Goal: Task Accomplishment & Management: Manage account settings

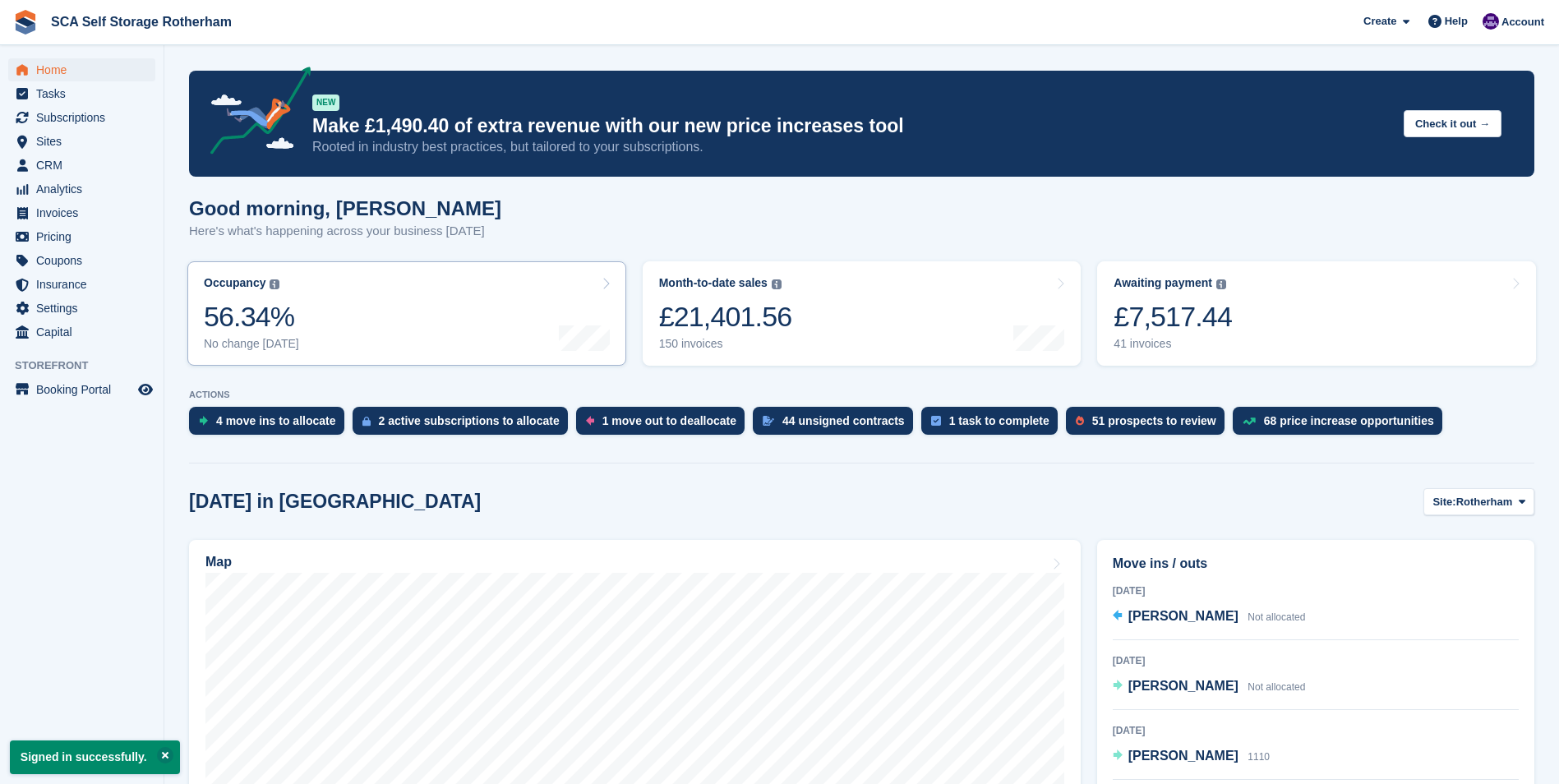
click at [525, 347] on link "Occupancy The percentage of all currently allocated units in terms of area. Inc…" at bounding box center [407, 313] width 439 height 105
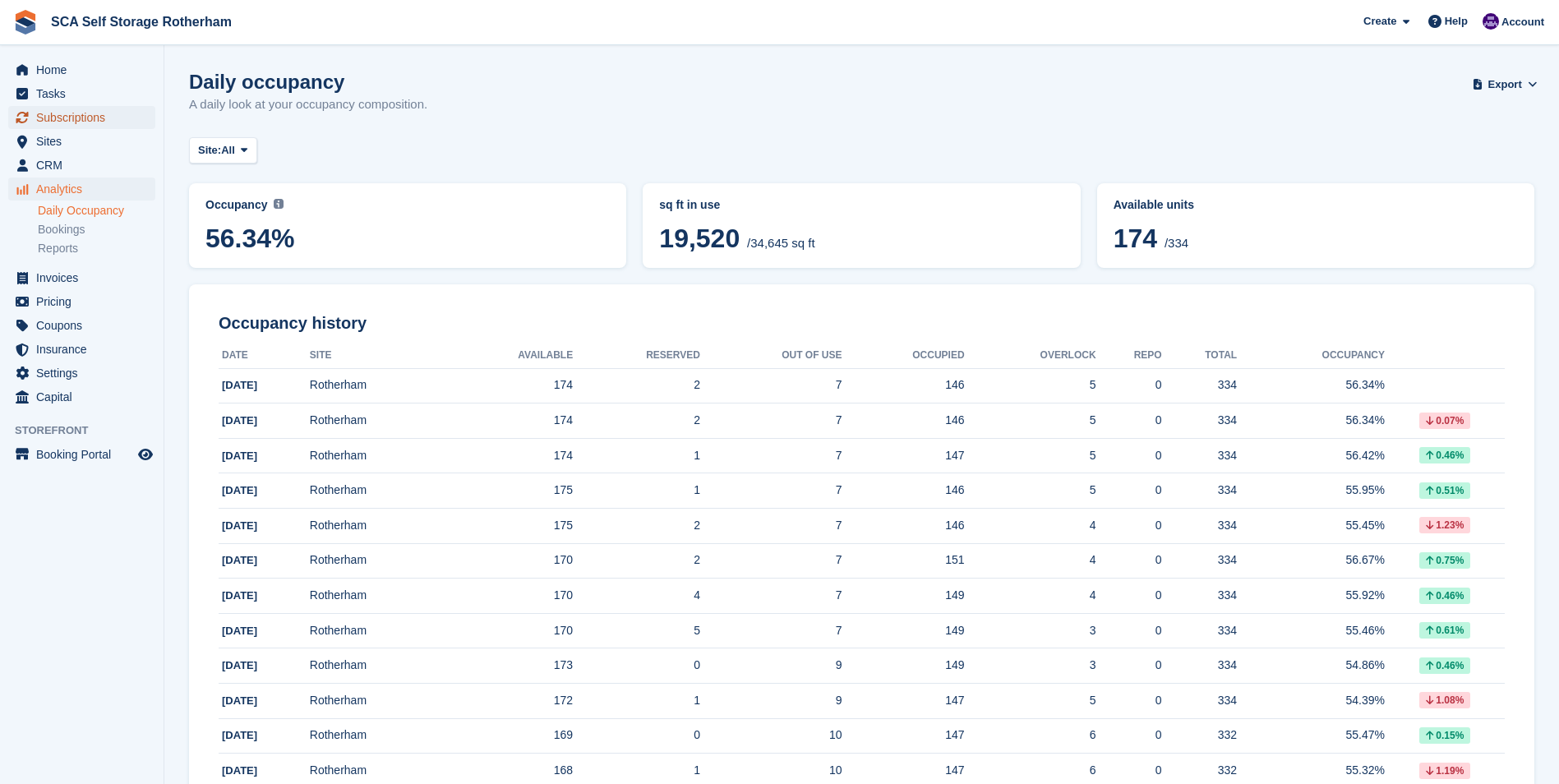
click at [90, 115] on span "Subscriptions" at bounding box center [85, 117] width 98 height 23
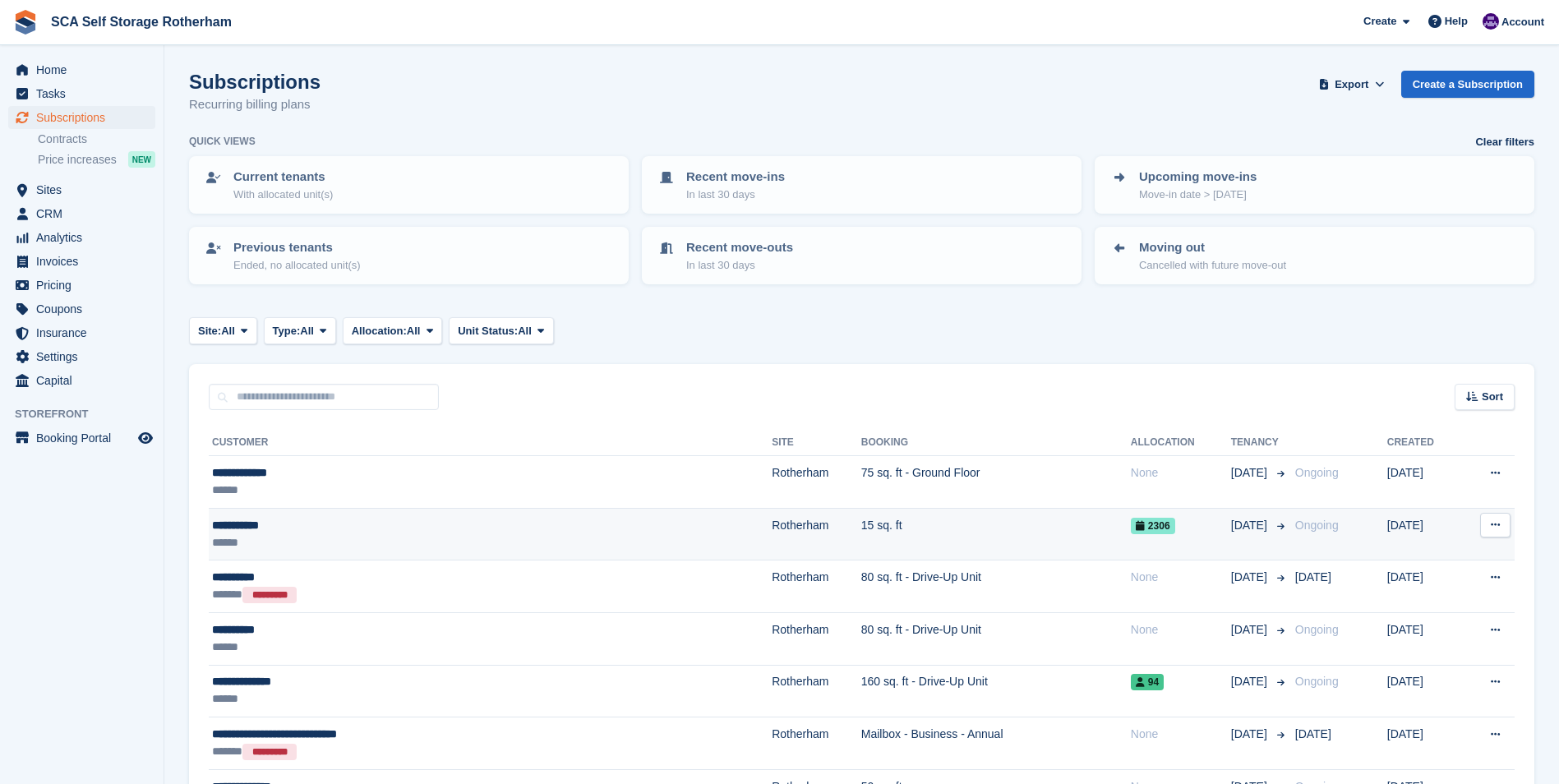
click at [326, 531] on div "**********" at bounding box center [389, 525] width 356 height 17
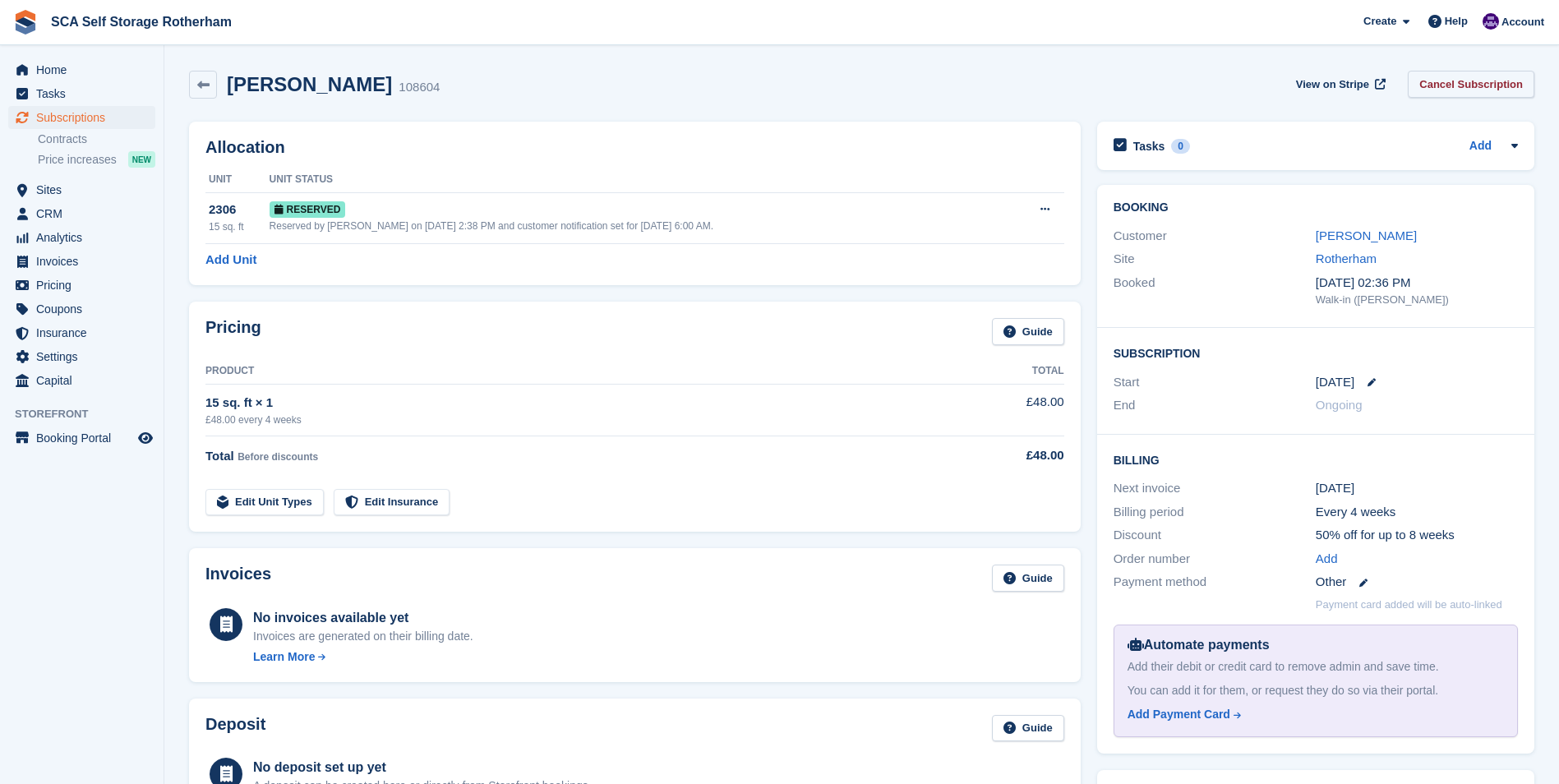
click at [1473, 84] on link "Cancel Subscription" at bounding box center [1471, 85] width 126 height 27
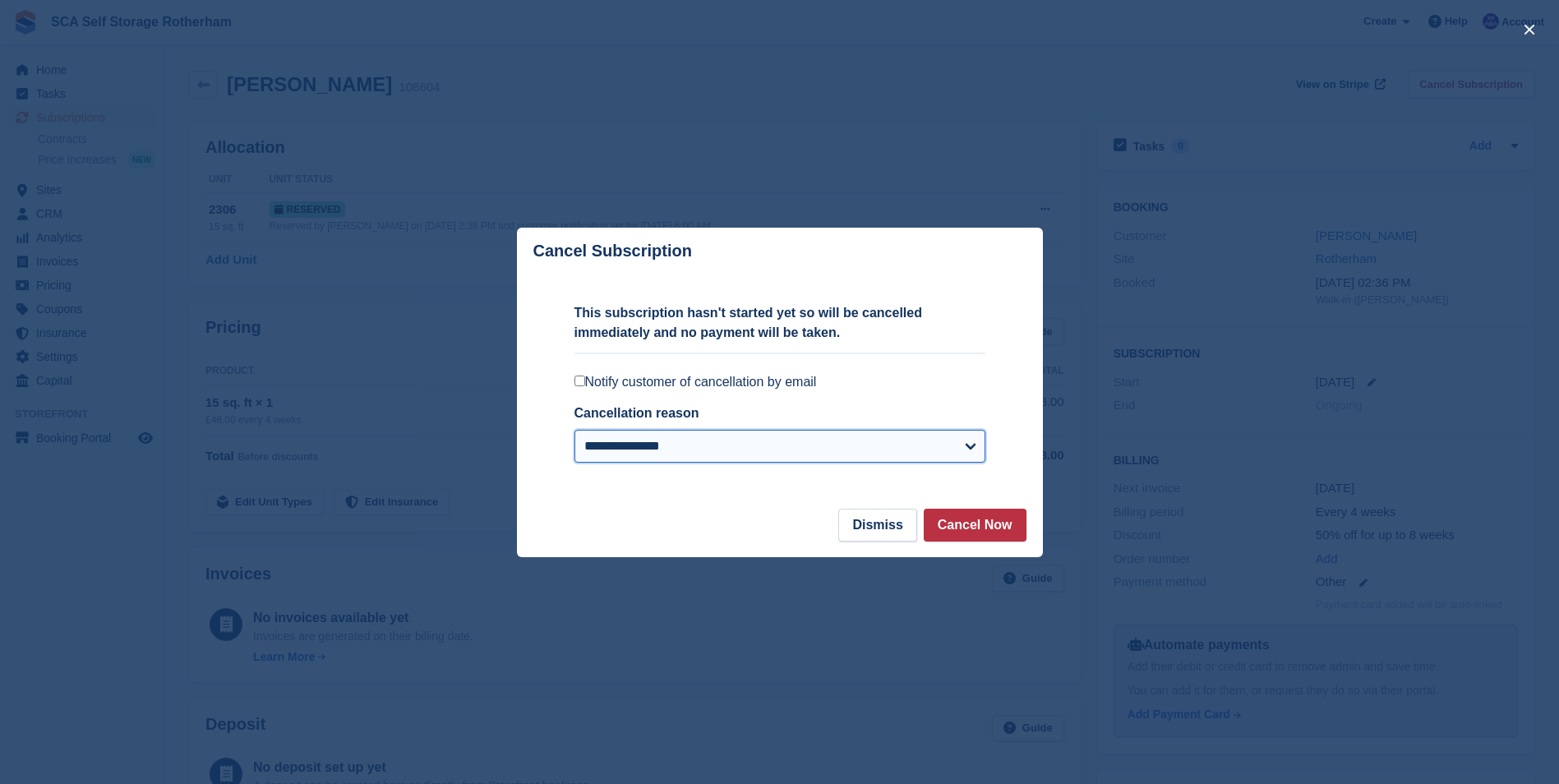
click at [867, 440] on select "**********" at bounding box center [780, 447] width 411 height 33
select select "*****"
click at [575, 430] on select "**********" at bounding box center [780, 447] width 411 height 33
click at [957, 529] on button "Cancel Now" at bounding box center [975, 525] width 103 height 33
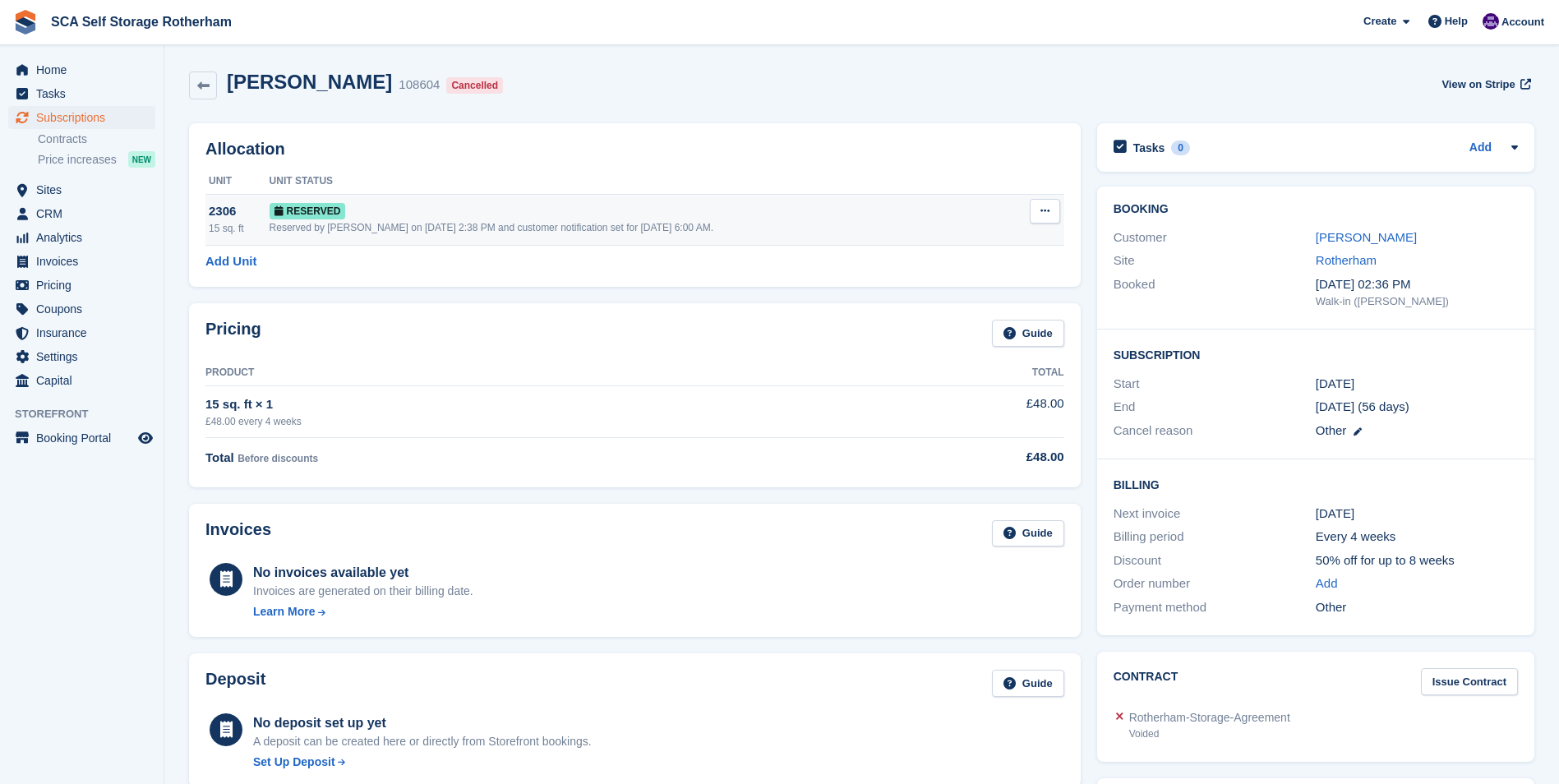
click at [707, 219] on div "Reserved" at bounding box center [638, 210] width 738 height 17
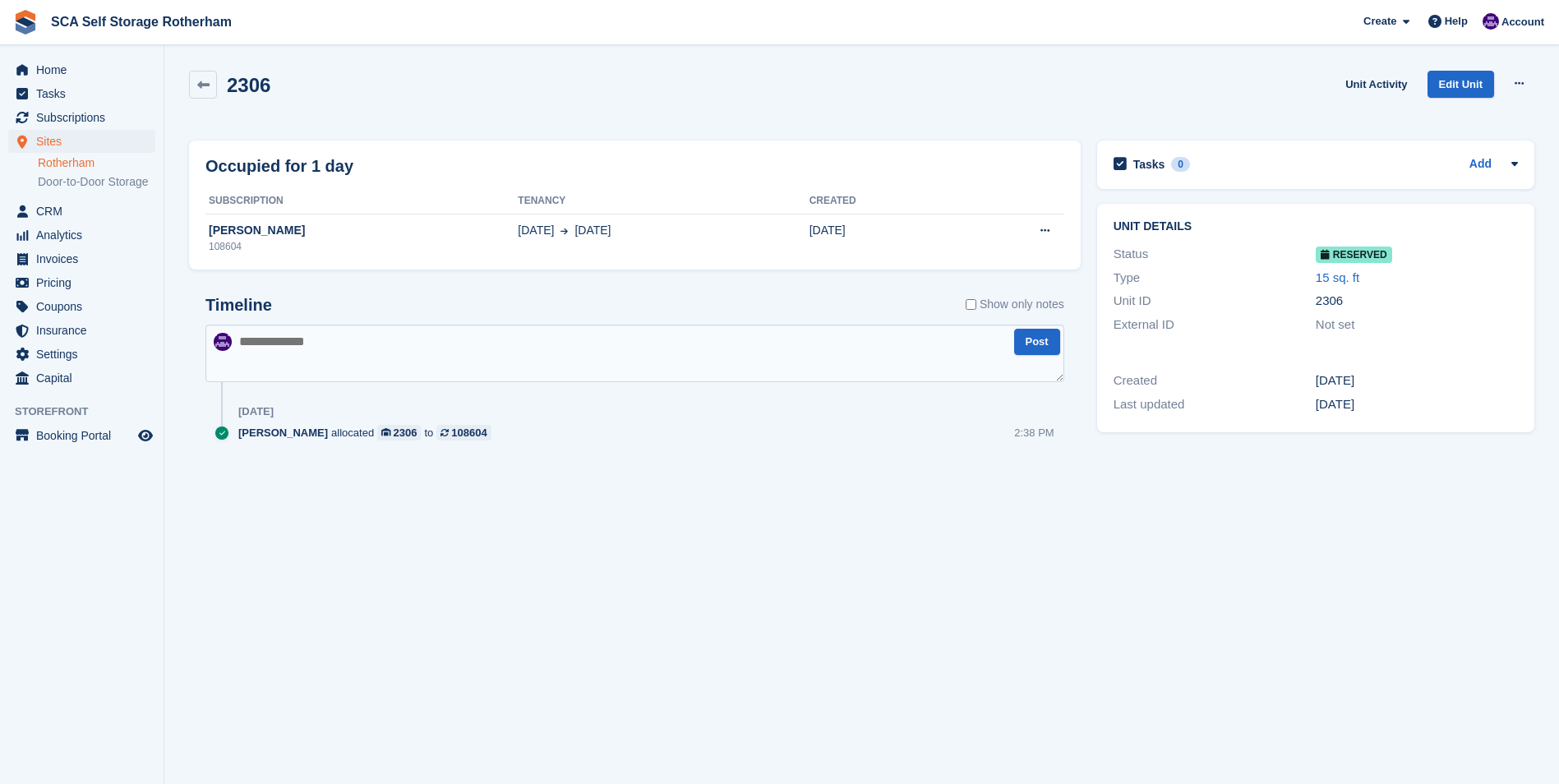
click at [90, 166] on link "Rotherham" at bounding box center [96, 163] width 117 height 15
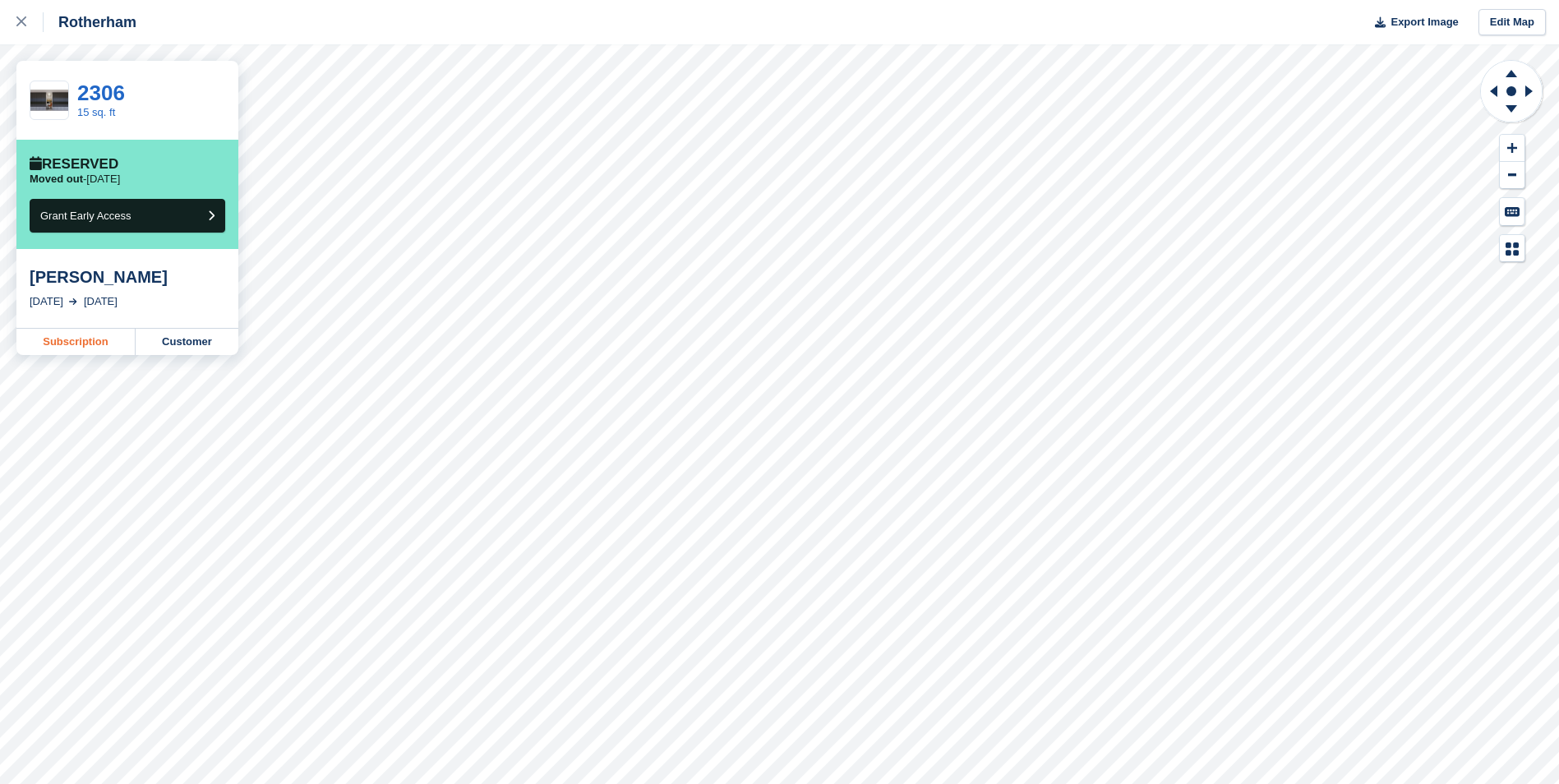
click at [85, 339] on link "Subscription" at bounding box center [75, 341] width 119 height 26
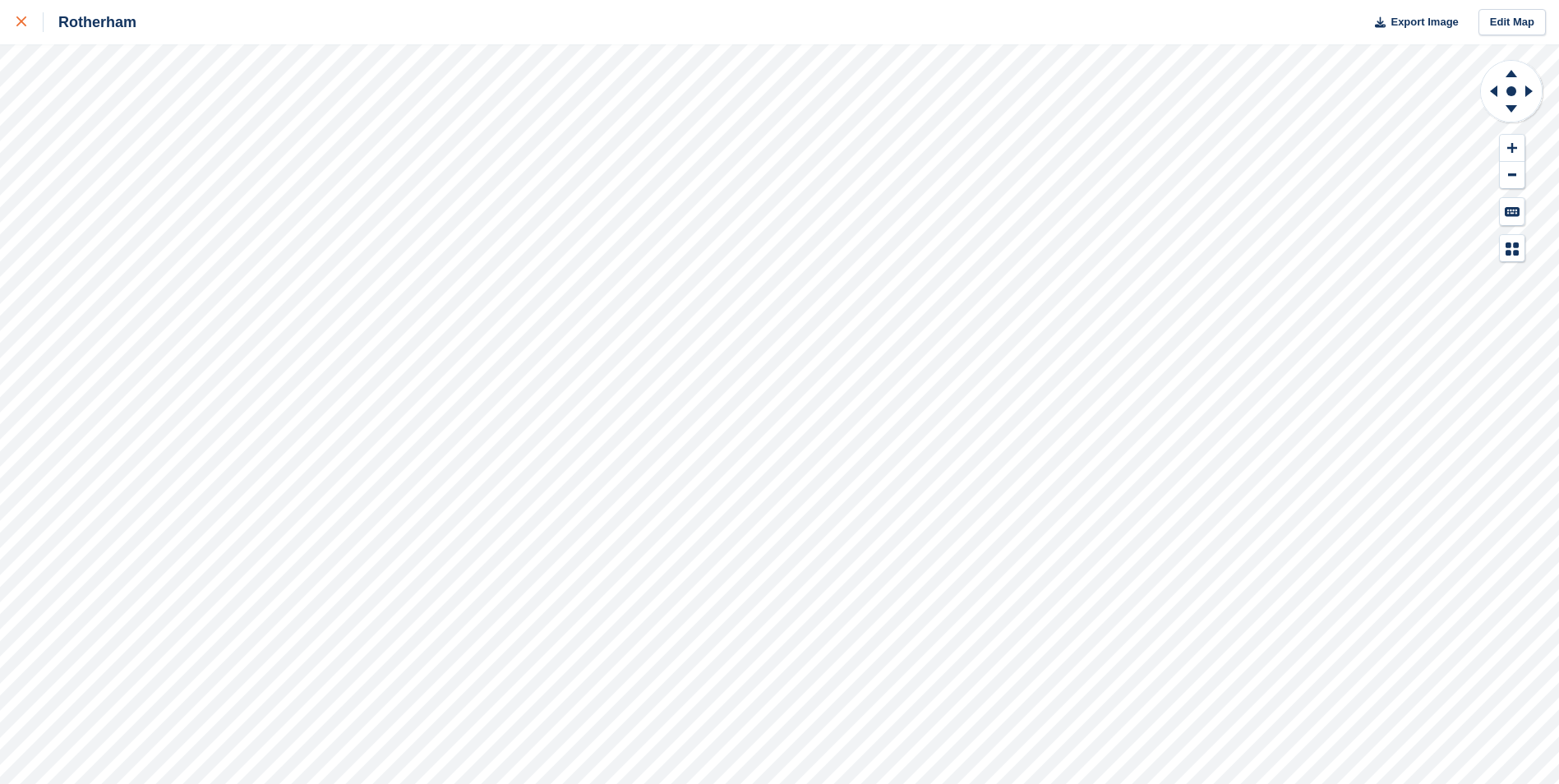
click at [27, 23] on div at bounding box center [30, 23] width 27 height 20
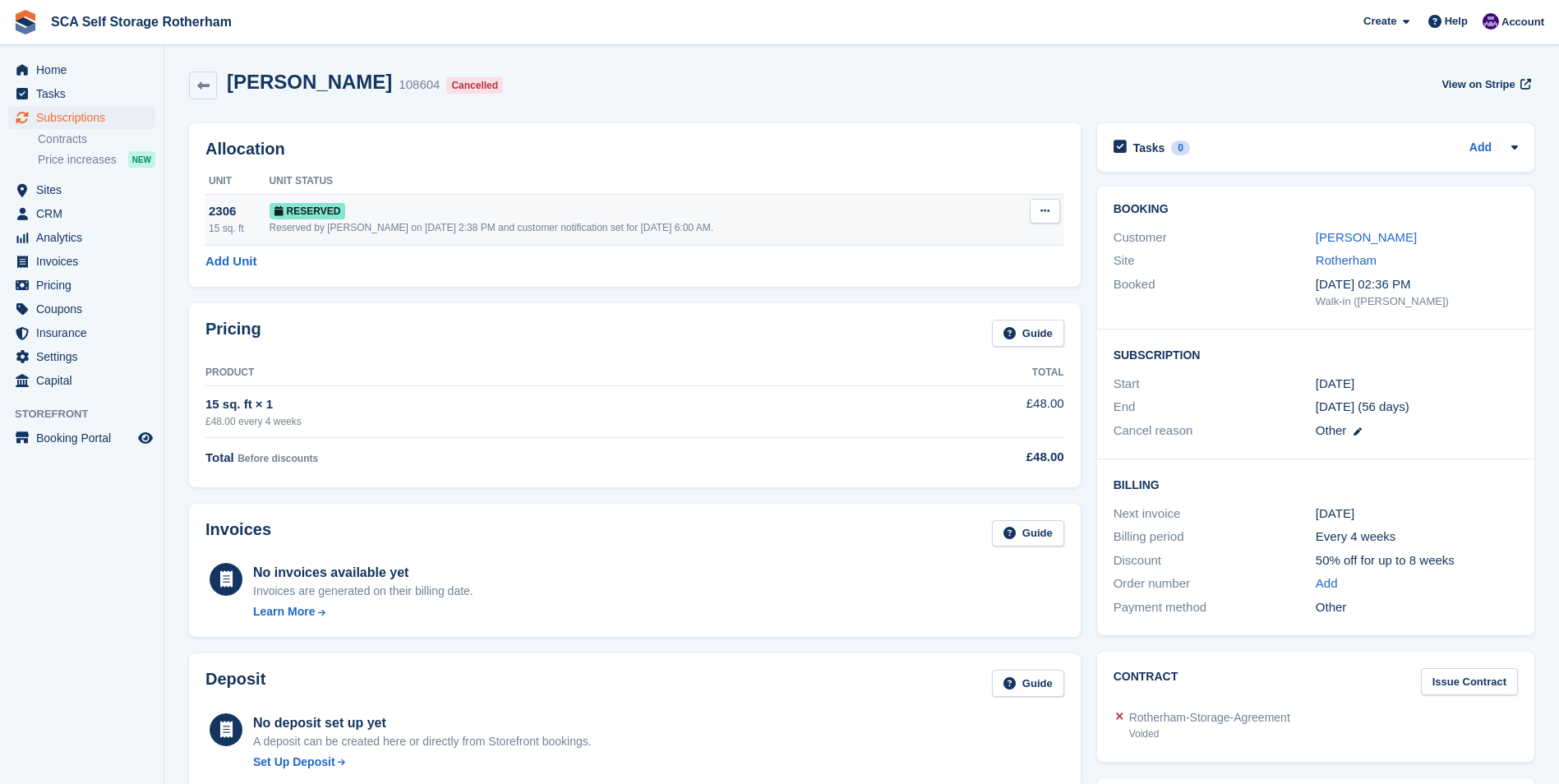
click at [1035, 212] on button at bounding box center [1044, 211] width 30 height 25
click at [973, 277] on p "Deallocate" at bounding box center [981, 278] width 143 height 21
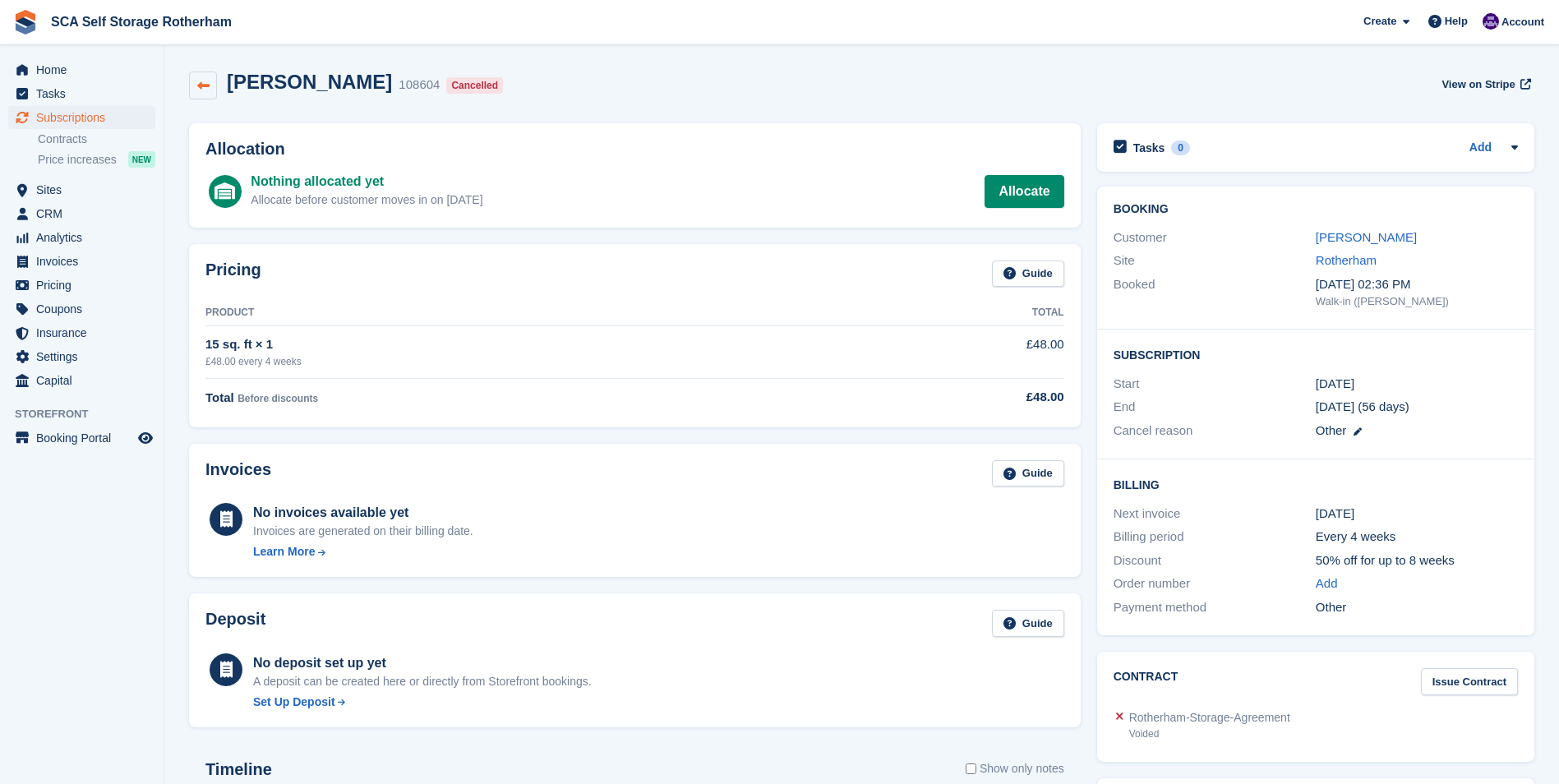
click at [208, 83] on icon at bounding box center [204, 86] width 13 height 13
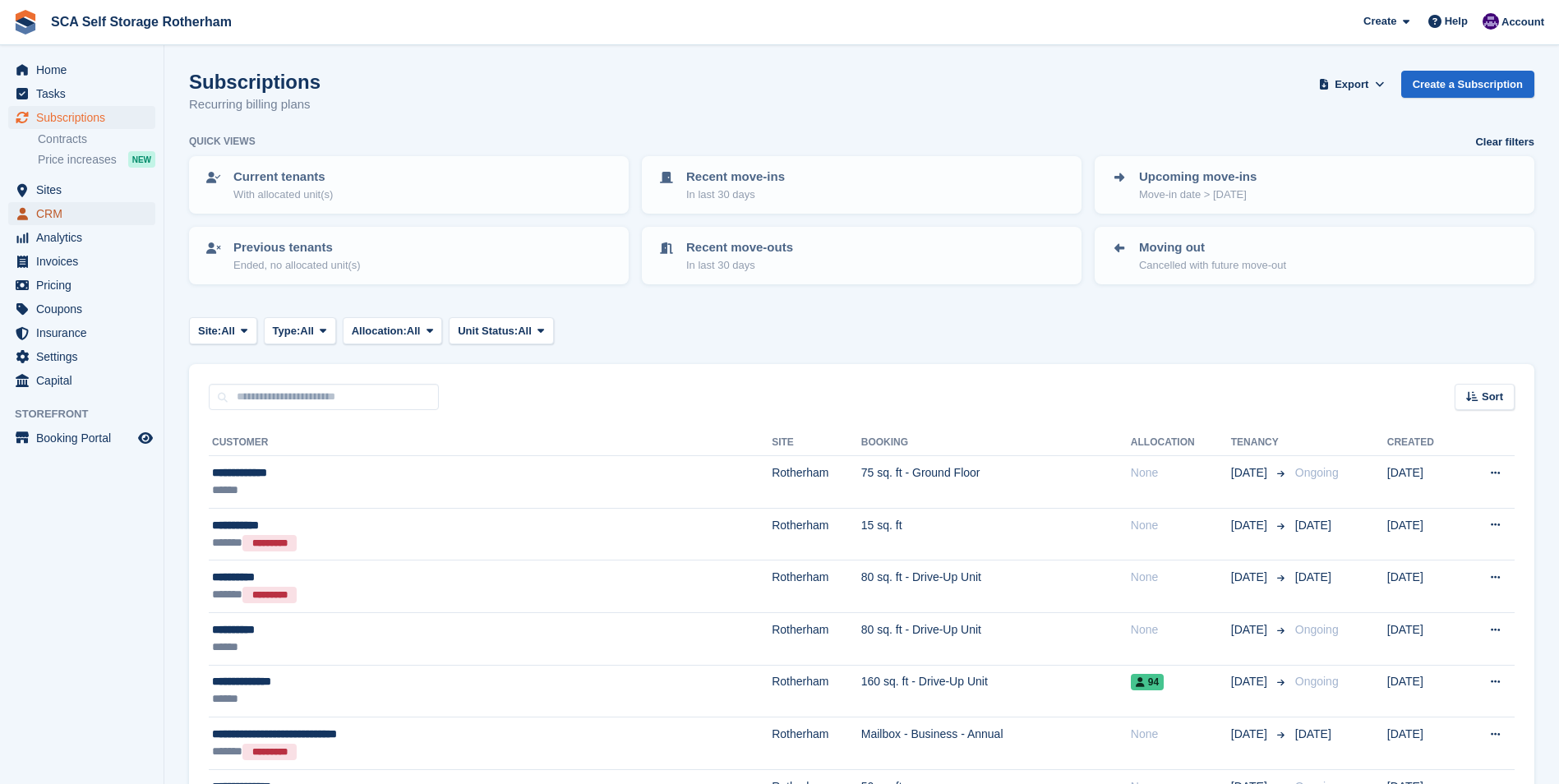
click at [96, 217] on span "CRM" at bounding box center [85, 213] width 98 height 23
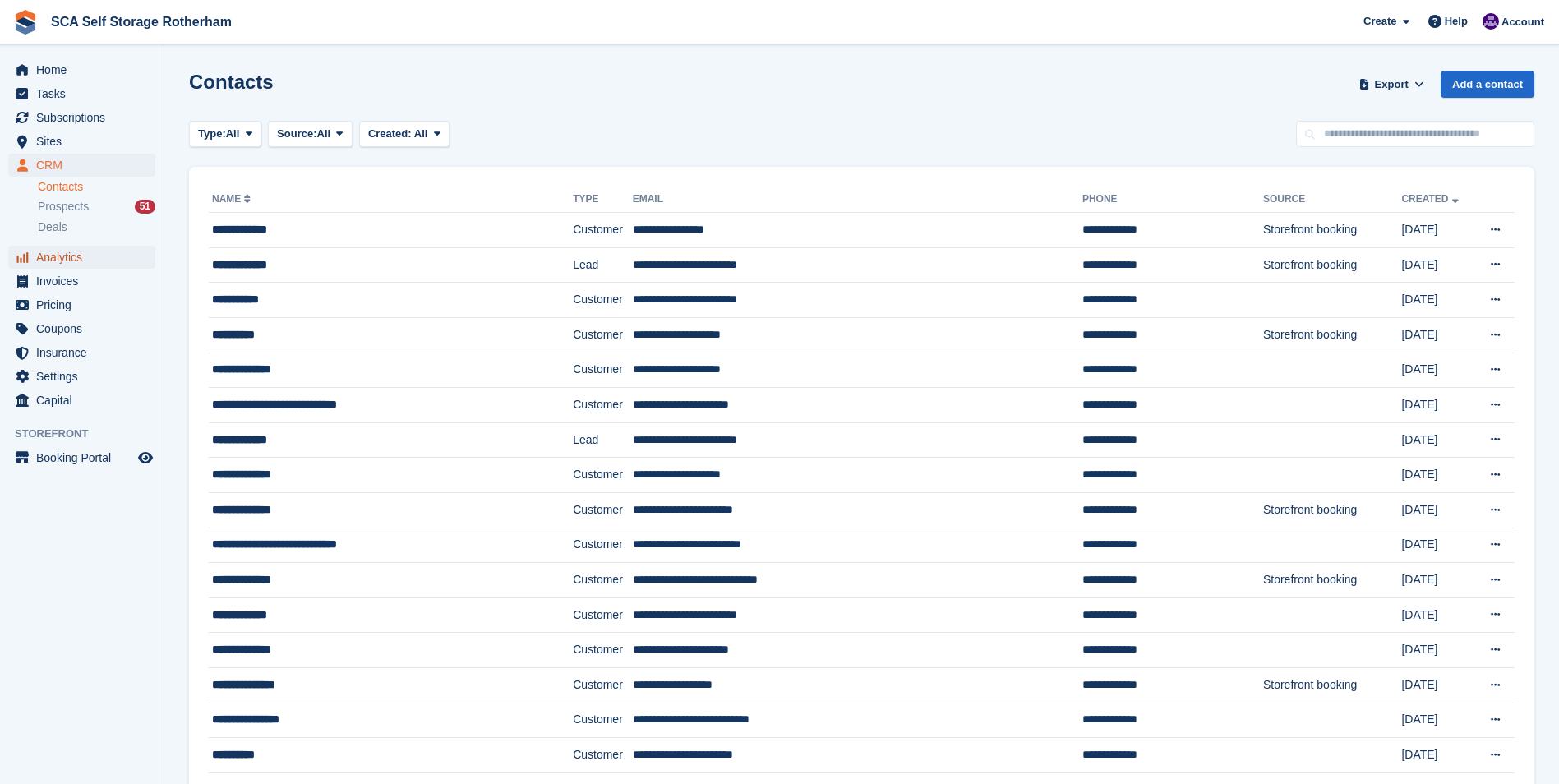
click at [115, 256] on span "Analytics" at bounding box center [85, 256] width 98 height 23
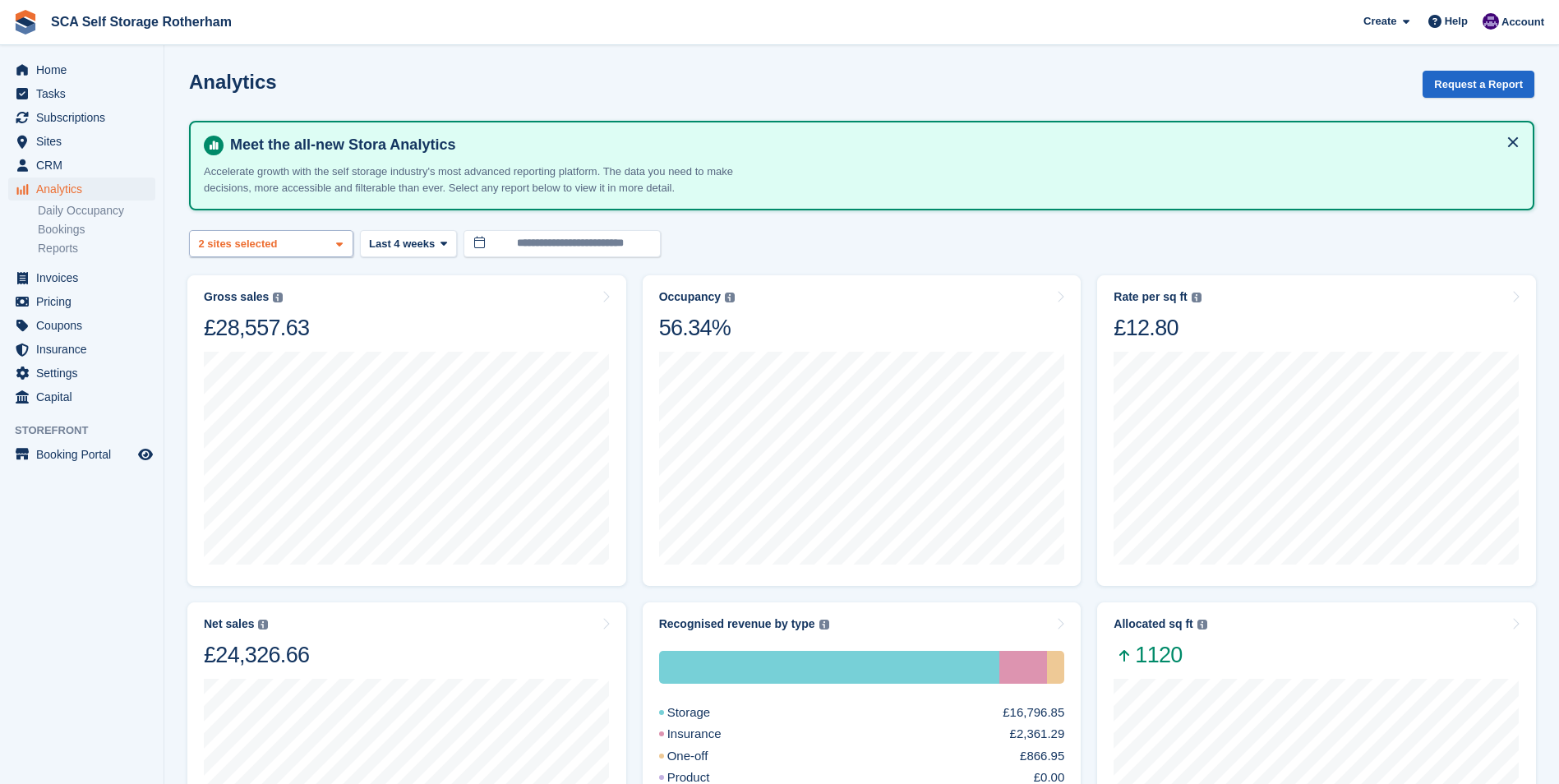
click at [317, 240] on div "Rotherham 2 sites selected" at bounding box center [271, 244] width 165 height 27
select select "****"
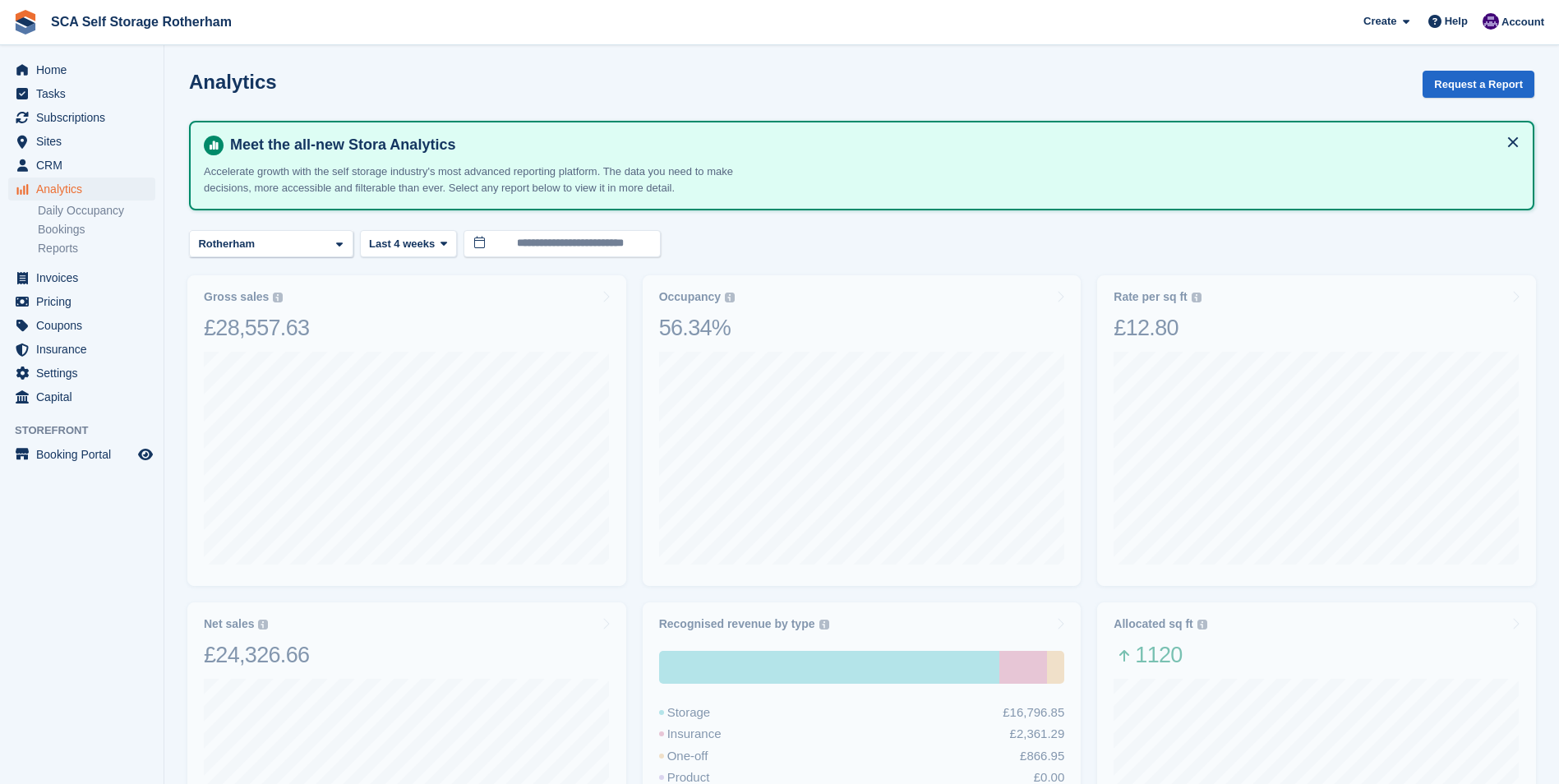
click at [803, 227] on turbo-frame "**********" at bounding box center [861, 779] width 1345 height 1416
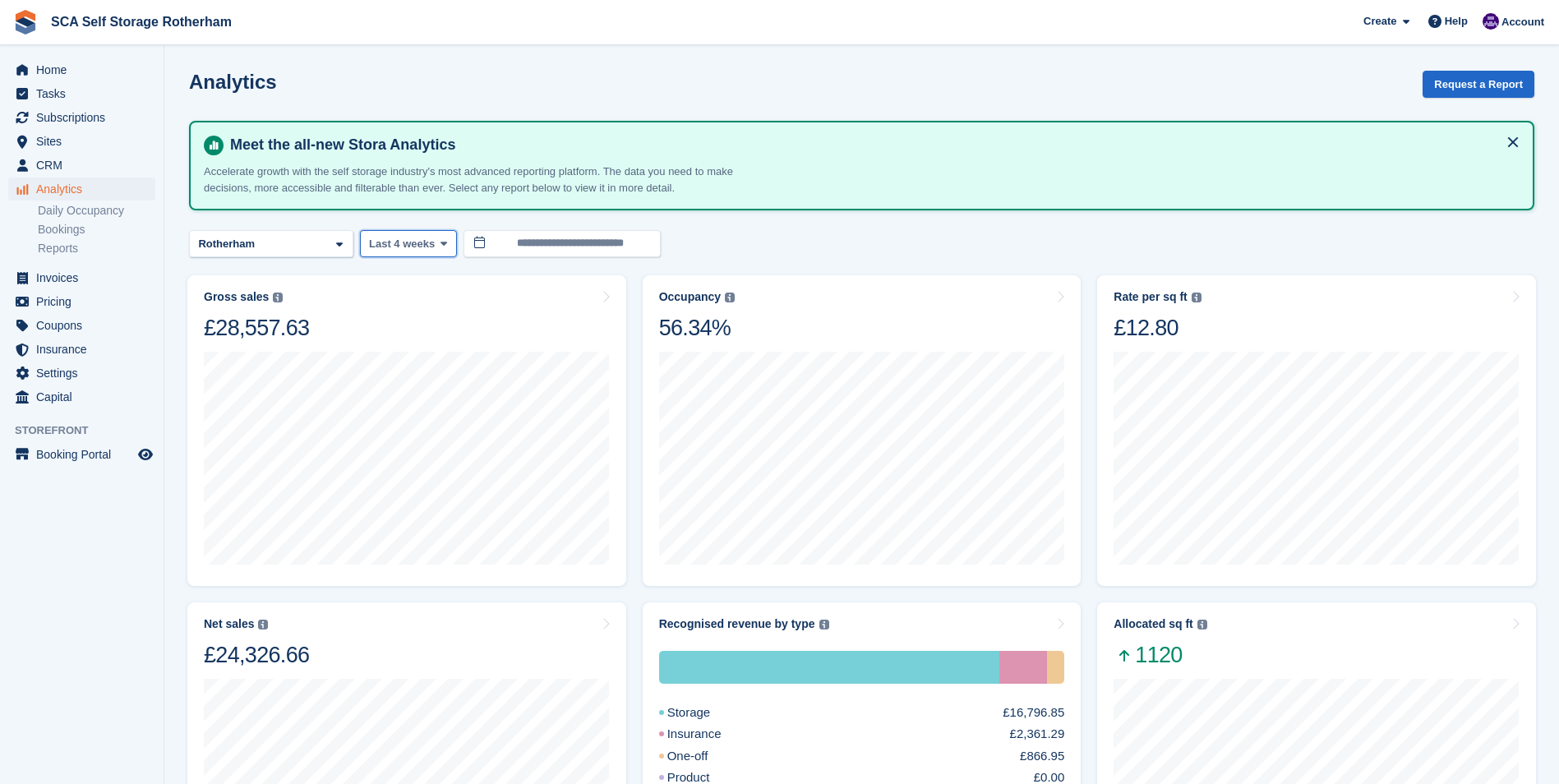
click at [421, 244] on span "Last 4 weeks" at bounding box center [402, 244] width 65 height 16
click at [444, 541] on link "Year to date" at bounding box center [438, 548] width 143 height 30
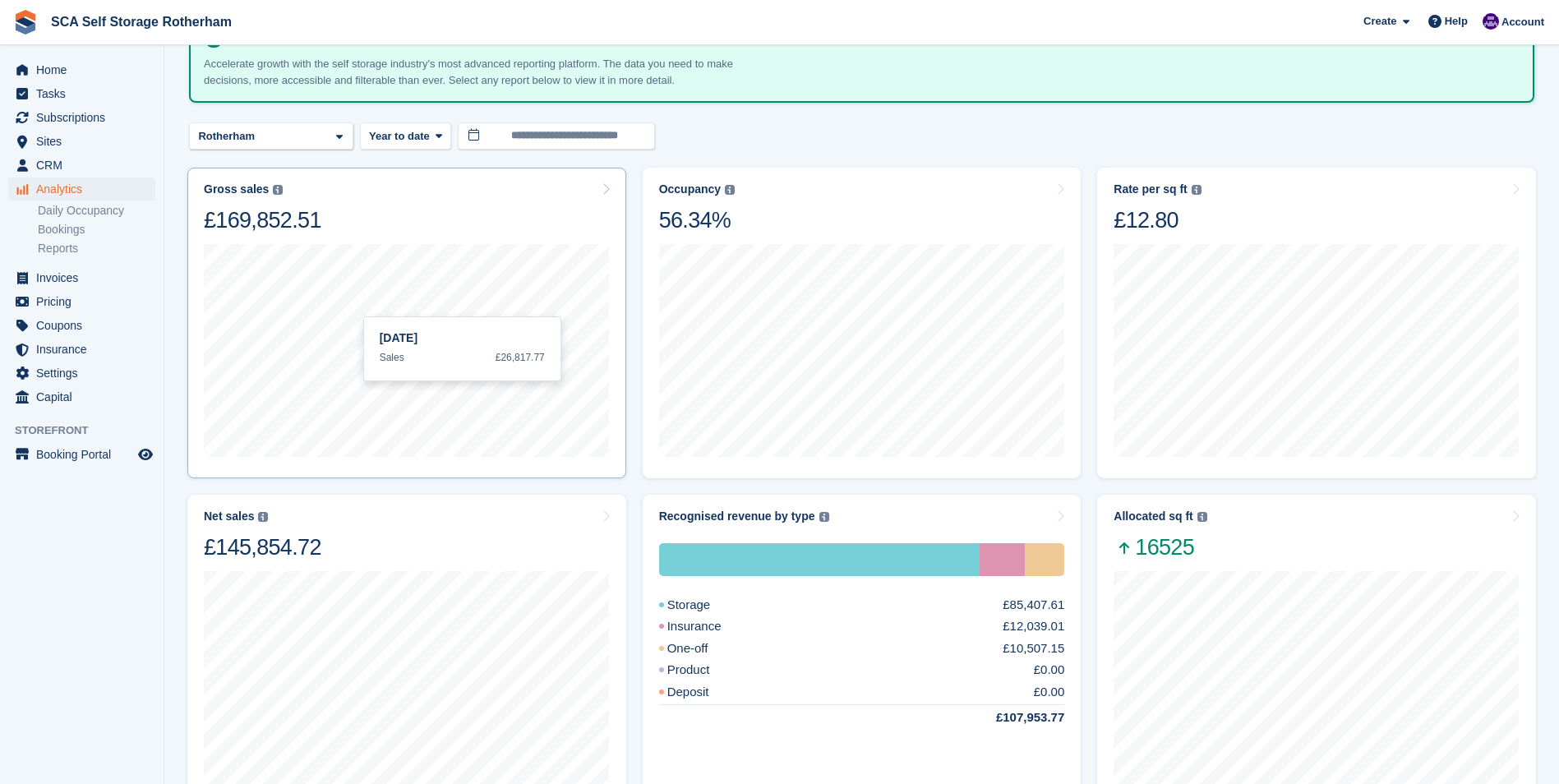
scroll to position [74, 0]
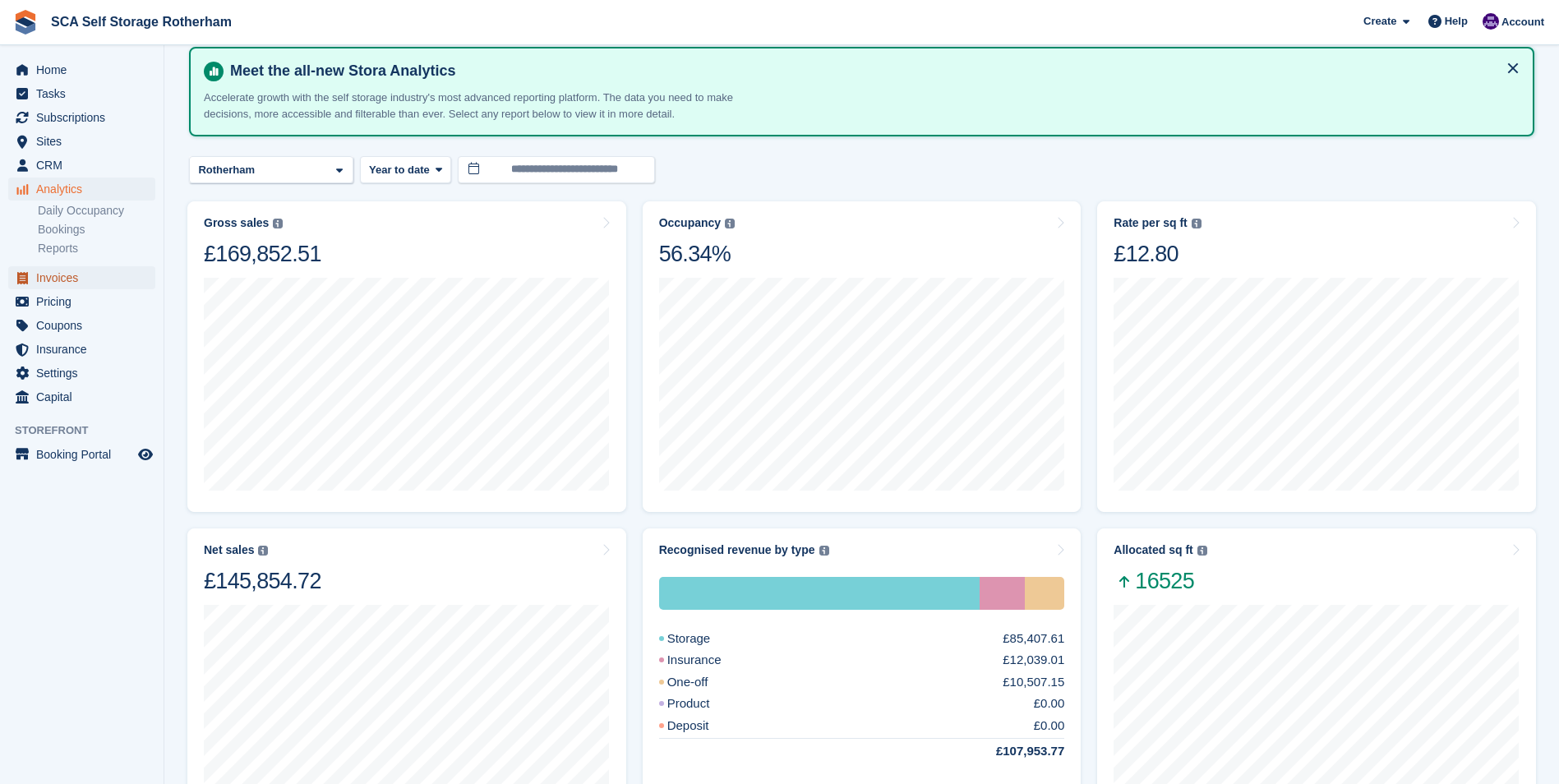
click at [103, 276] on span "Invoices" at bounding box center [85, 277] width 98 height 23
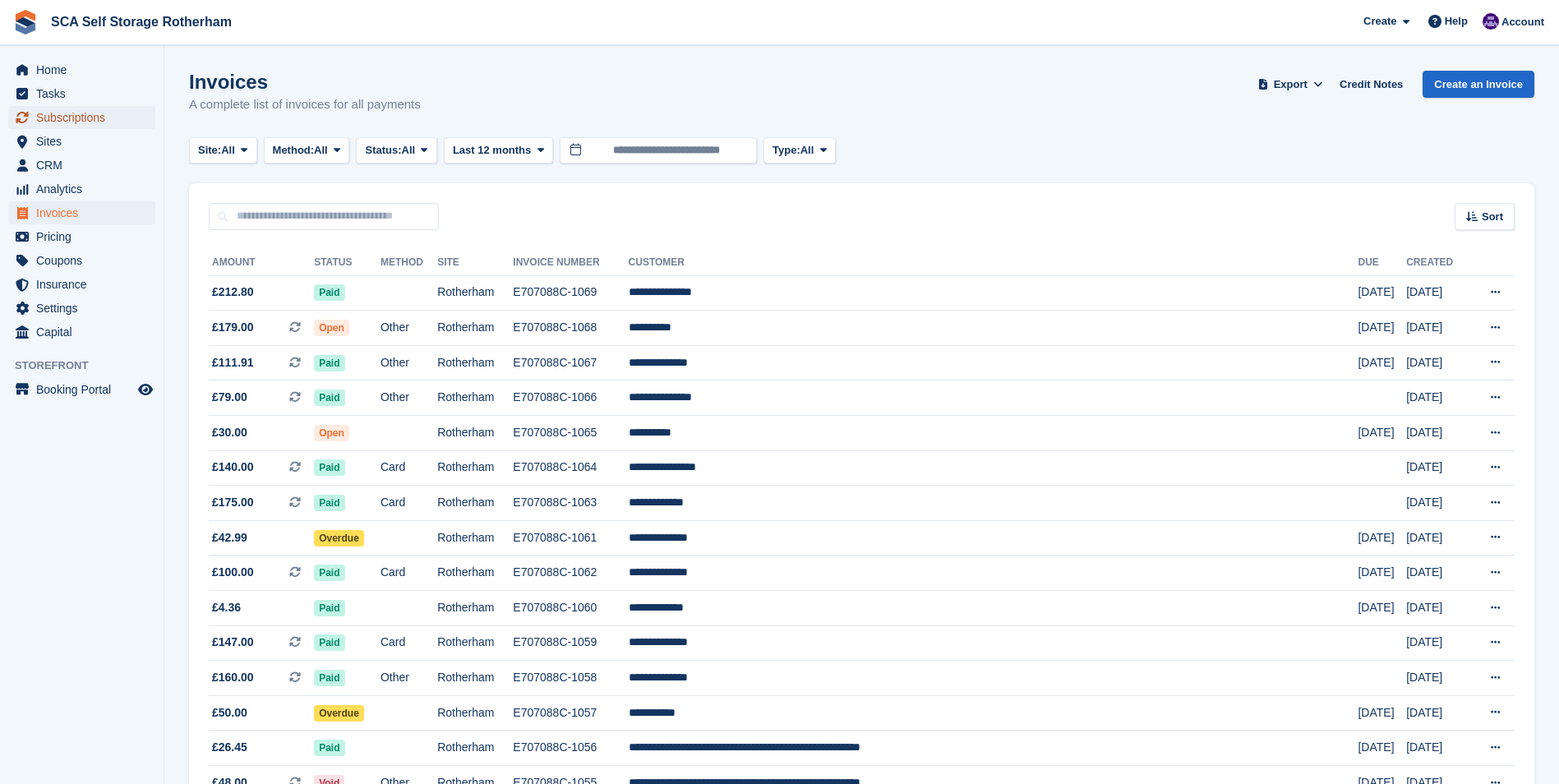
click at [89, 118] on span "Subscriptions" at bounding box center [85, 117] width 98 height 23
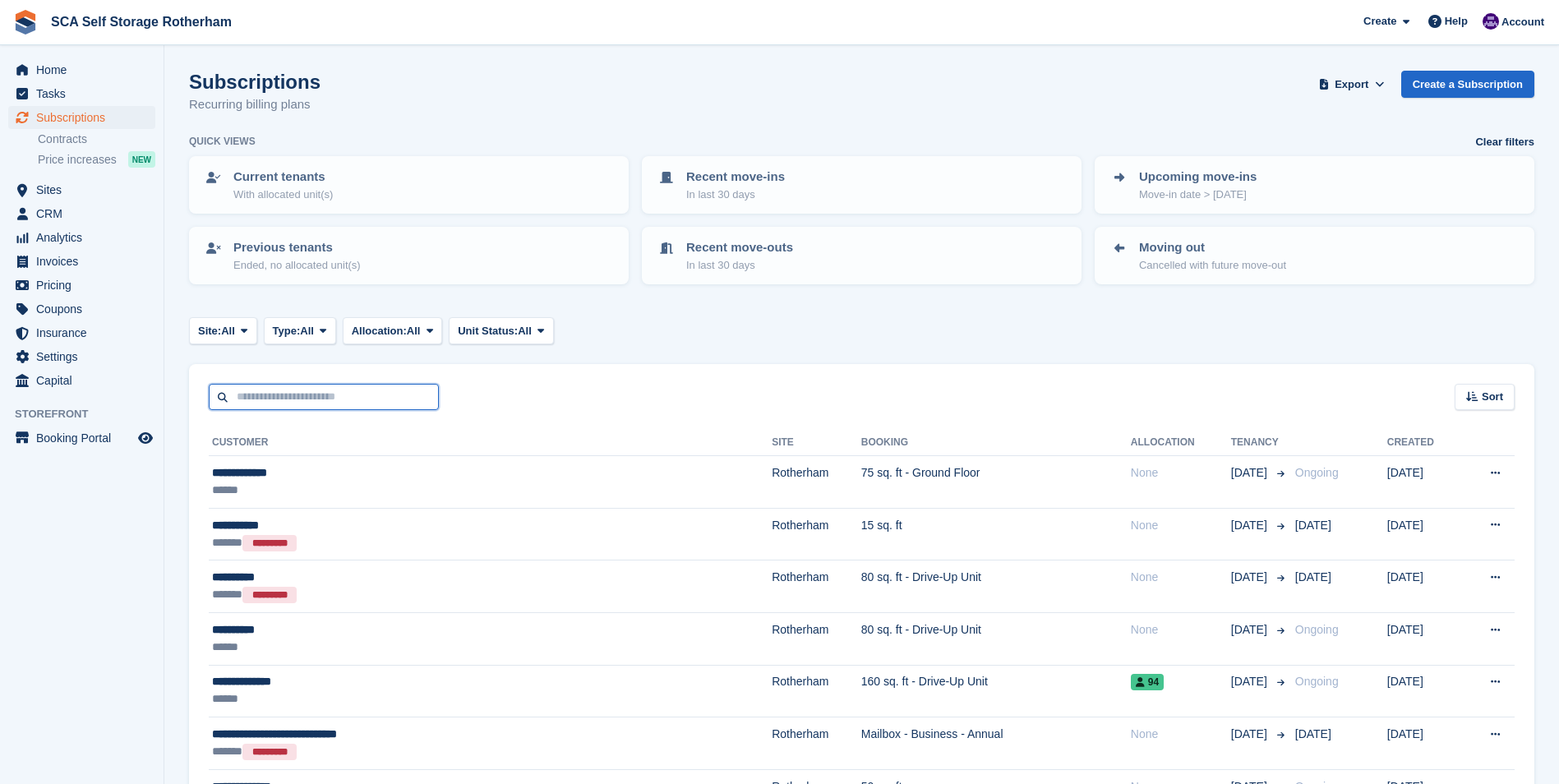
click at [274, 393] on input "text" at bounding box center [324, 397] width 230 height 27
type input "****"
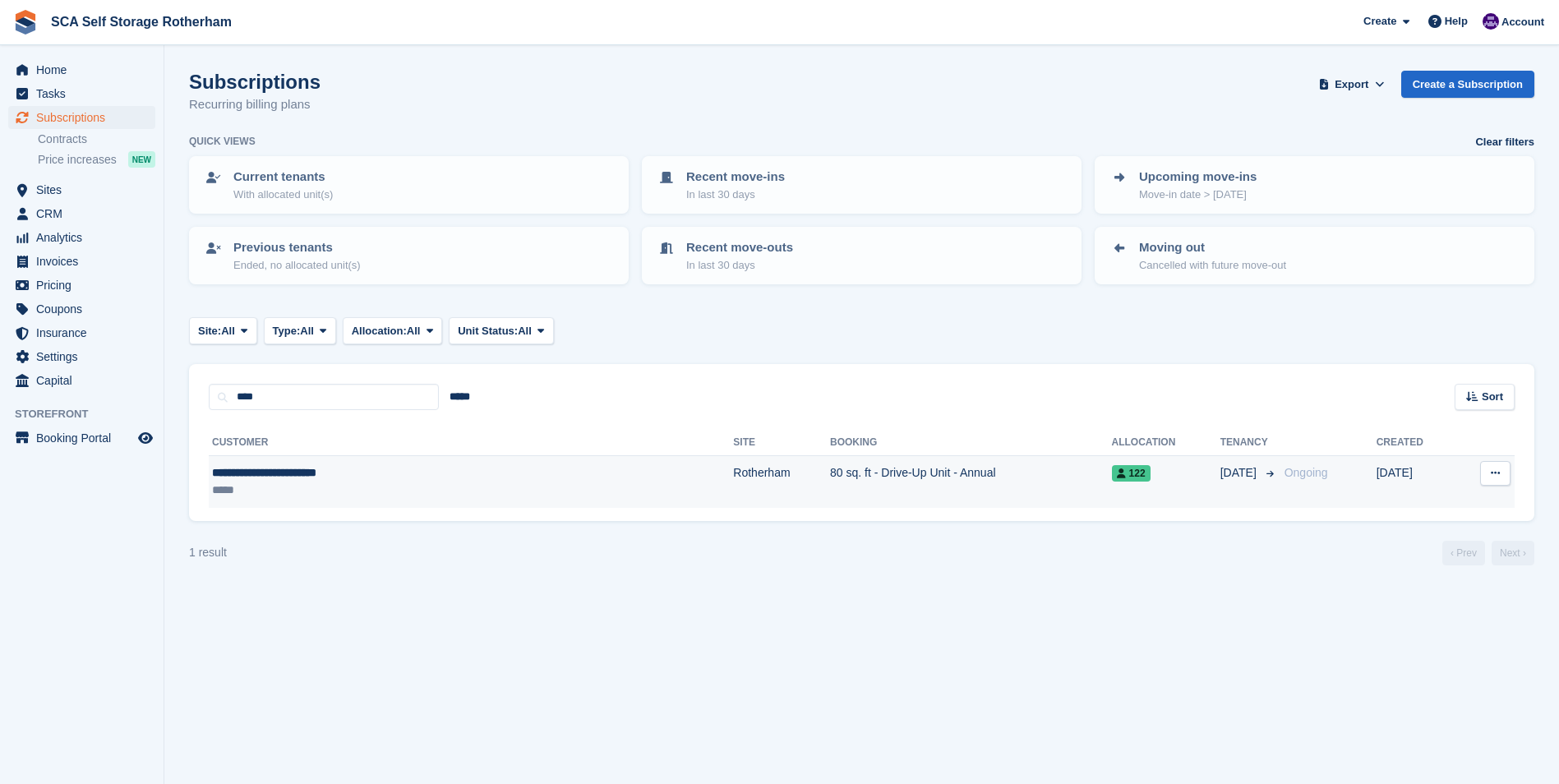
click at [445, 491] on div "*****" at bounding box center [365, 489] width 306 height 17
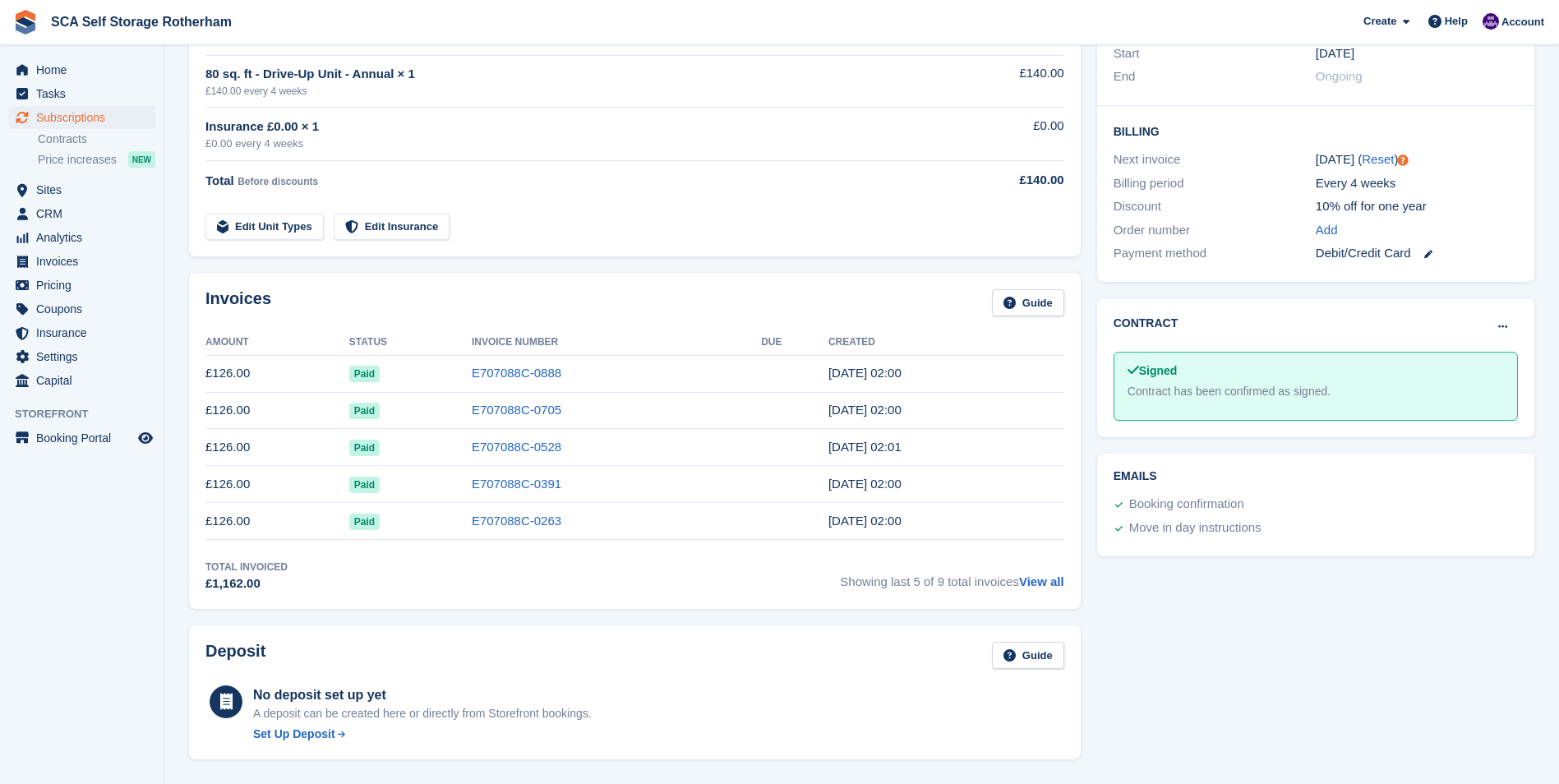
scroll to position [411, 0]
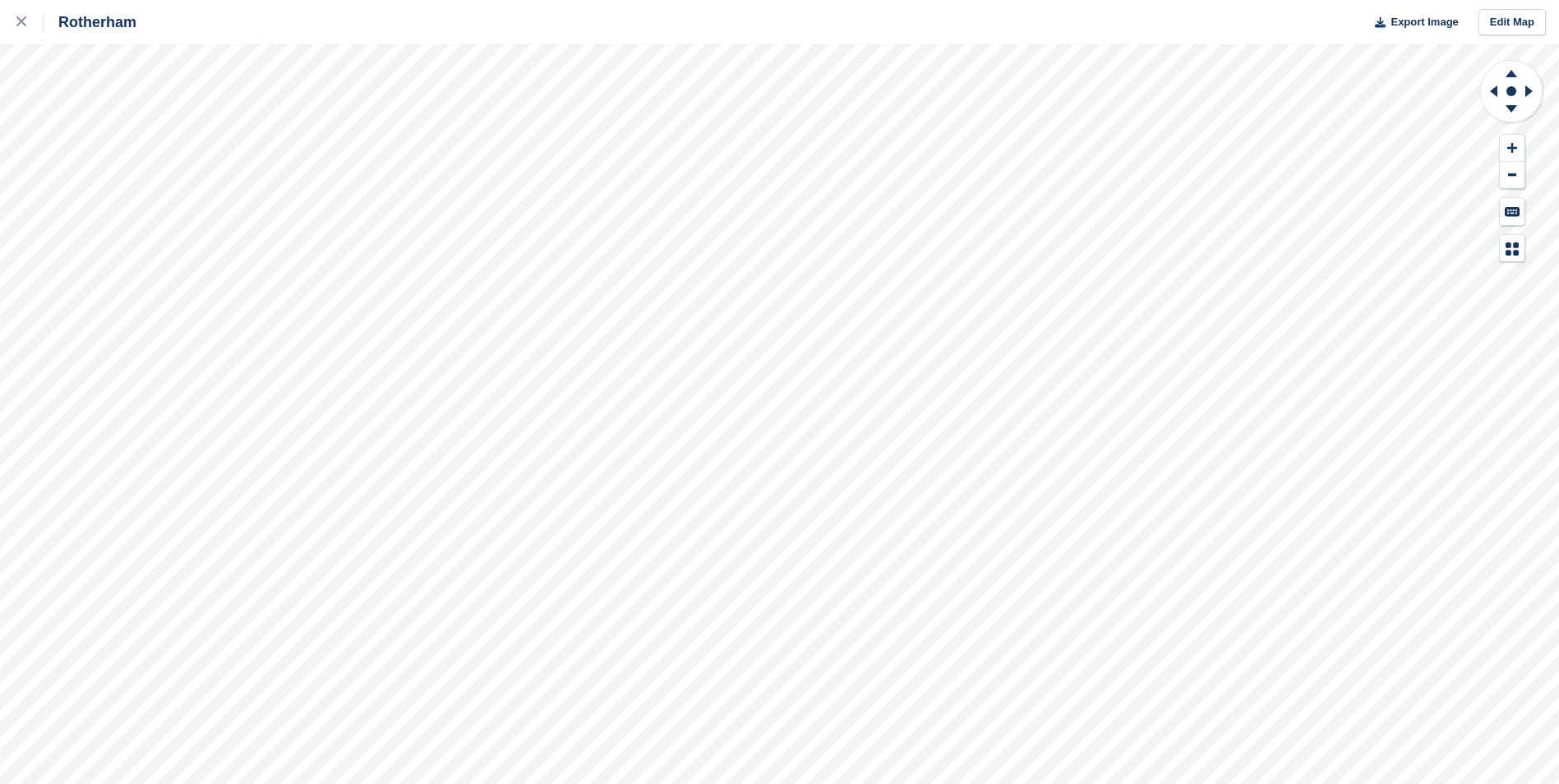
click at [189, 347] on div "Rotherham Export Image Edit Map" at bounding box center [780, 392] width 1559 height 784
click at [12, 15] on link at bounding box center [22, 22] width 44 height 45
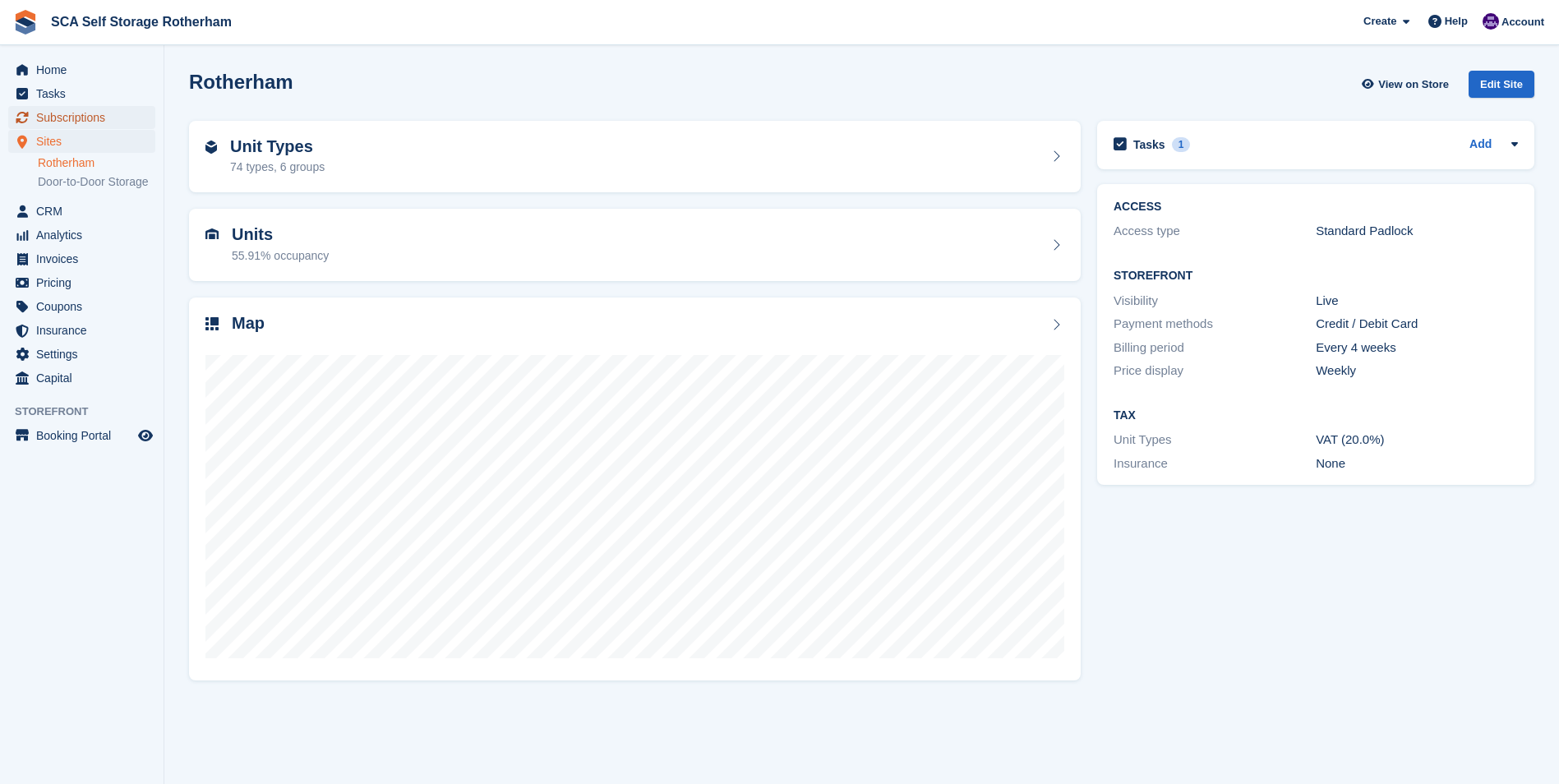
click at [73, 117] on span "Subscriptions" at bounding box center [85, 117] width 98 height 23
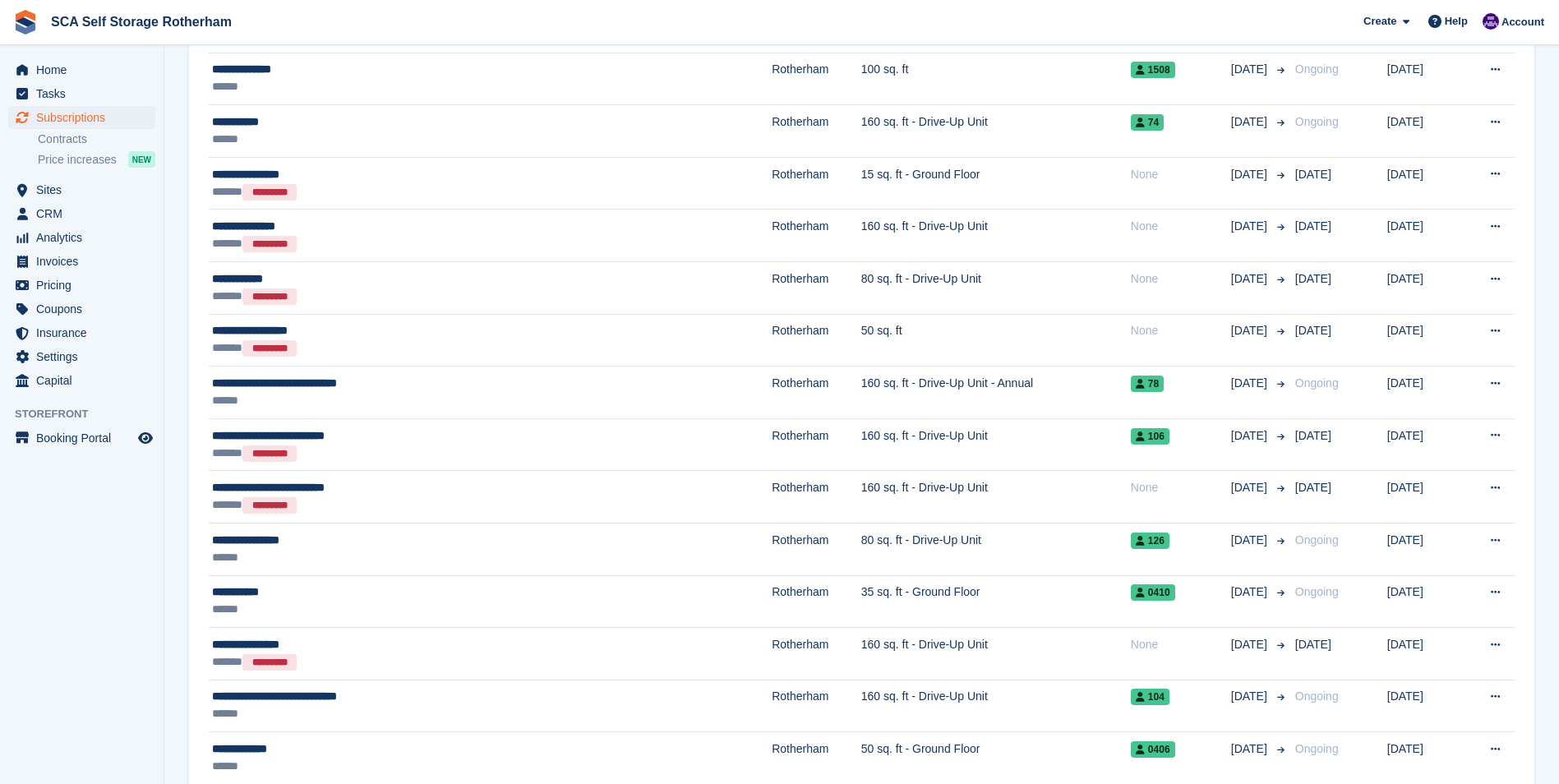
scroll to position [2367, 0]
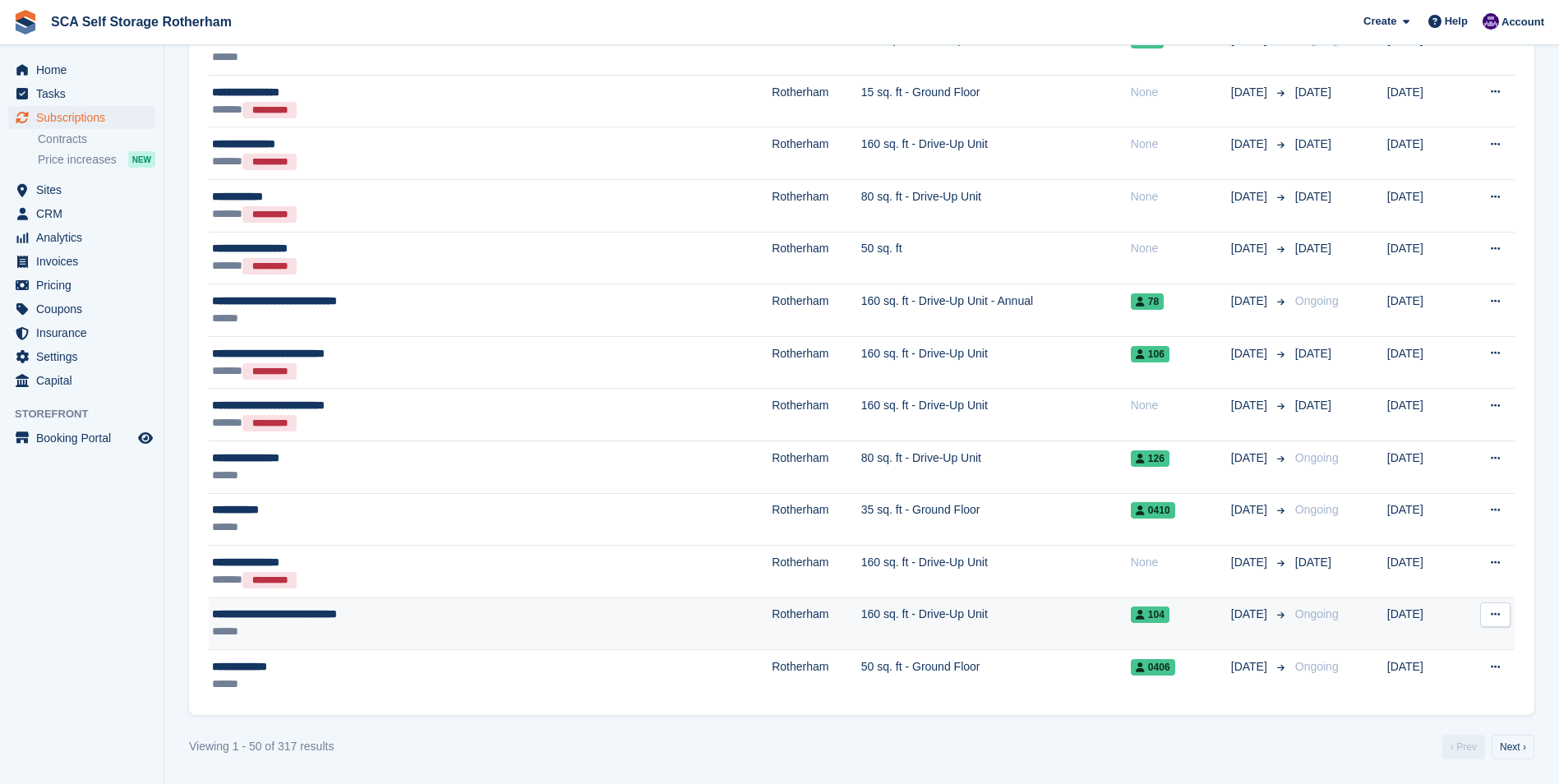
click at [410, 636] on div "******" at bounding box center [389, 631] width 356 height 17
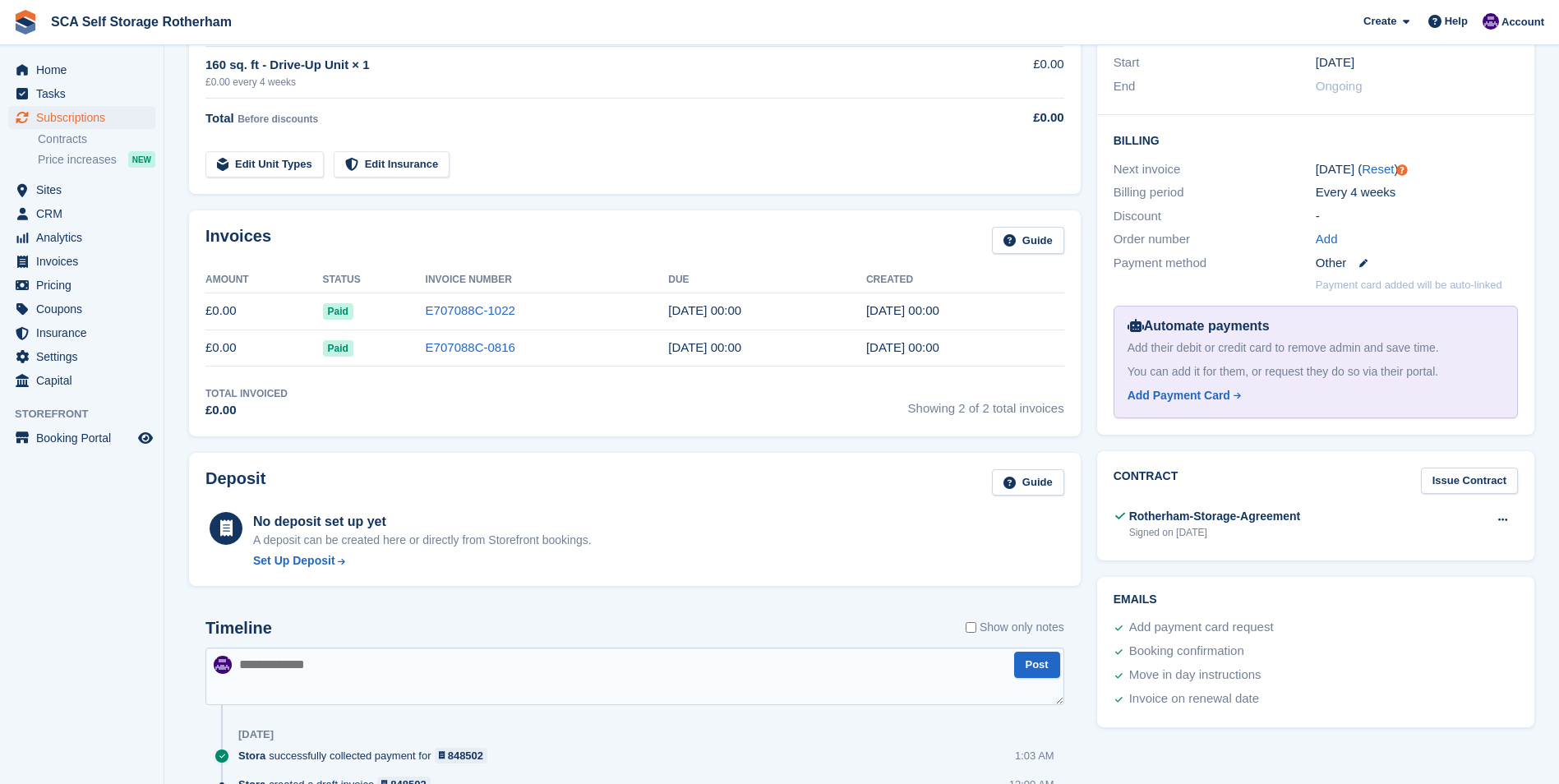
scroll to position [347, 0]
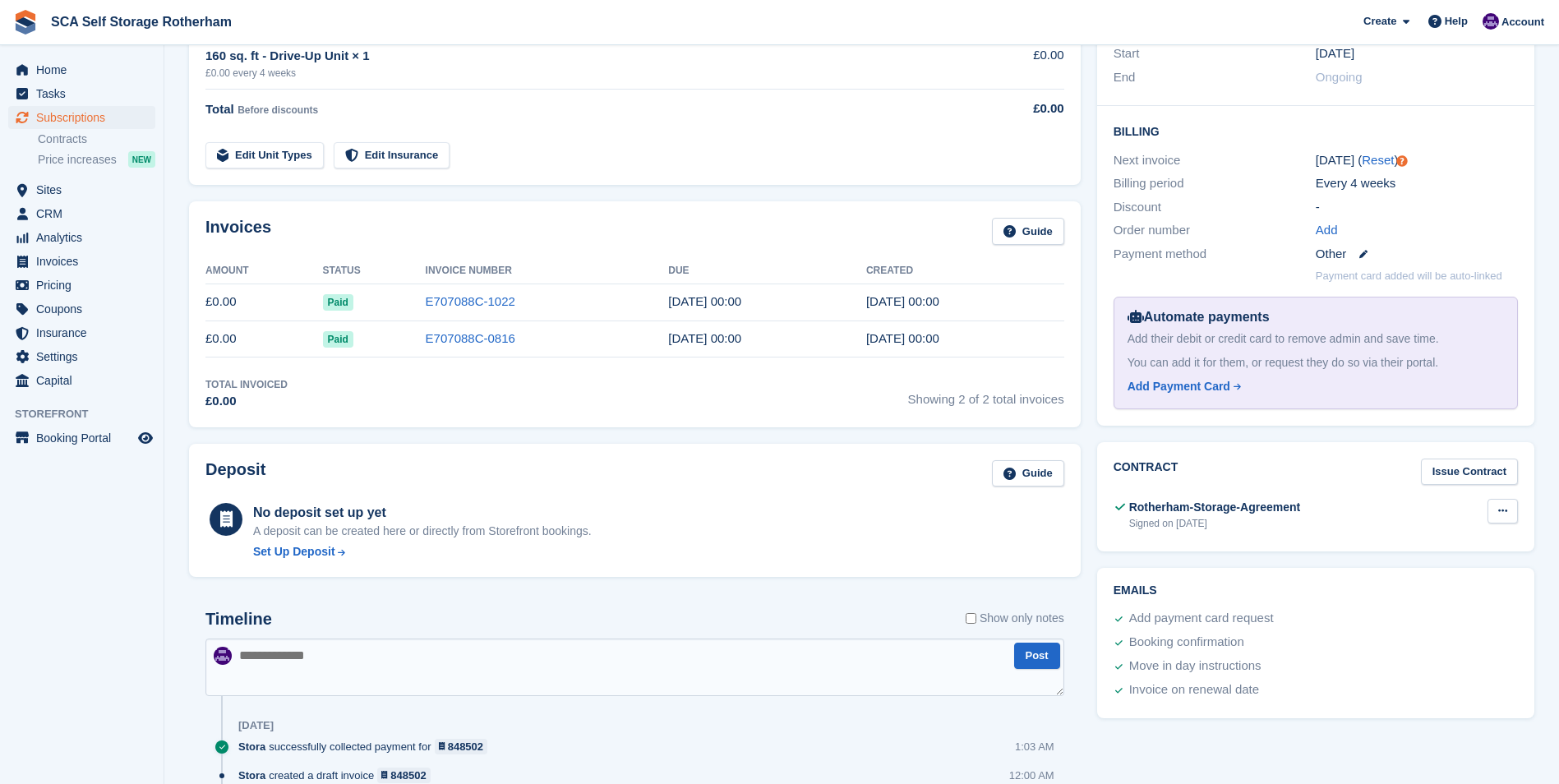
click at [1512, 516] on button at bounding box center [1502, 510] width 30 height 25
click at [1457, 538] on p "View" at bounding box center [1439, 543] width 143 height 21
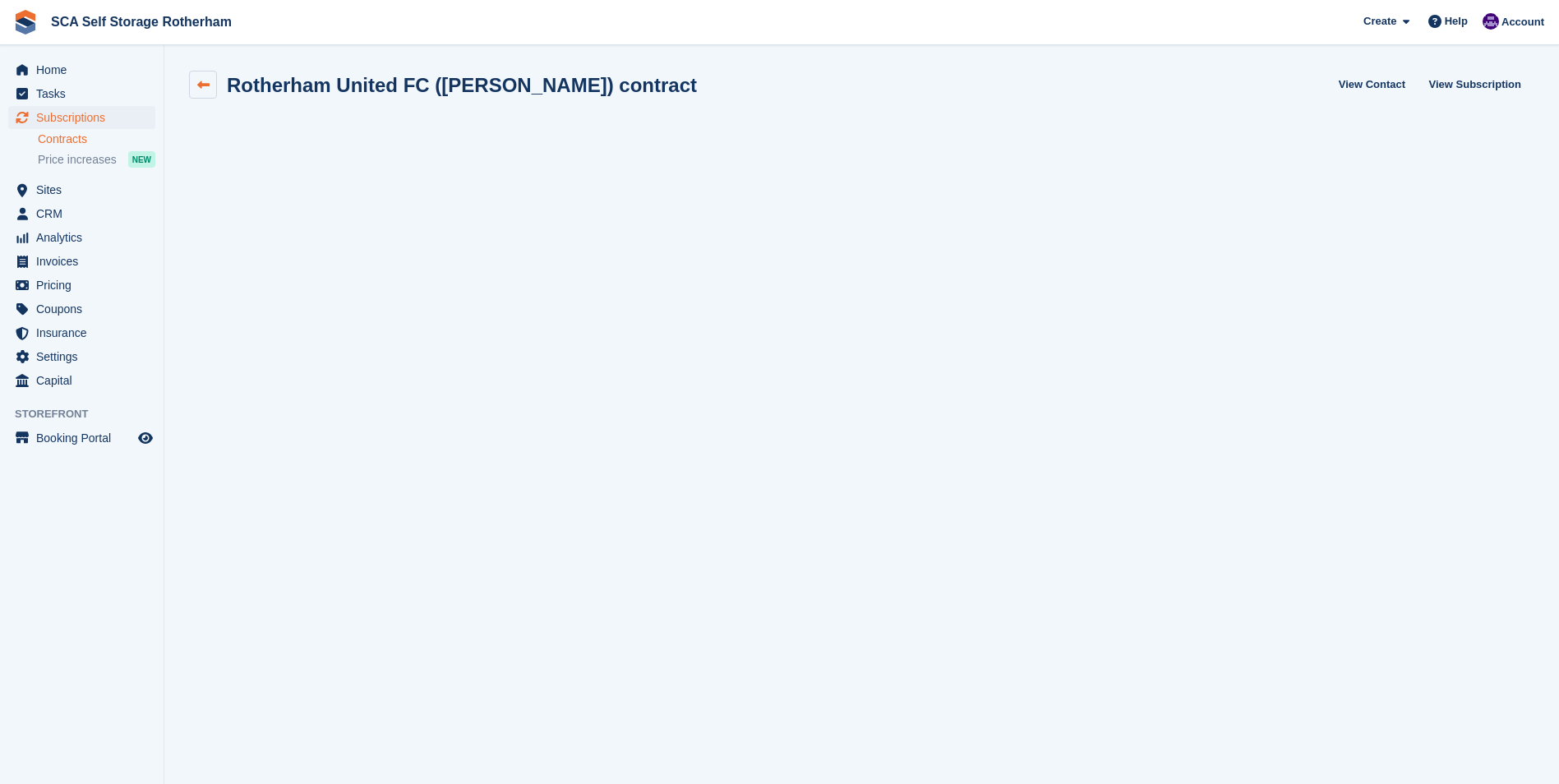
click at [207, 80] on icon at bounding box center [204, 85] width 13 height 13
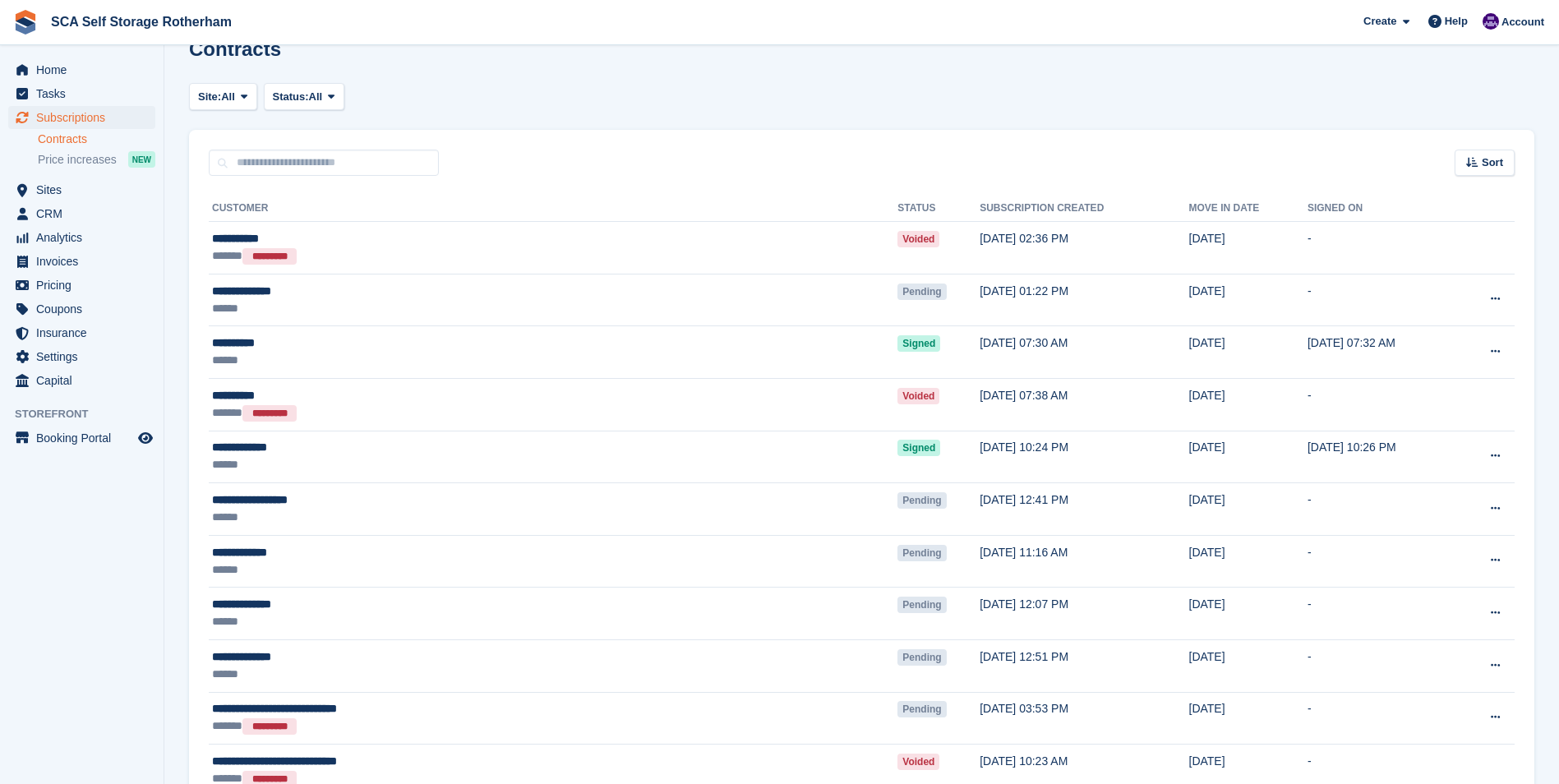
scroll to position [30, 0]
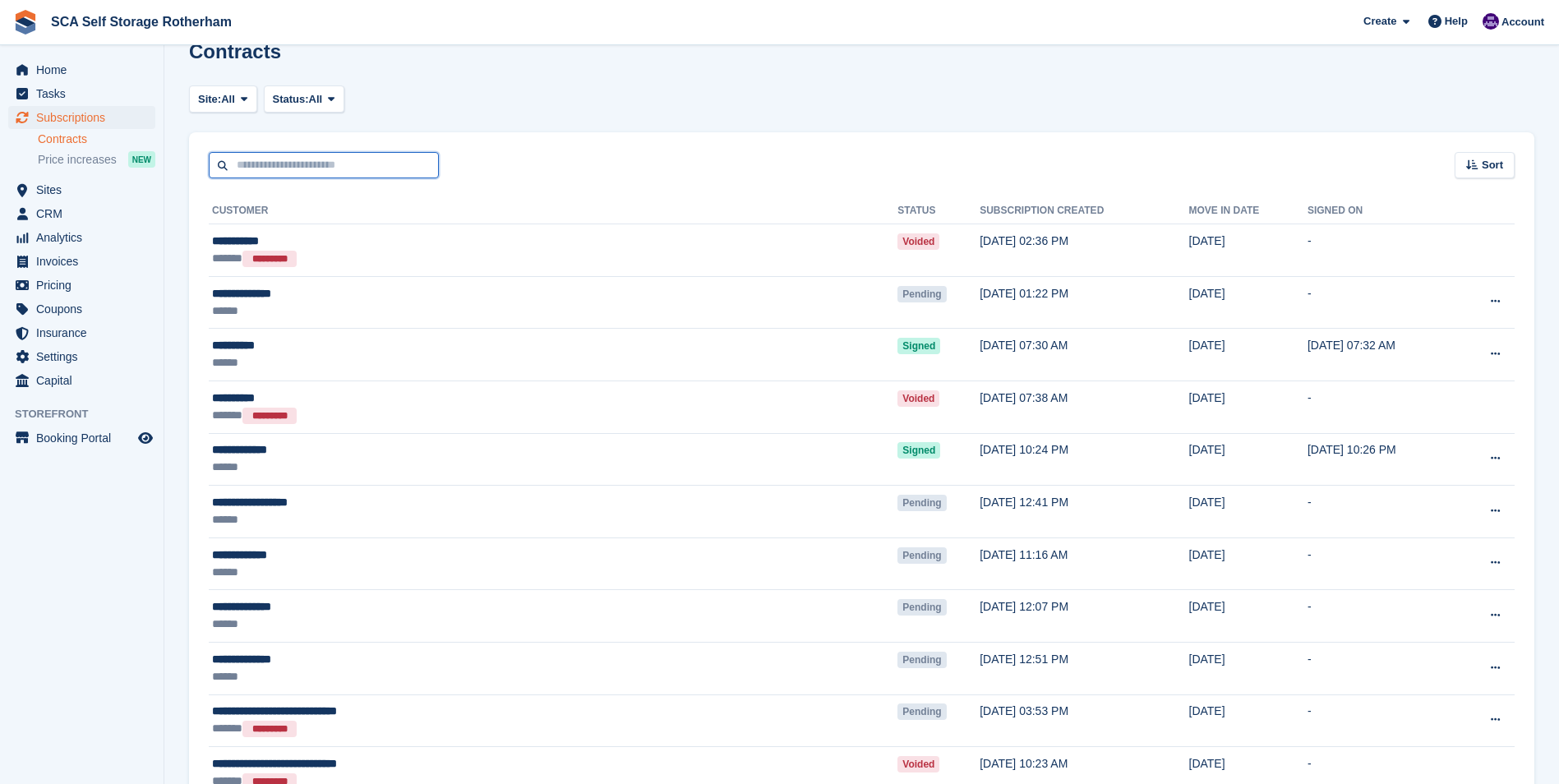
click at [313, 161] on input "text" at bounding box center [324, 166] width 230 height 27
type input "****"
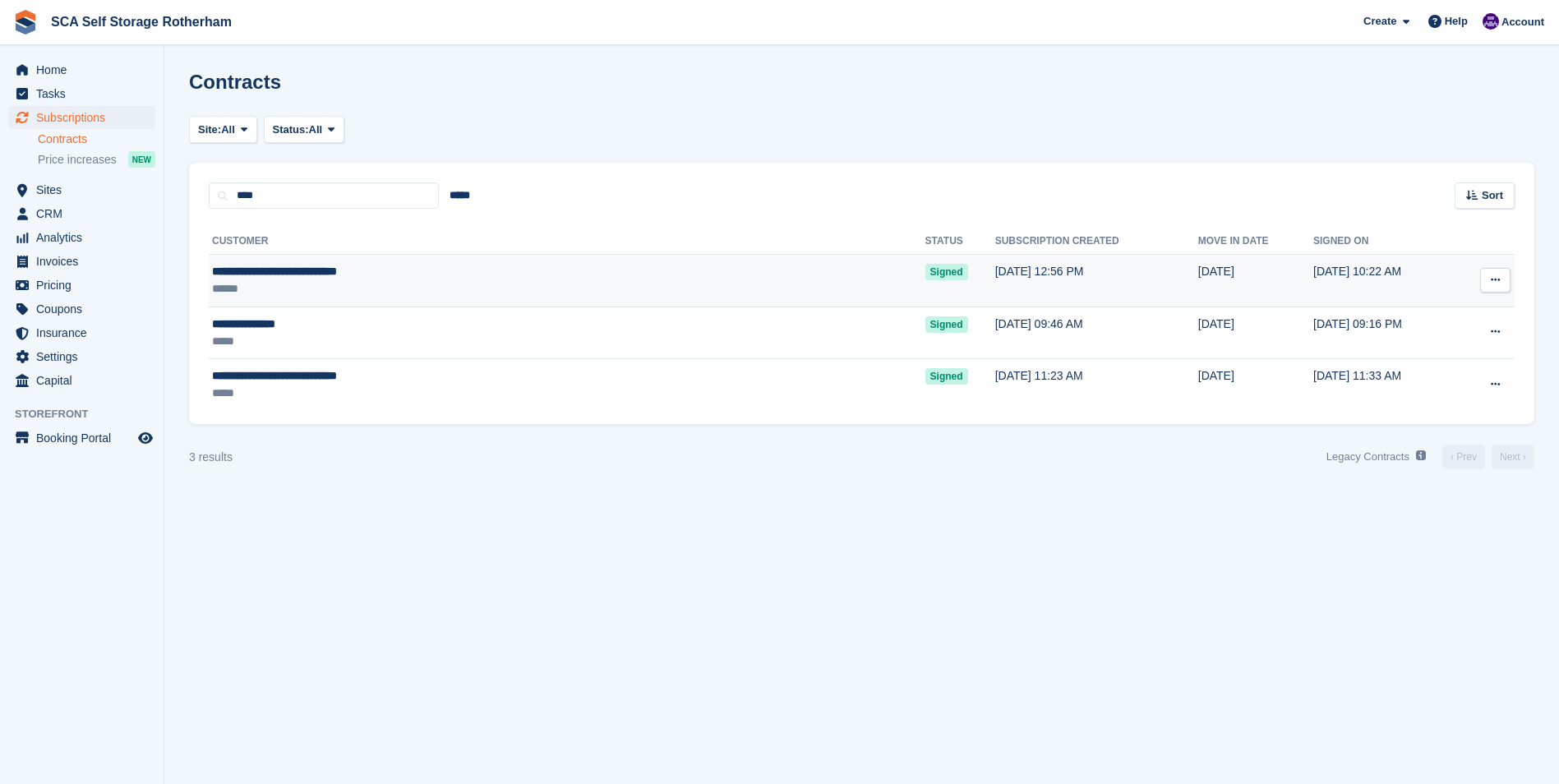
click at [405, 294] on div "******" at bounding box center [429, 288] width 435 height 17
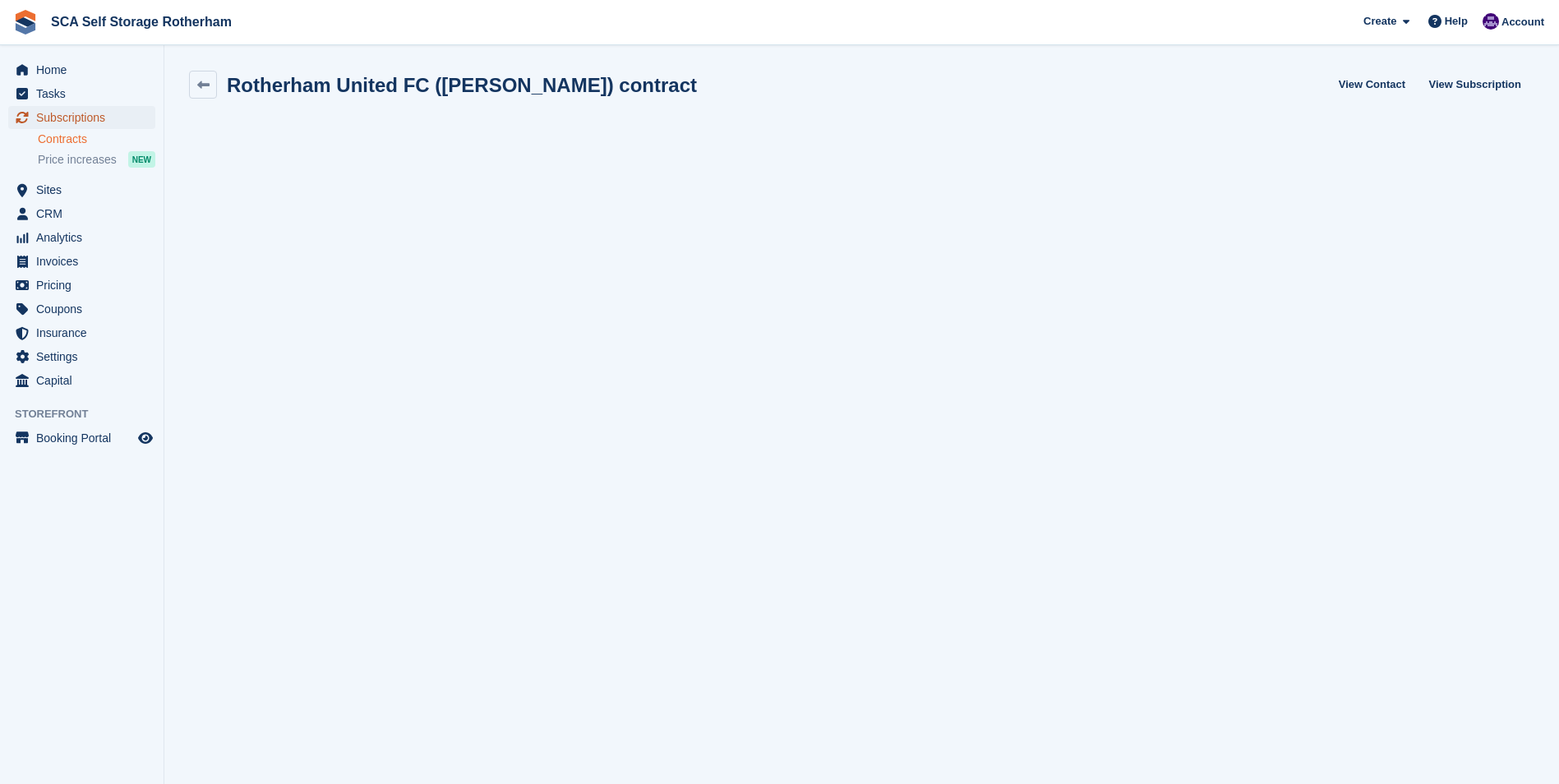
click at [124, 118] on span "Subscriptions" at bounding box center [85, 117] width 98 height 23
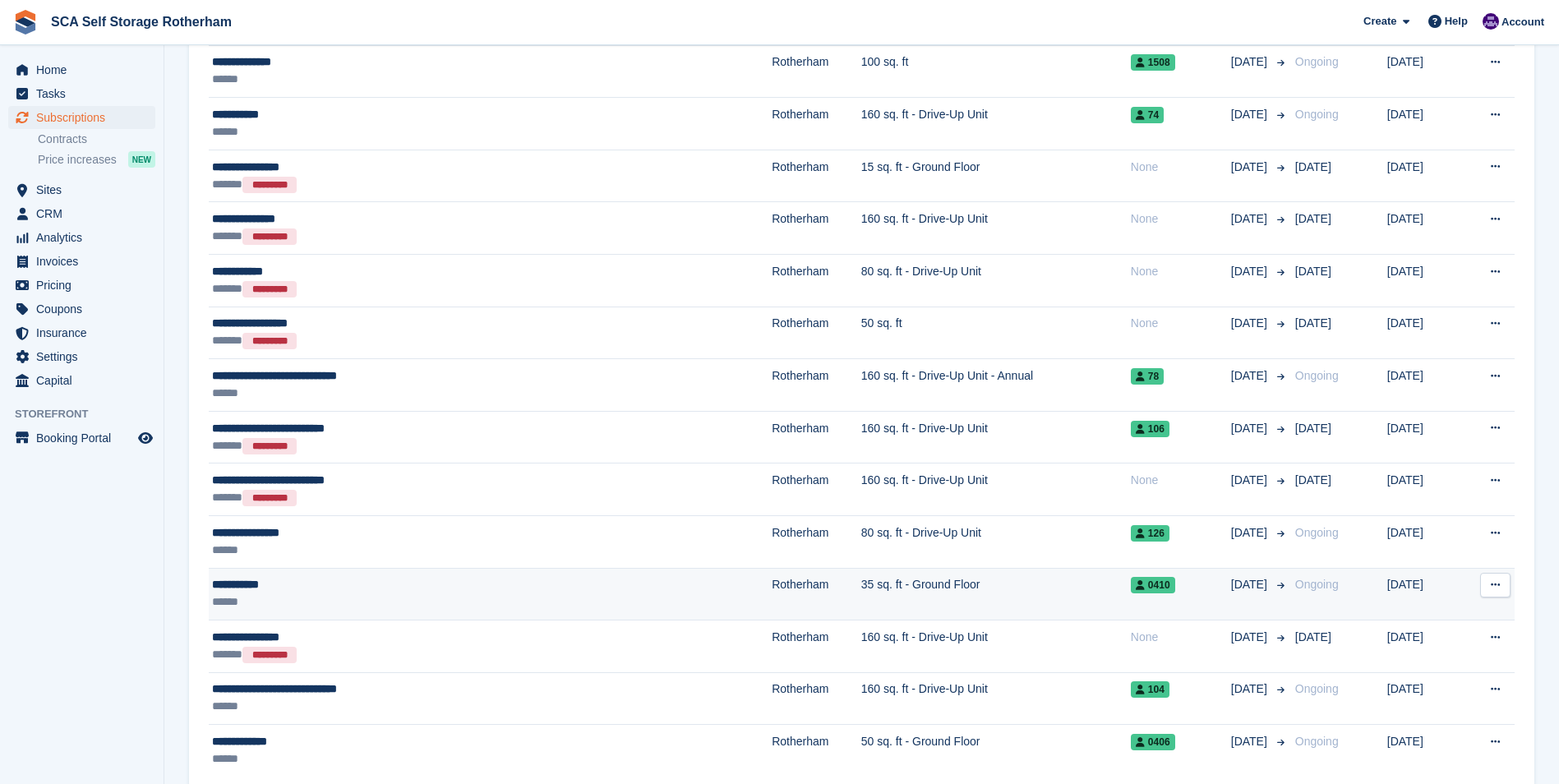
scroll to position [2301, 0]
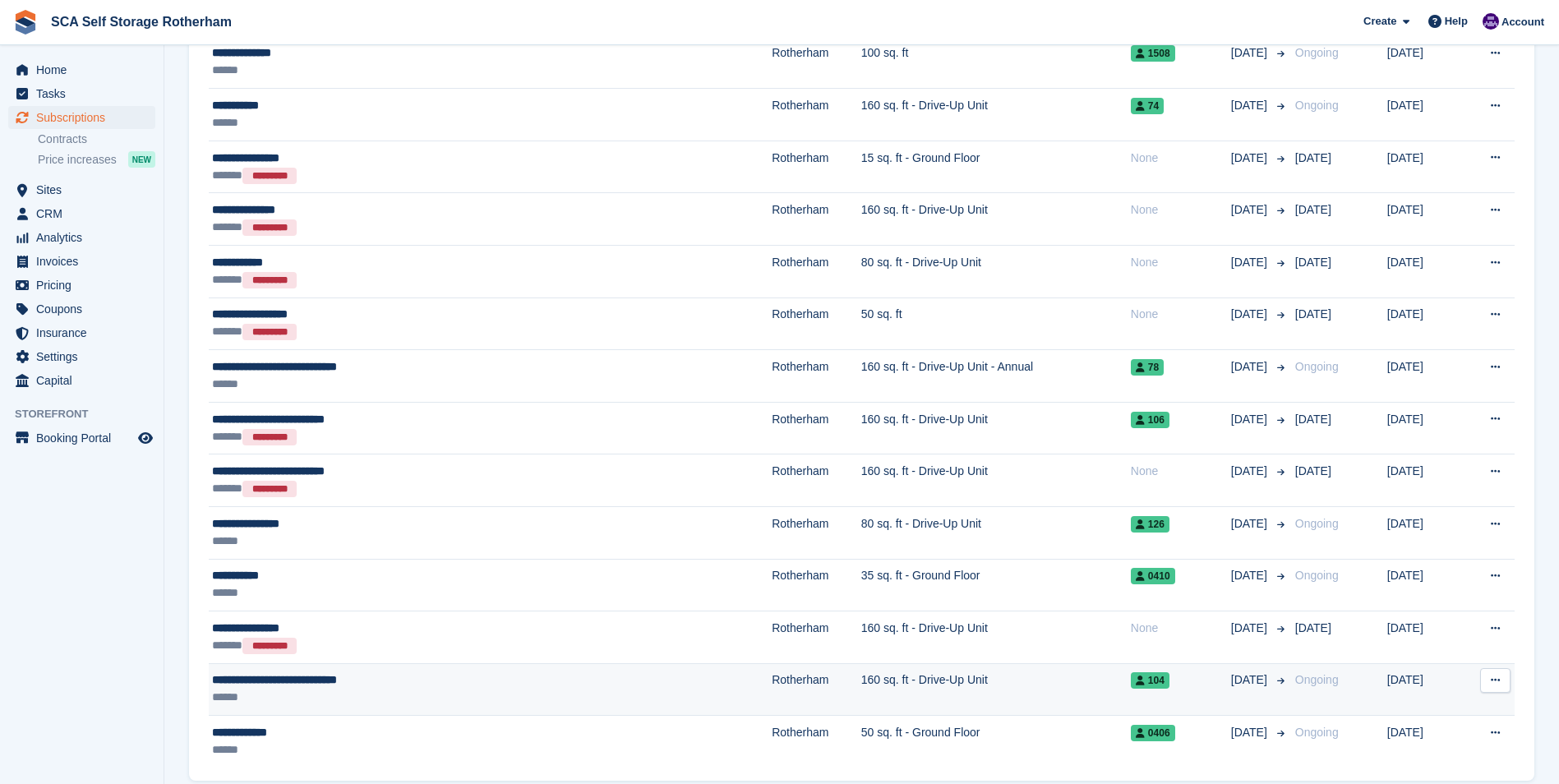
click at [417, 691] on div "******" at bounding box center [389, 697] width 356 height 17
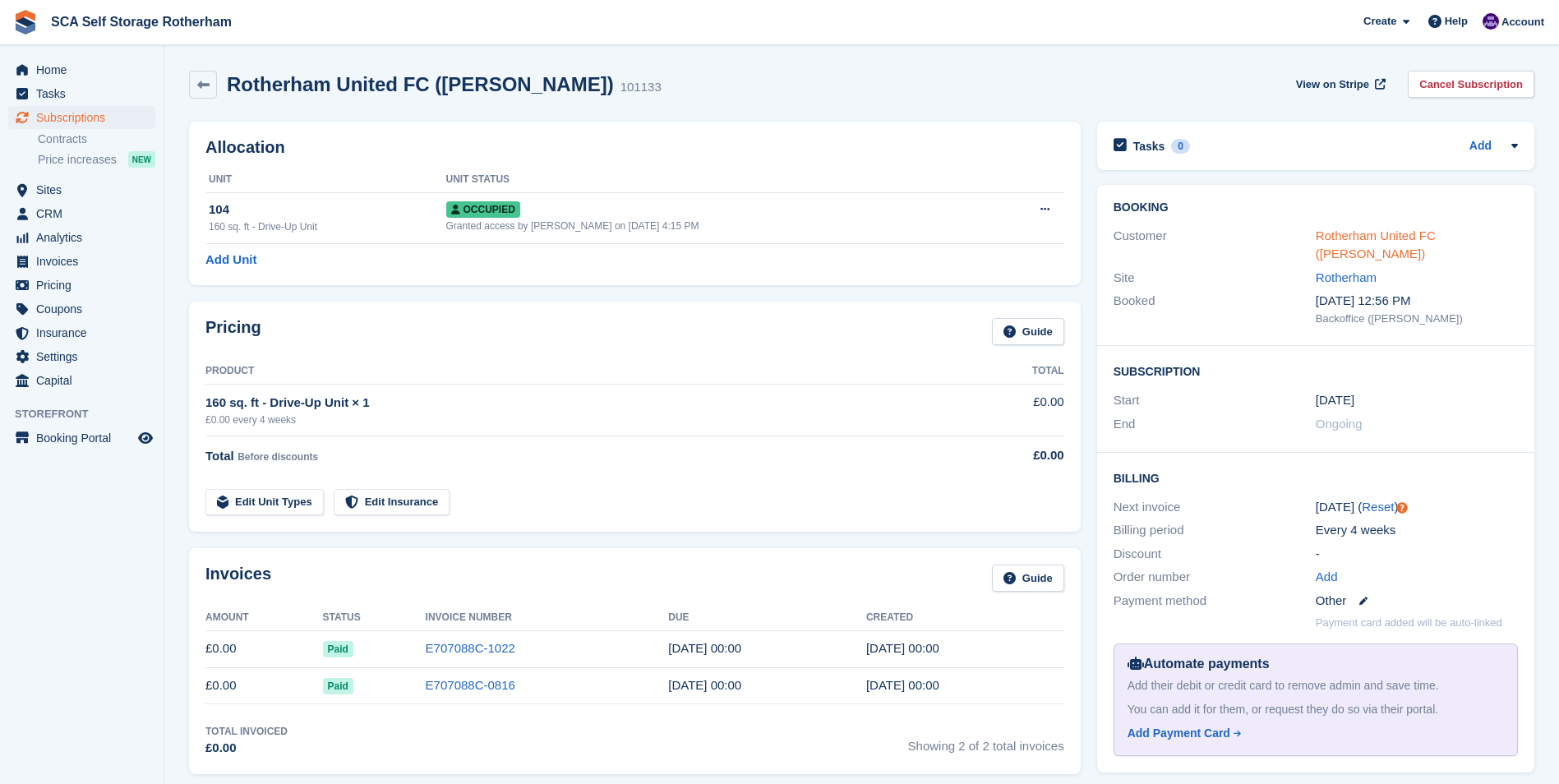
click at [1342, 249] on link "Rotherham United FC ([PERSON_NAME])" at bounding box center [1376, 245] width 120 height 33
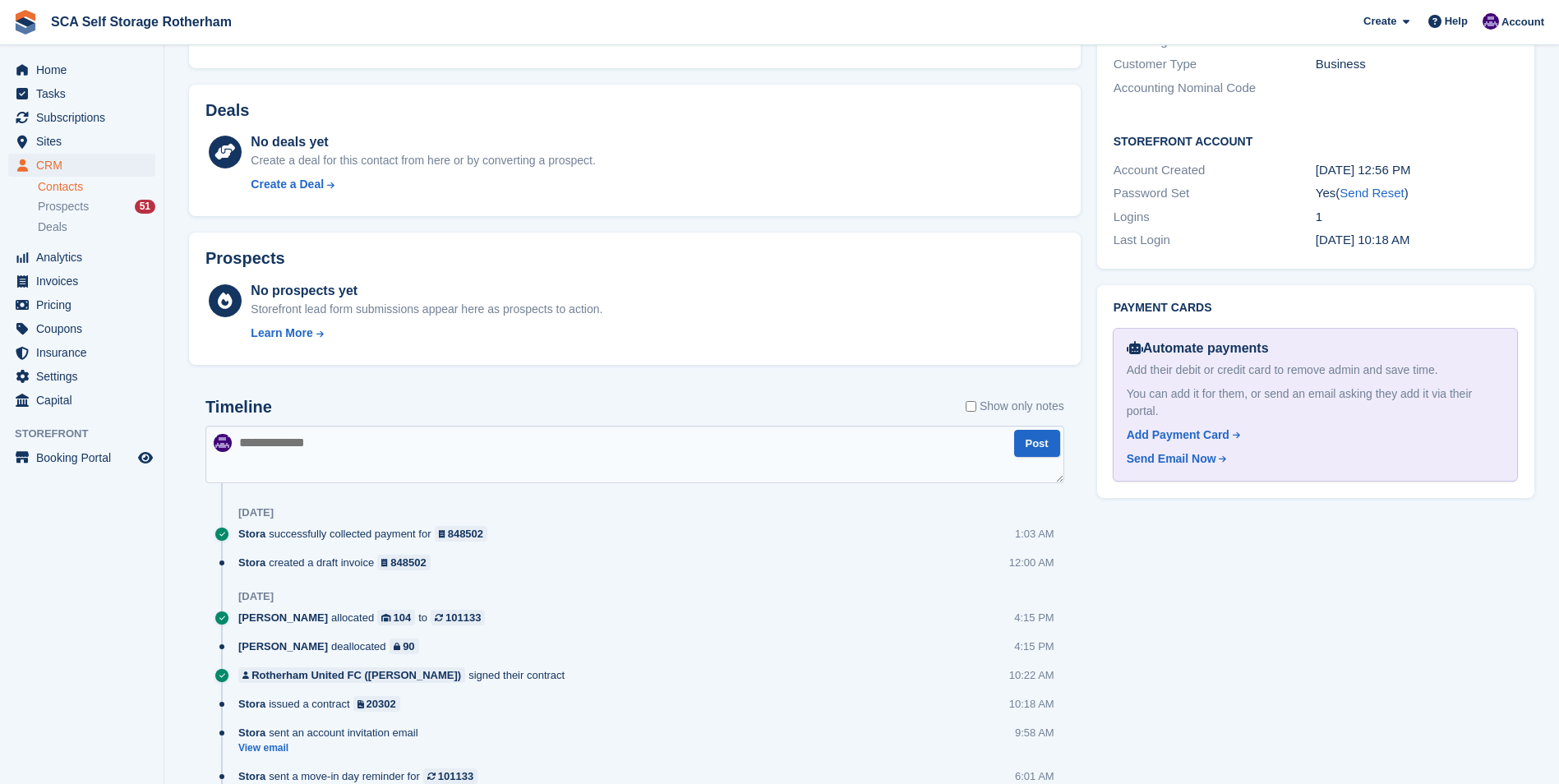
scroll to position [540, 0]
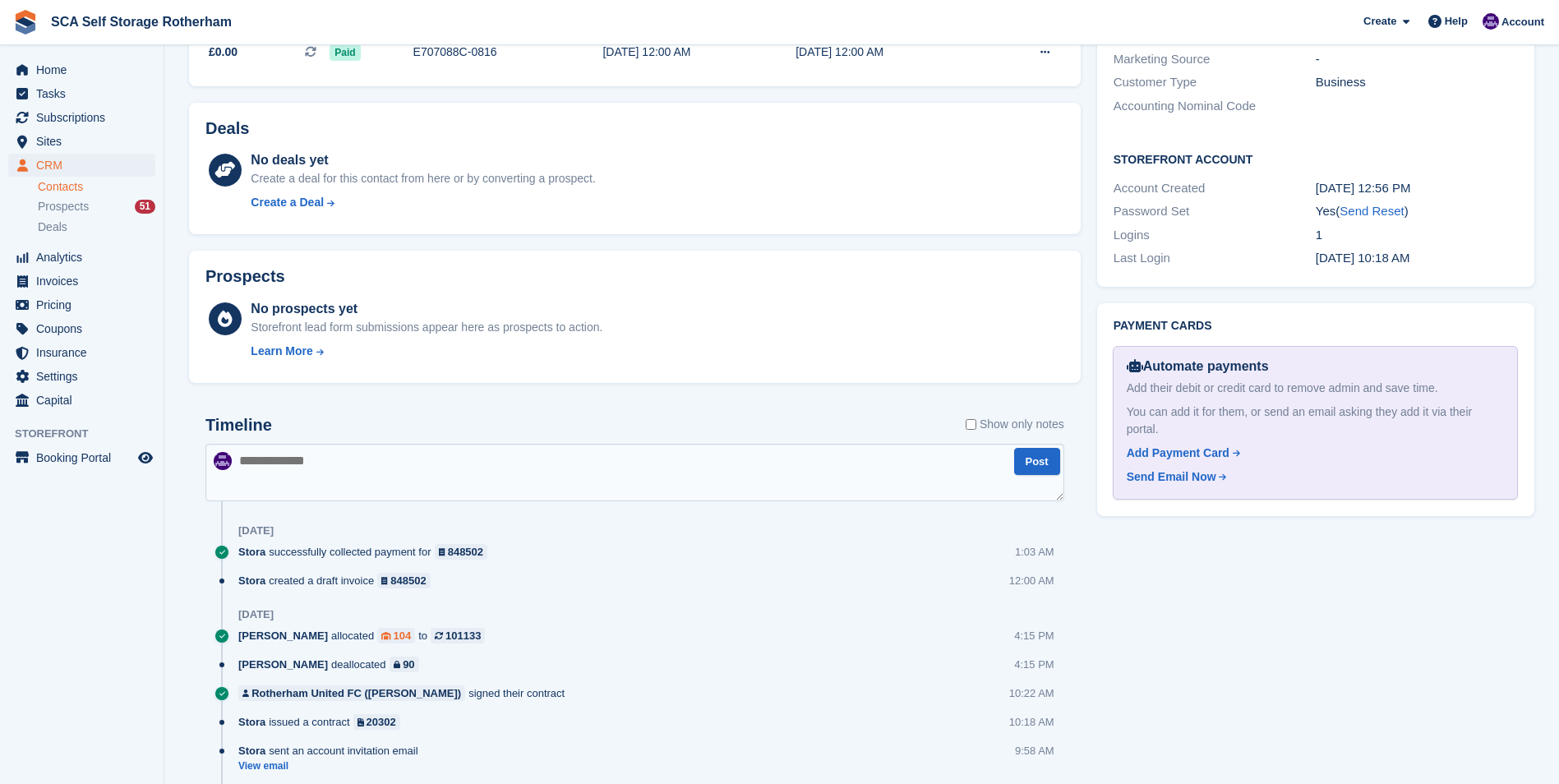
click at [394, 637] on div "104" at bounding box center [403, 635] width 18 height 15
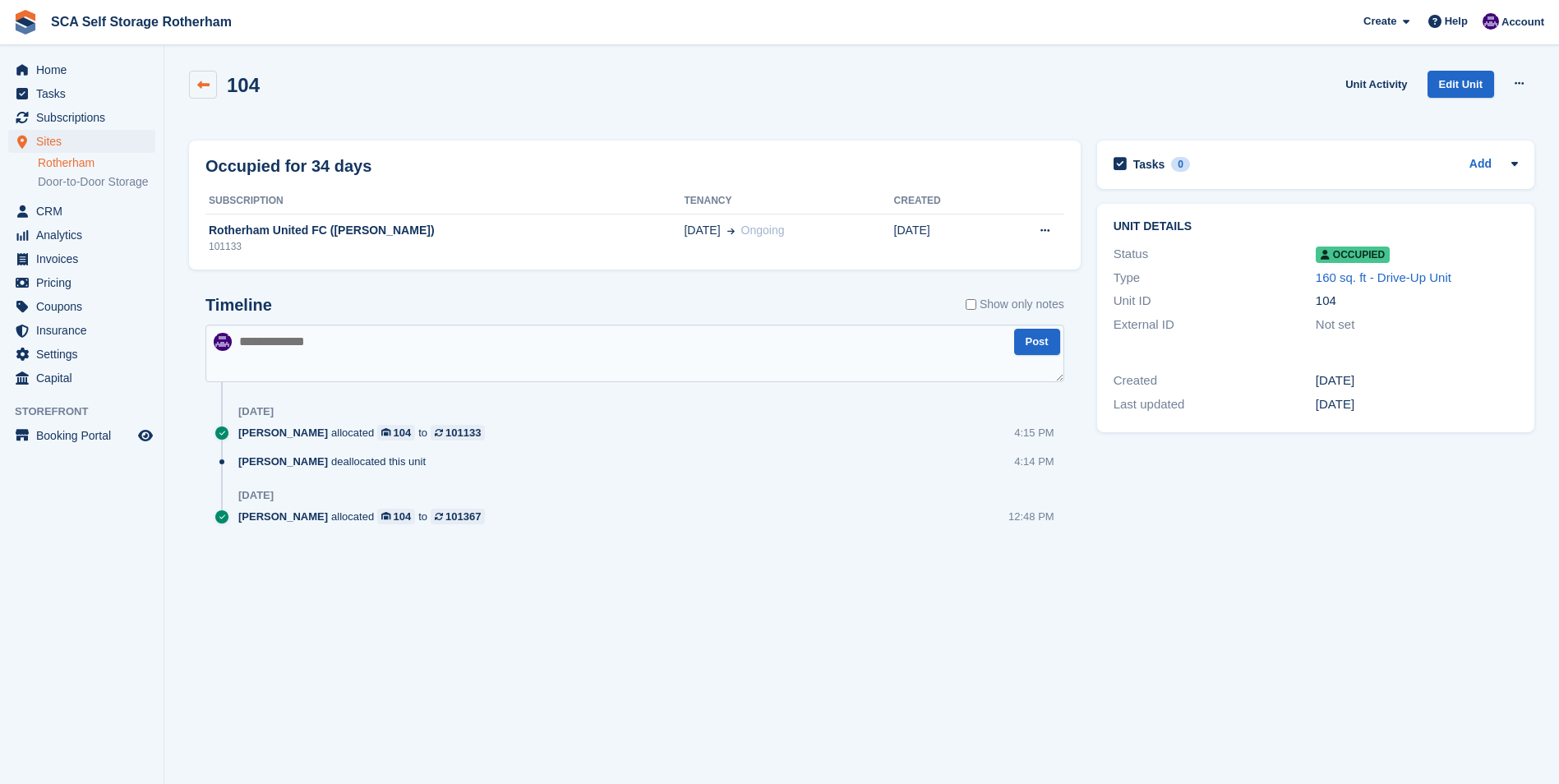
click at [206, 85] on icon at bounding box center [204, 85] width 13 height 13
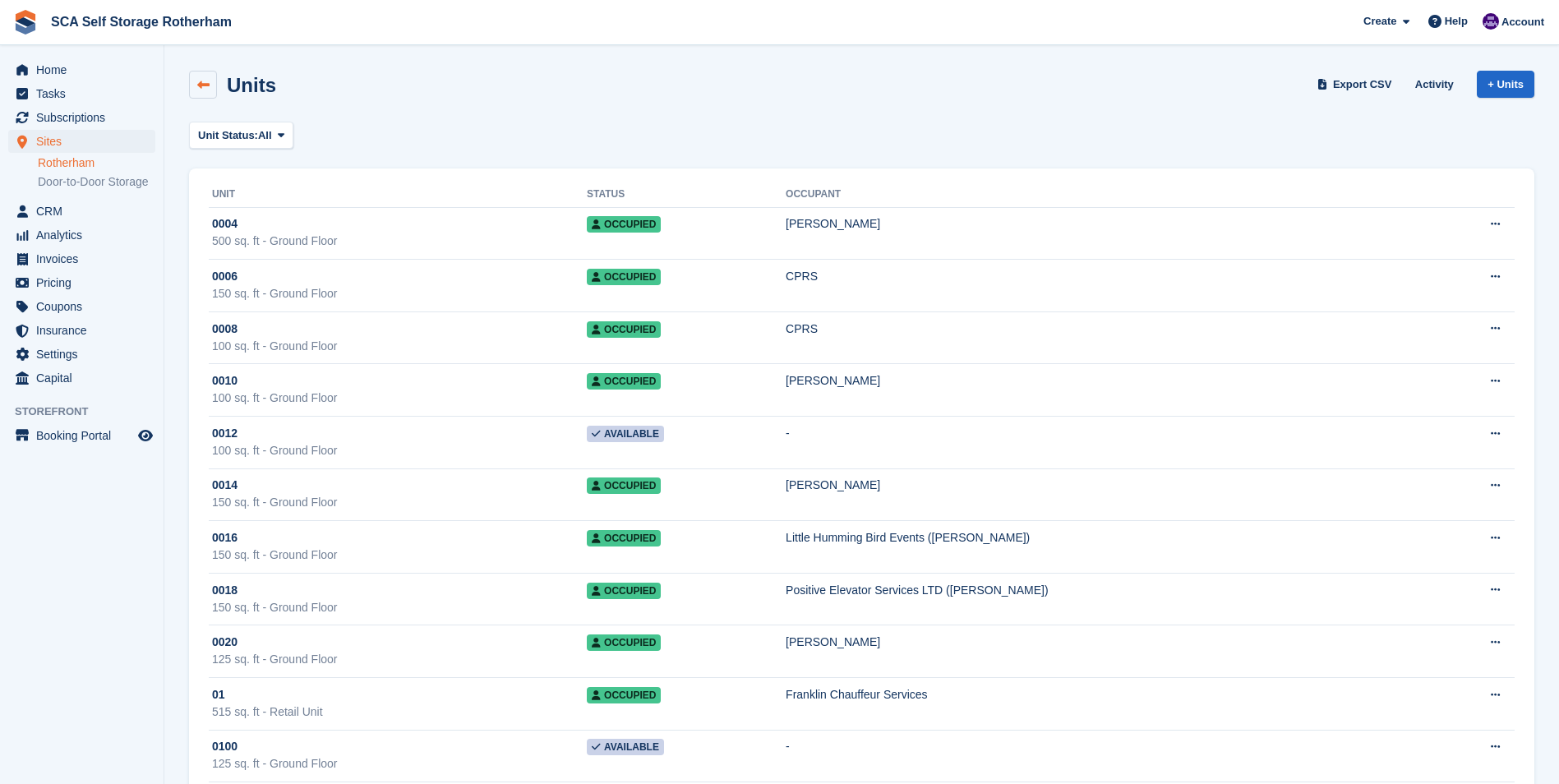
click at [200, 81] on icon at bounding box center [204, 85] width 13 height 13
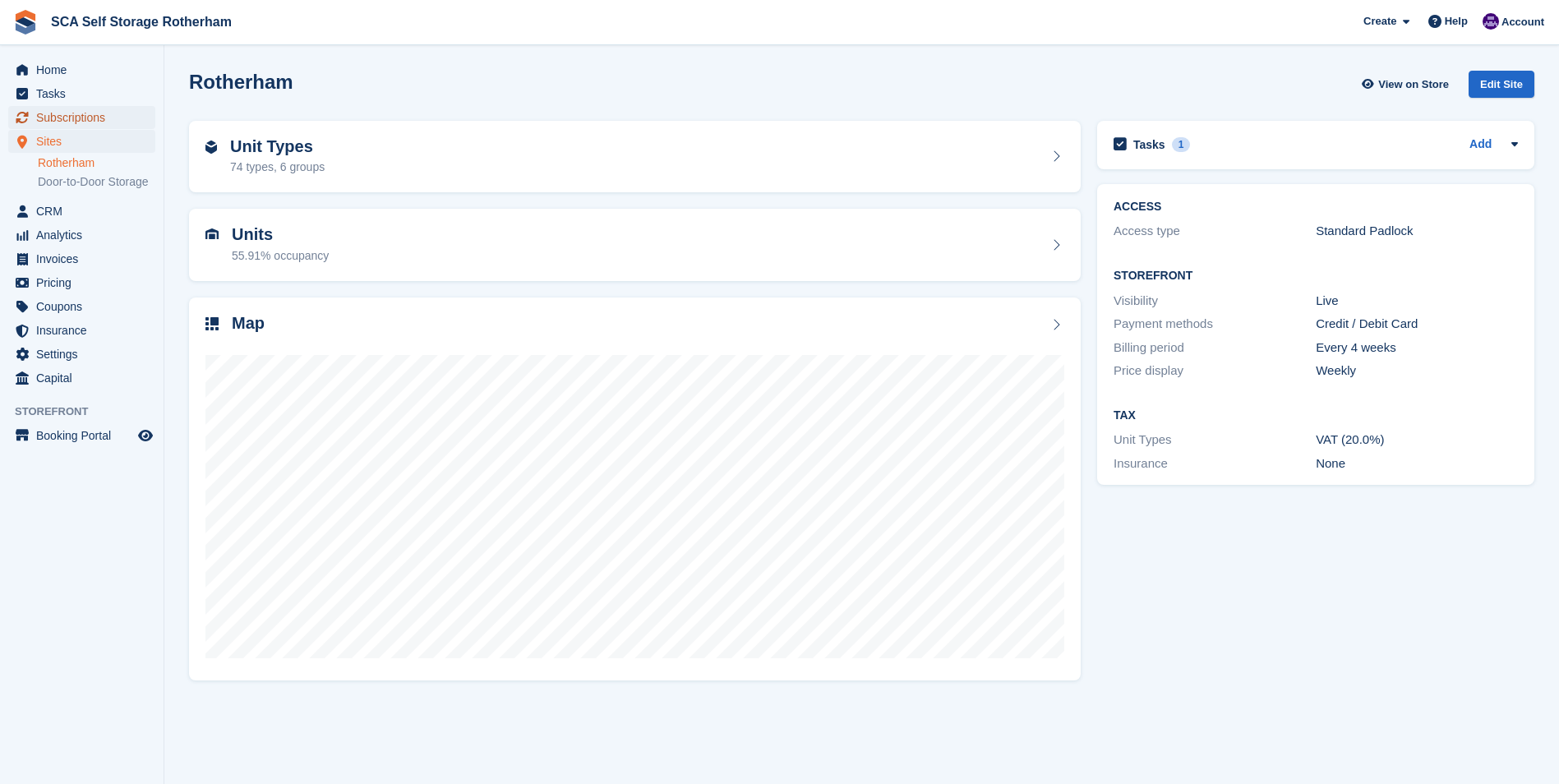
click at [83, 119] on span "Subscriptions" at bounding box center [85, 117] width 98 height 23
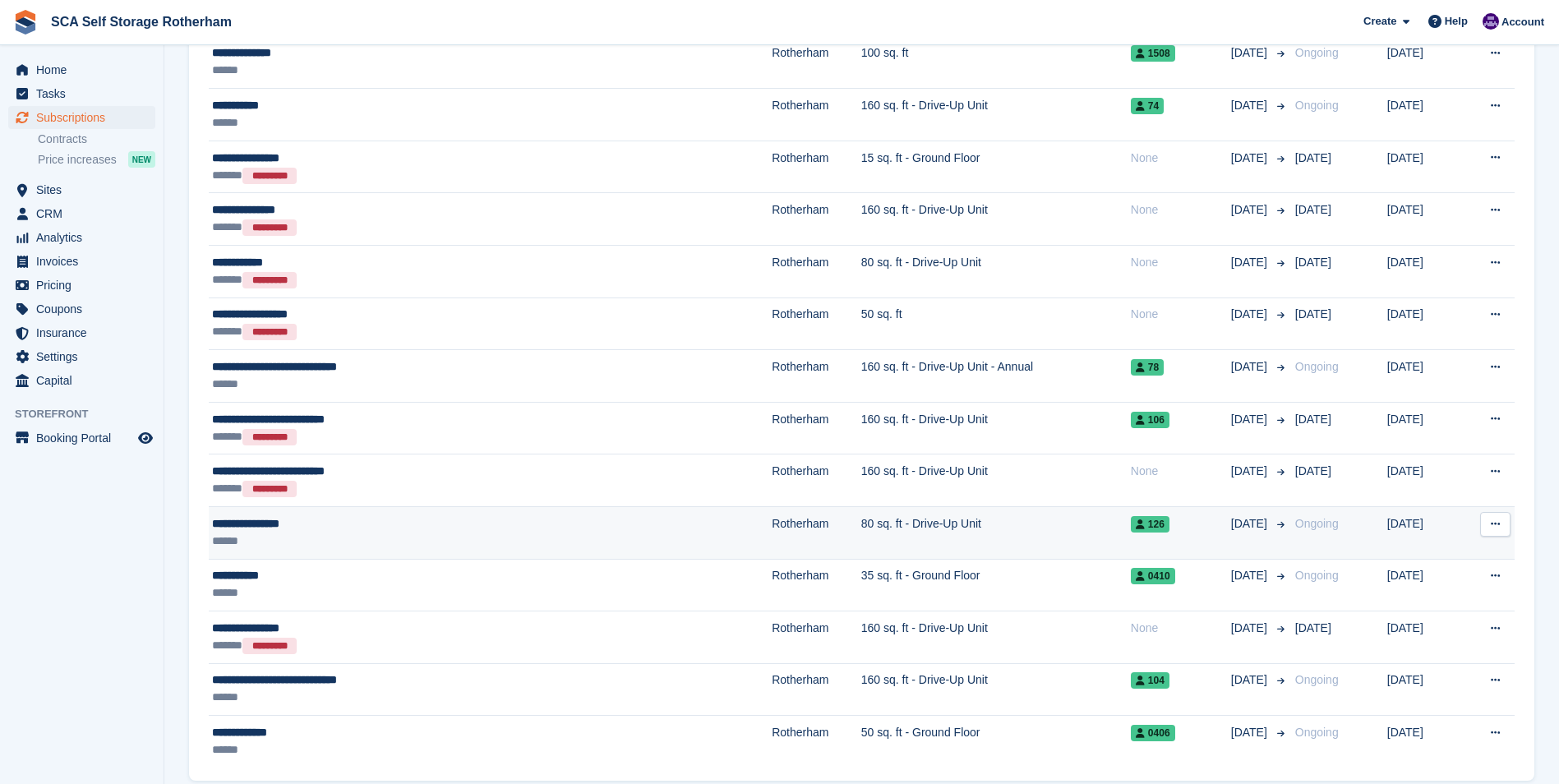
scroll to position [2367, 0]
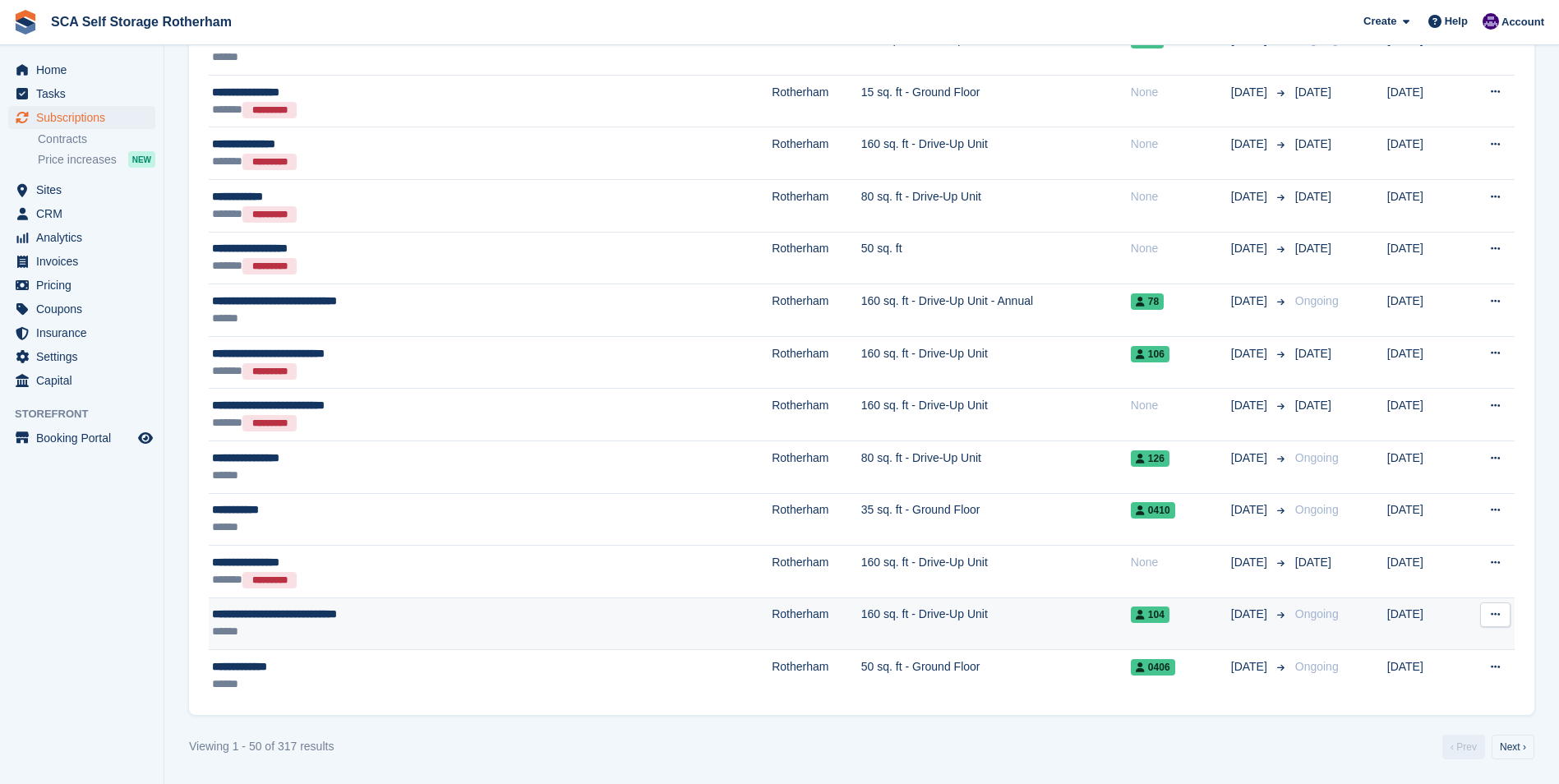
click at [419, 635] on div "******" at bounding box center [389, 631] width 356 height 17
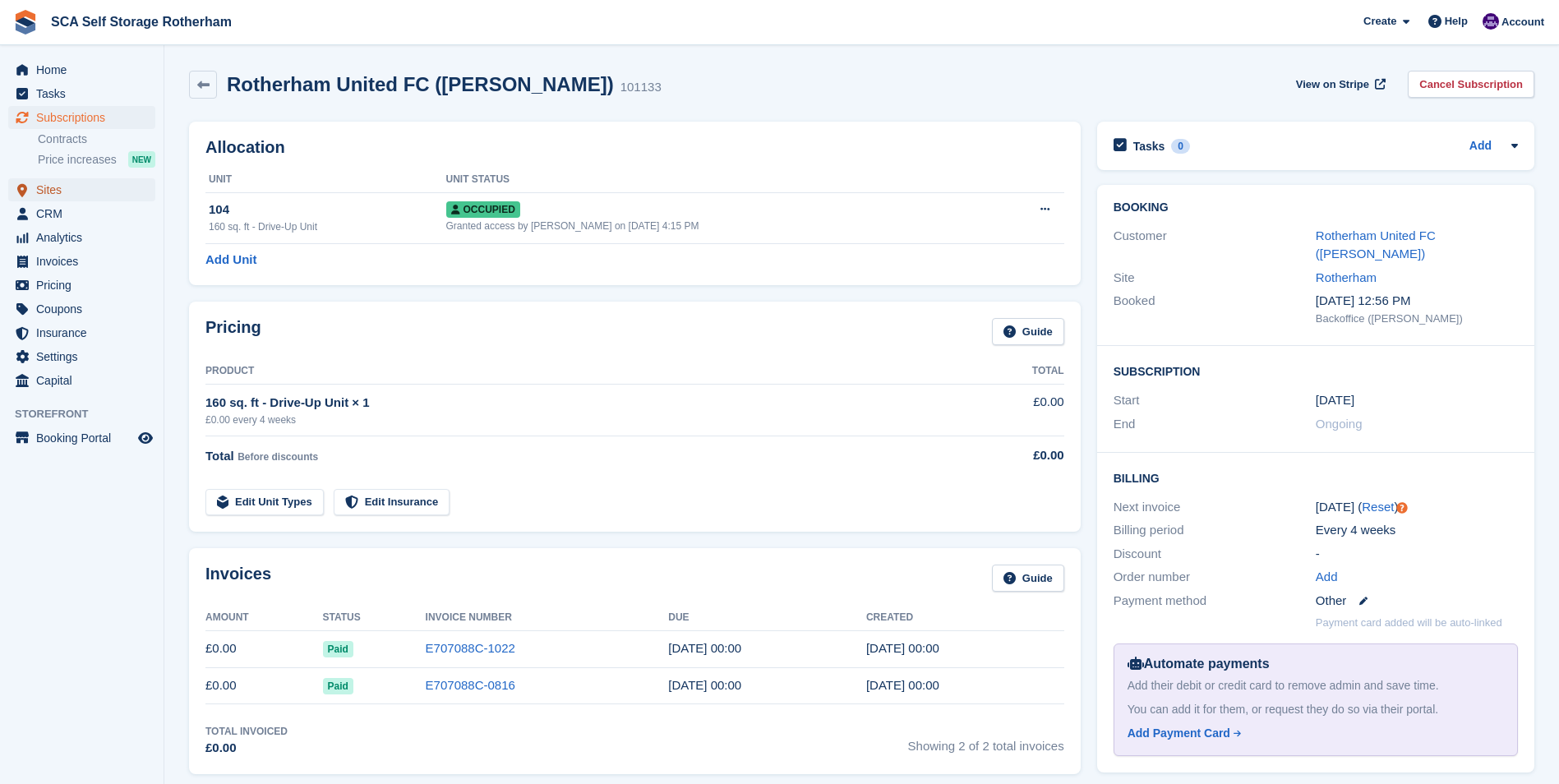
click at [74, 187] on span "Sites" at bounding box center [85, 189] width 98 height 23
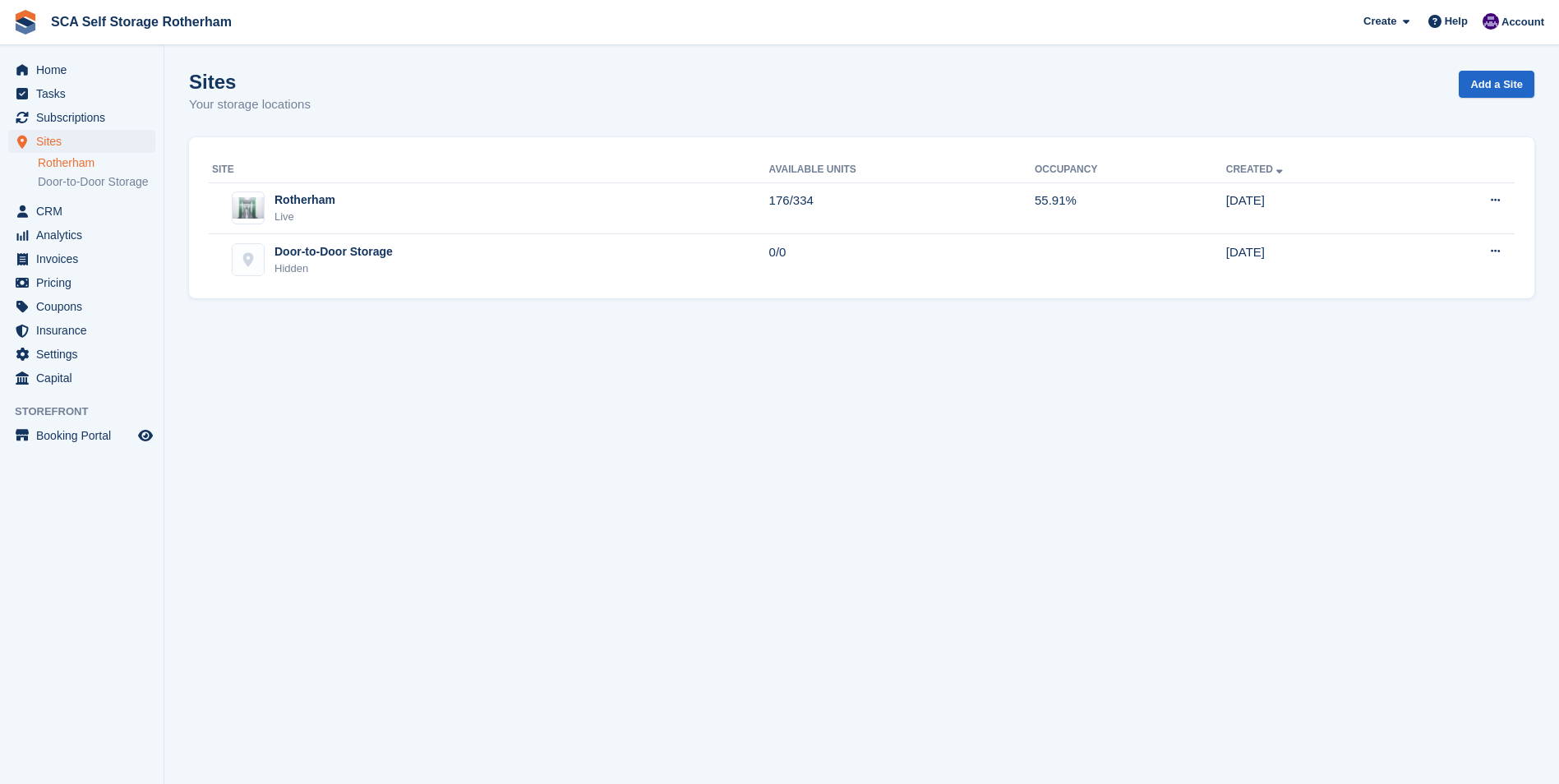
click at [96, 165] on link "Rotherham" at bounding box center [96, 163] width 117 height 15
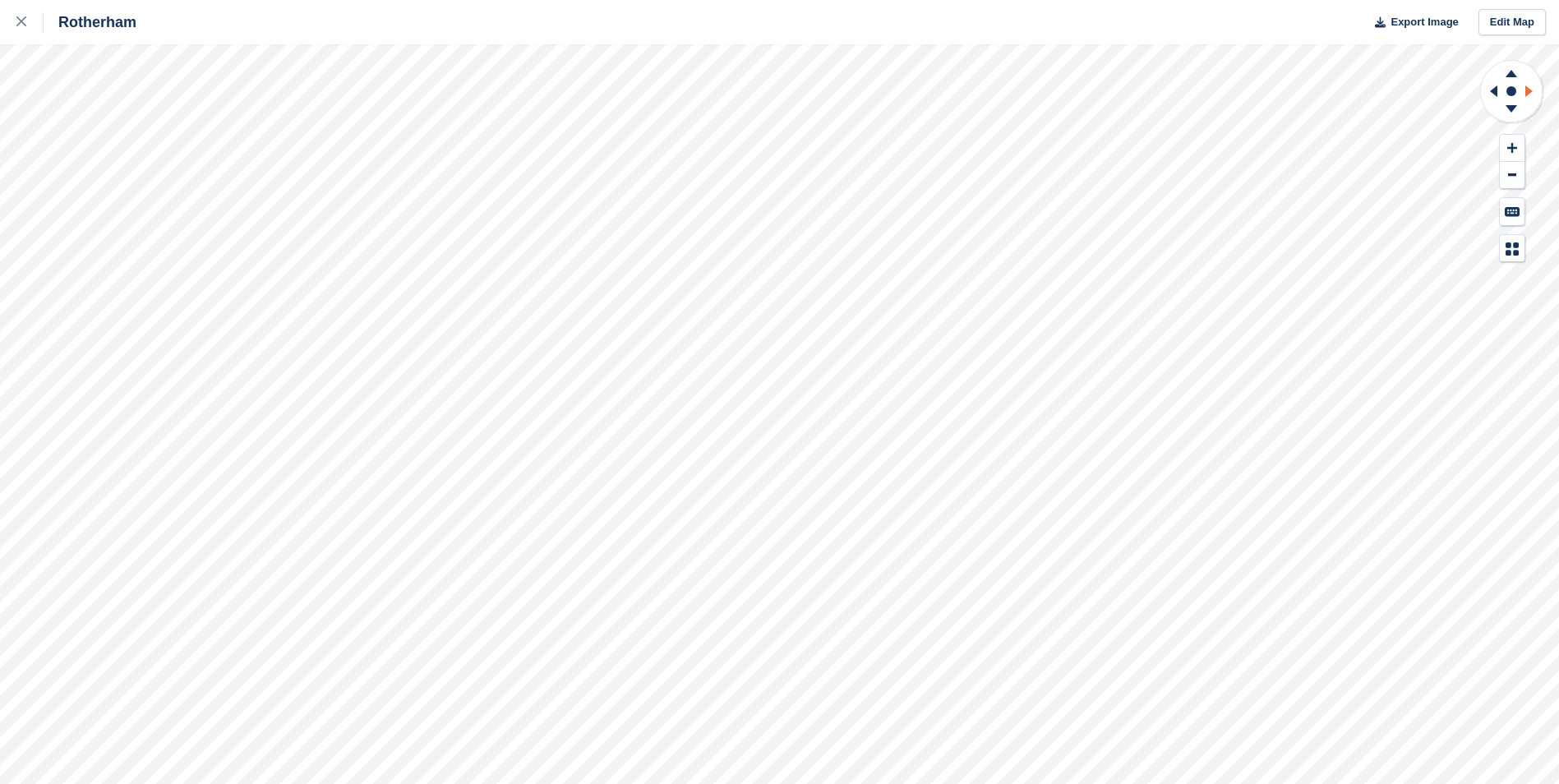
click at [1524, 89] on icon at bounding box center [1532, 91] width 21 height 43
drag, startPoint x: 1524, startPoint y: 89, endPoint x: 1510, endPoint y: 73, distance: 21.3
click at [1510, 73] on icon at bounding box center [1511, 74] width 12 height 7
click at [1508, 112] on icon at bounding box center [1511, 111] width 43 height 21
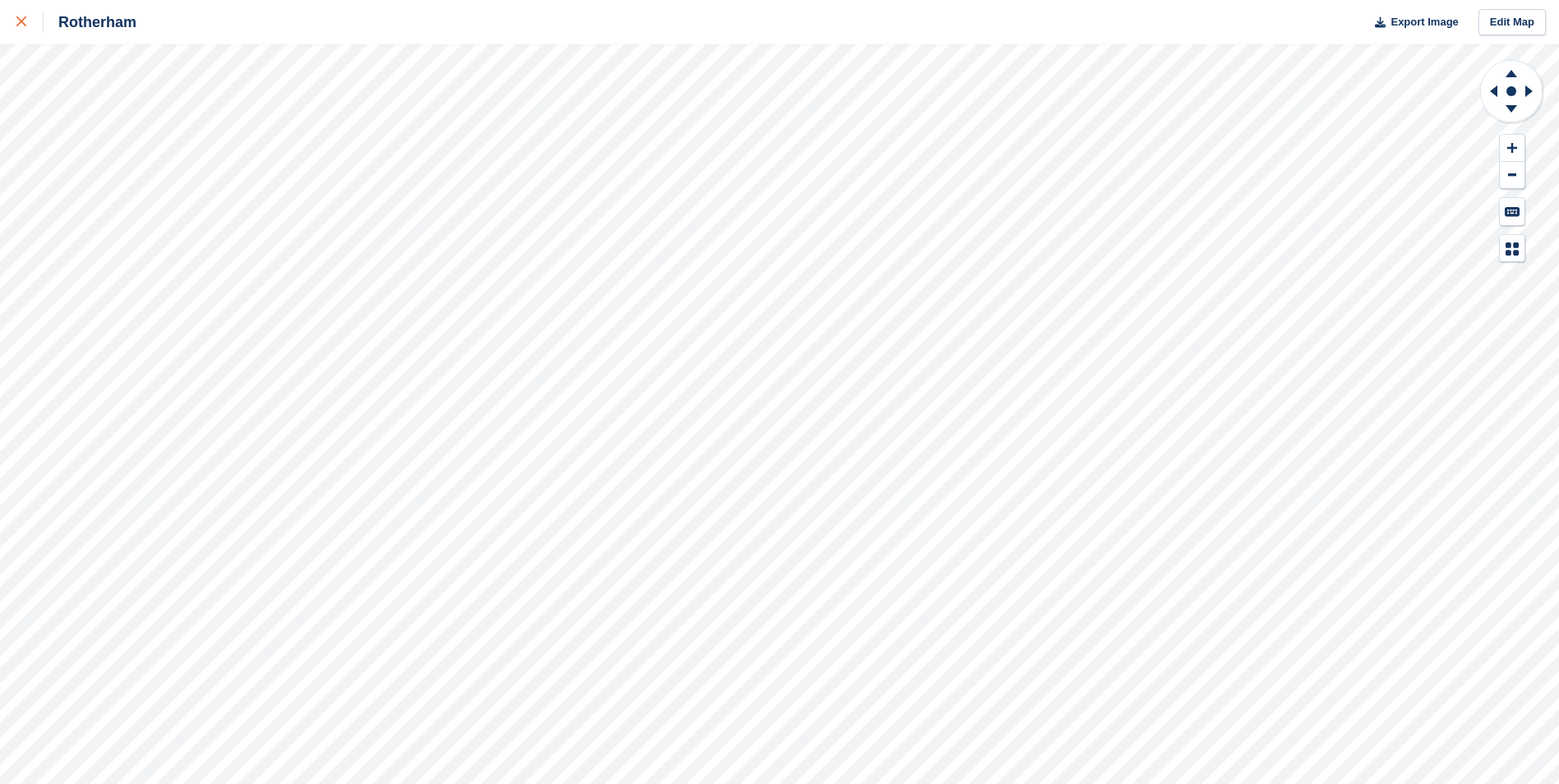
click at [17, 29] on div at bounding box center [30, 23] width 27 height 20
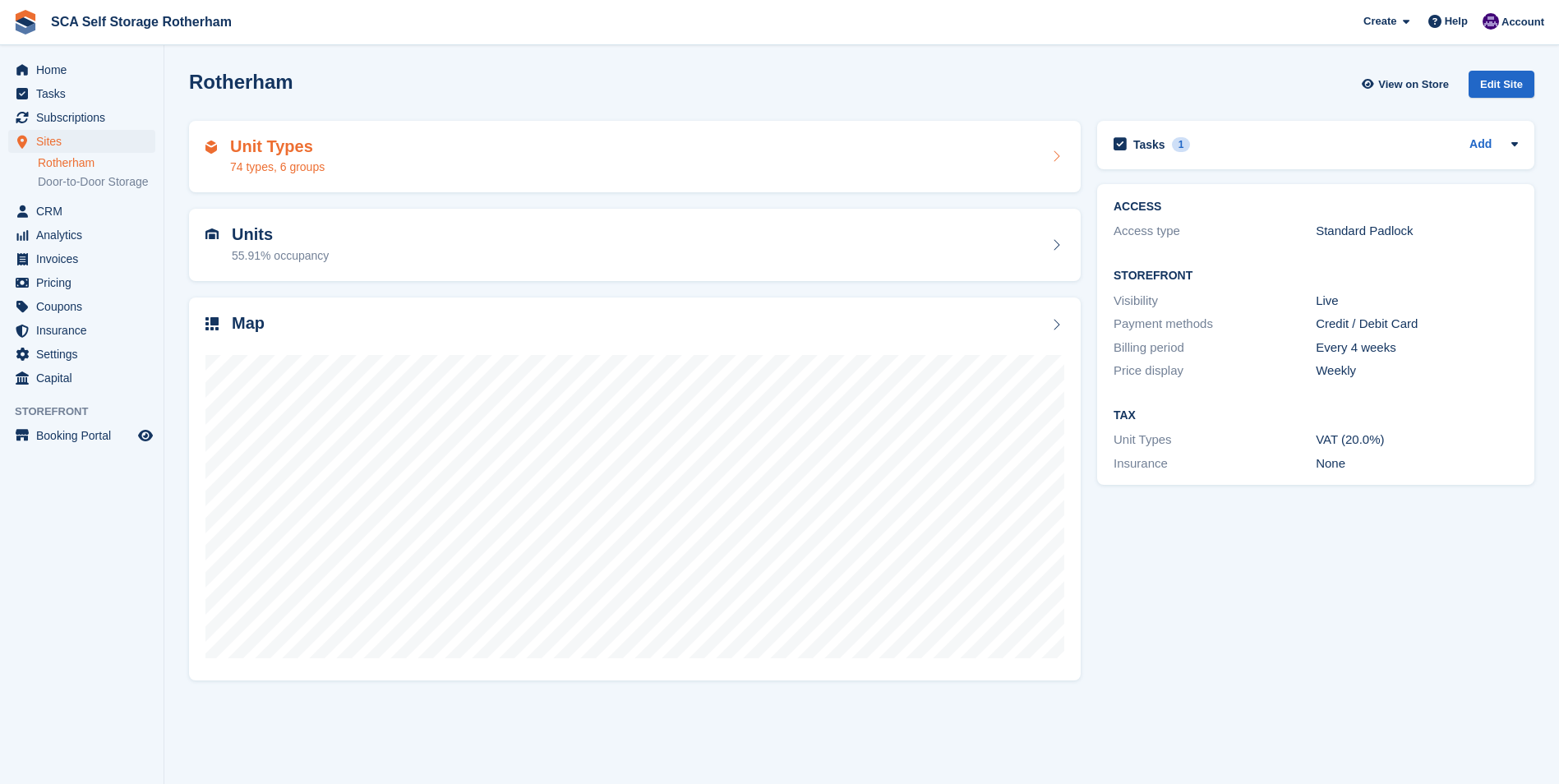
click at [357, 175] on div "Unit Types 74 types, 6 groups" at bounding box center [635, 156] width 859 height 39
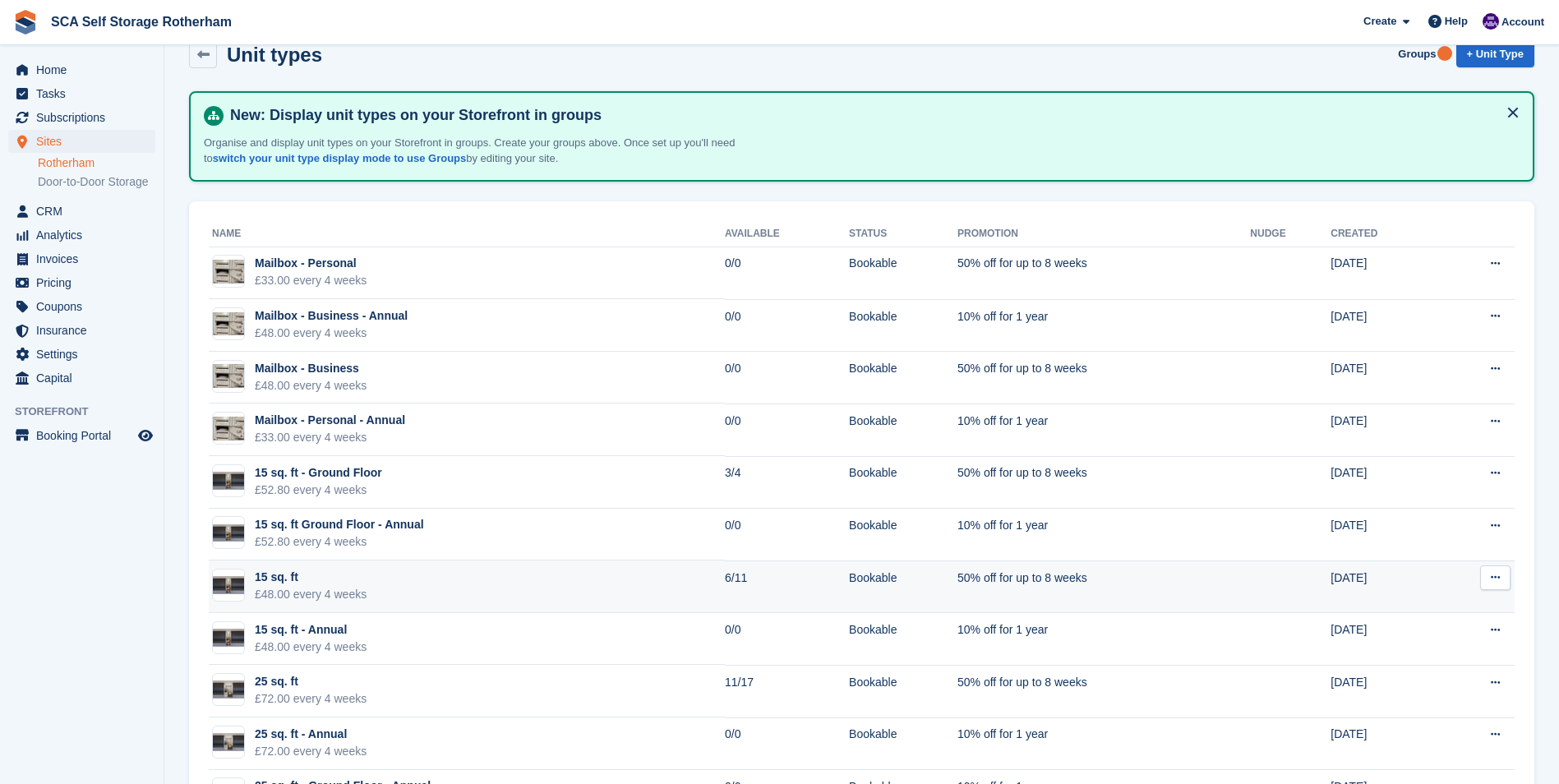
scroll to position [82, 0]
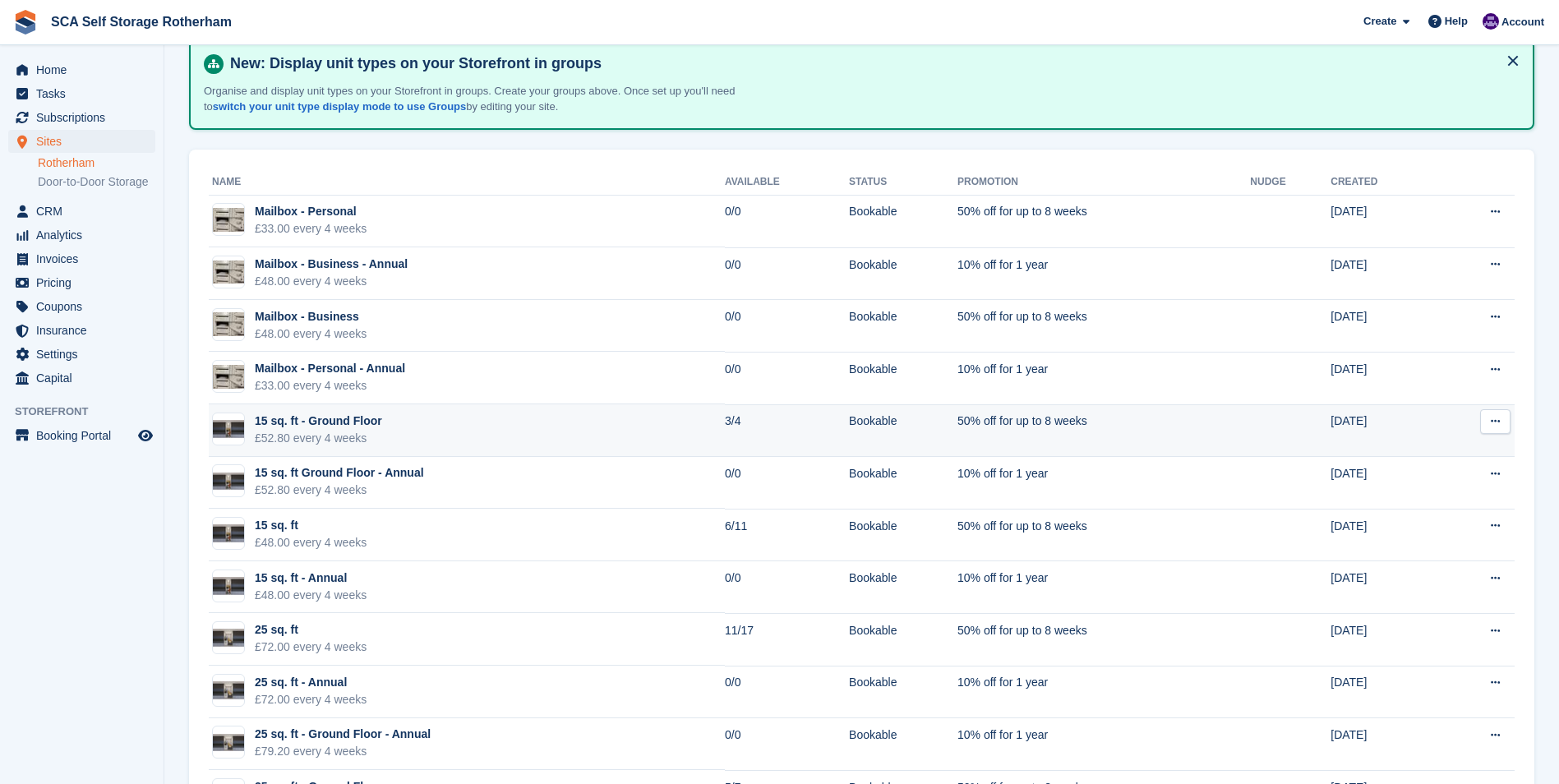
click at [658, 437] on td "15 sq. ft - Ground Floor £52.80 every 4 weeks" at bounding box center [467, 431] width 516 height 53
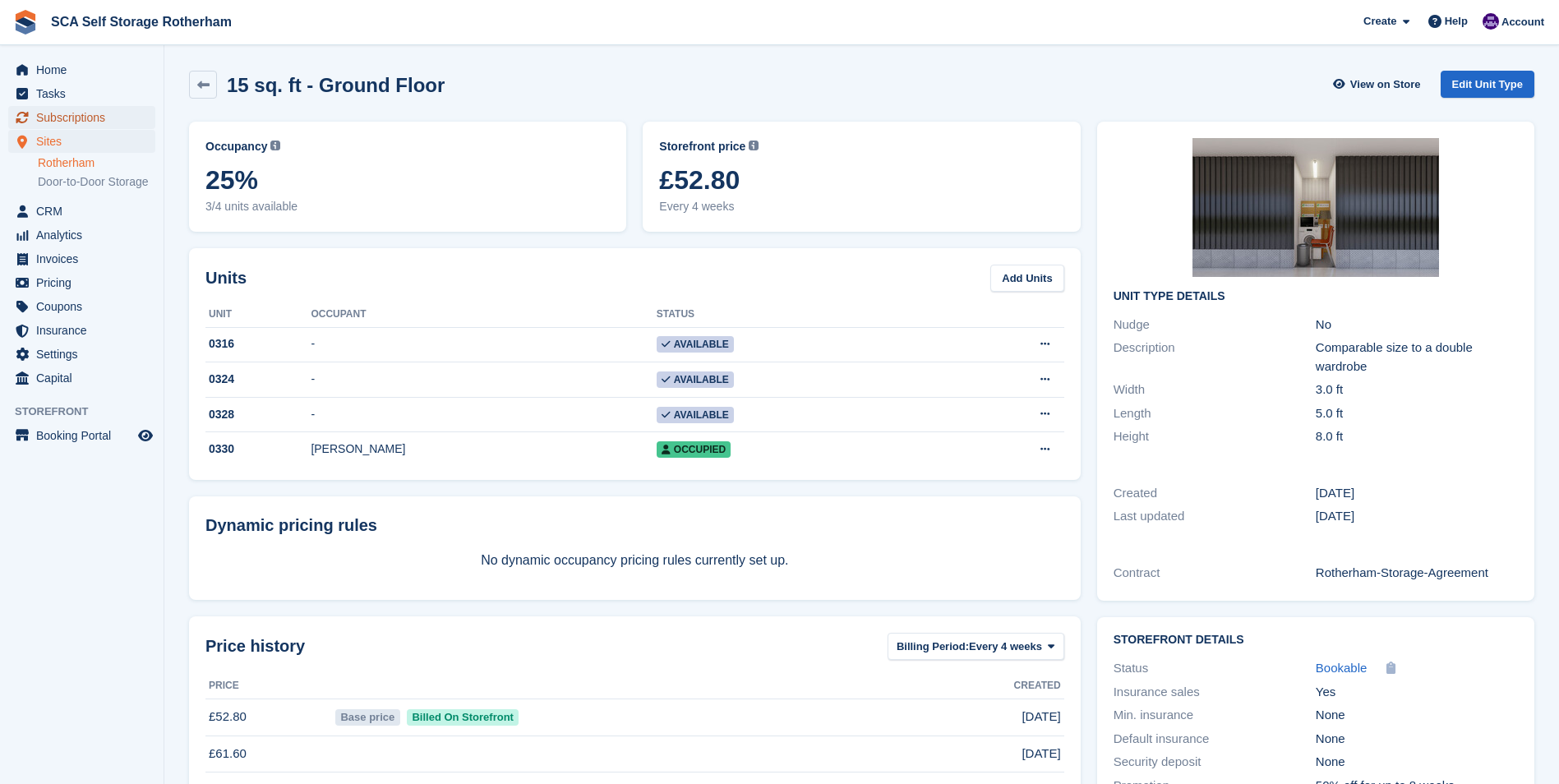
click at [64, 112] on span "Subscriptions" at bounding box center [85, 117] width 98 height 23
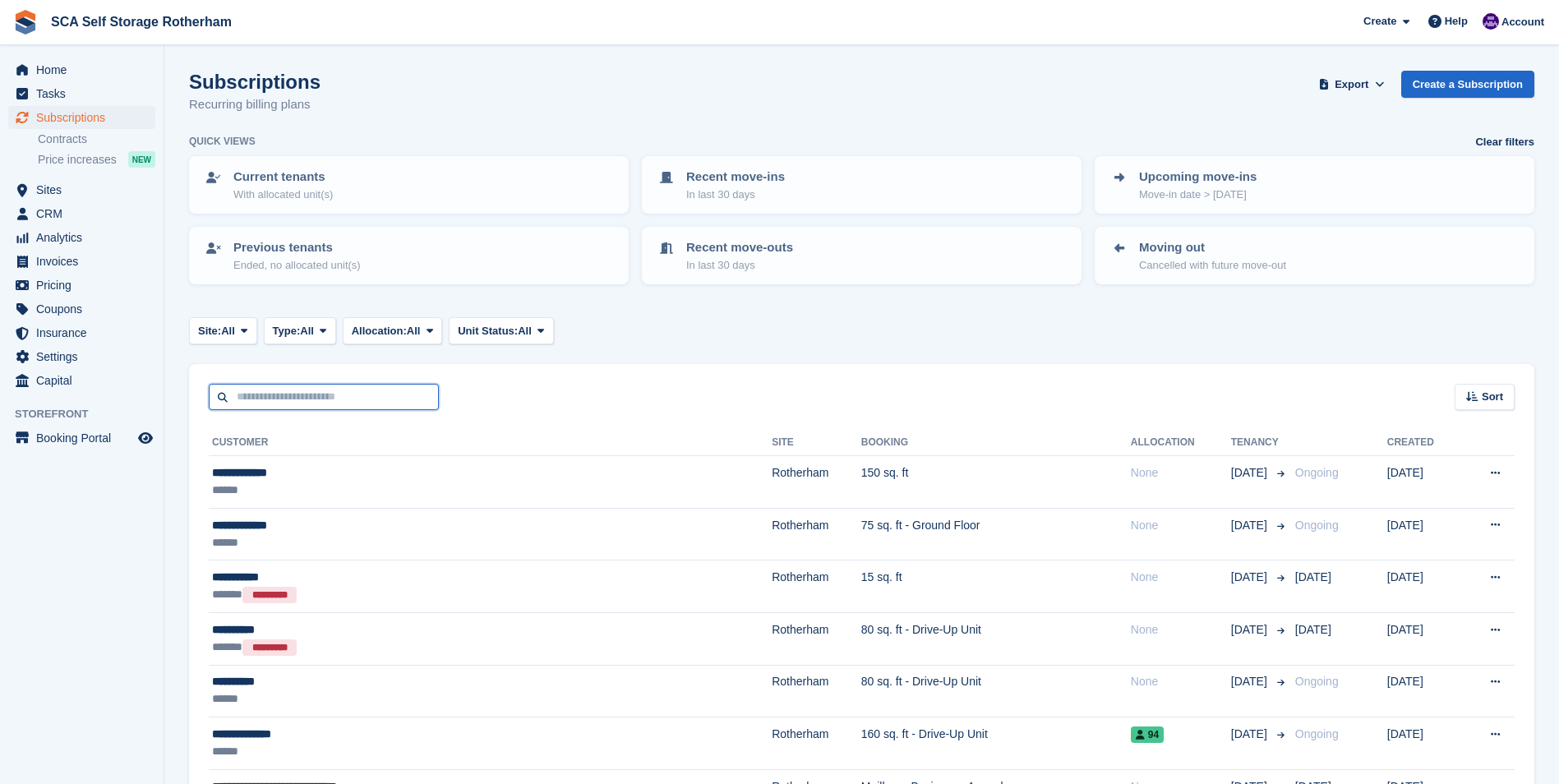
click at [286, 392] on input "text" at bounding box center [324, 397] width 230 height 27
type input "******"
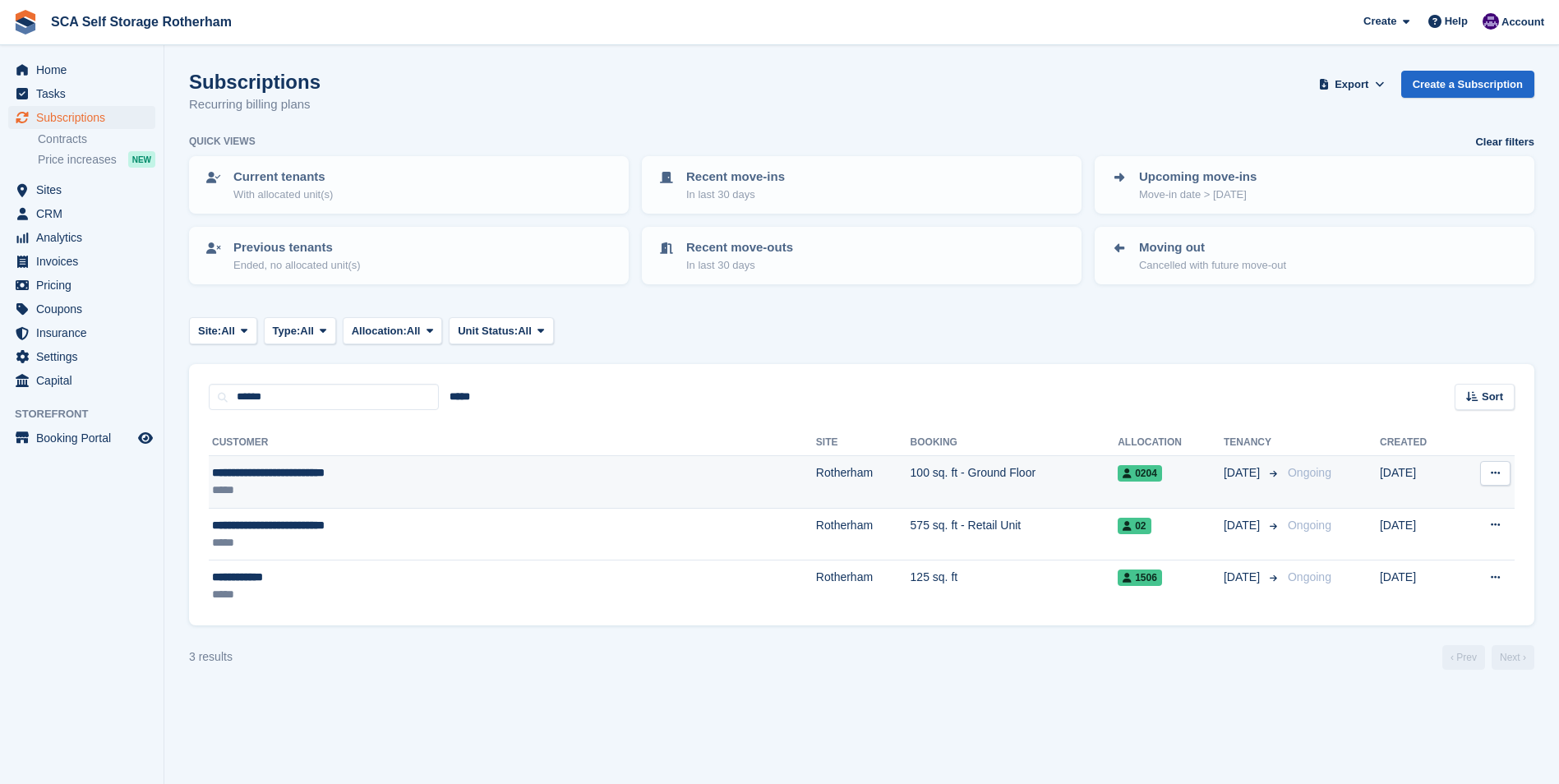
click at [352, 468] on div "**********" at bounding box center [393, 473] width 363 height 17
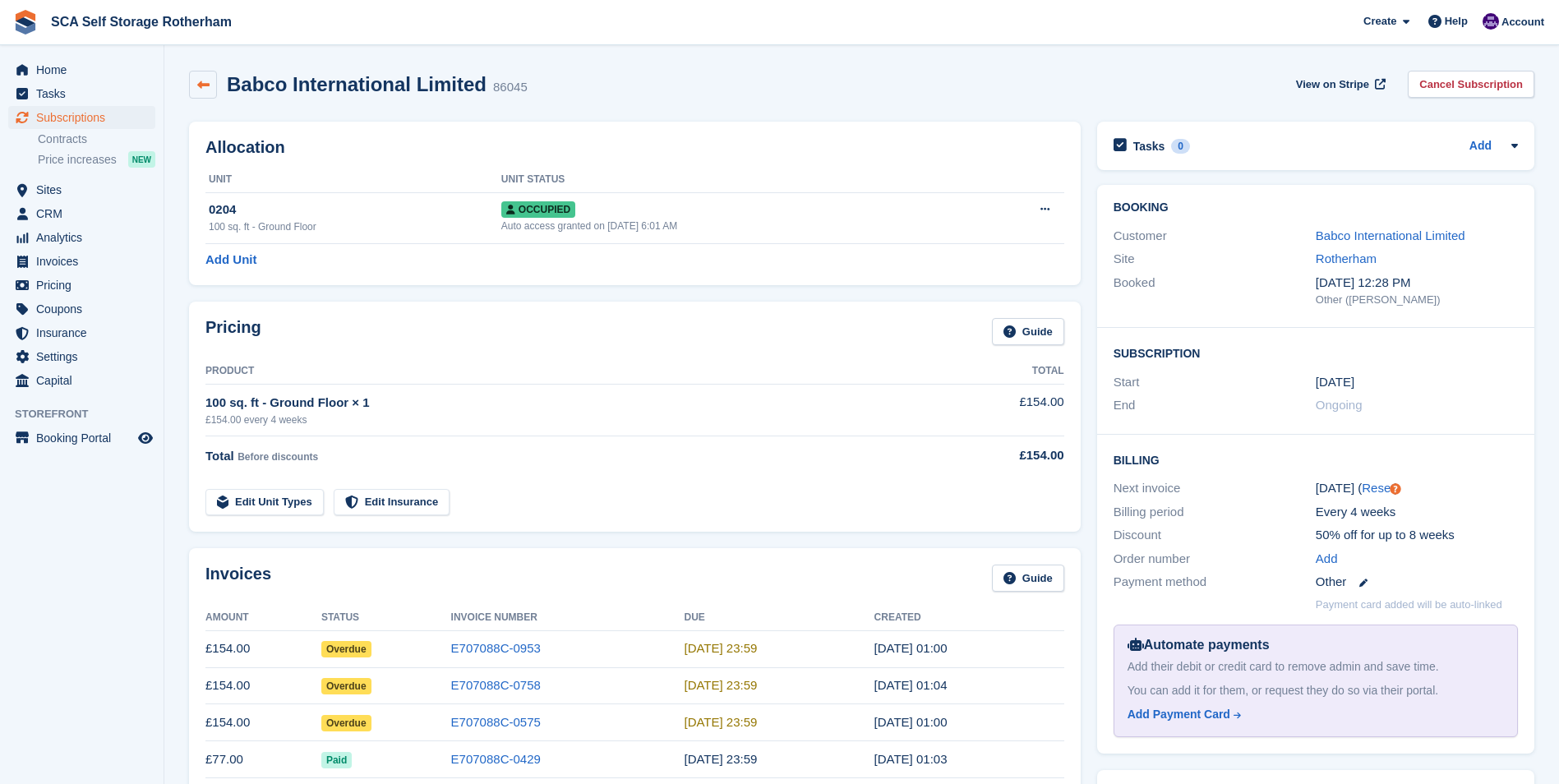
click at [206, 79] on icon at bounding box center [204, 85] width 13 height 13
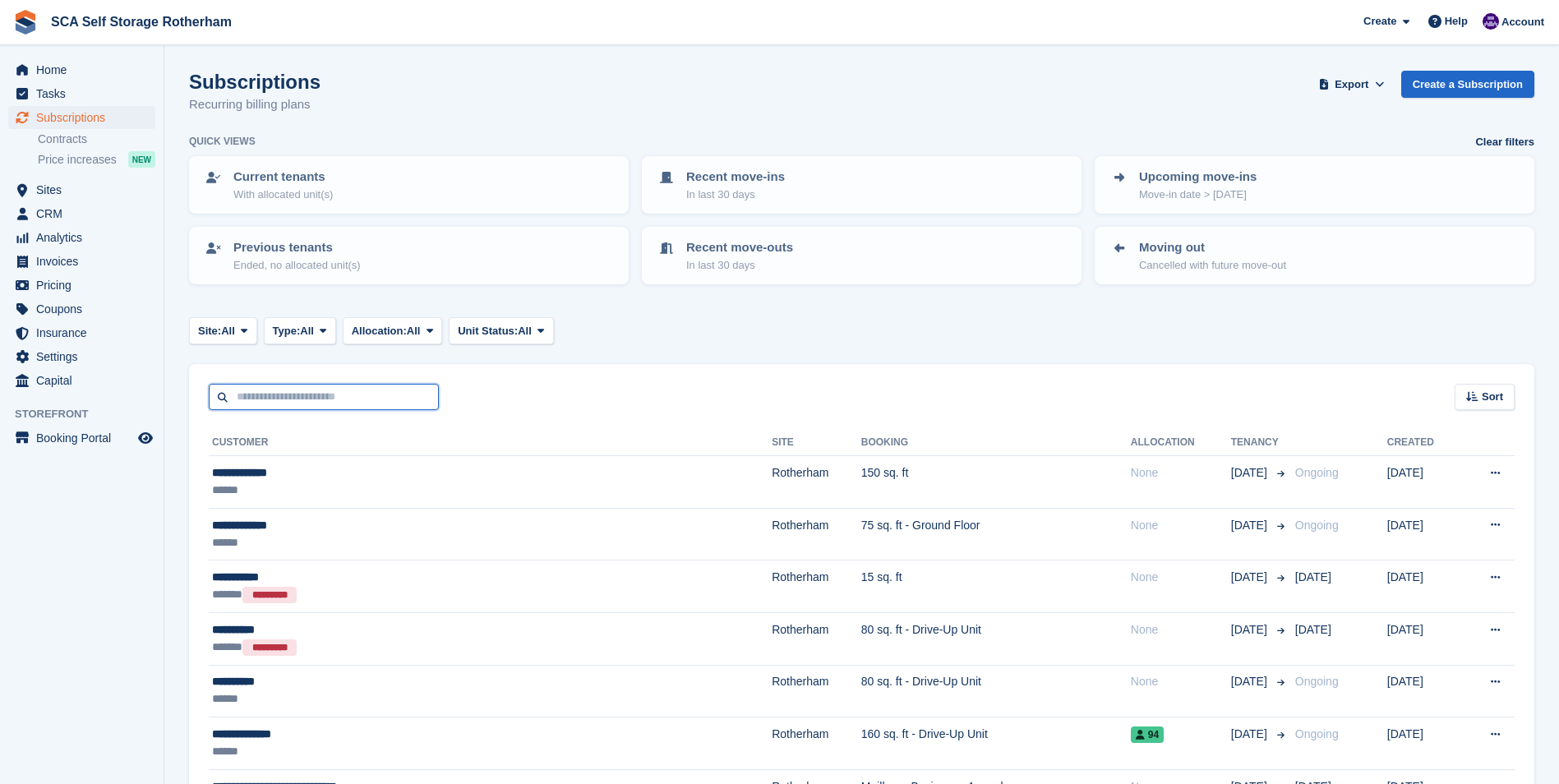
click at [268, 397] on input "text" at bounding box center [324, 397] width 230 height 27
type input "**********"
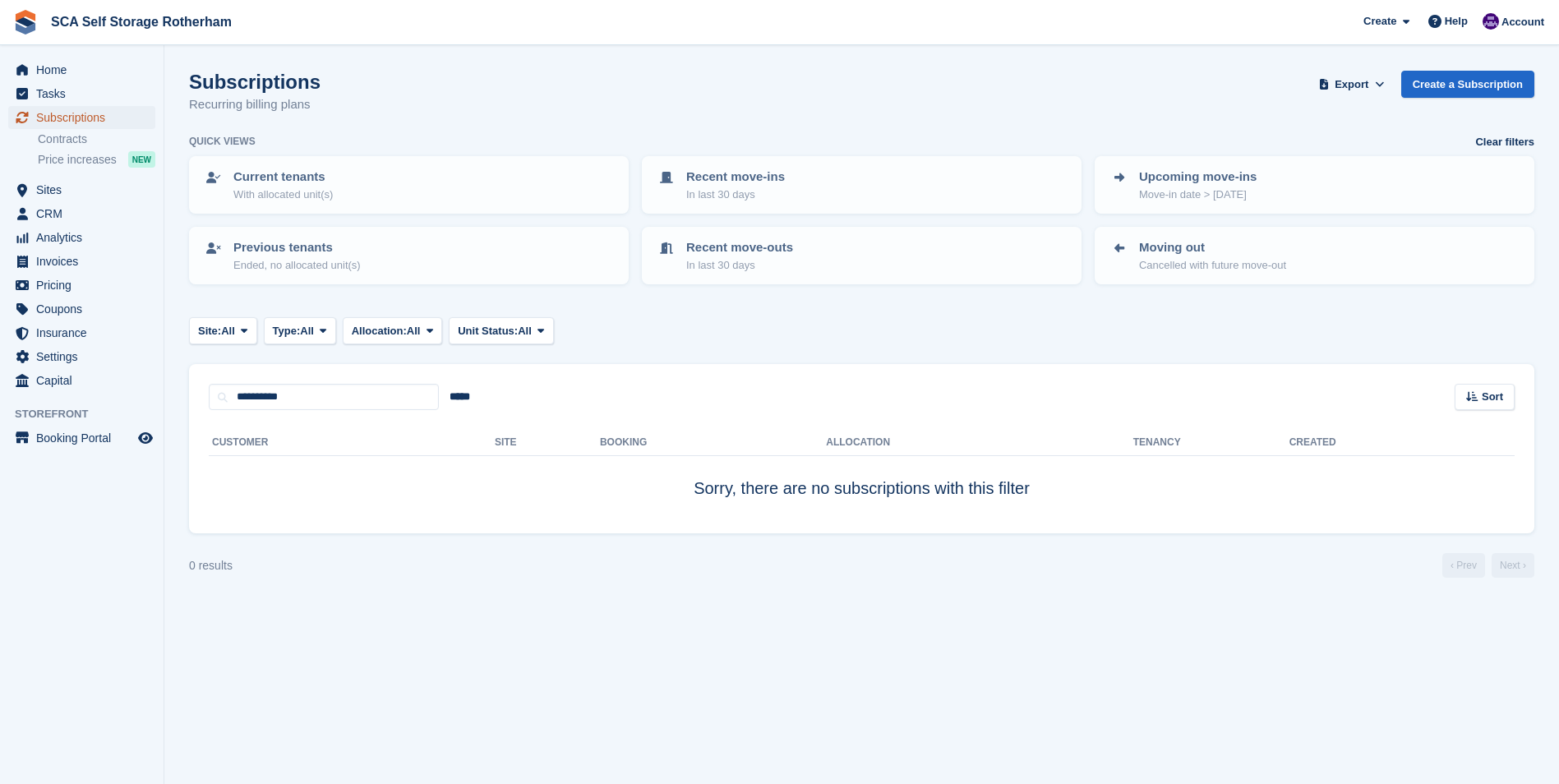
click at [84, 114] on span "Subscriptions" at bounding box center [85, 117] width 98 height 23
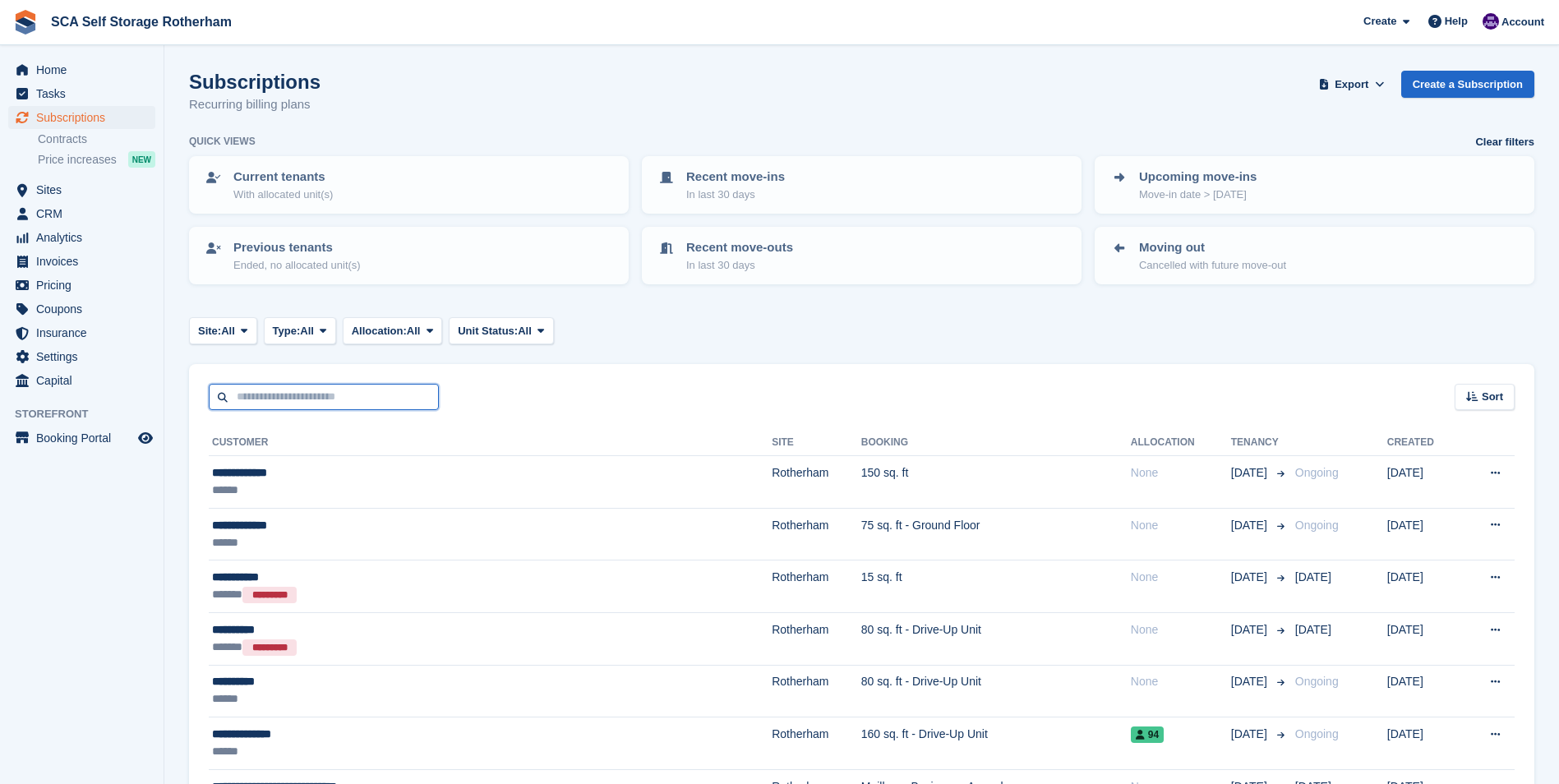
click at [298, 409] on input "text" at bounding box center [324, 397] width 230 height 27
type input "***"
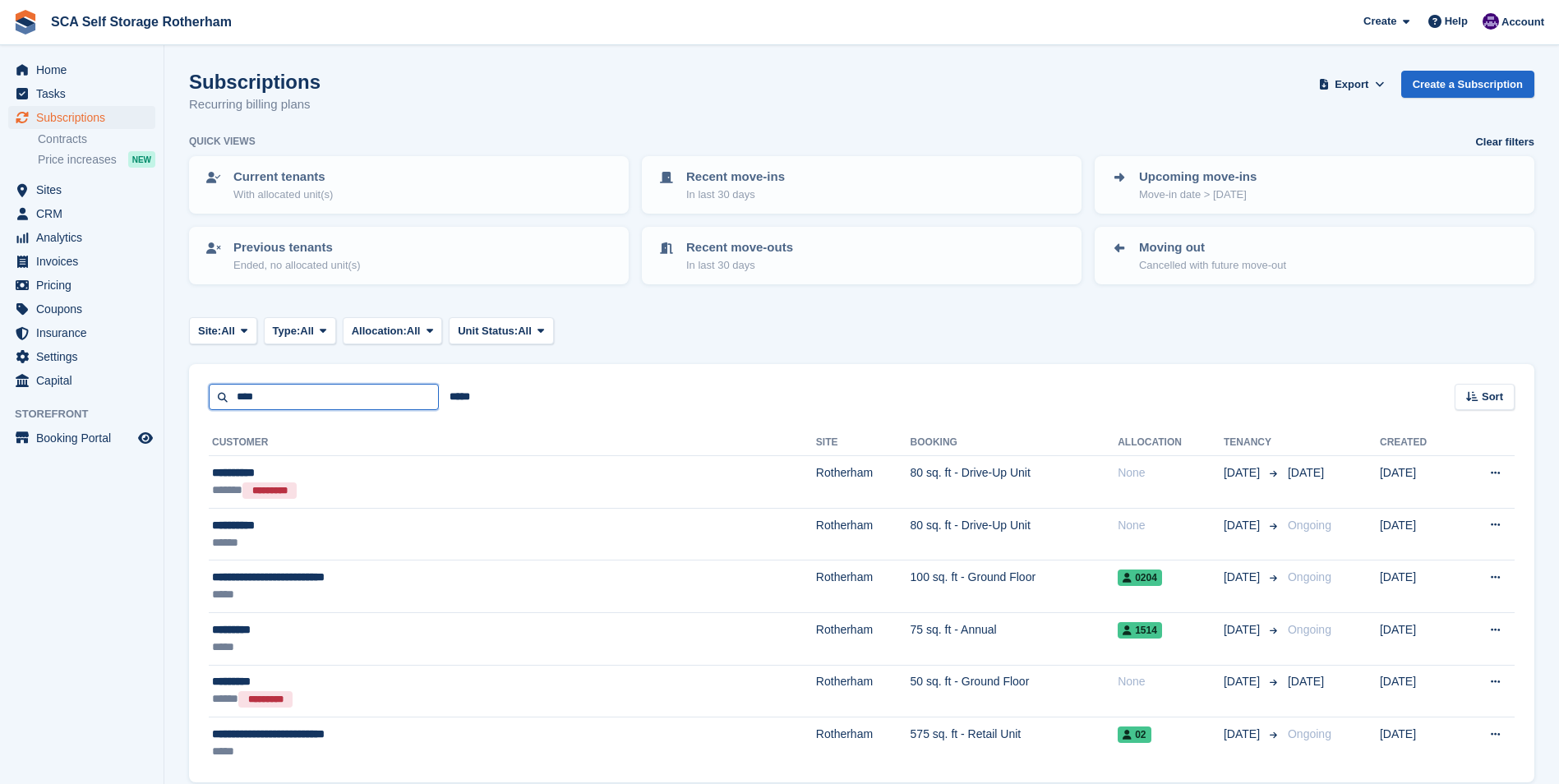
click at [298, 409] on input "***" at bounding box center [324, 397] width 230 height 27
type input "**********"
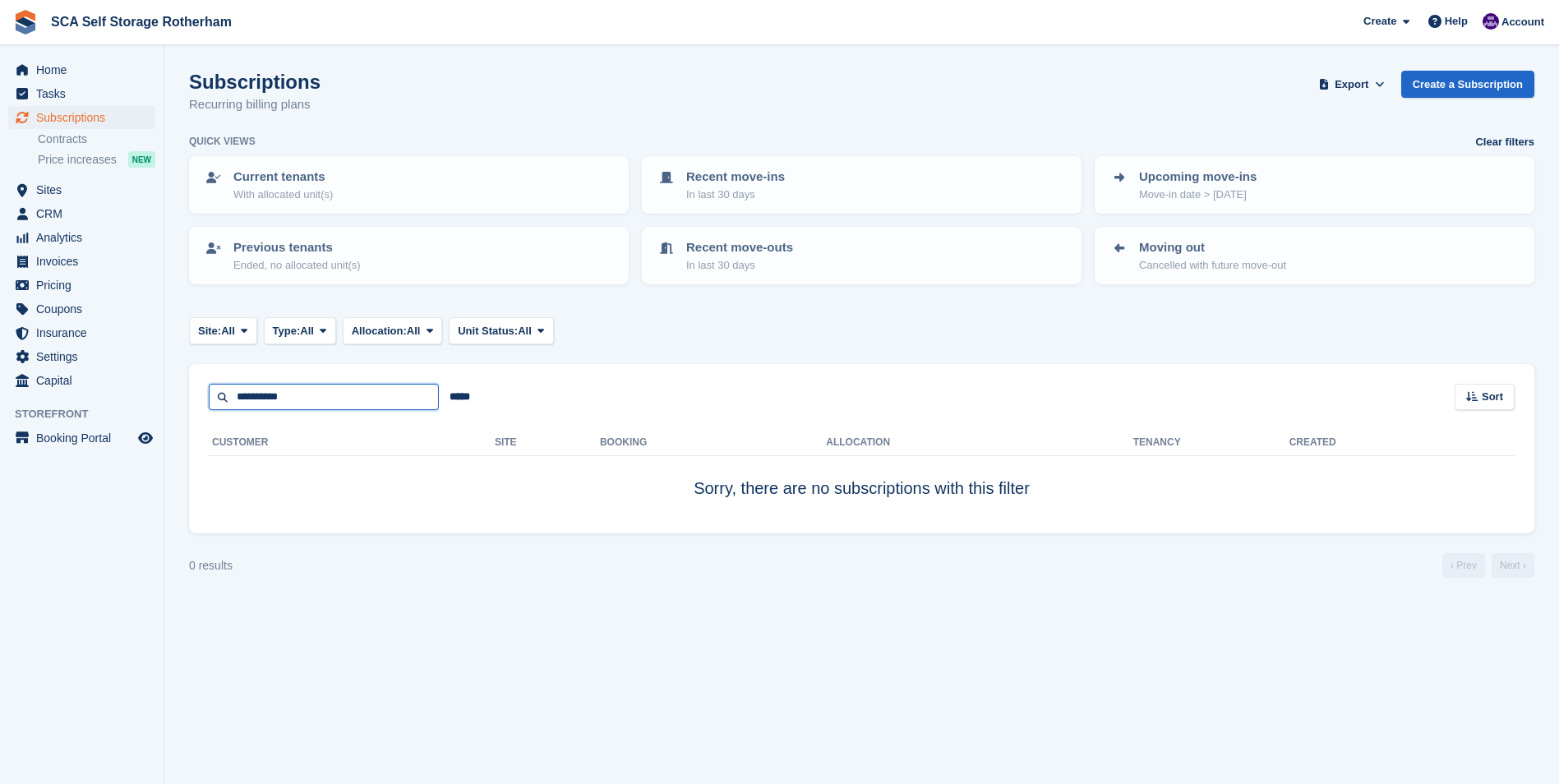
click at [298, 409] on input "**********" at bounding box center [324, 397] width 230 height 27
click at [262, 400] on input "**********" at bounding box center [324, 397] width 230 height 27
click at [257, 397] on input "**********" at bounding box center [324, 397] width 230 height 27
click at [284, 404] on input "**********" at bounding box center [324, 397] width 230 height 27
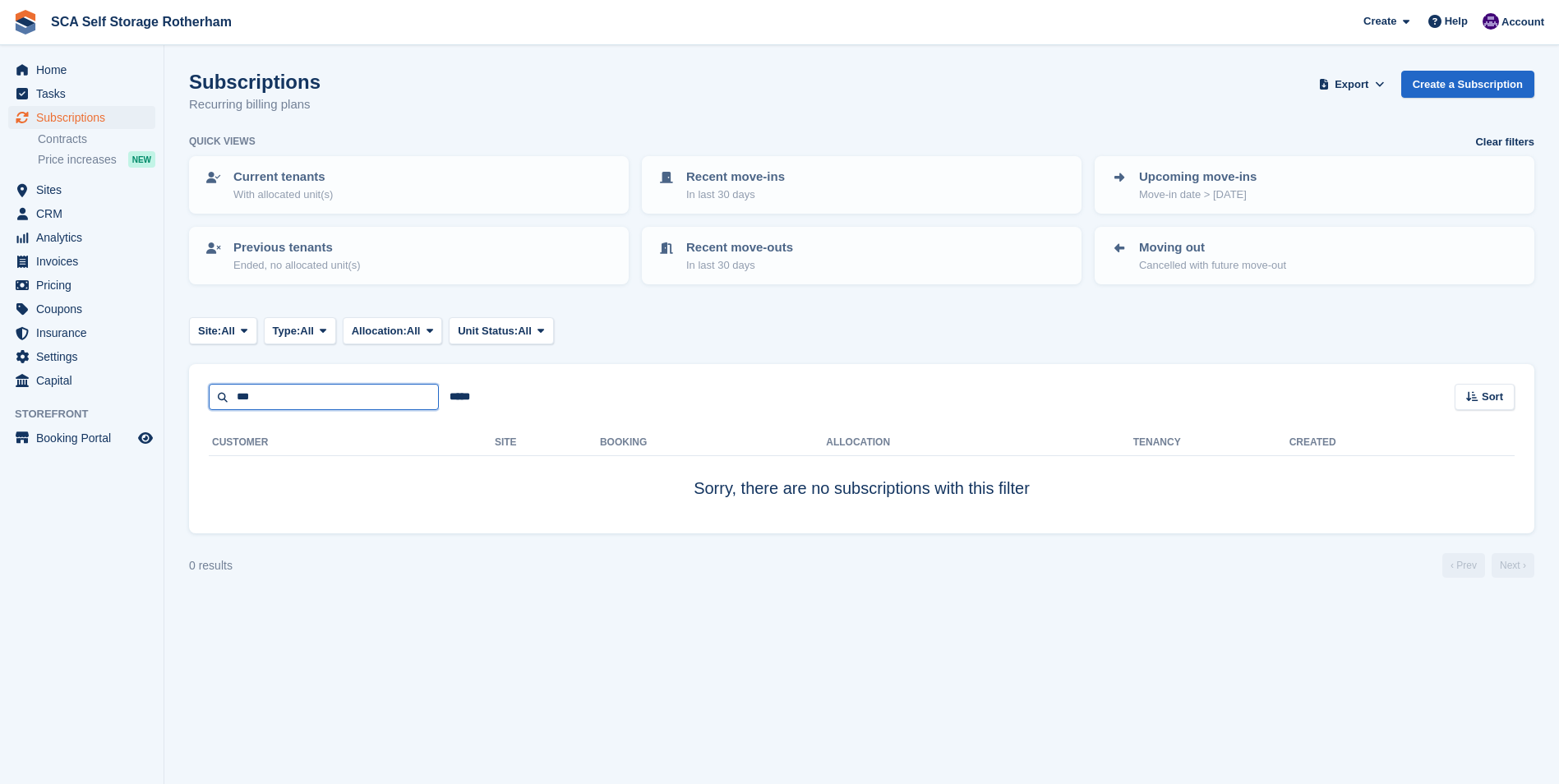
type input "***"
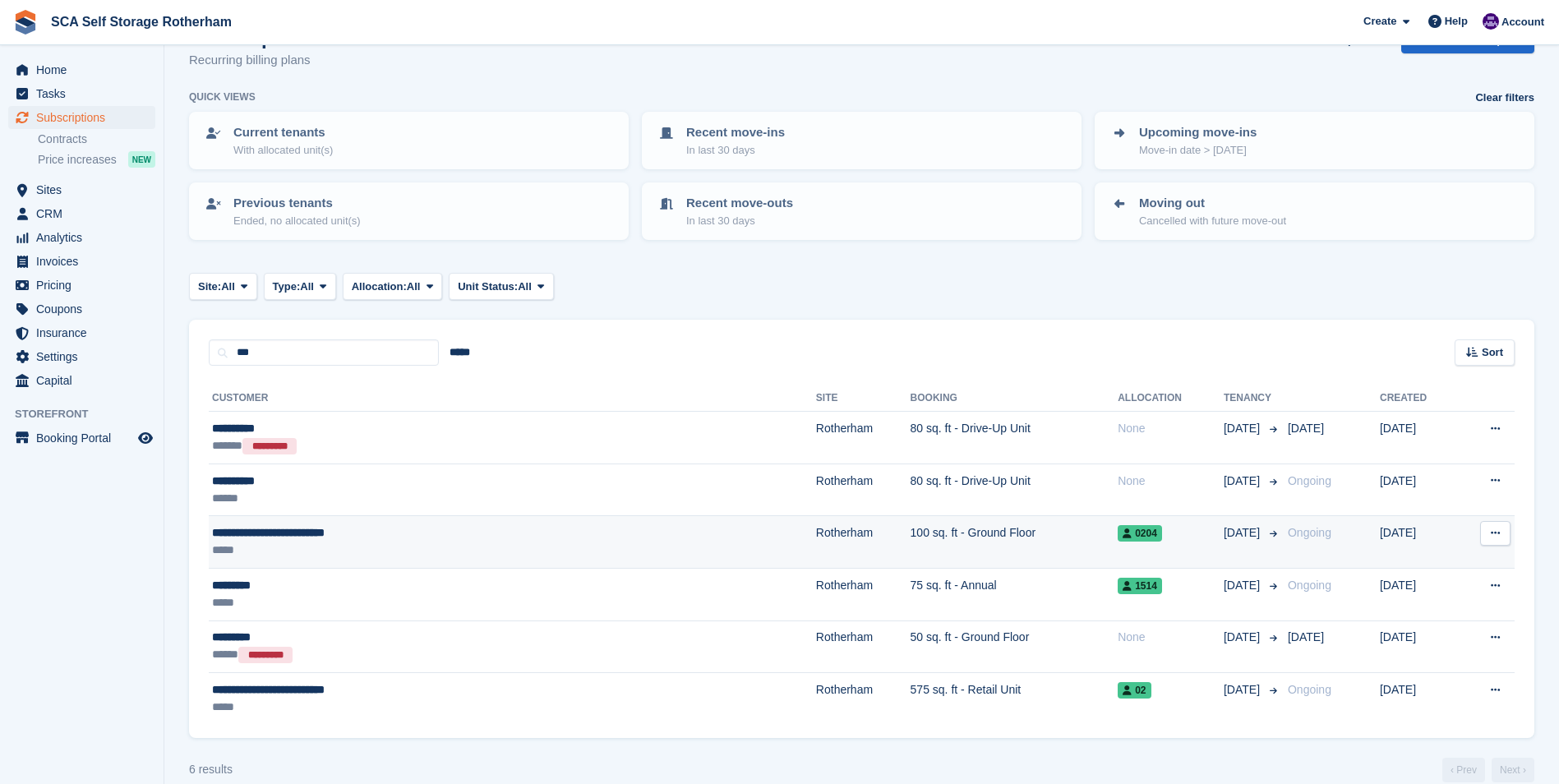
scroll to position [67, 0]
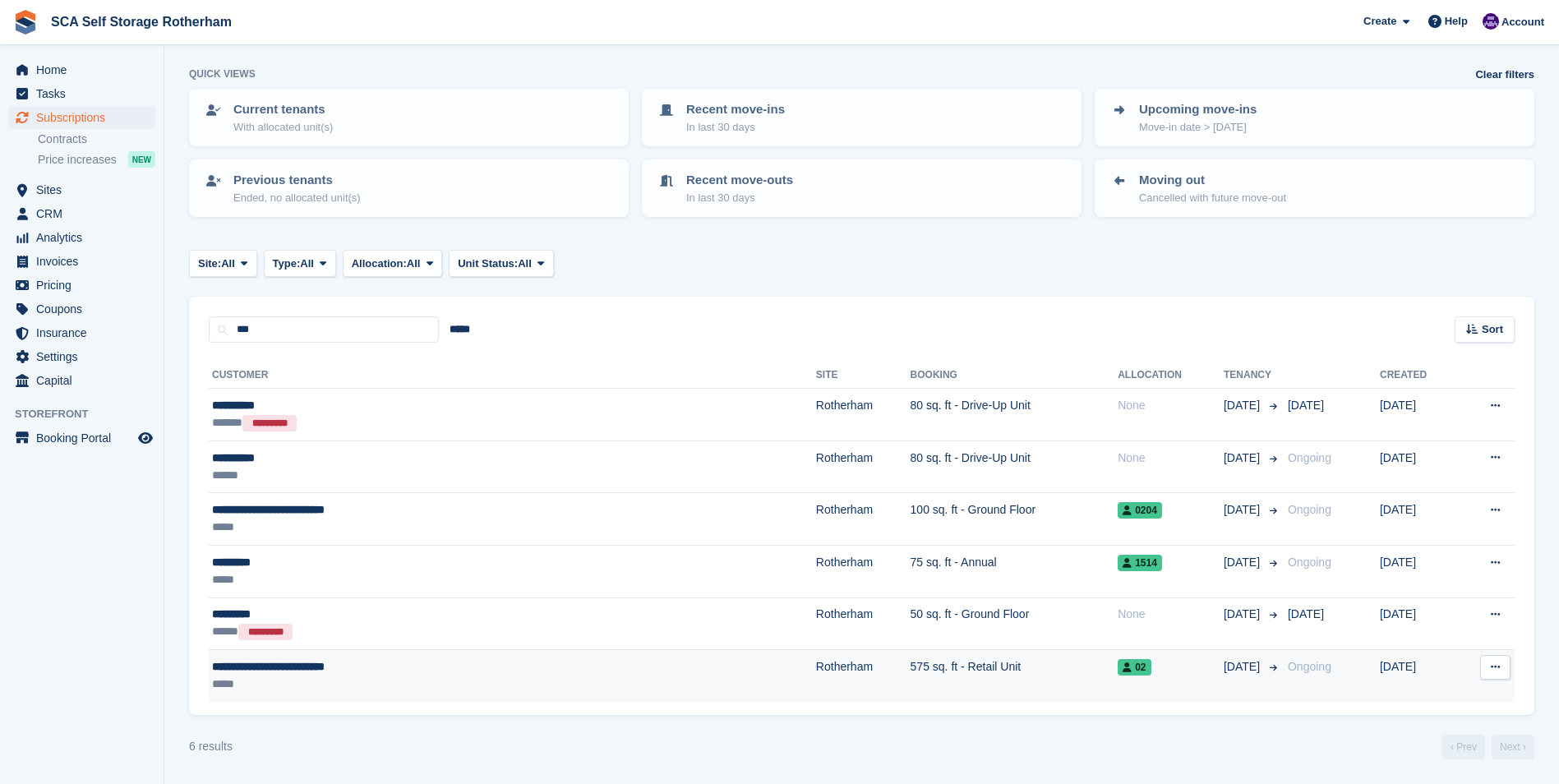
click at [338, 686] on div "*****" at bounding box center [393, 684] width 363 height 17
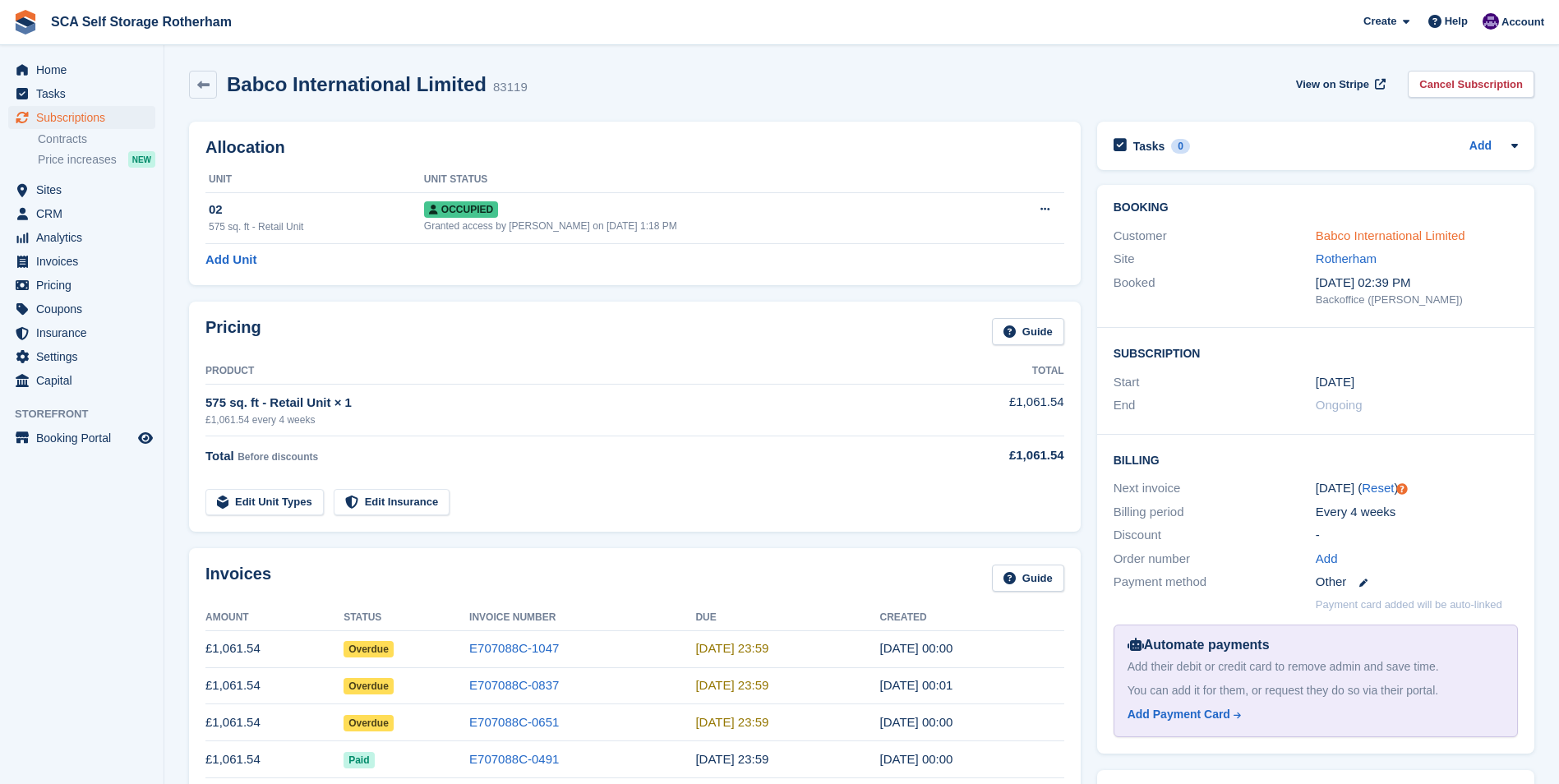
click at [1387, 236] on link "Babco International Limited" at bounding box center [1391, 235] width 149 height 14
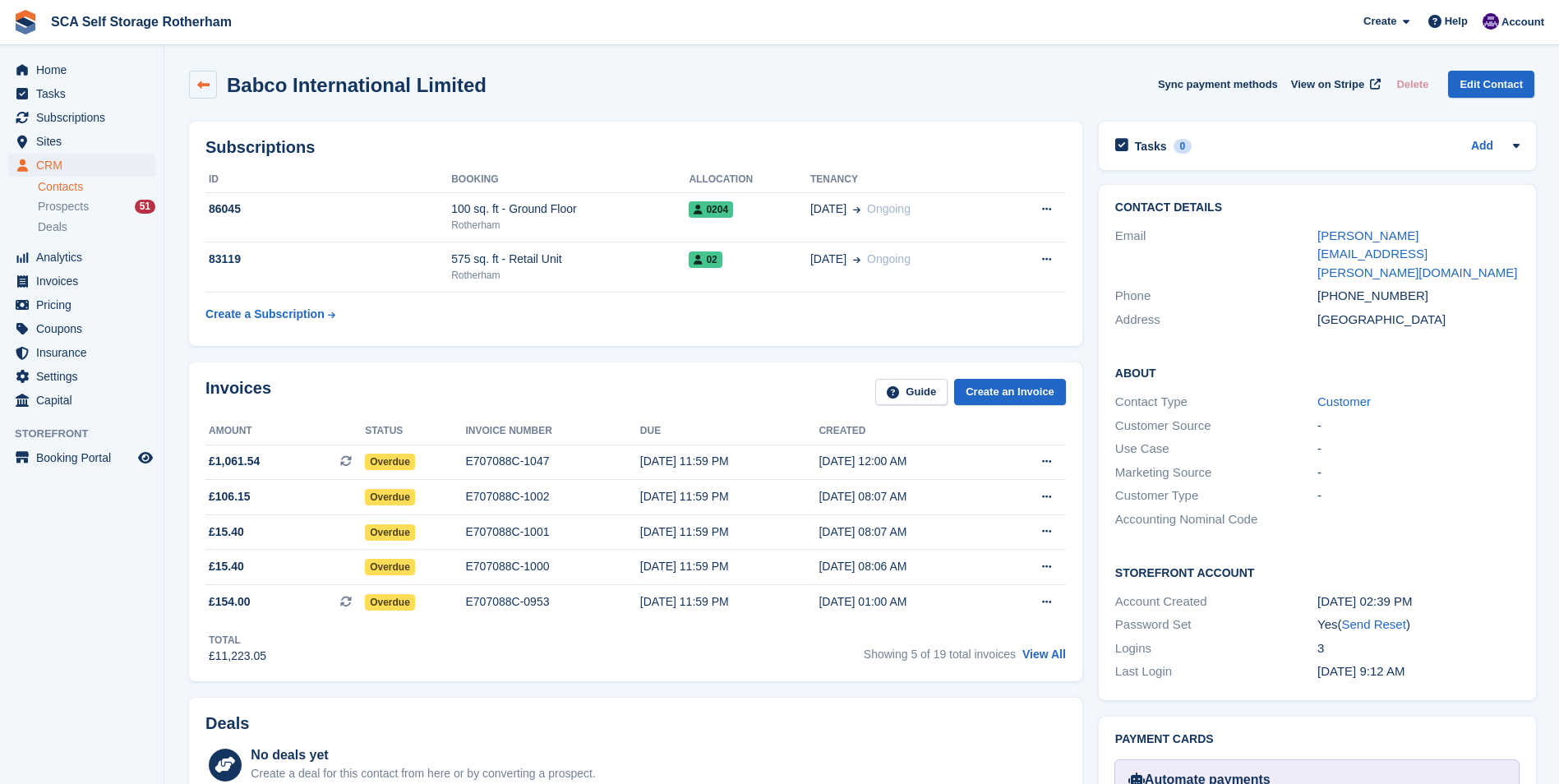
click at [197, 80] on icon at bounding box center [204, 85] width 13 height 13
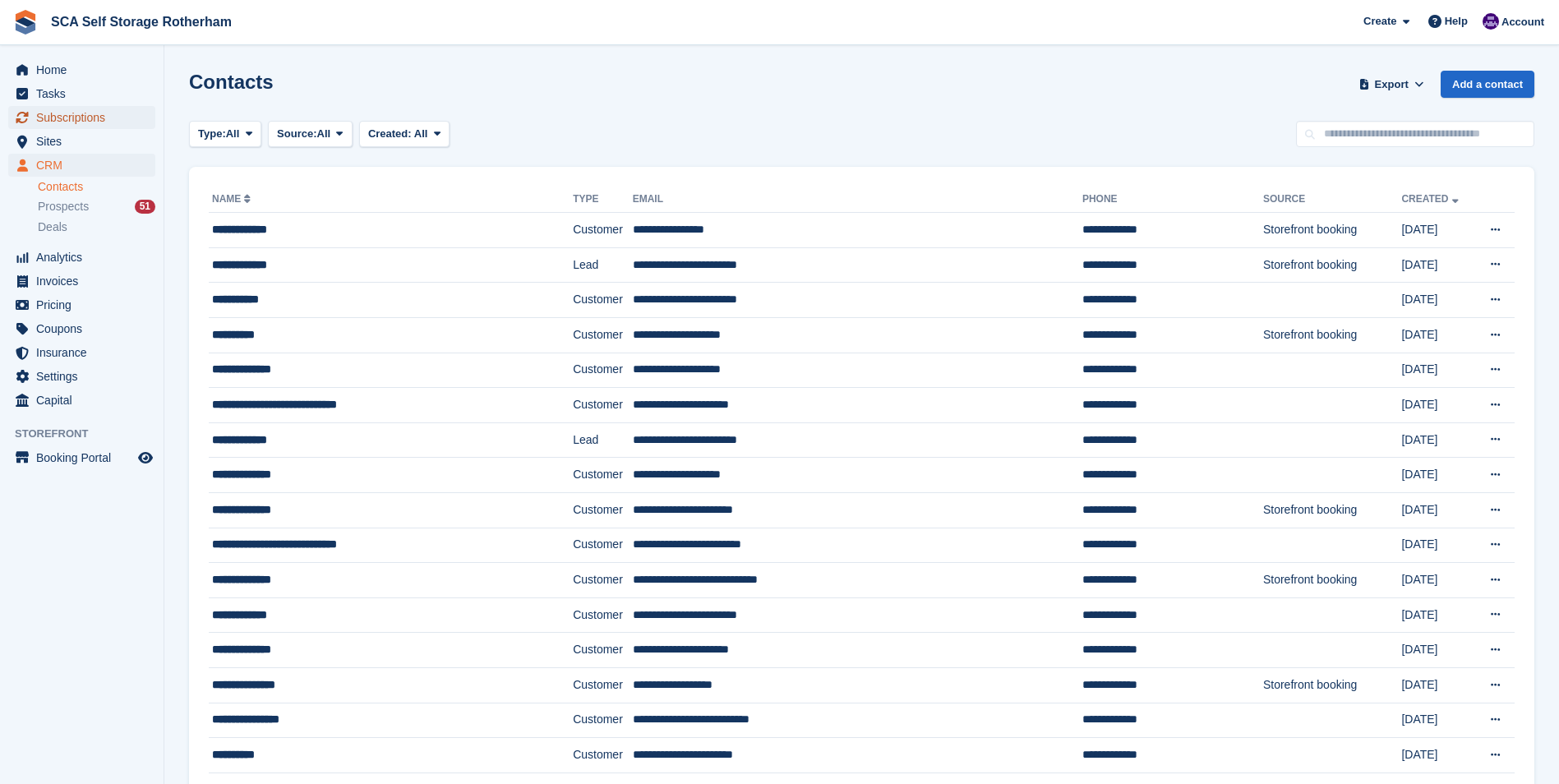
click at [74, 116] on span "Subscriptions" at bounding box center [85, 117] width 98 height 23
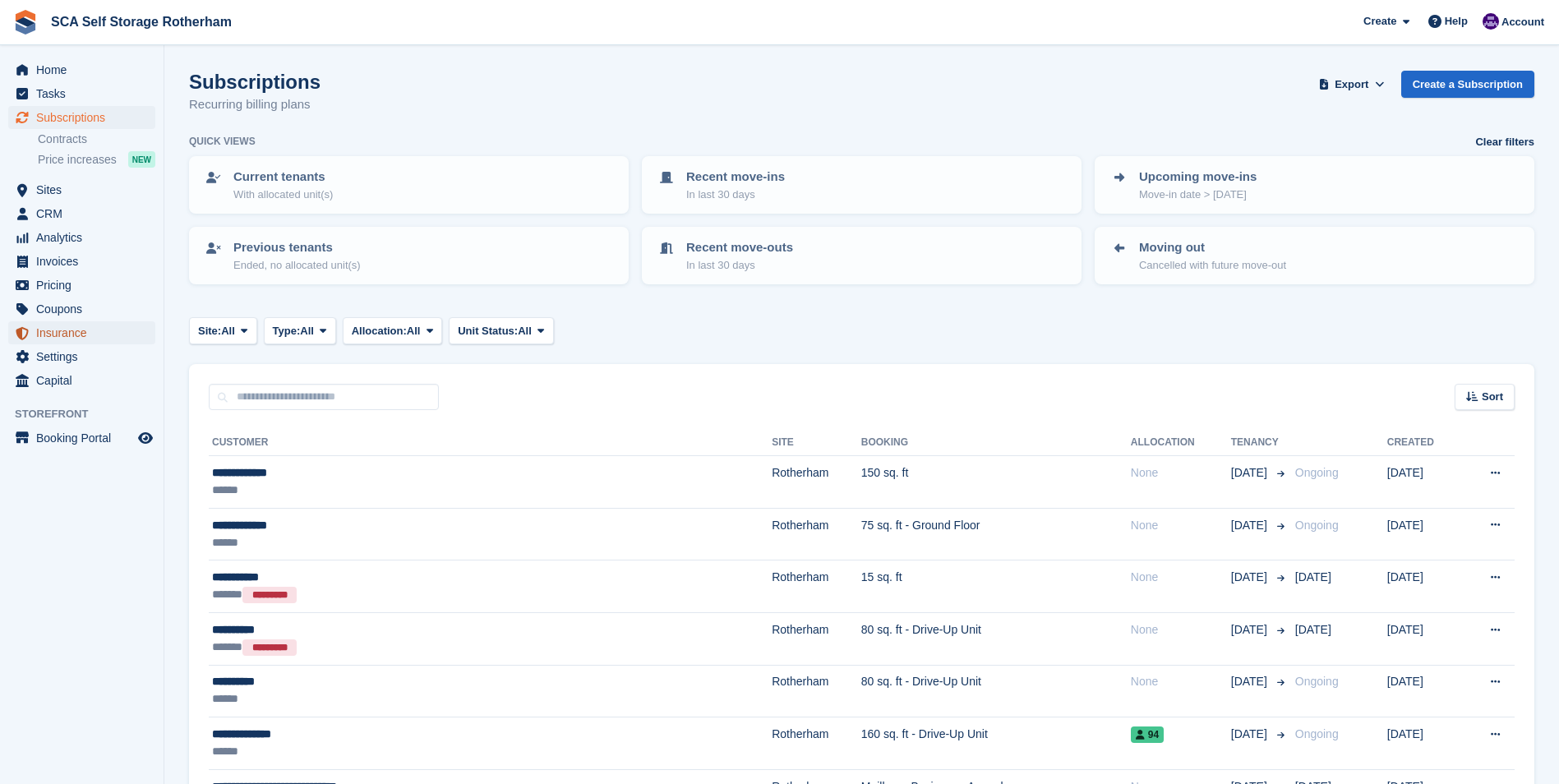
click at [105, 339] on span "Insurance" at bounding box center [85, 332] width 98 height 23
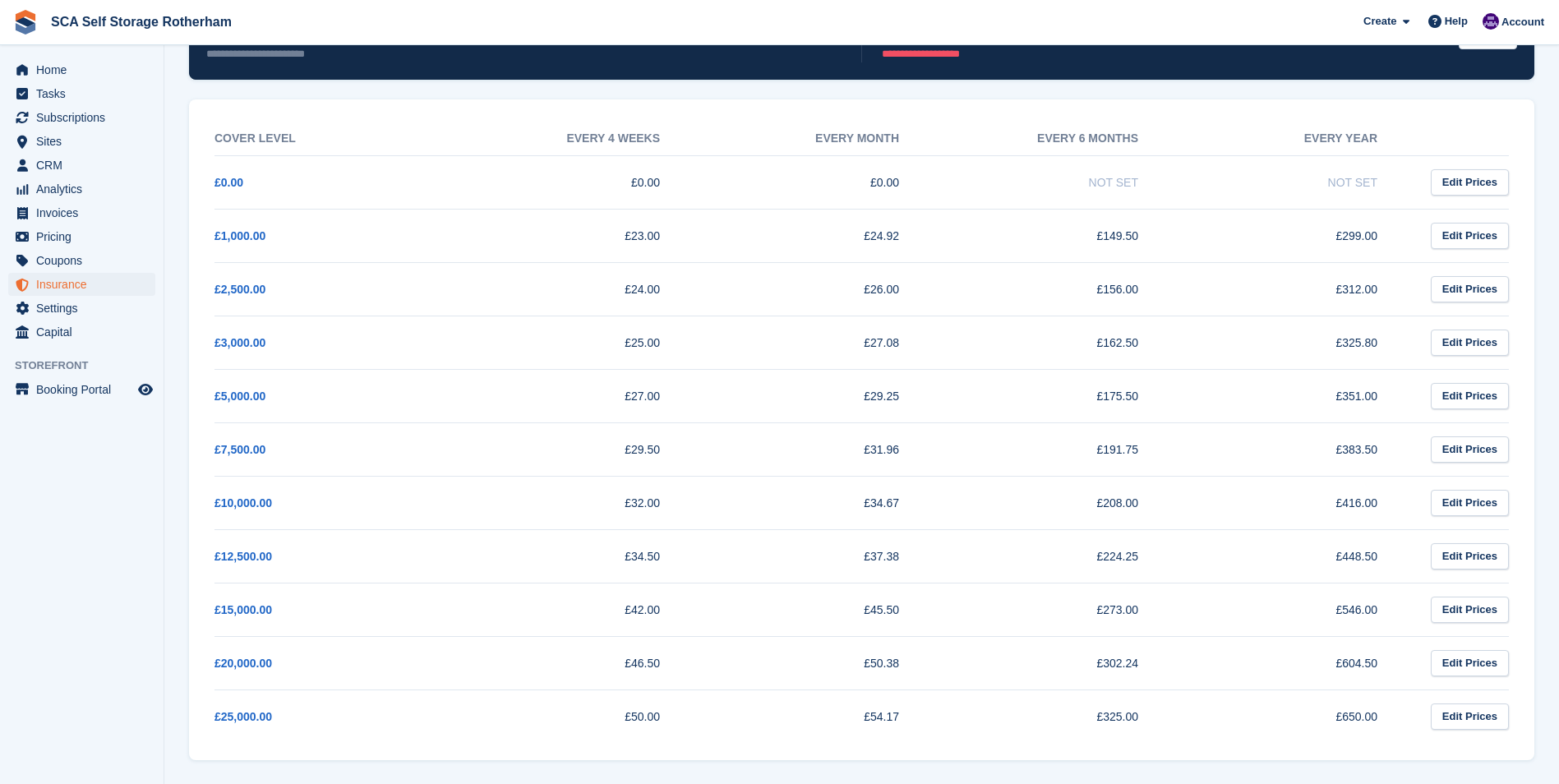
scroll to position [215, 0]
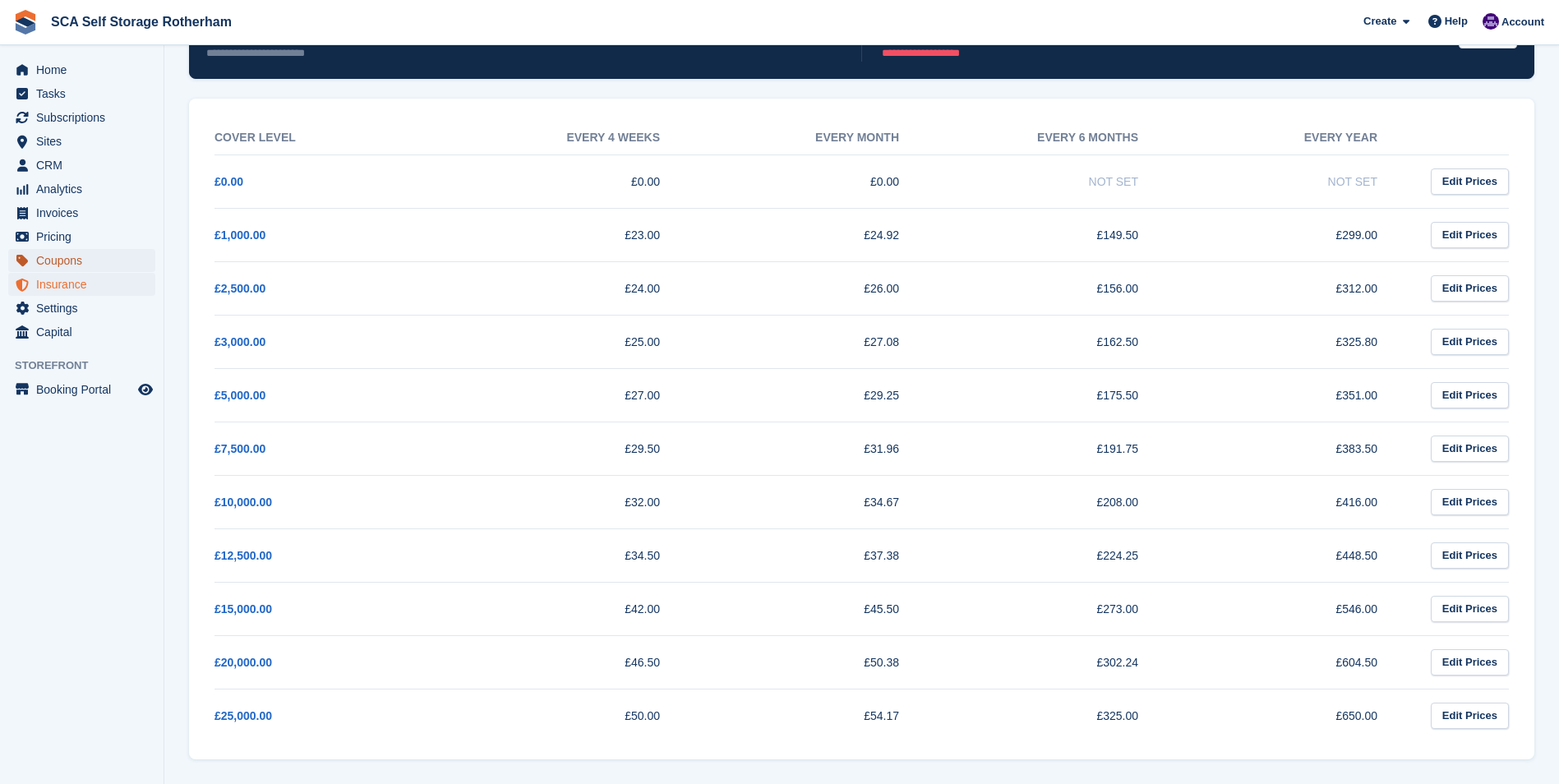
click at [93, 255] on span "Coupons" at bounding box center [85, 260] width 98 height 23
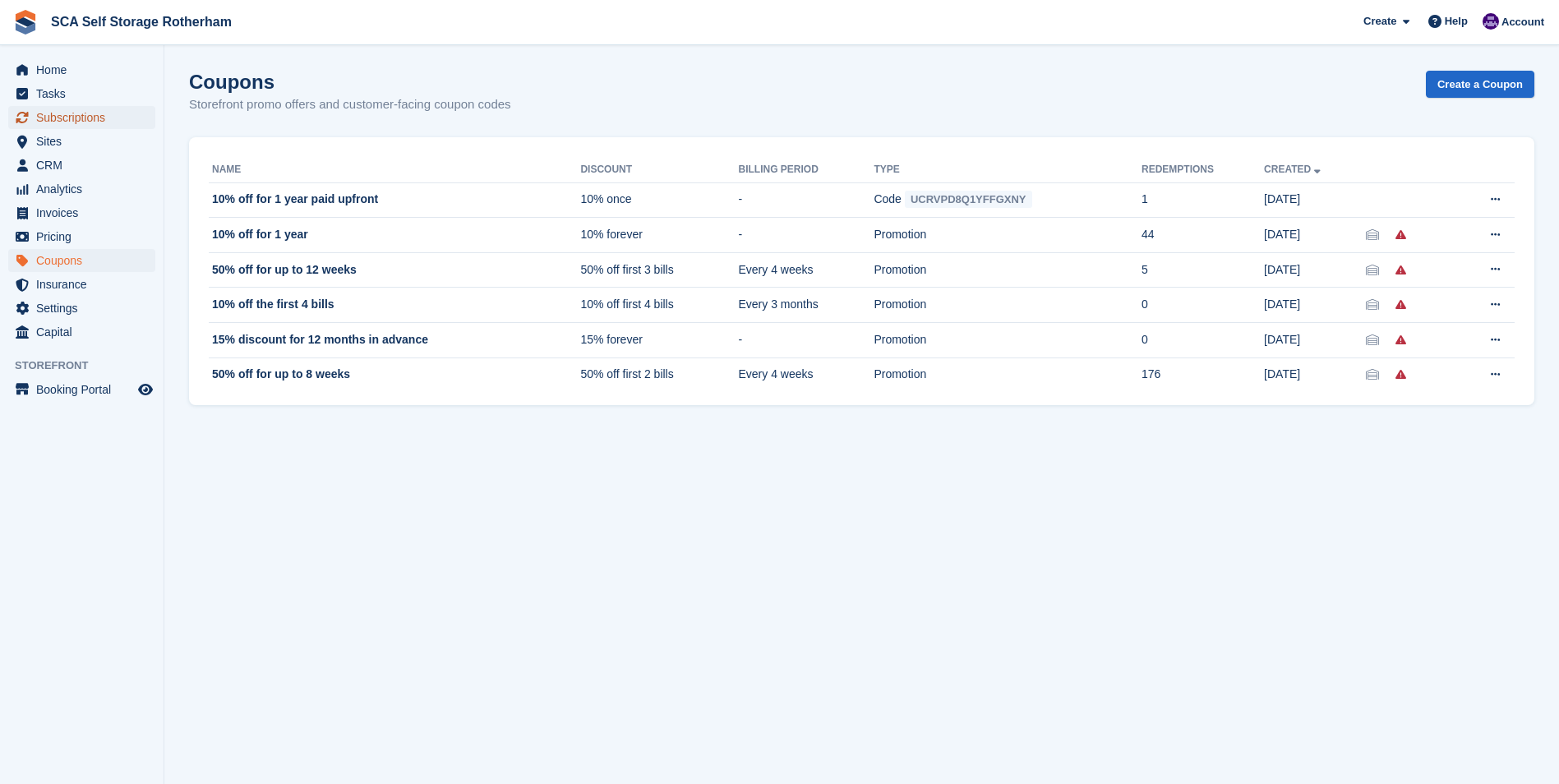
click at [106, 121] on span "Subscriptions" at bounding box center [85, 117] width 98 height 23
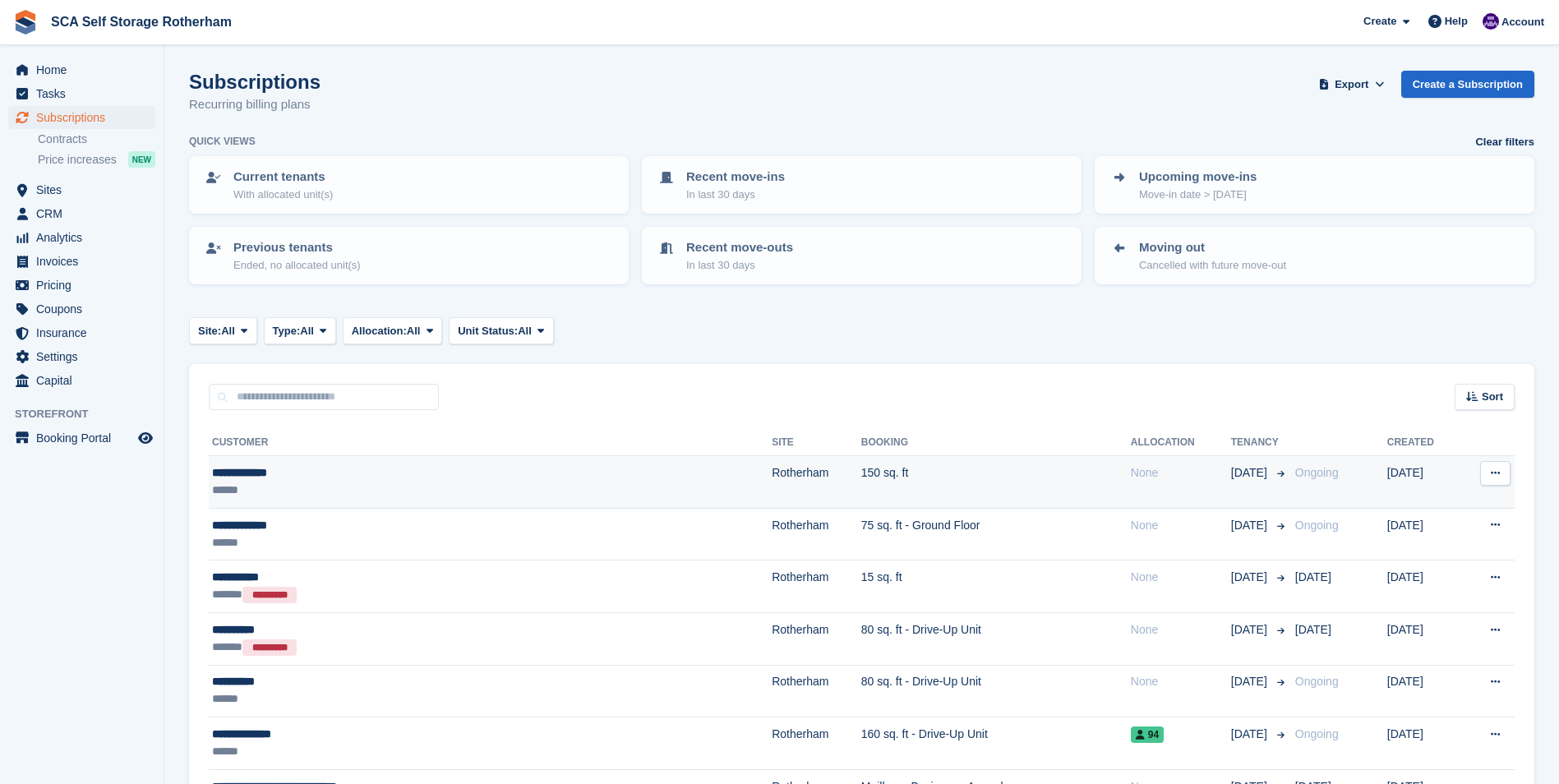
click at [400, 465] on div "**********" at bounding box center [389, 473] width 356 height 17
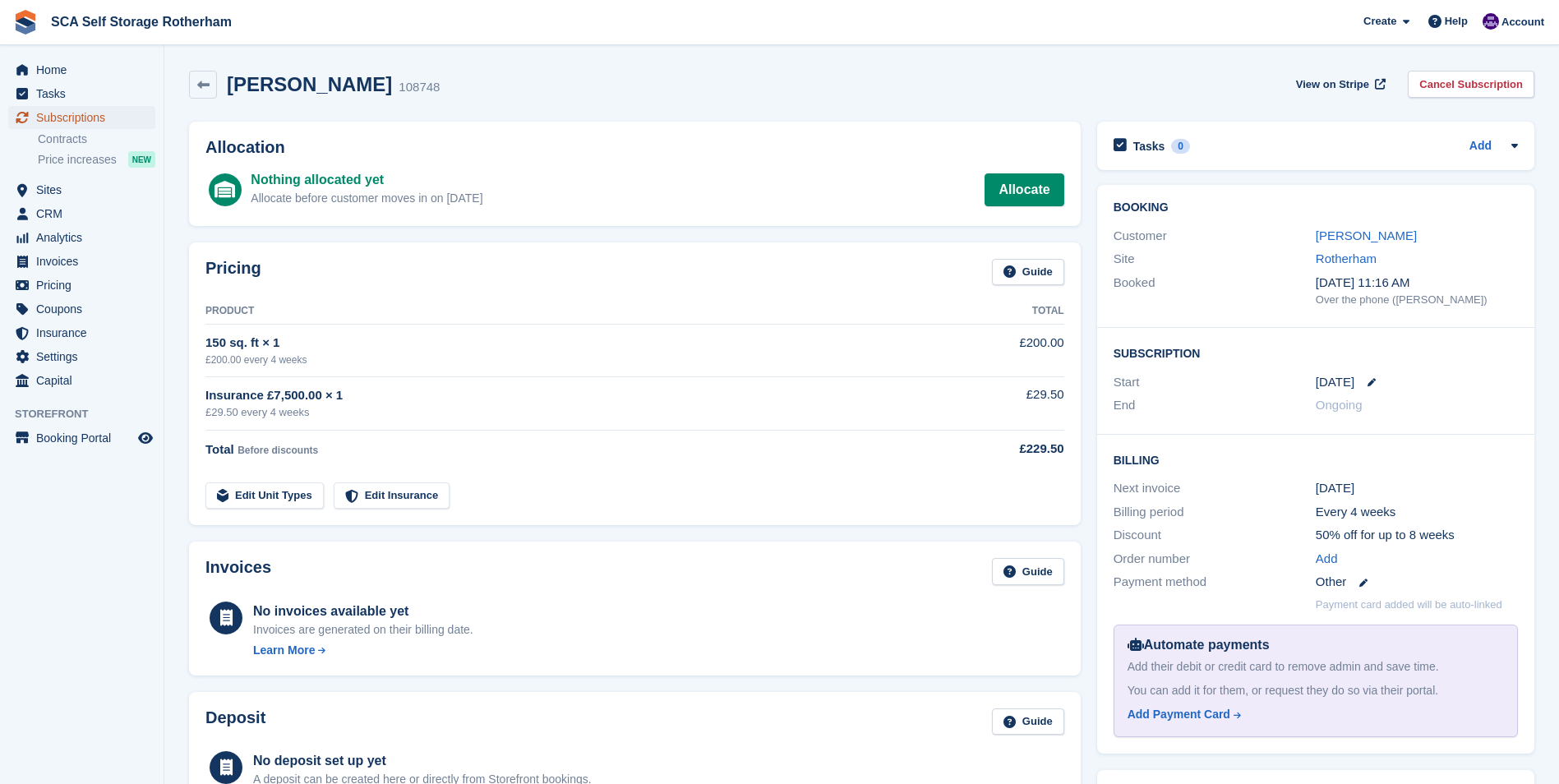
click at [121, 112] on span "Subscriptions" at bounding box center [85, 117] width 98 height 23
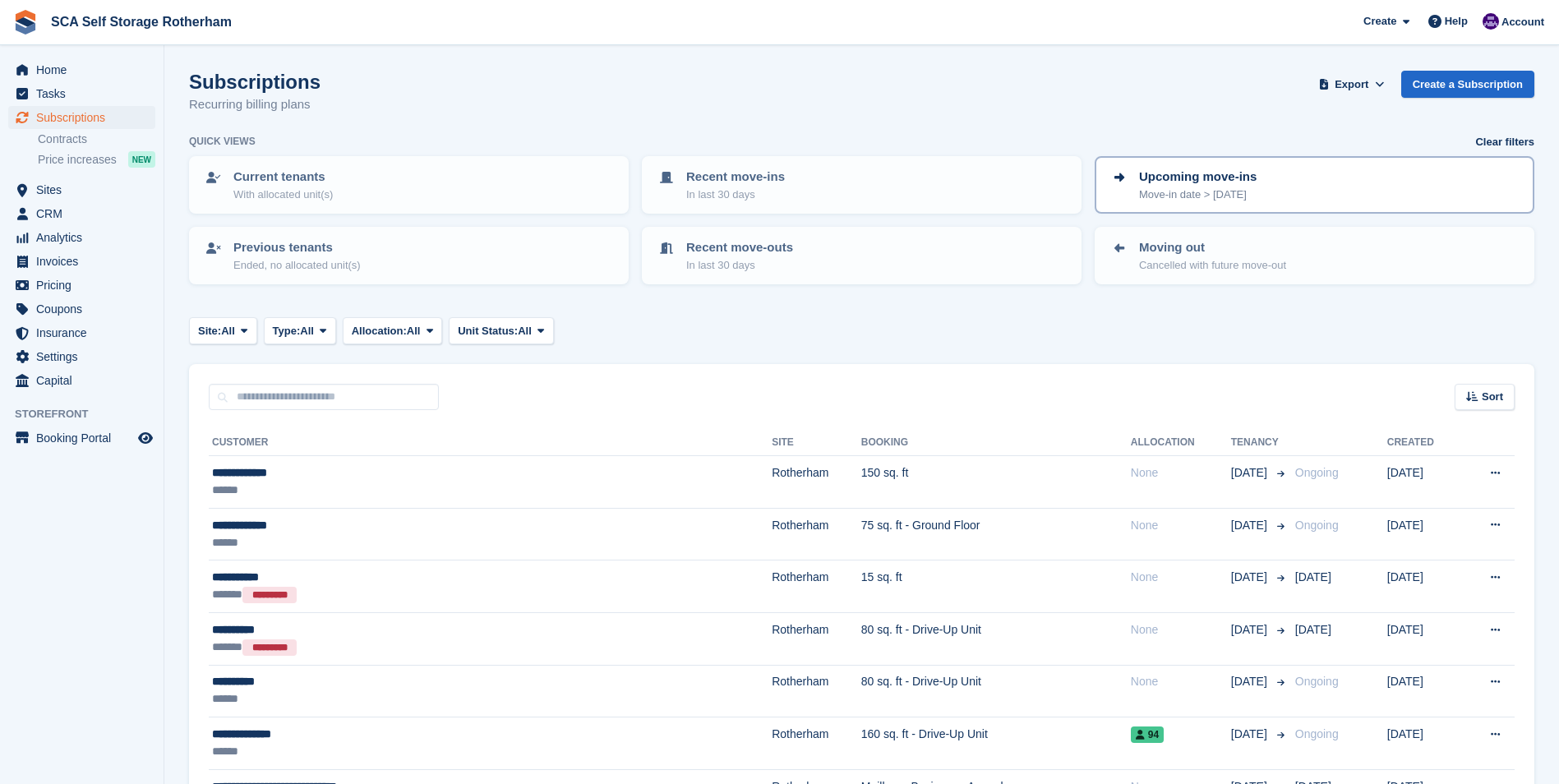
click at [1189, 195] on p "Move-in date > [DATE]" at bounding box center [1197, 195] width 117 height 16
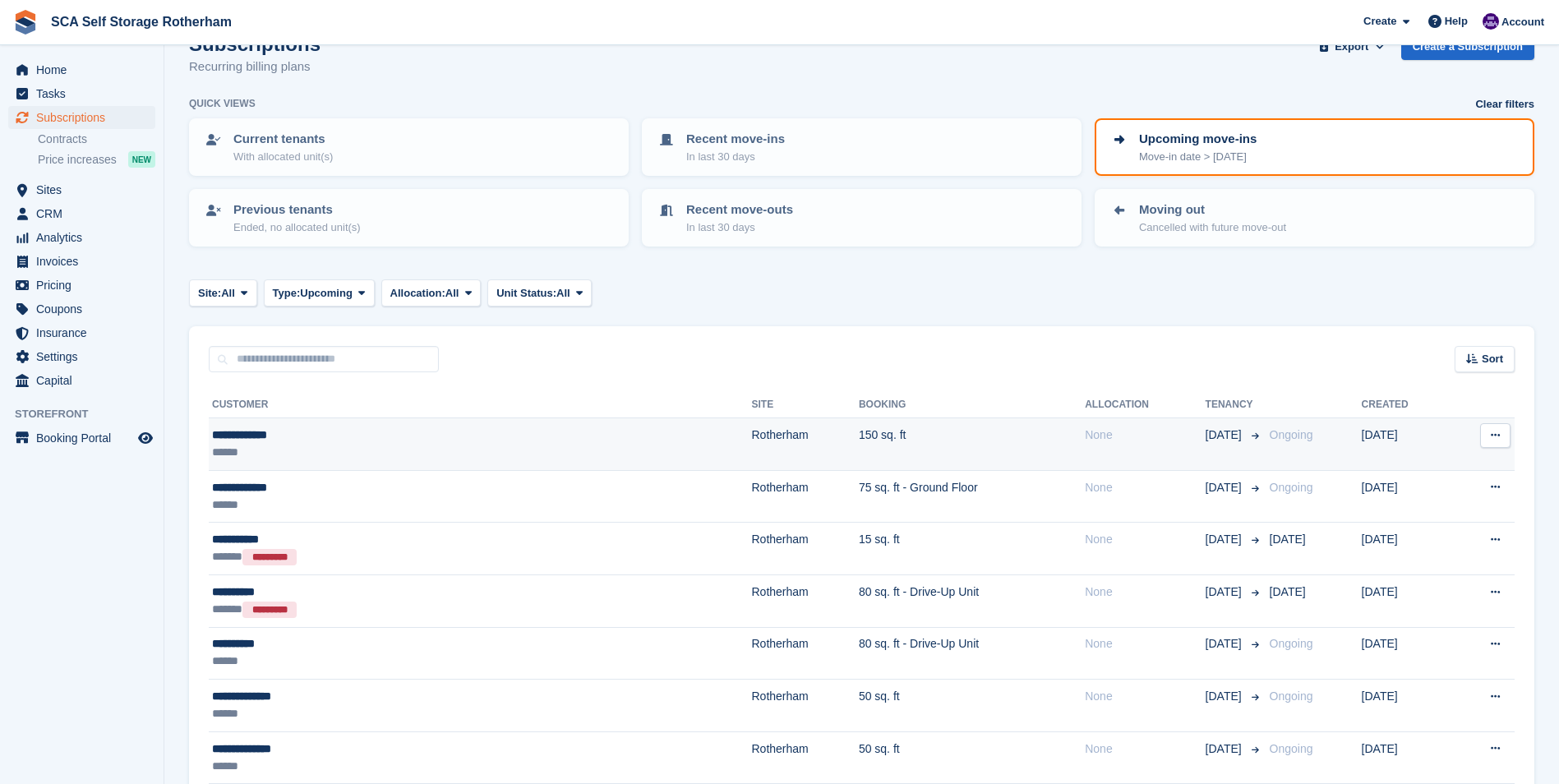
scroll to position [7, 0]
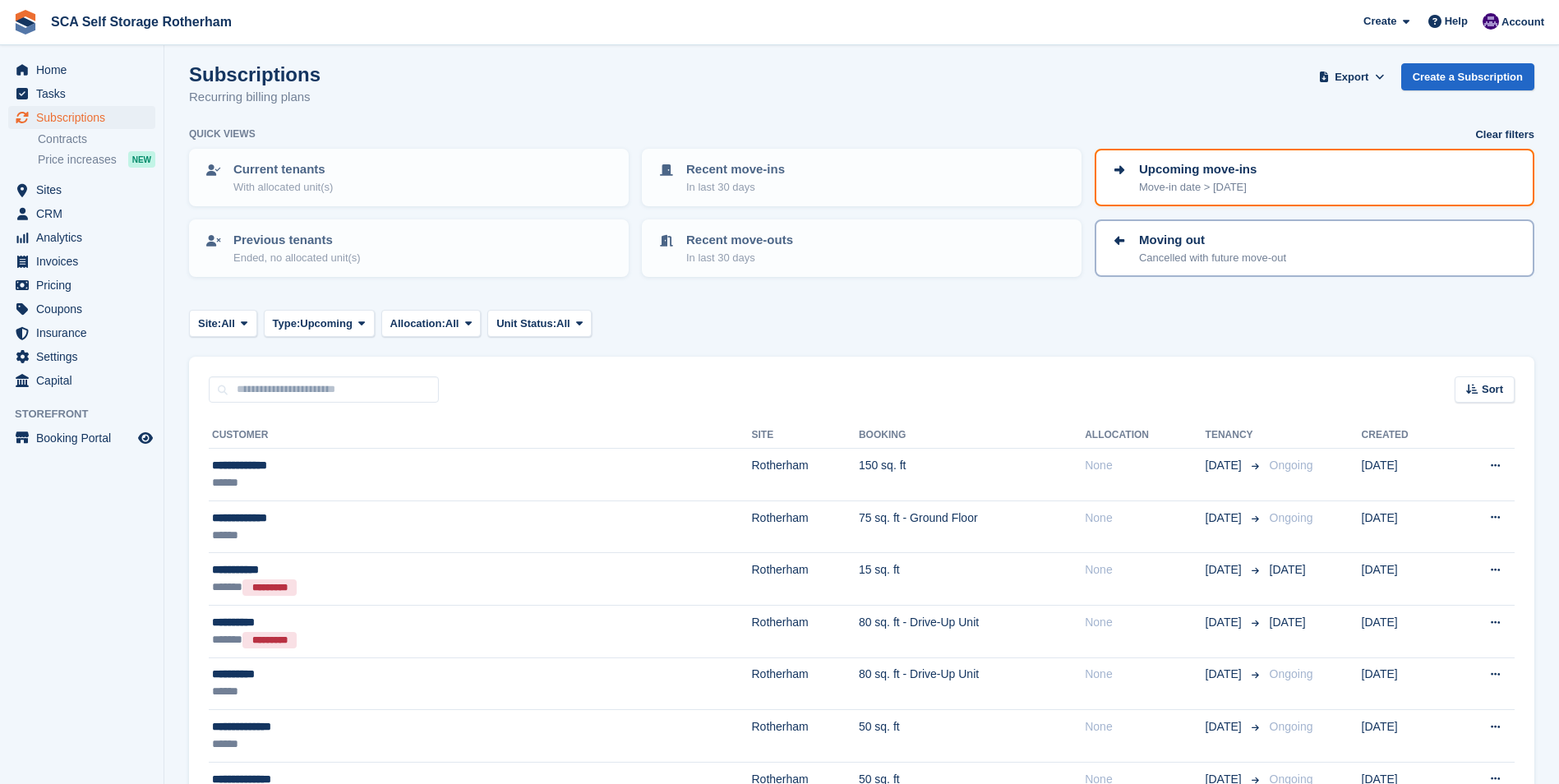
click at [1300, 235] on div "Moving out Cancelled with future move-out" at bounding box center [1314, 248] width 410 height 35
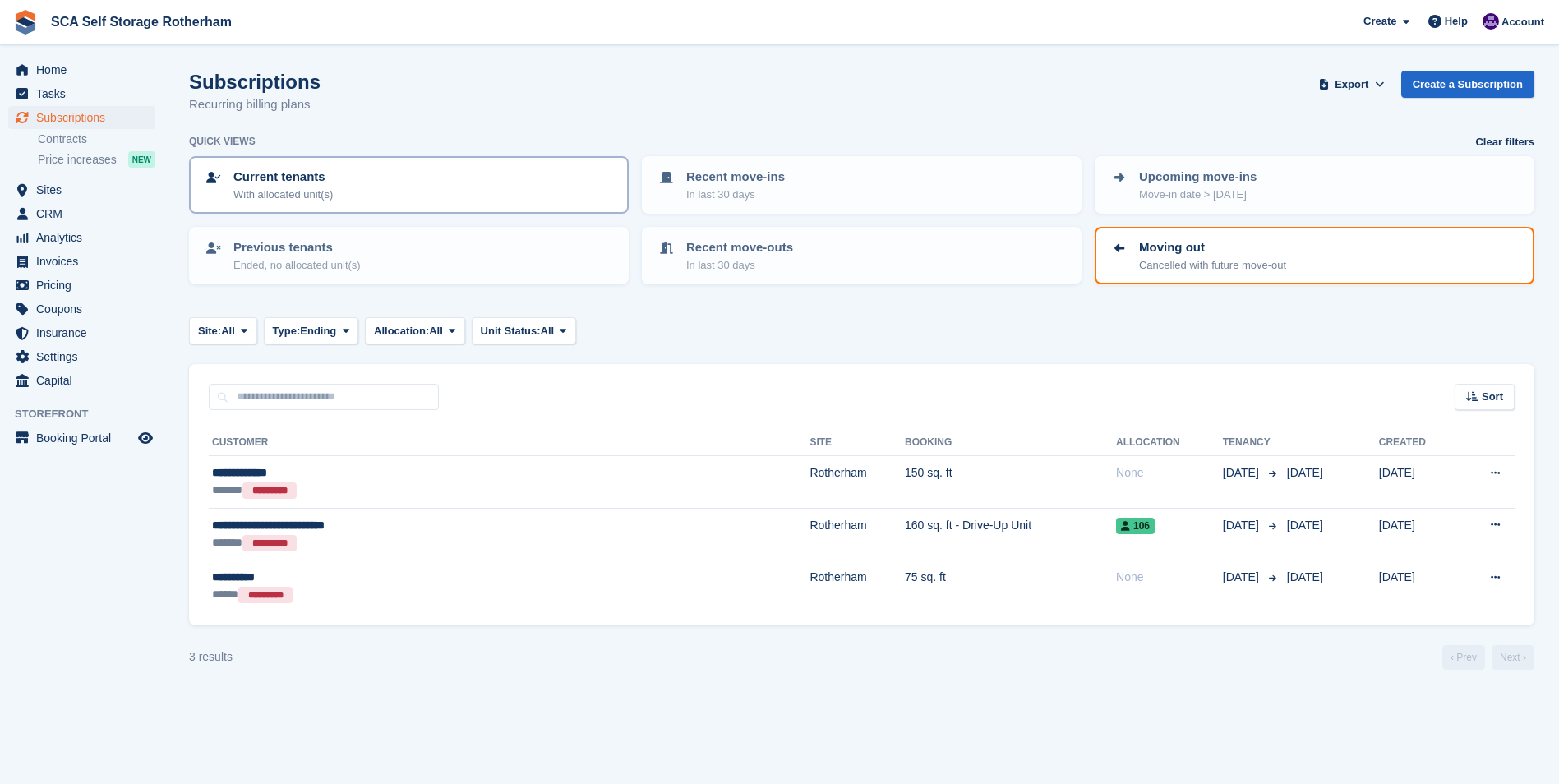
click at [404, 192] on div "Current tenants With allocated unit(s)" at bounding box center [408, 185] width 410 height 35
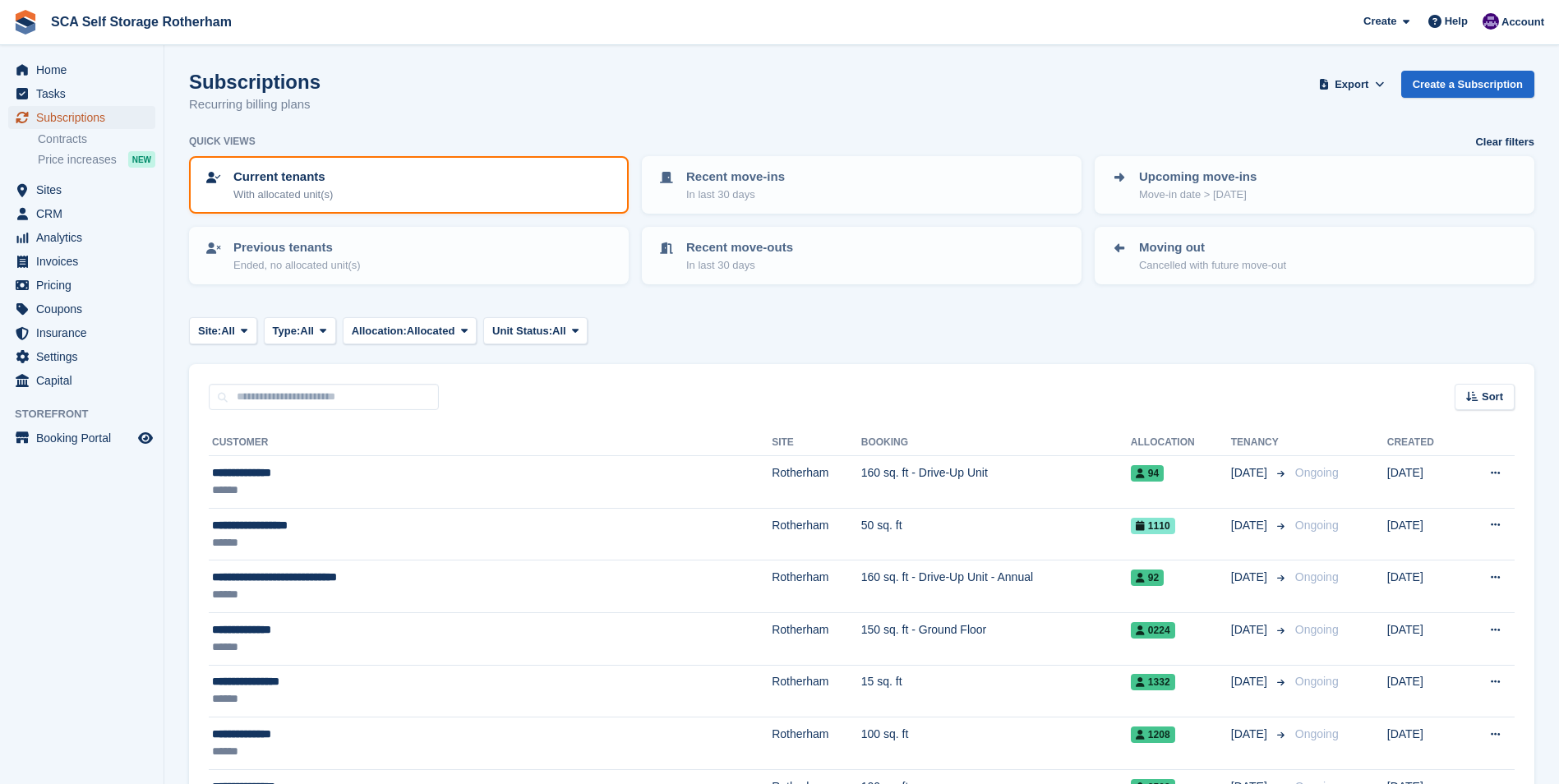
click at [75, 114] on span "Subscriptions" at bounding box center [85, 117] width 98 height 23
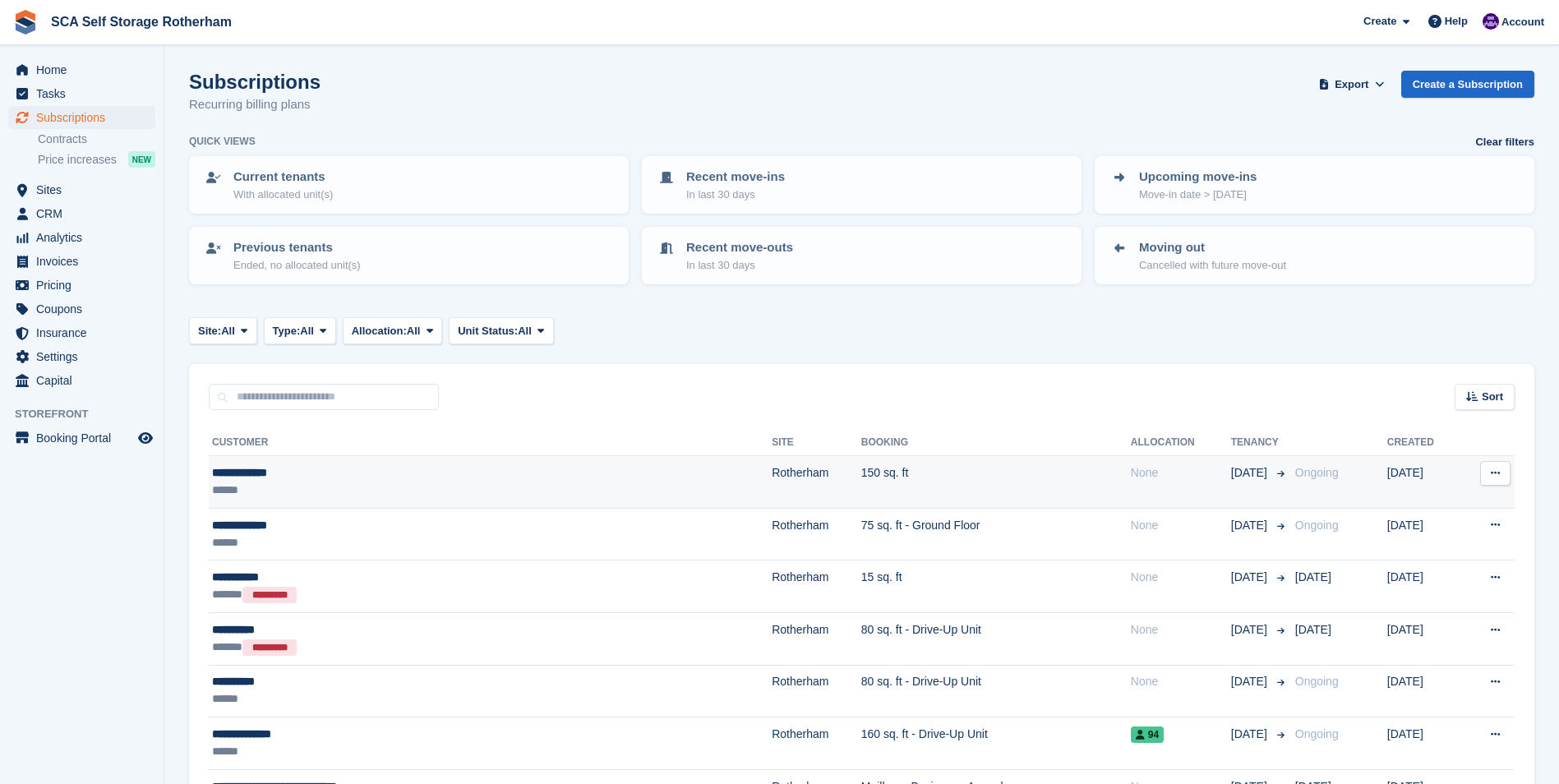
click at [435, 474] on div "**********" at bounding box center [389, 473] width 356 height 17
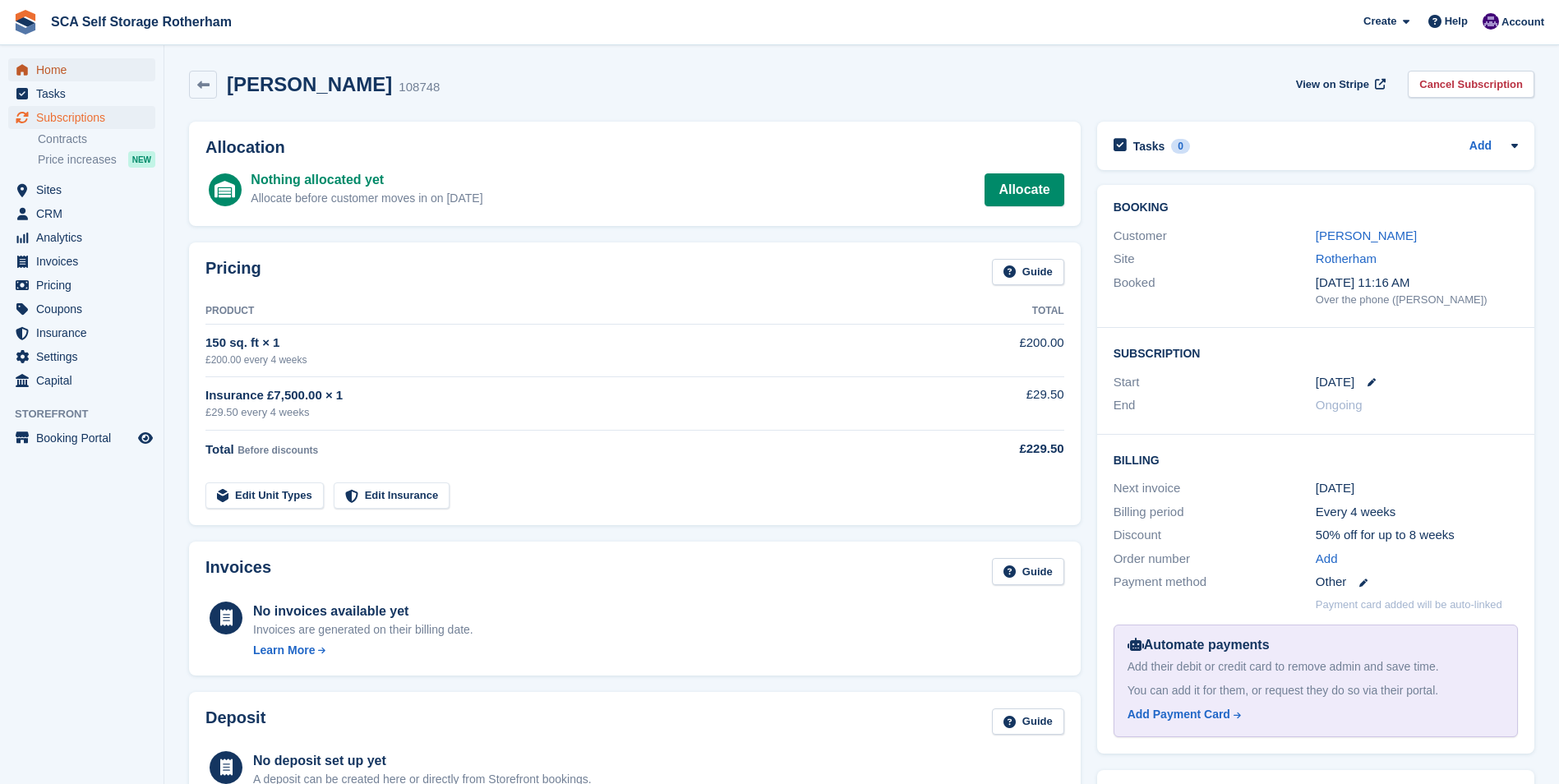
click at [84, 77] on span "Home" at bounding box center [85, 69] width 98 height 23
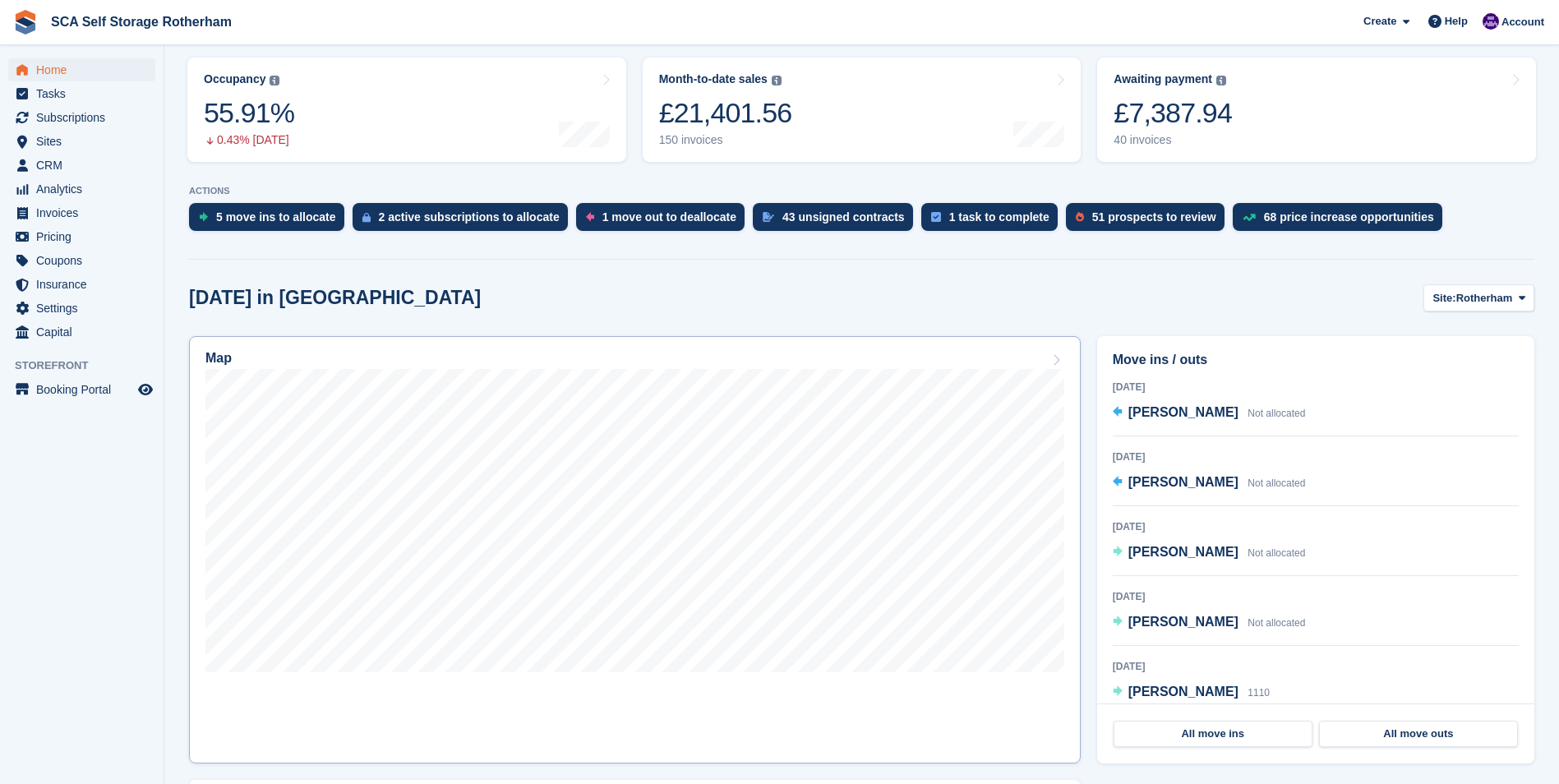
scroll to position [246, 0]
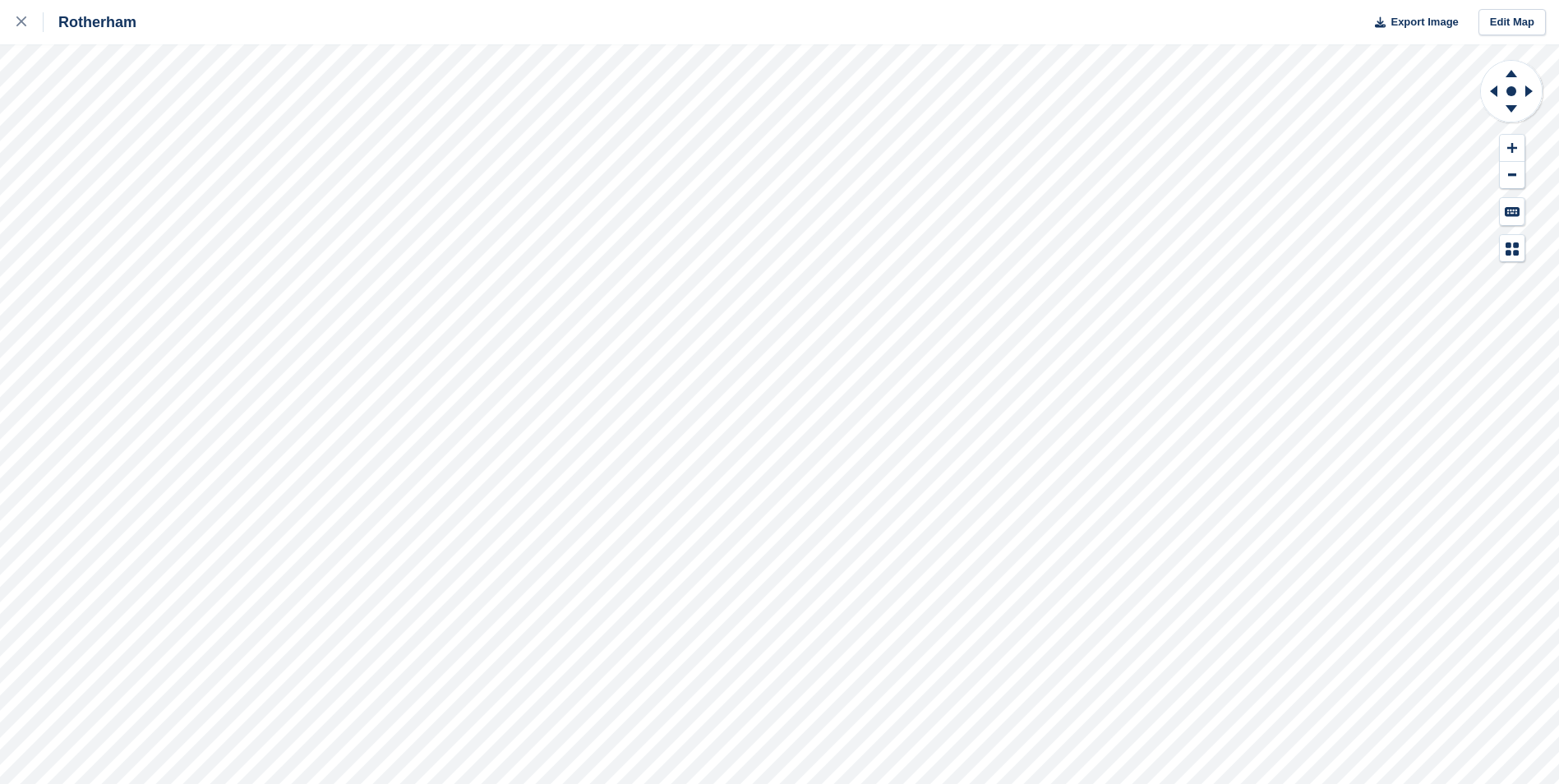
click at [203, 107] on div "Rotherham Export Image Edit Map" at bounding box center [780, 392] width 1559 height 784
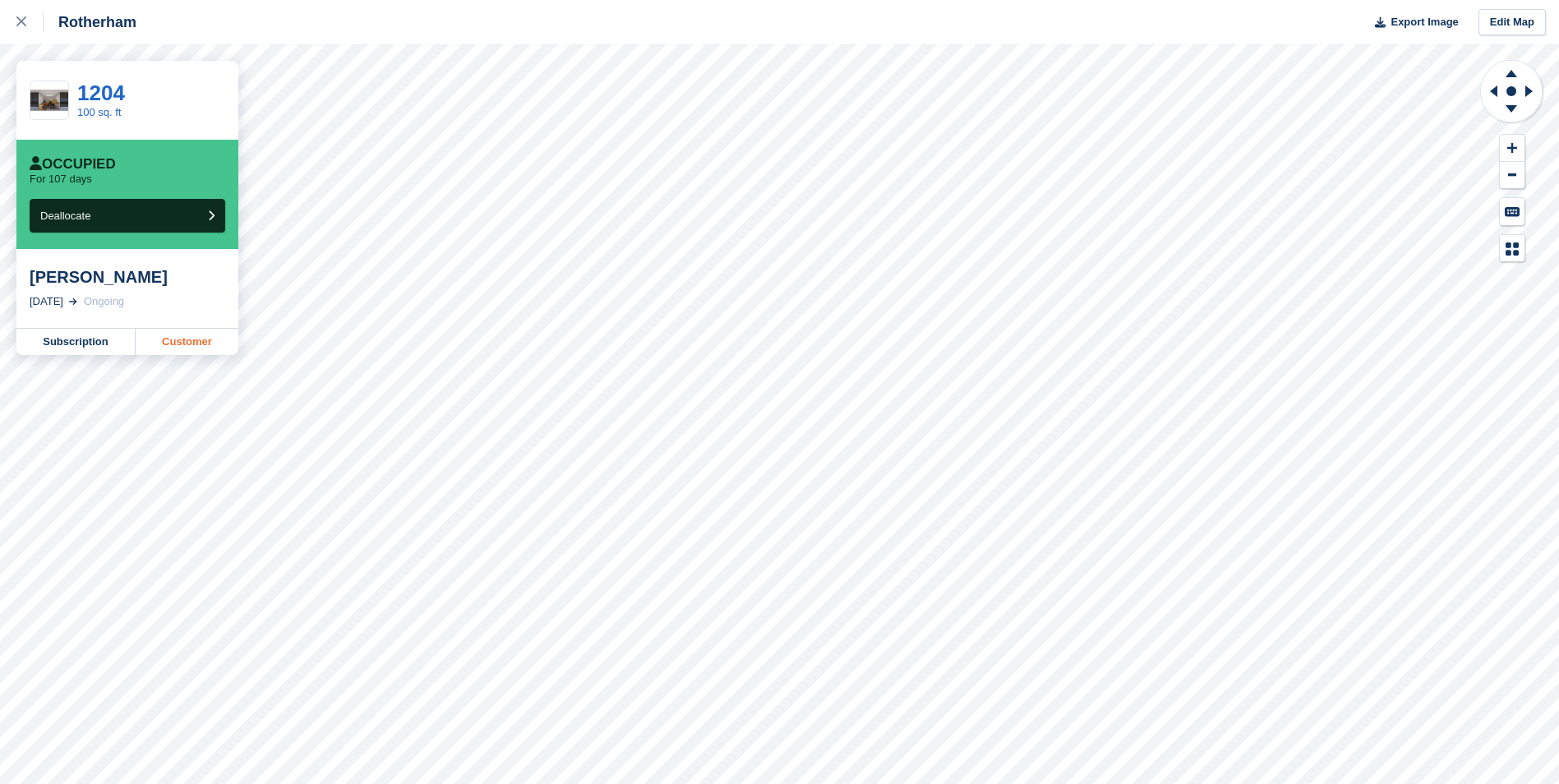
click at [195, 341] on link "Customer" at bounding box center [186, 341] width 103 height 26
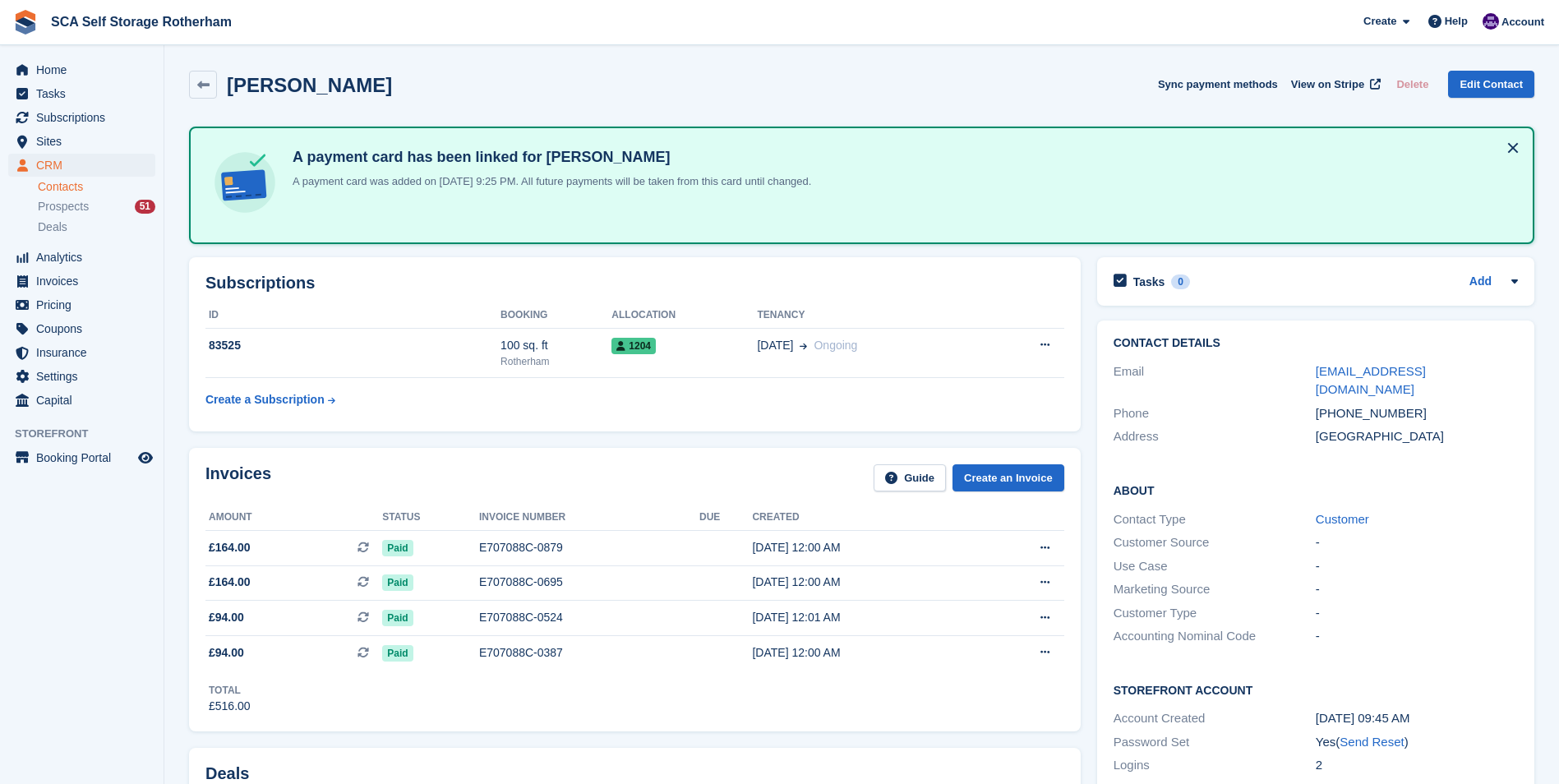
click at [340, 90] on h2 "[PERSON_NAME]" at bounding box center [309, 85] width 166 height 22
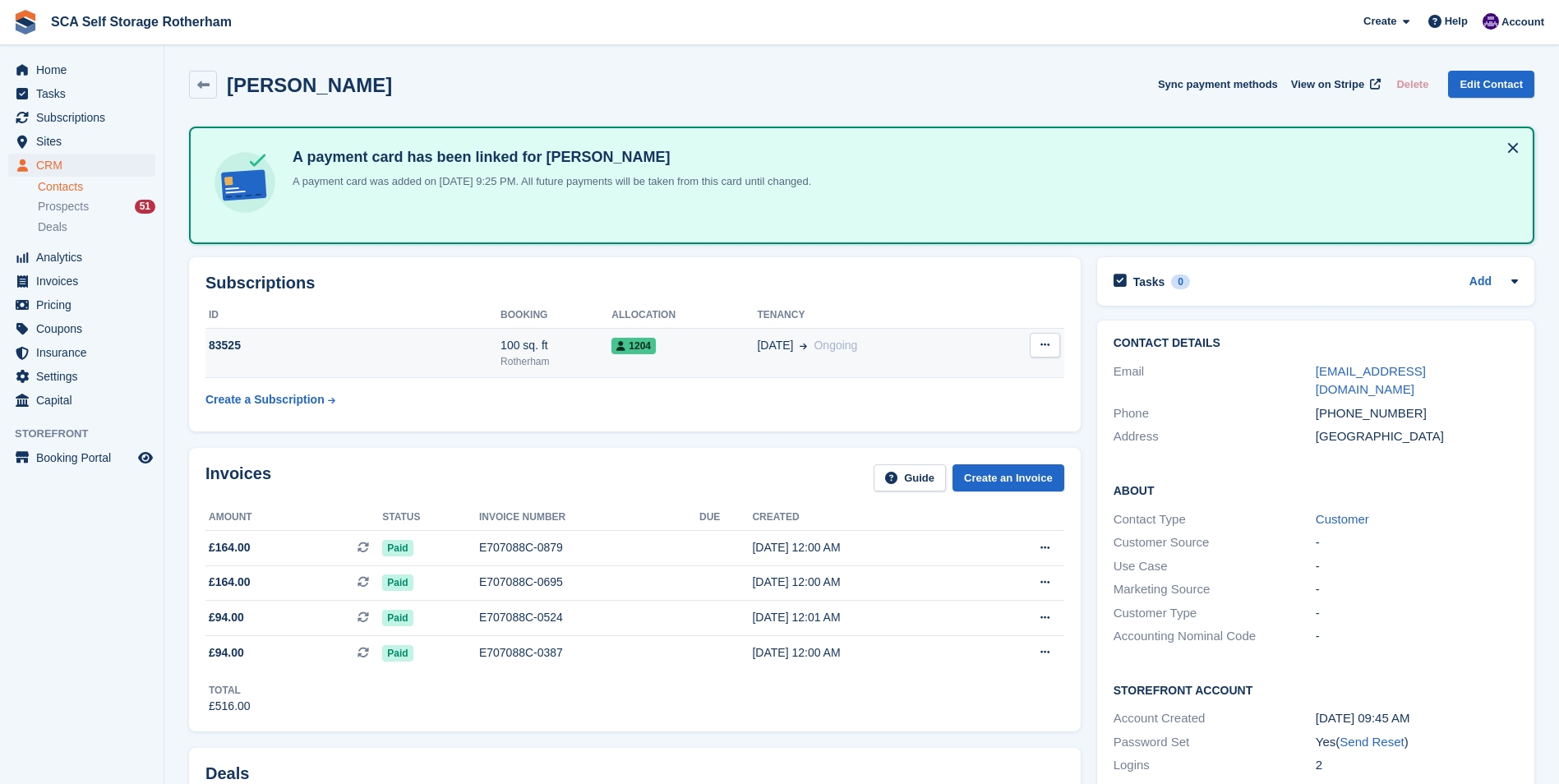
click at [314, 347] on div "83525" at bounding box center [353, 345] width 295 height 17
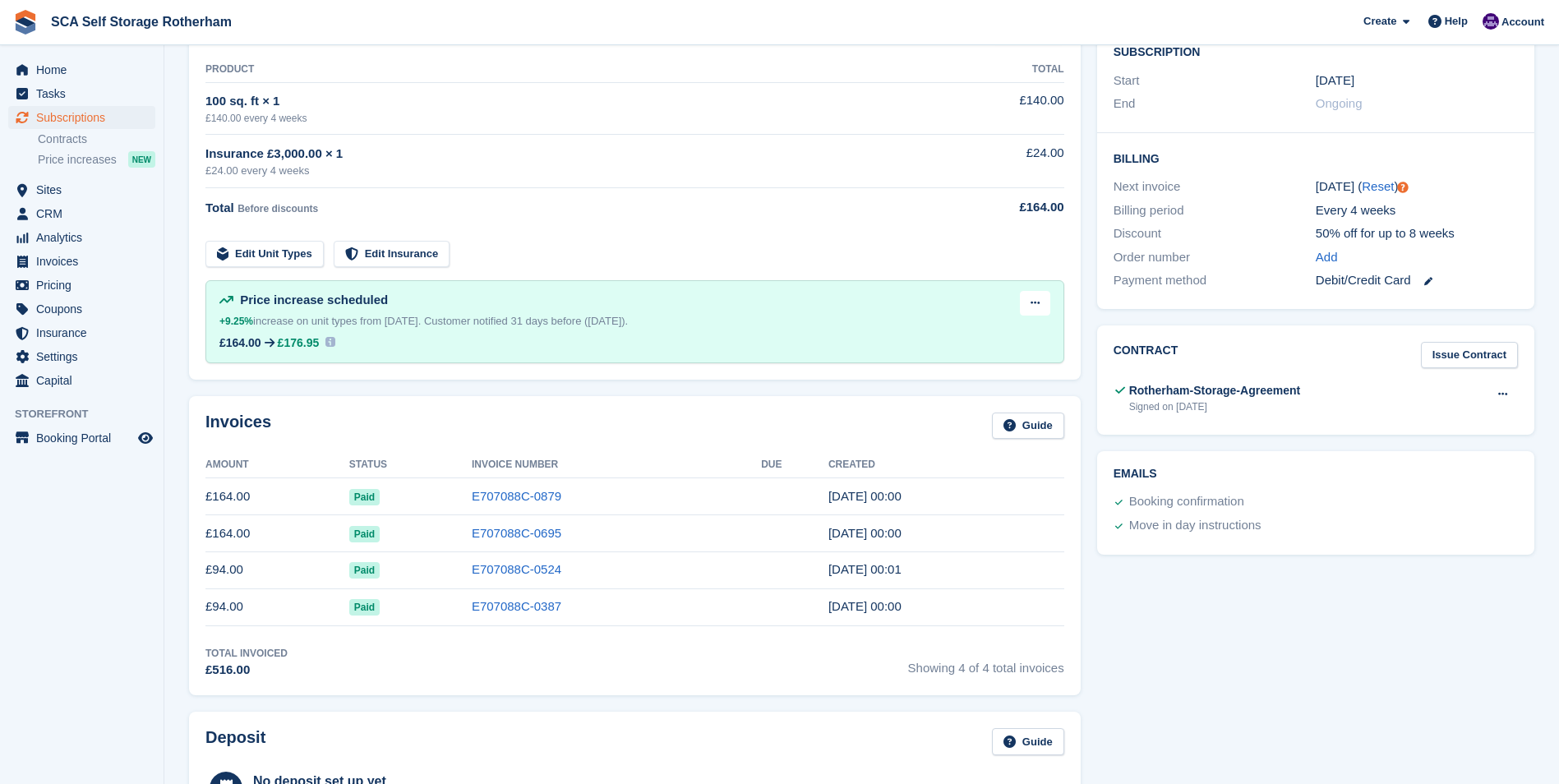
scroll to position [155, 0]
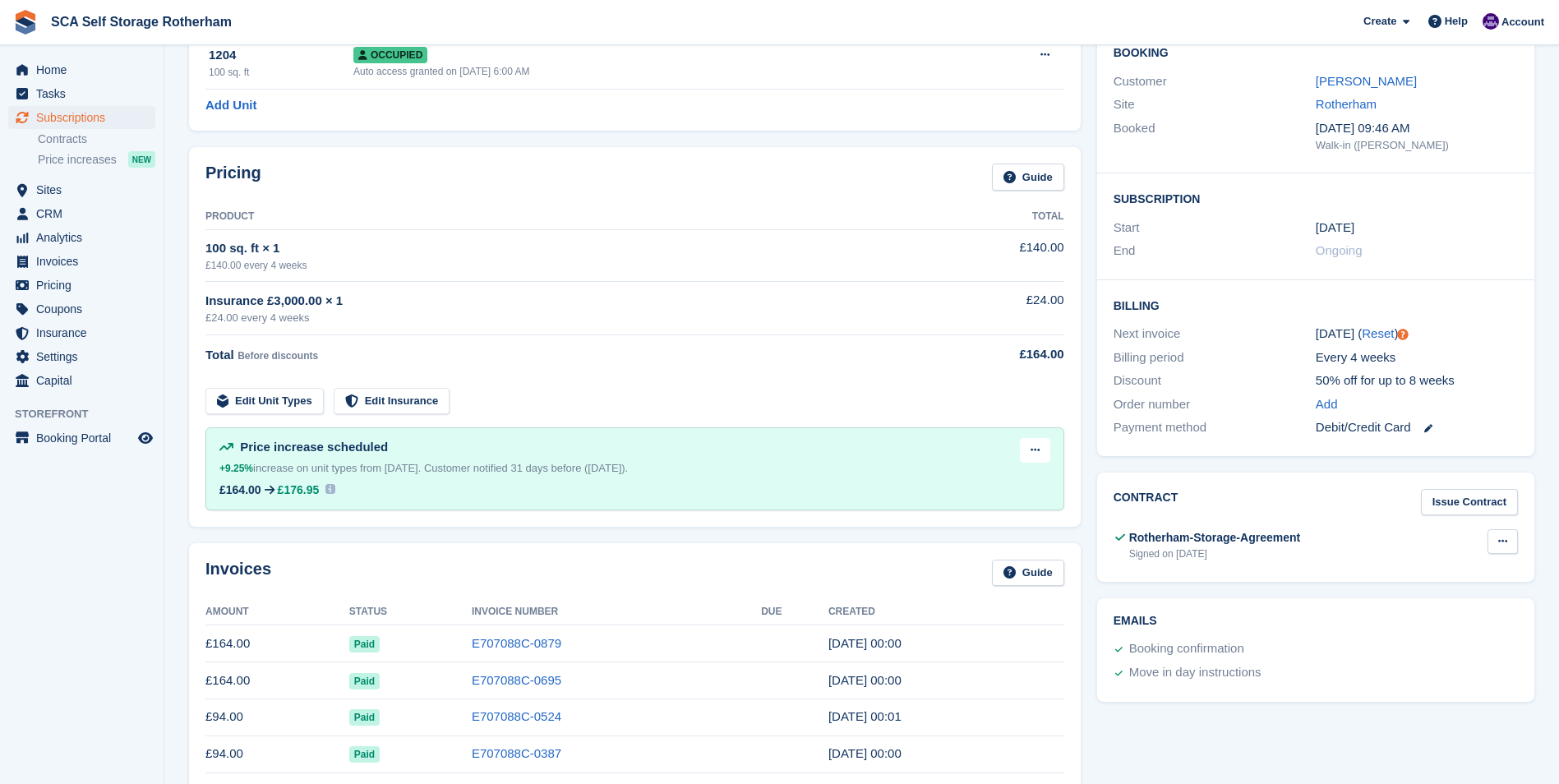
click at [1499, 538] on icon at bounding box center [1503, 541] width 9 height 11
click at [1444, 576] on p "View" at bounding box center [1439, 573] width 143 height 21
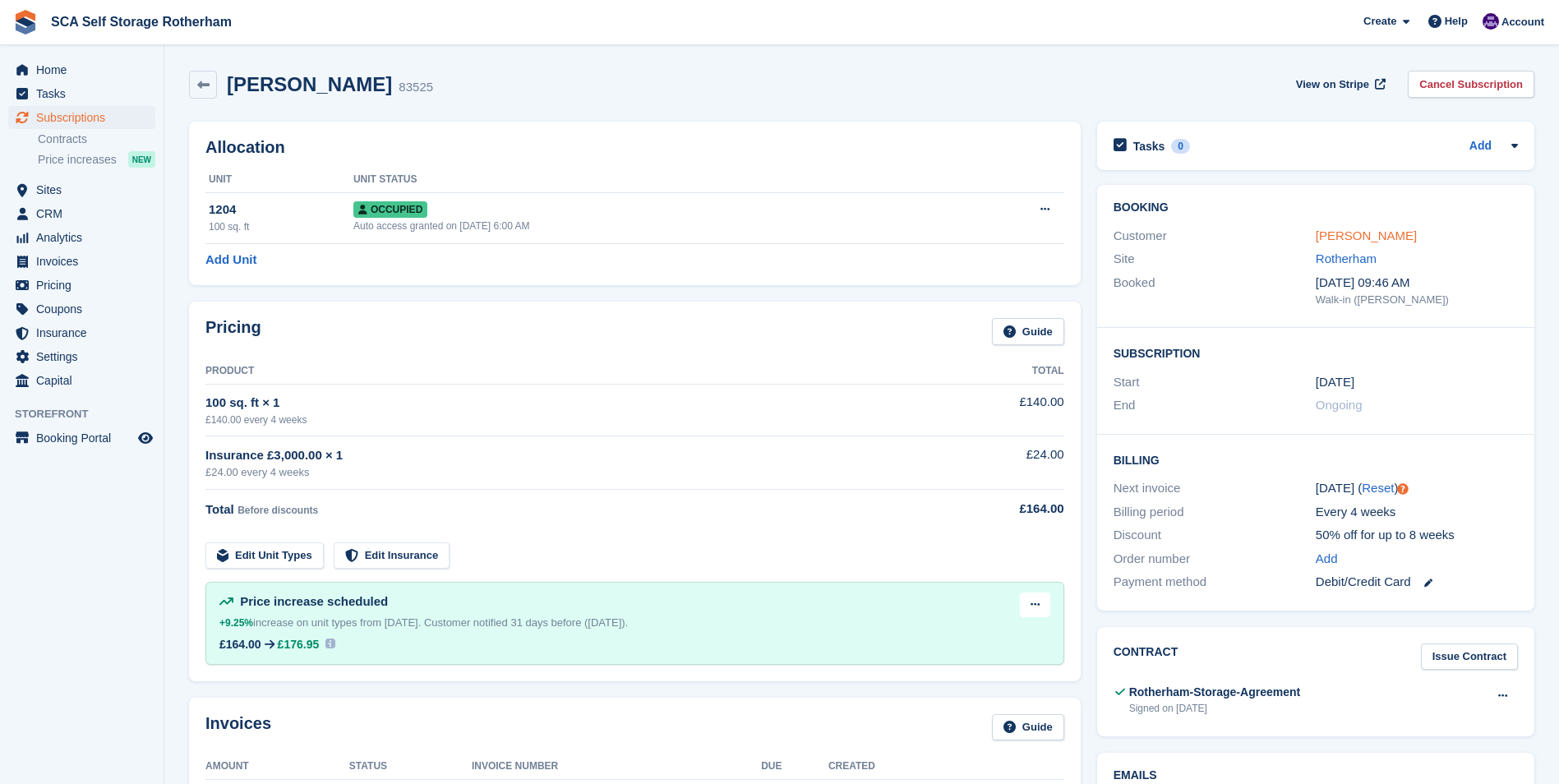
click at [1376, 234] on link "Andrew Rotheram" at bounding box center [1366, 235] width 101 height 14
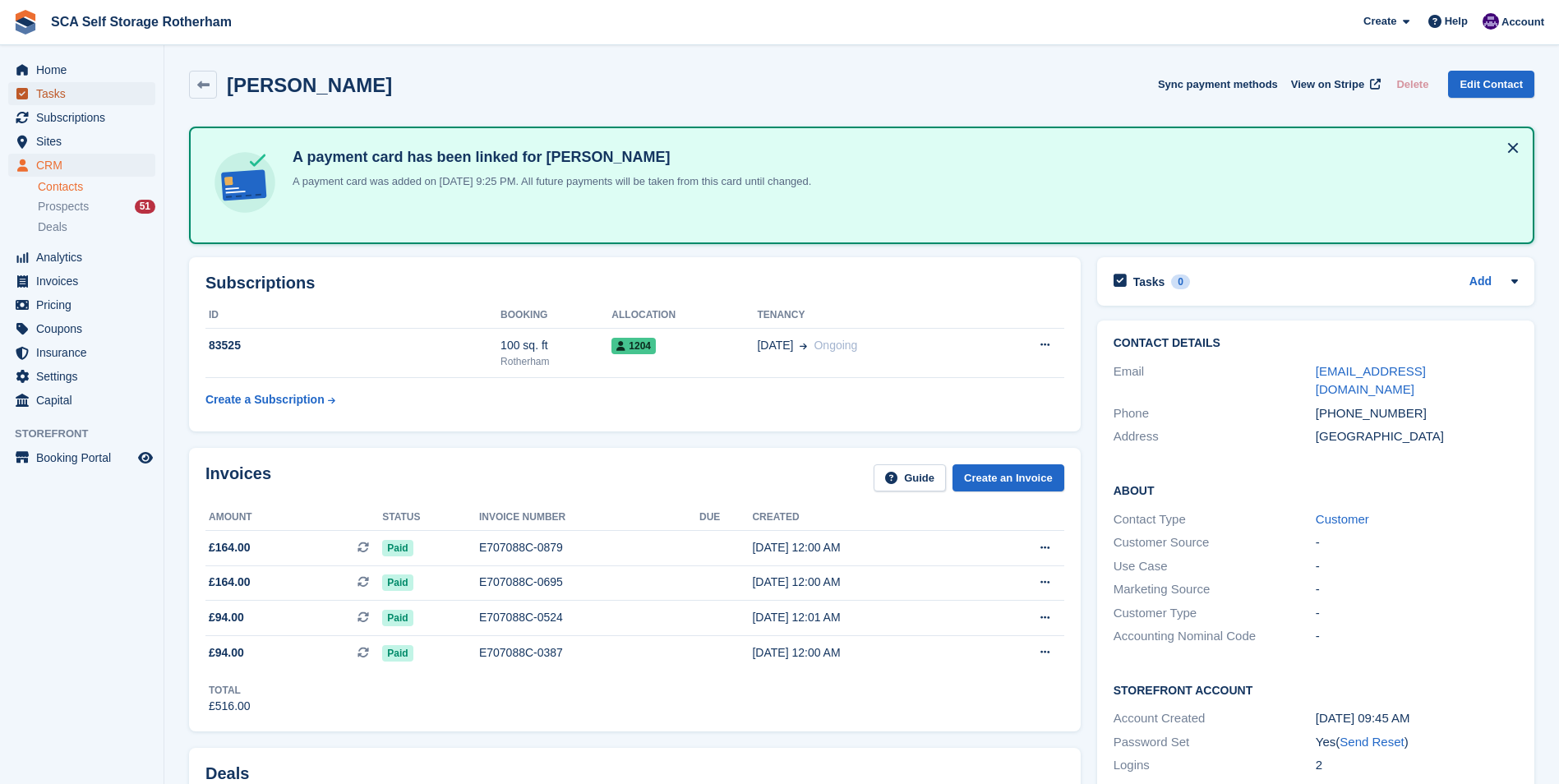
click at [76, 96] on span "Tasks" at bounding box center [85, 93] width 98 height 23
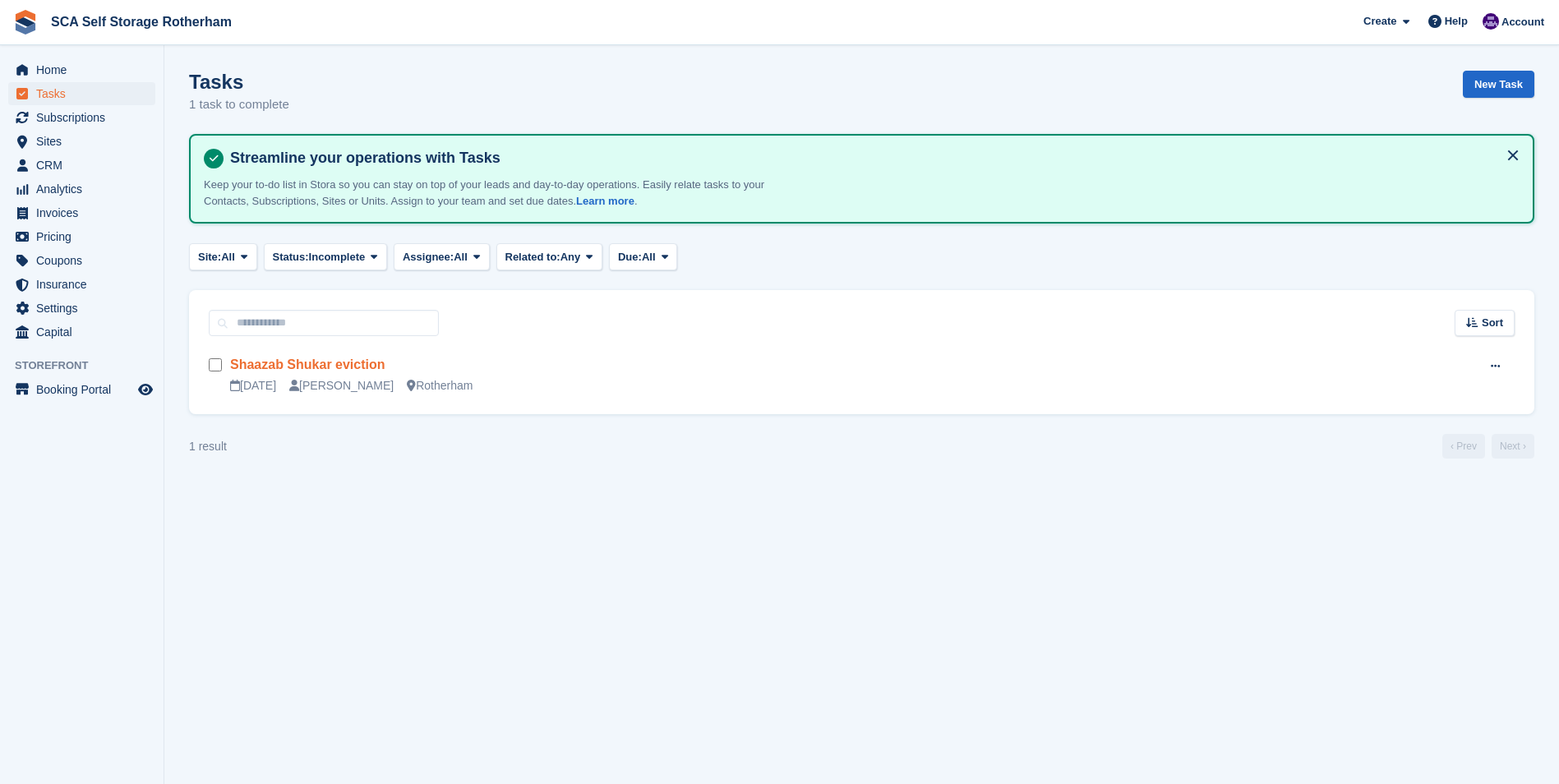
click at [292, 367] on link "Shaazab Shukar eviction" at bounding box center [307, 364] width 156 height 14
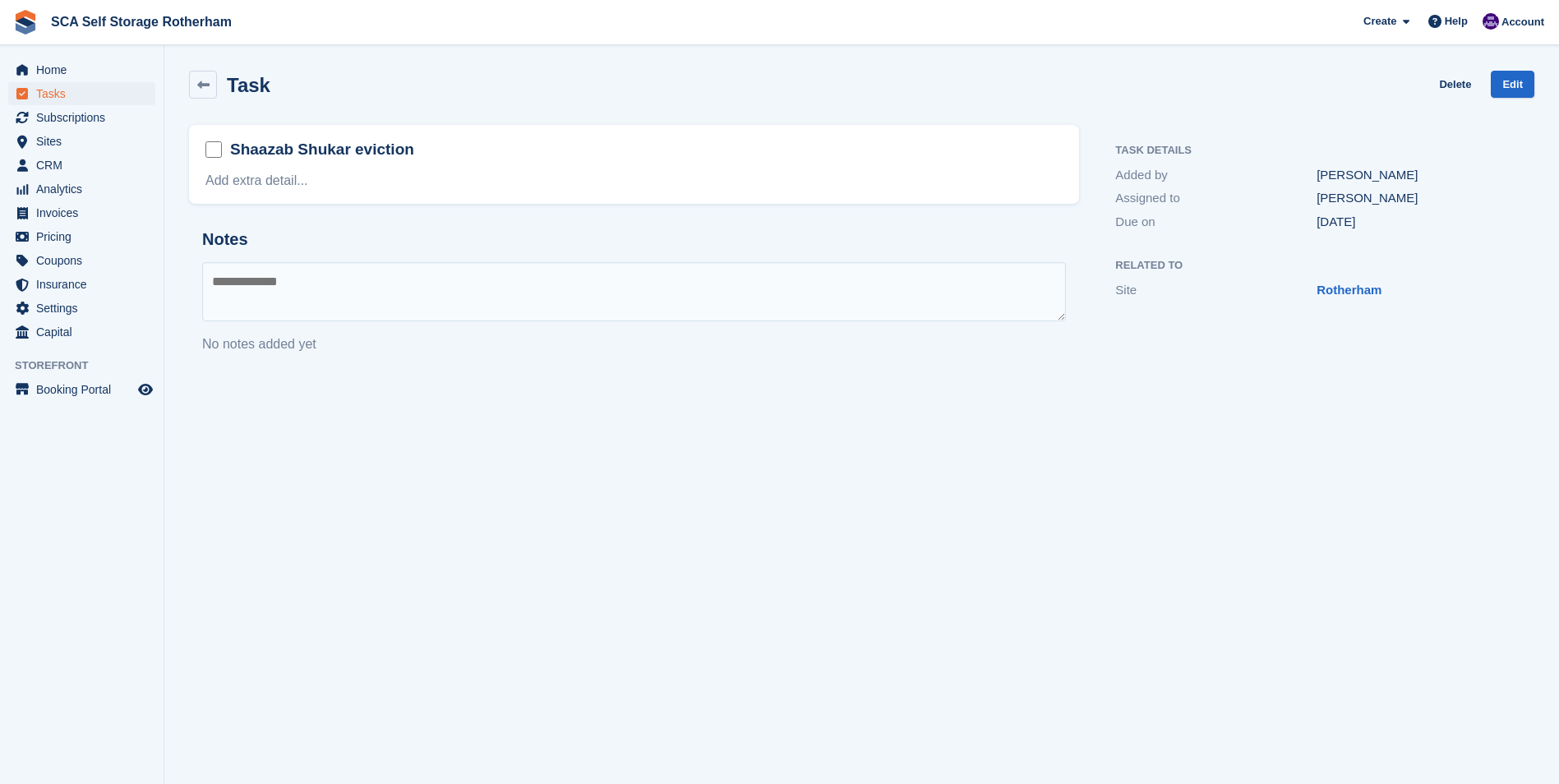
drag, startPoint x: 231, startPoint y: 150, endPoint x: 337, endPoint y: 152, distance: 106.0
click at [337, 152] on h2 "Shaazab Shukar eviction" at bounding box center [322, 149] width 184 height 21
drag, startPoint x: 342, startPoint y: 150, endPoint x: 235, endPoint y: 145, distance: 107.1
click at [235, 145] on h2 "Shaazab Shukar eviction" at bounding box center [322, 149] width 184 height 21
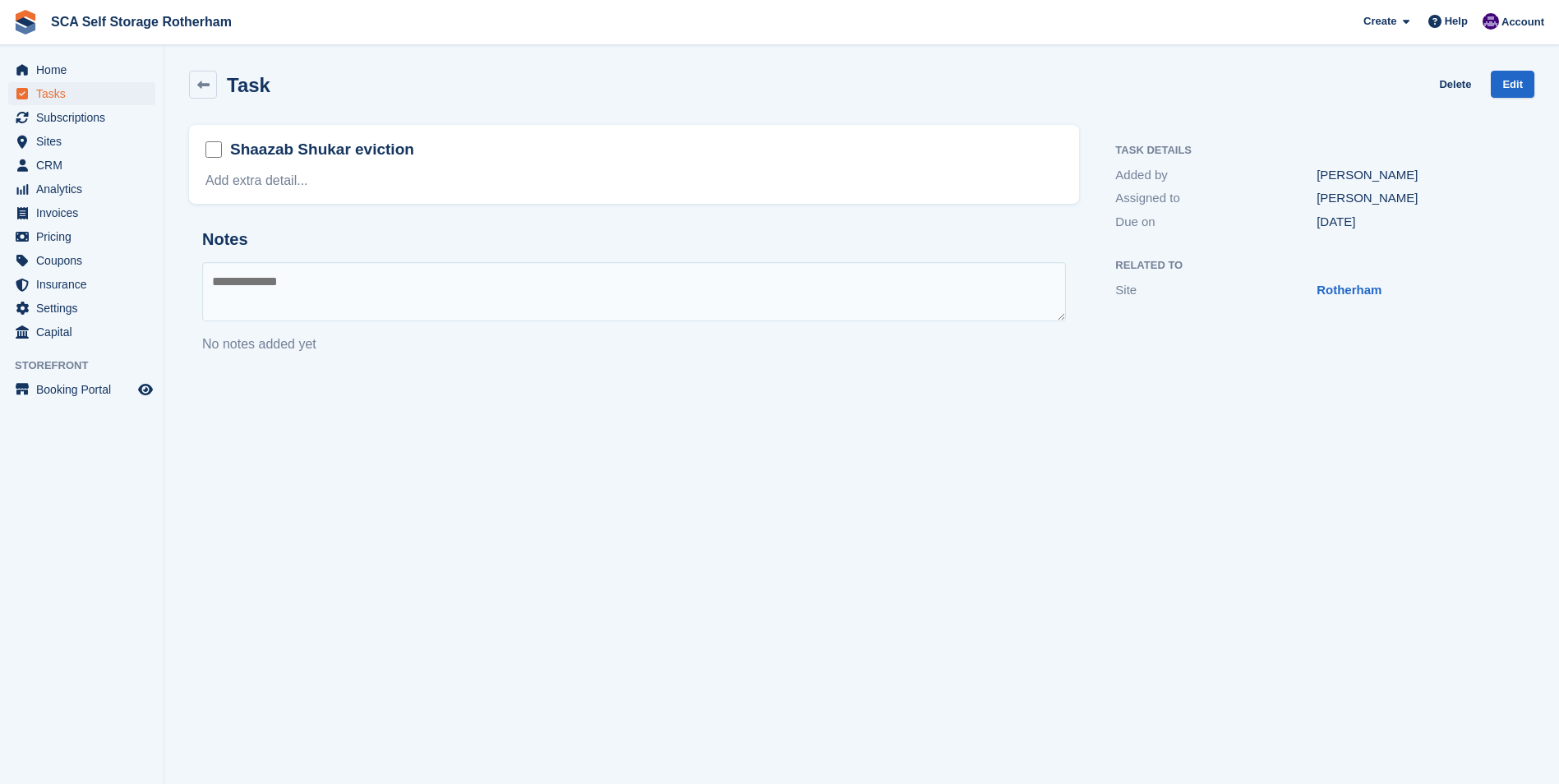
drag, startPoint x: 235, startPoint y: 145, endPoint x: 243, endPoint y: 150, distance: 9.4
copy h2 "Shaazab Shukar"
click at [199, 77] on link at bounding box center [203, 85] width 28 height 28
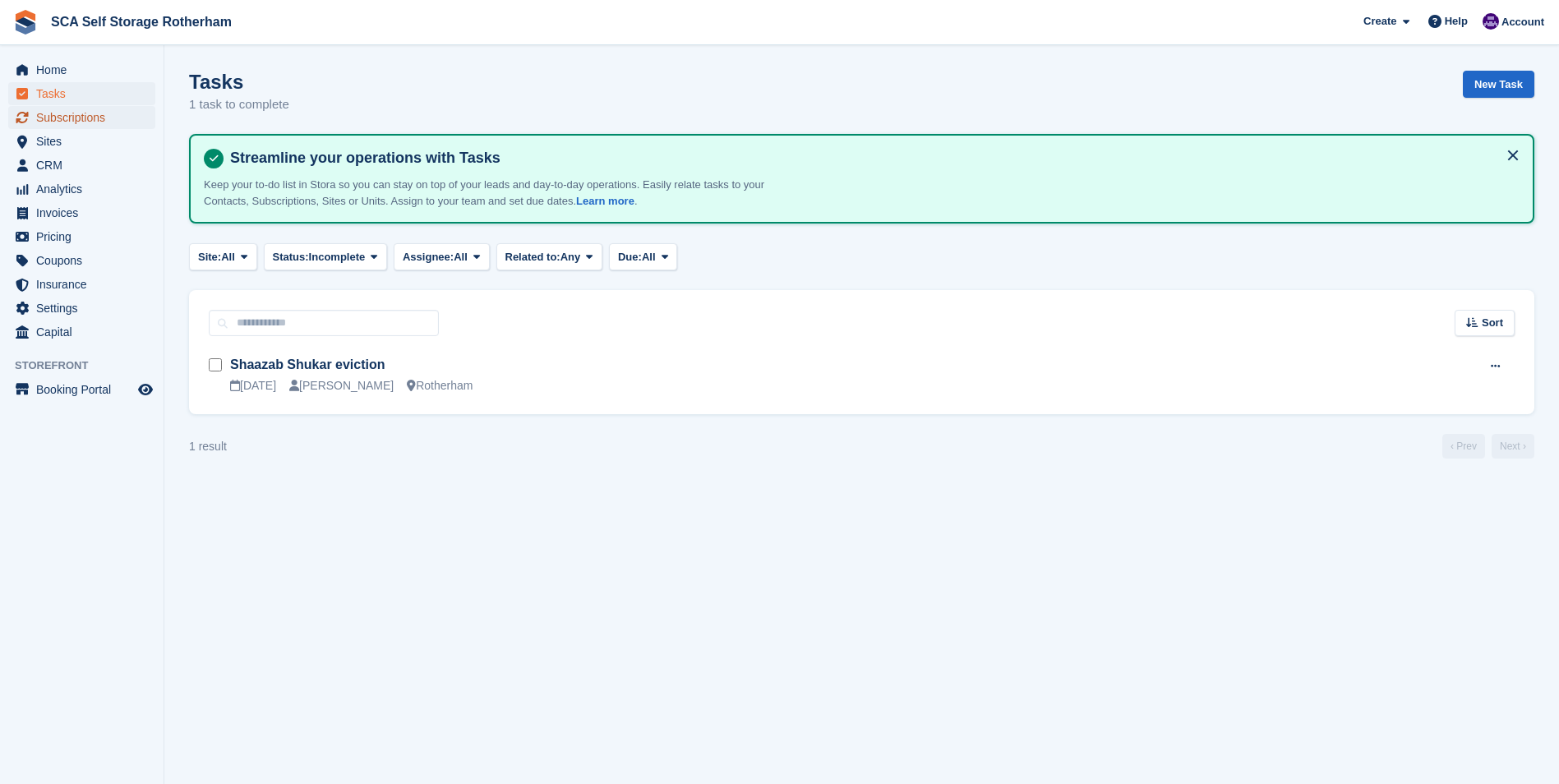
click at [85, 116] on span "Subscriptions" at bounding box center [85, 117] width 98 height 23
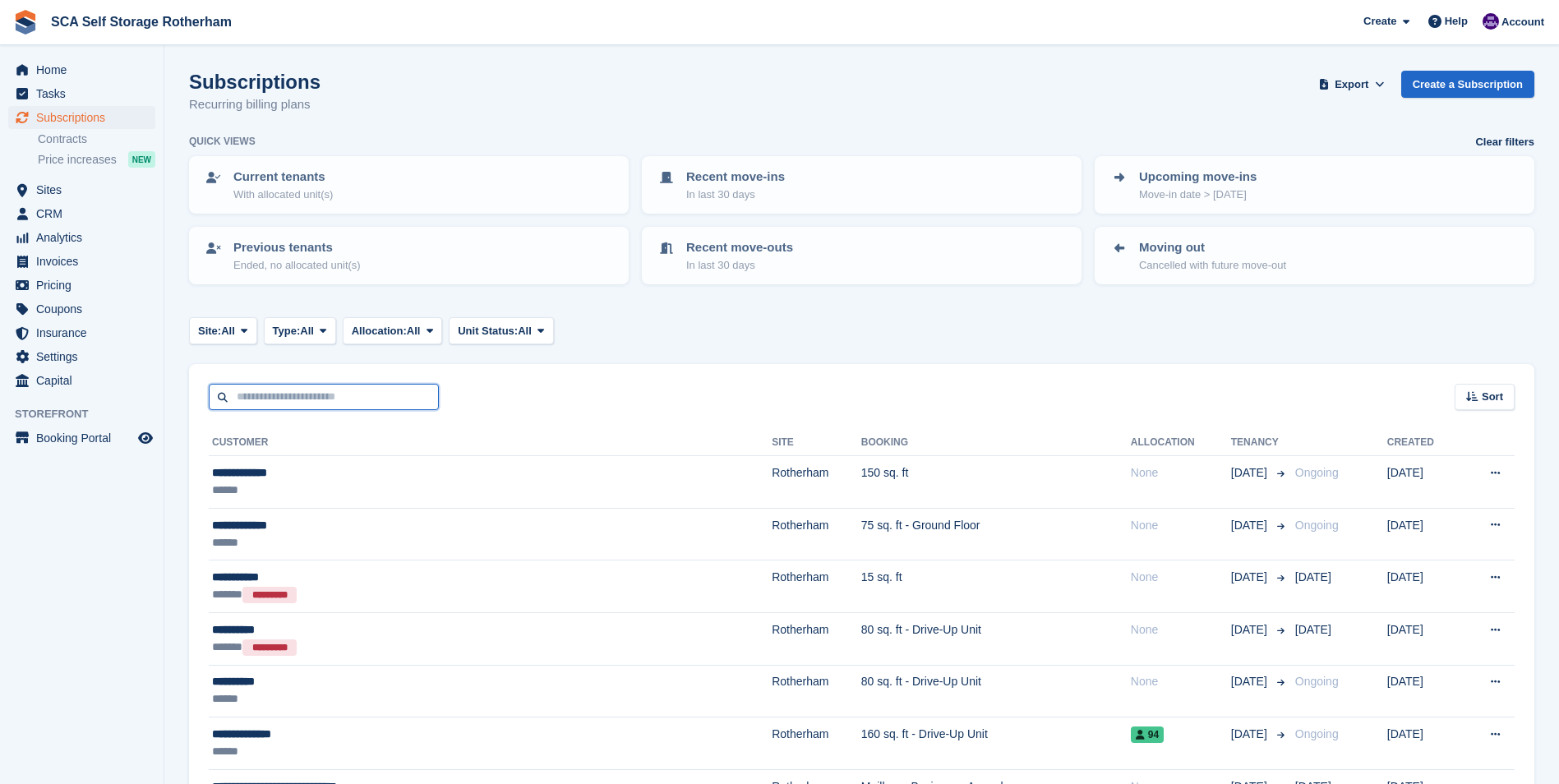
click at [268, 392] on input "text" at bounding box center [324, 397] width 230 height 27
paste input "**********"
type input "**********"
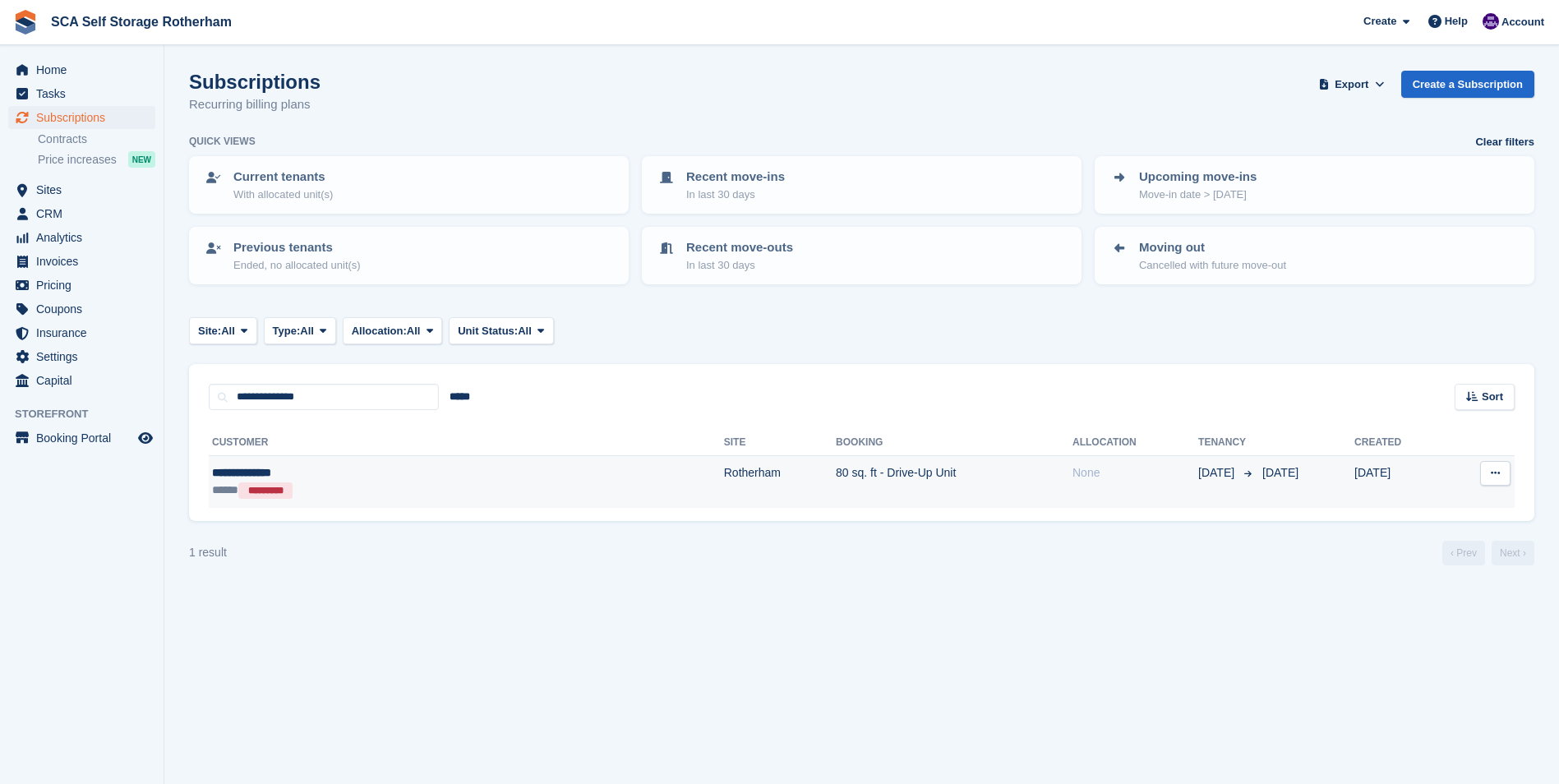
click at [350, 477] on div "**********" at bounding box center [341, 473] width 258 height 17
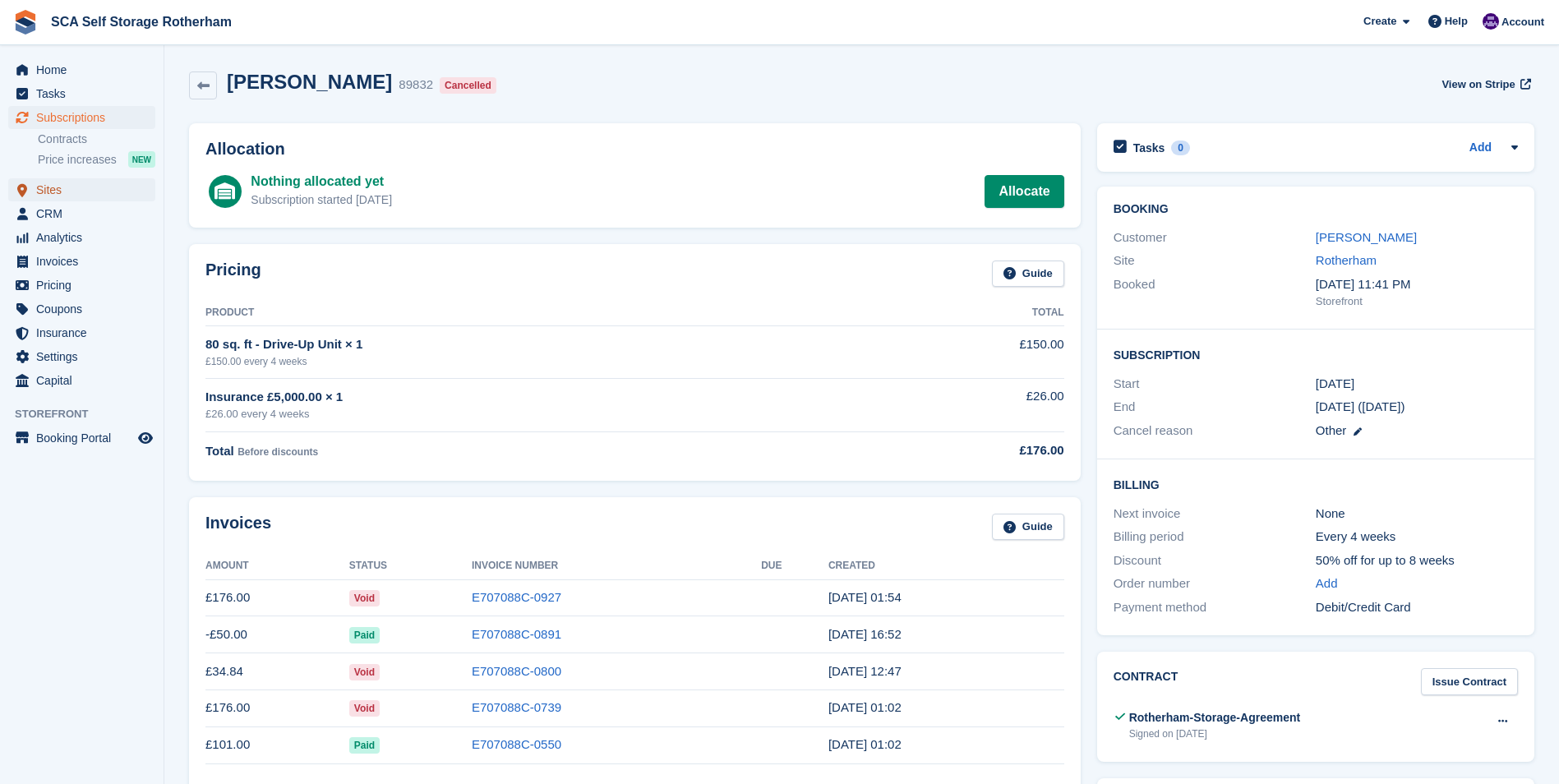
click at [95, 188] on span "Sites" at bounding box center [85, 189] width 98 height 23
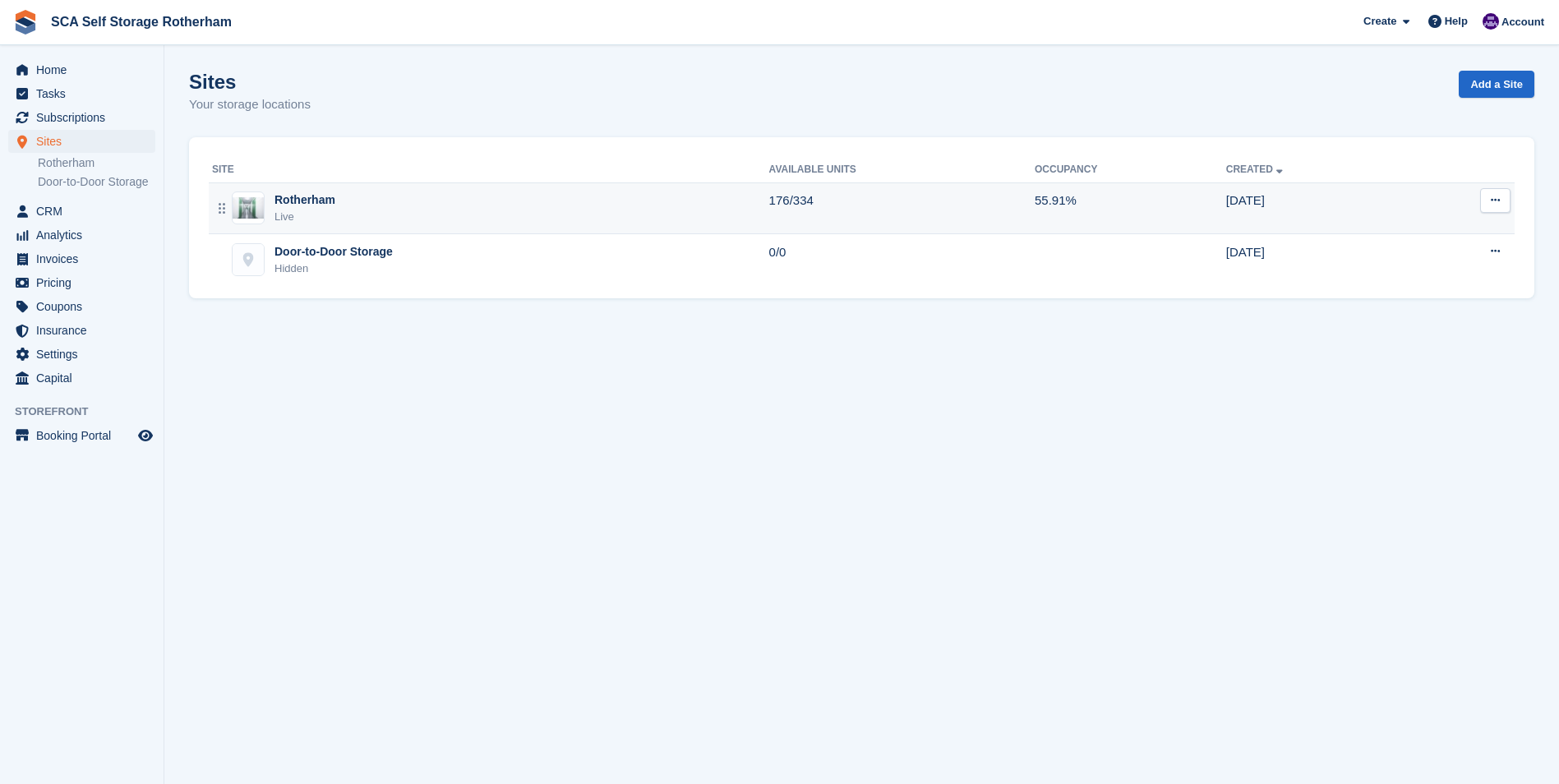
click at [410, 216] on div "Rotherham Live" at bounding box center [490, 208] width 558 height 34
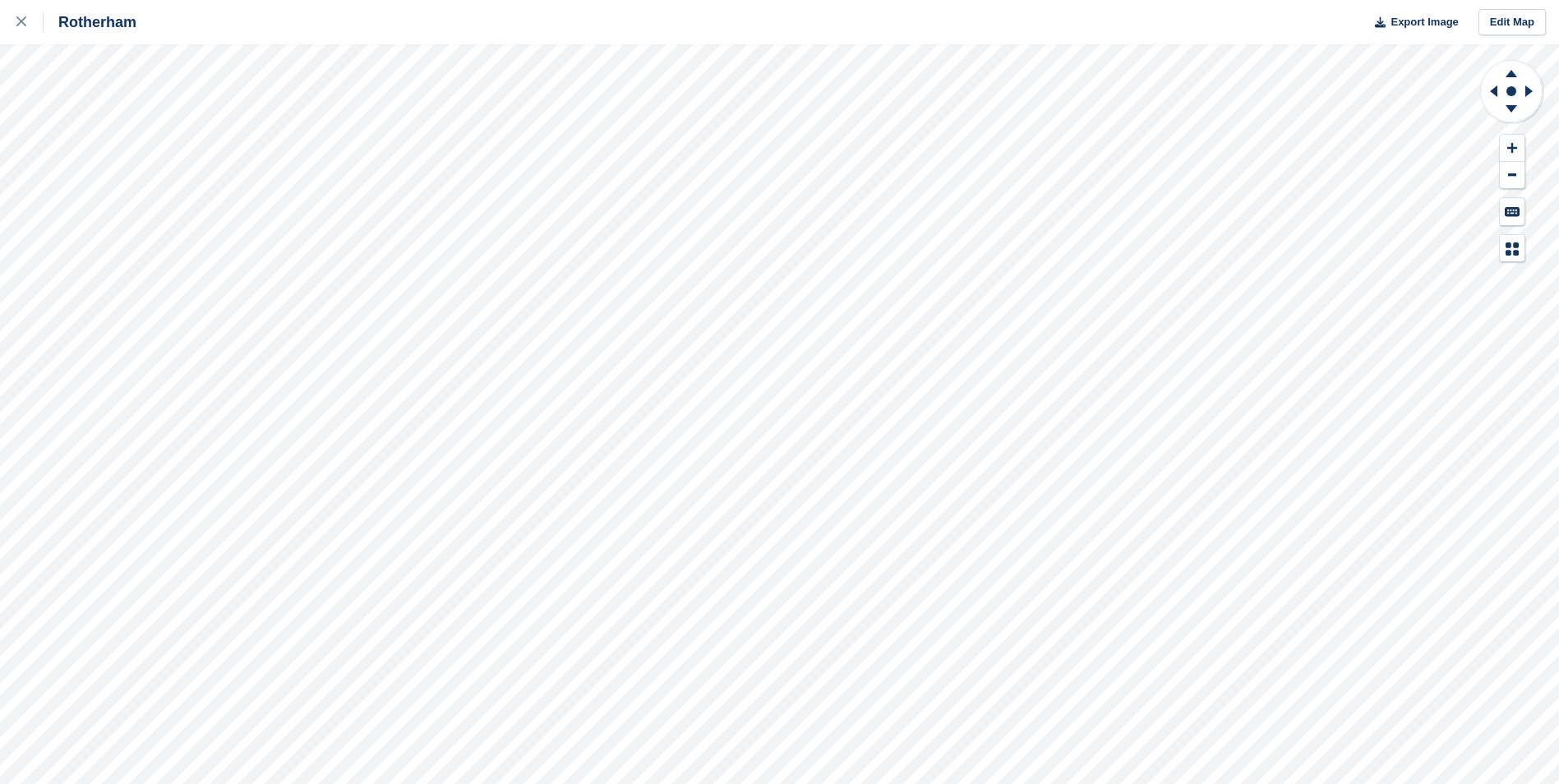
click at [222, 65] on div "Rotherham Export Image Edit Map" at bounding box center [780, 392] width 1559 height 784
click at [23, 23] on icon at bounding box center [21, 21] width 10 height 10
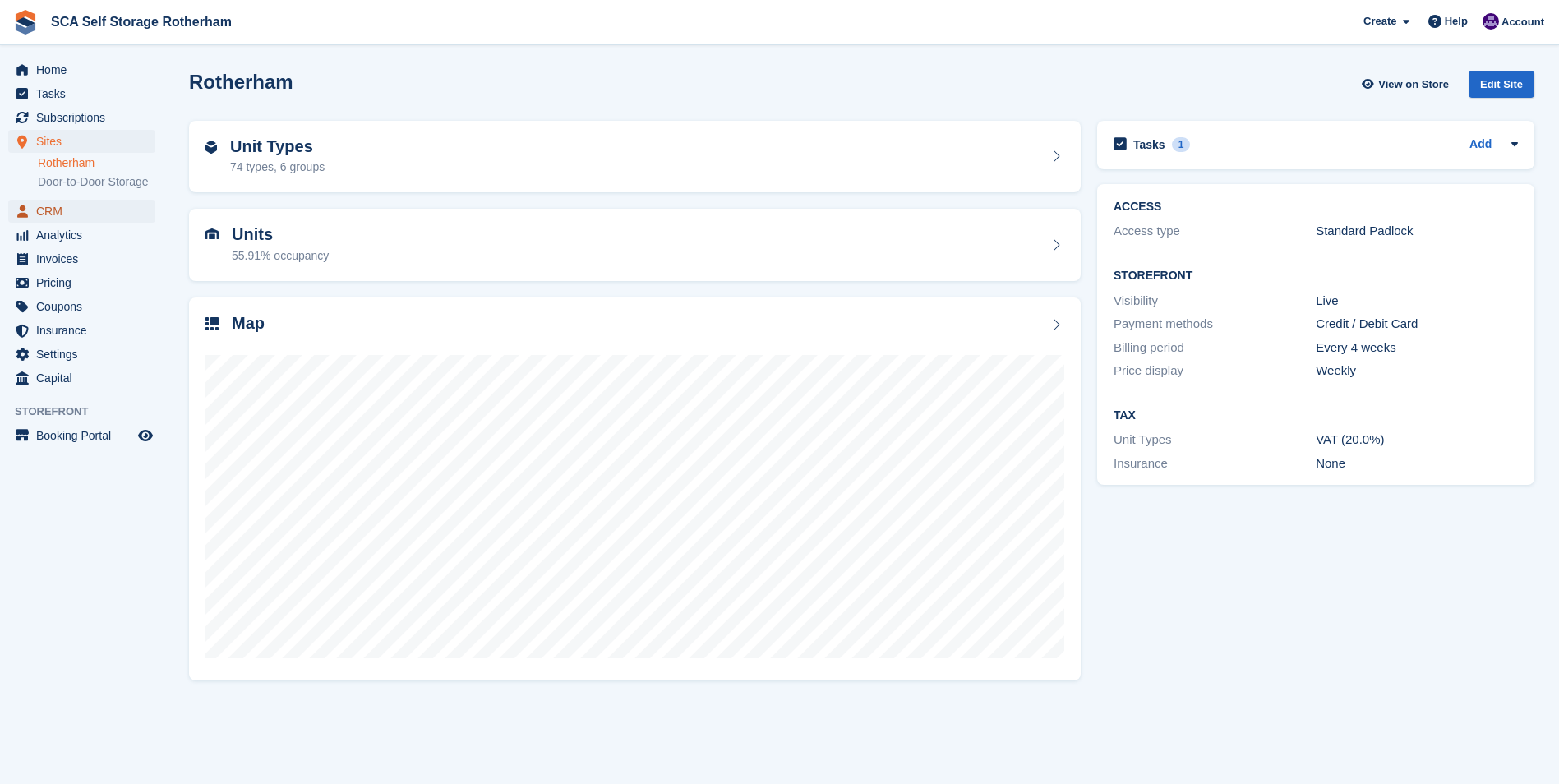
click at [102, 217] on span "CRM" at bounding box center [85, 211] width 98 height 23
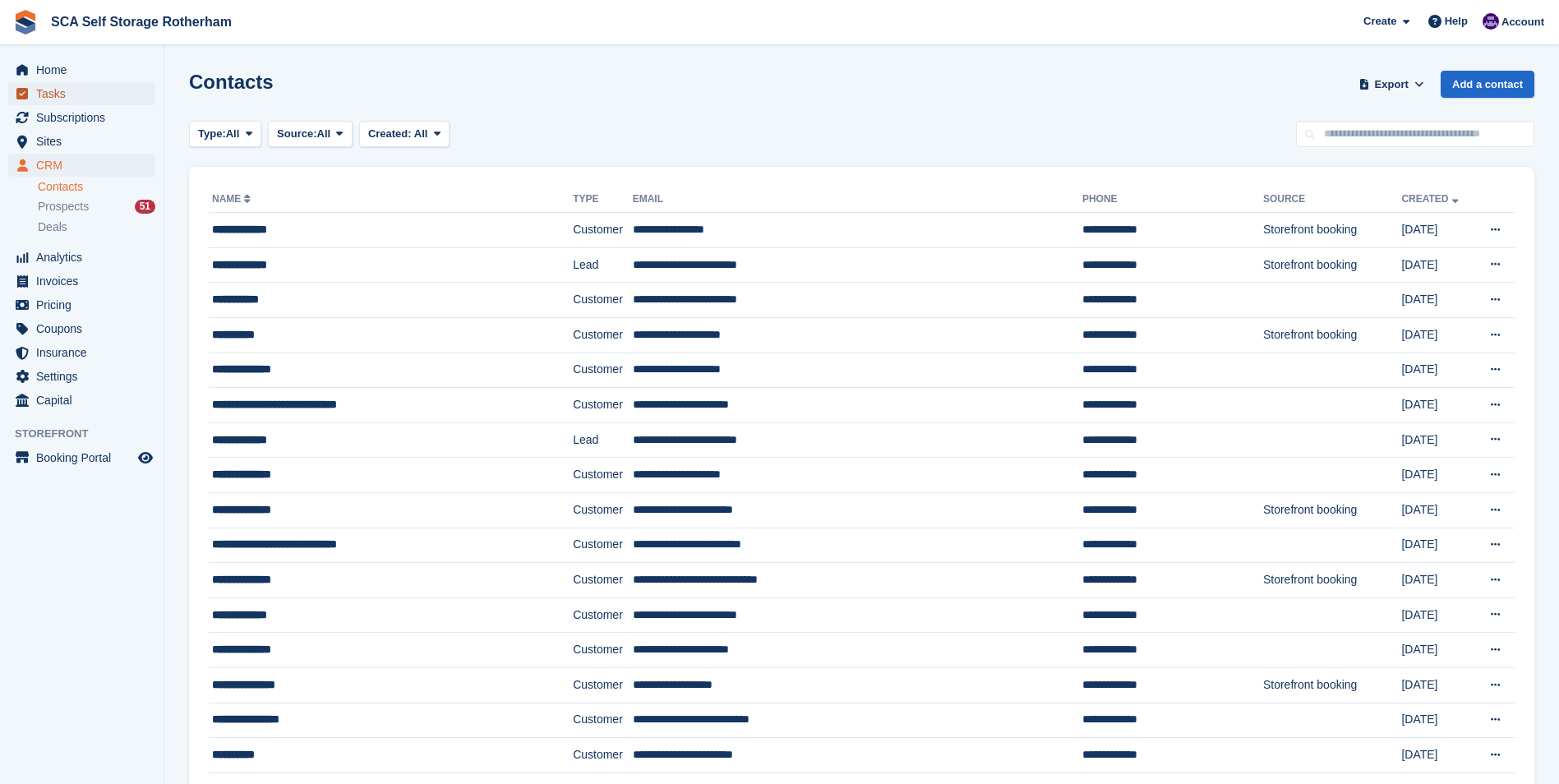
click at [101, 91] on span "Tasks" at bounding box center [85, 93] width 98 height 23
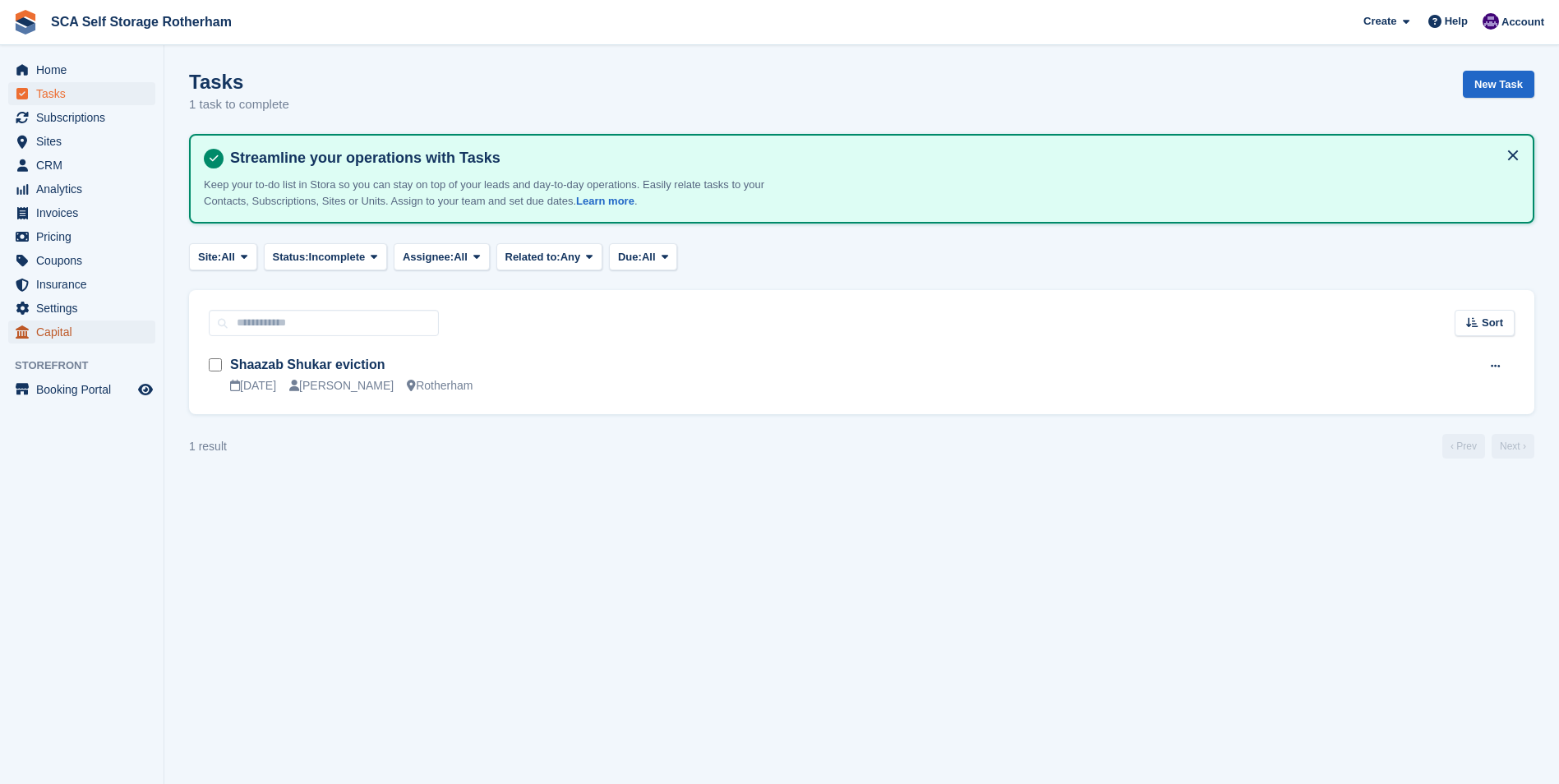
click at [65, 333] on span "Capital" at bounding box center [85, 331] width 98 height 23
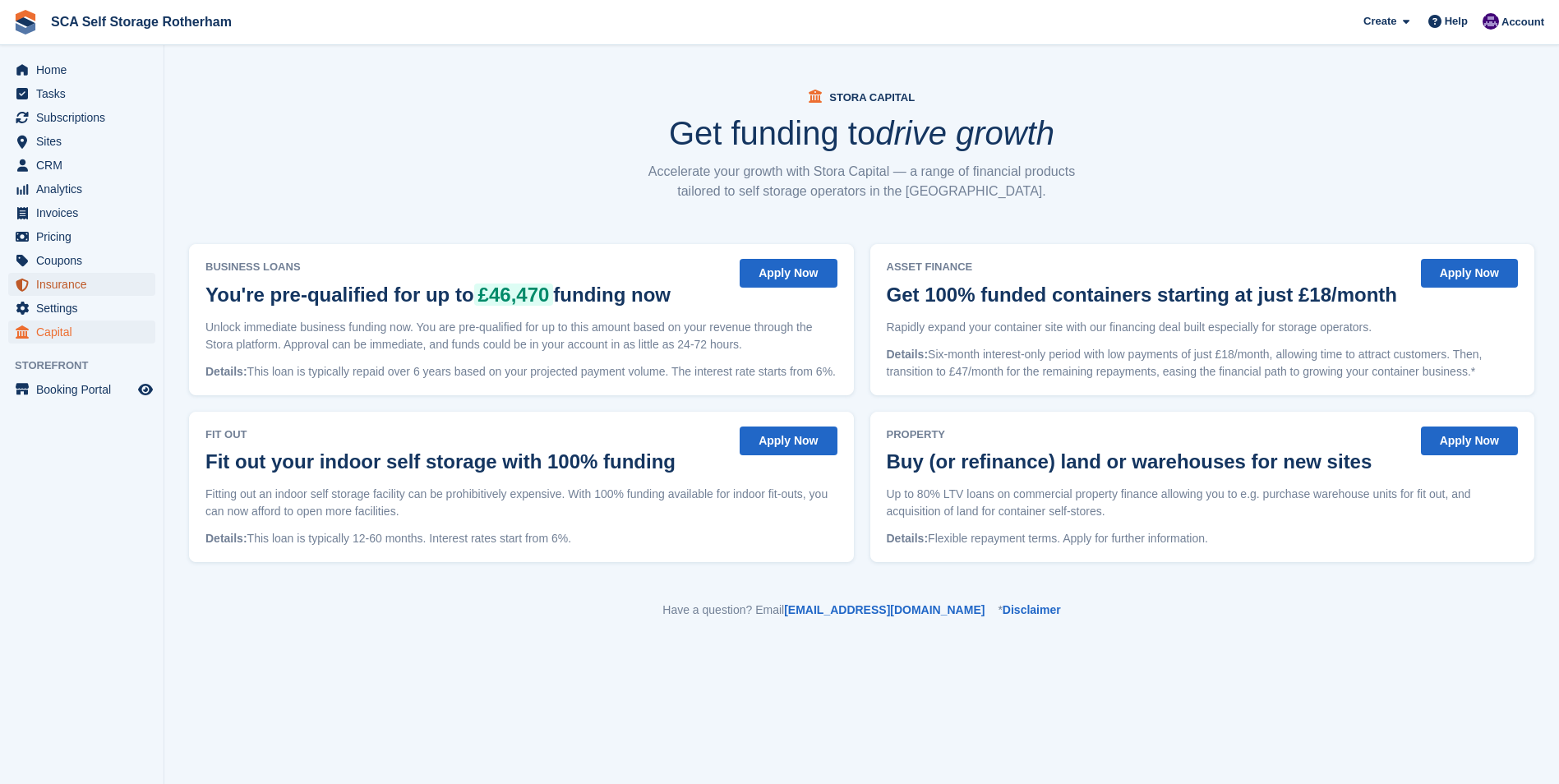
click at [117, 277] on span "Insurance" at bounding box center [85, 284] width 98 height 23
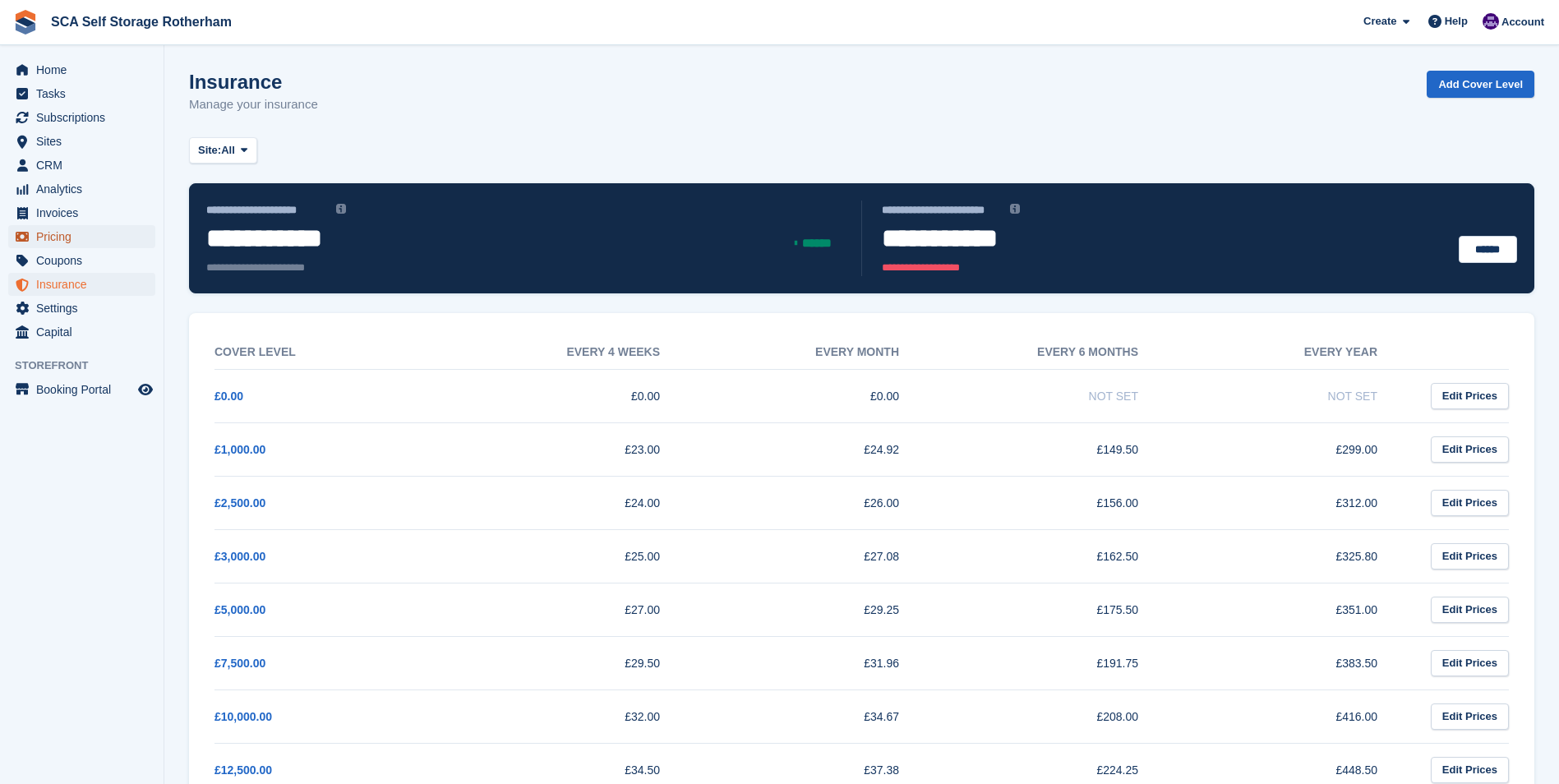
click at [109, 232] on span "Pricing" at bounding box center [85, 236] width 98 height 23
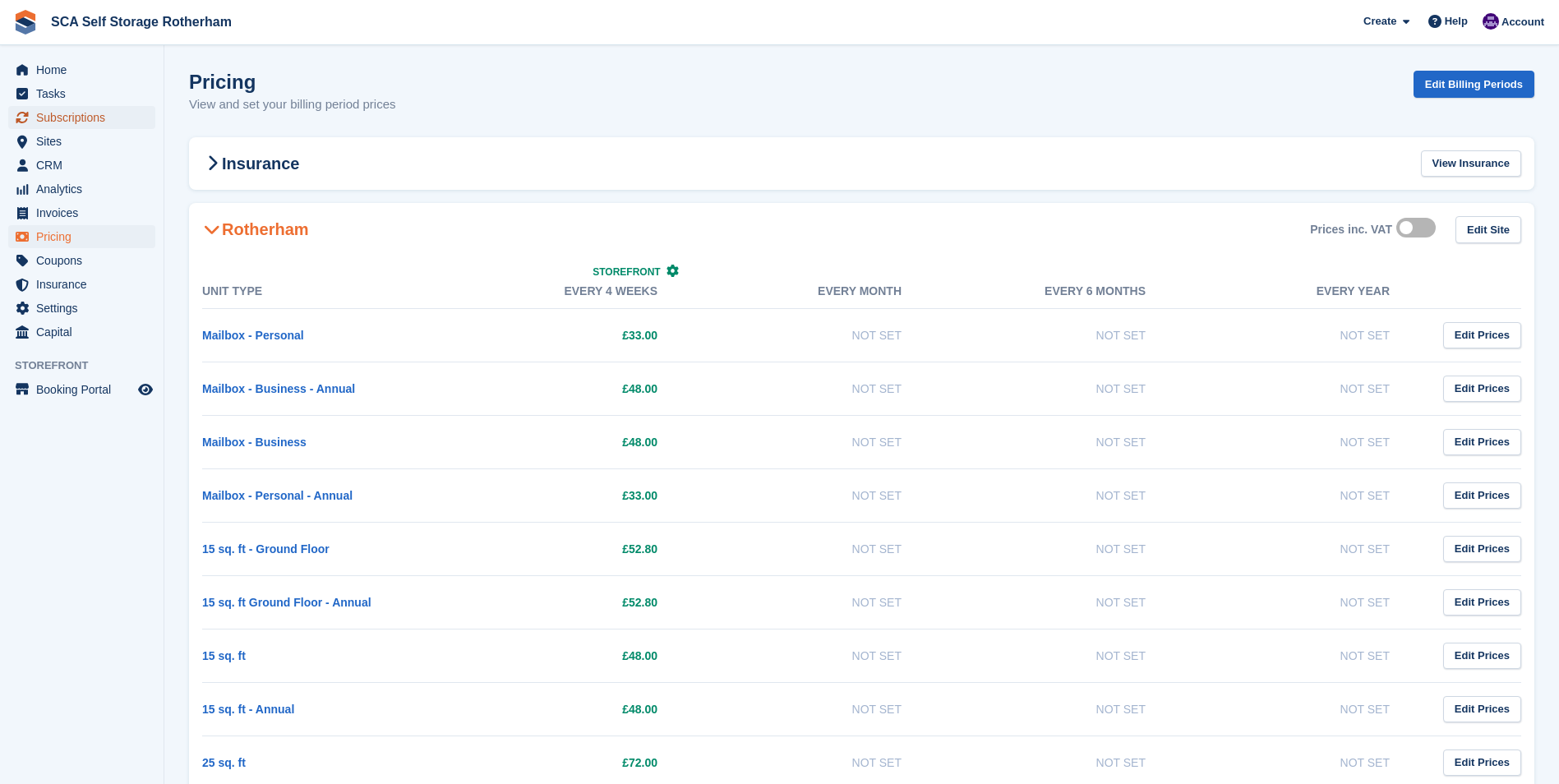
click at [120, 112] on span "Subscriptions" at bounding box center [85, 117] width 98 height 23
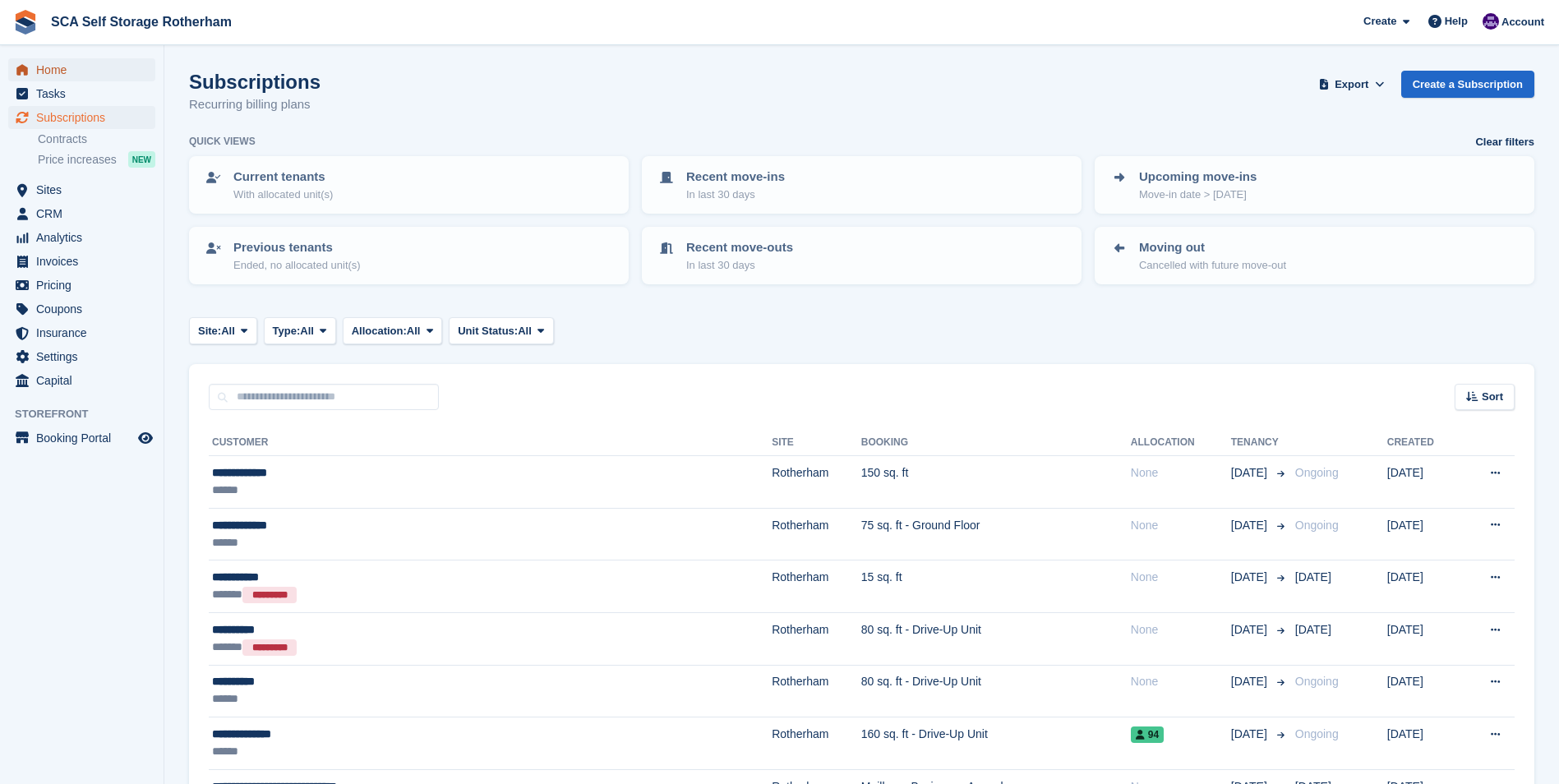
click at [98, 73] on span "Home" at bounding box center [85, 69] width 98 height 23
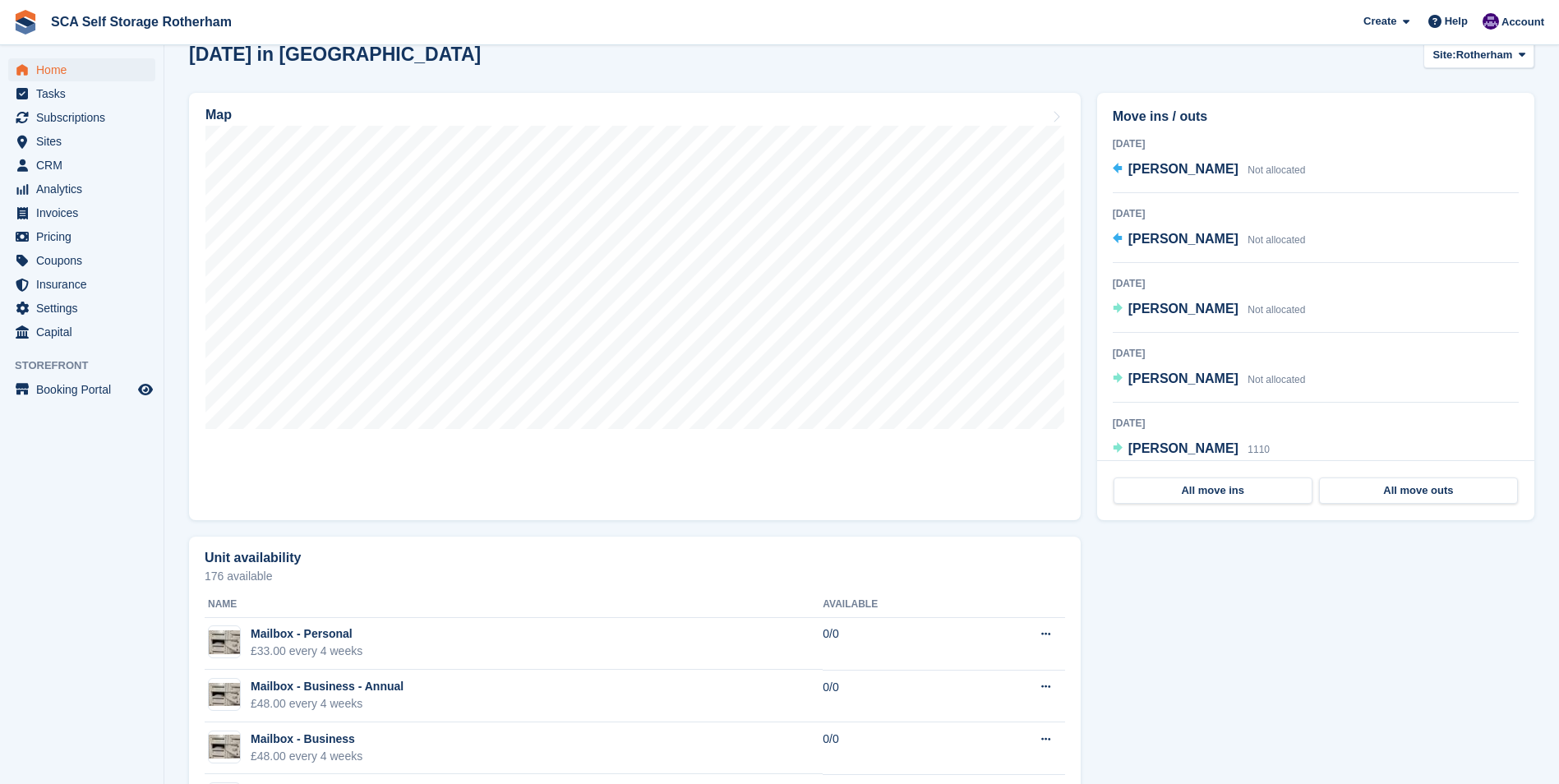
scroll to position [493, 0]
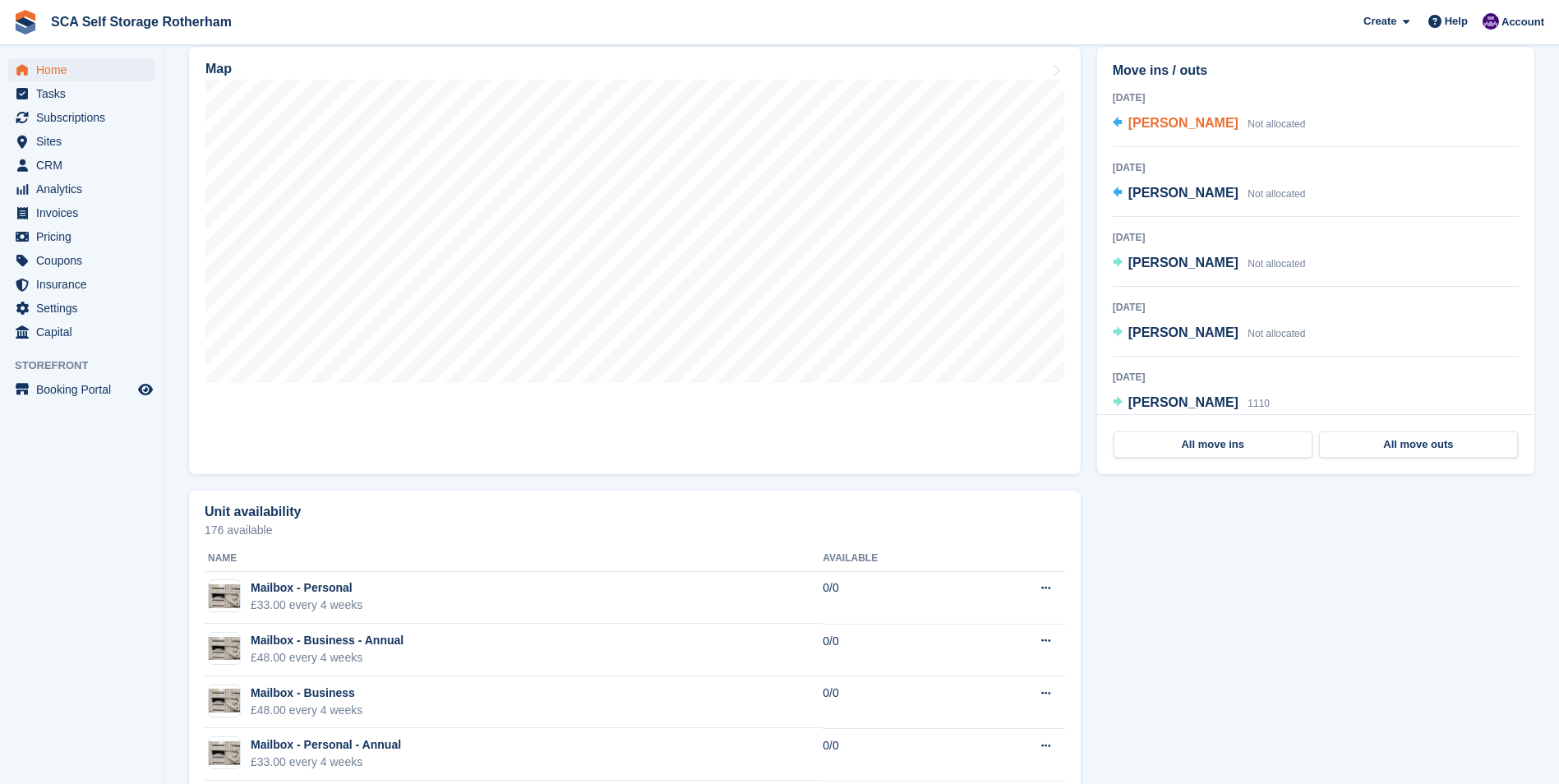
click at [1152, 118] on span "[PERSON_NAME]" at bounding box center [1183, 122] width 110 height 14
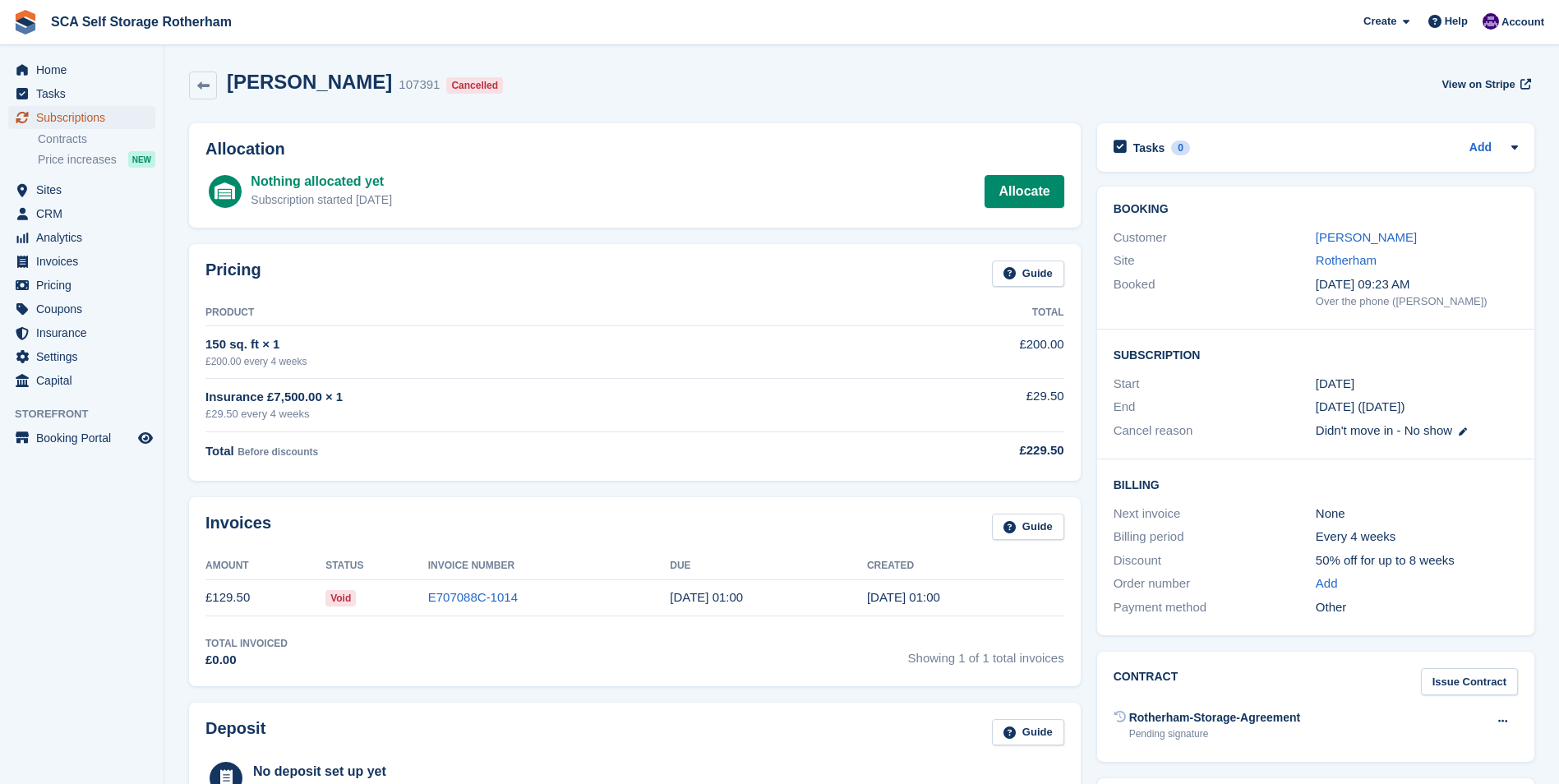
click at [114, 120] on span "Subscriptions" at bounding box center [85, 117] width 98 height 23
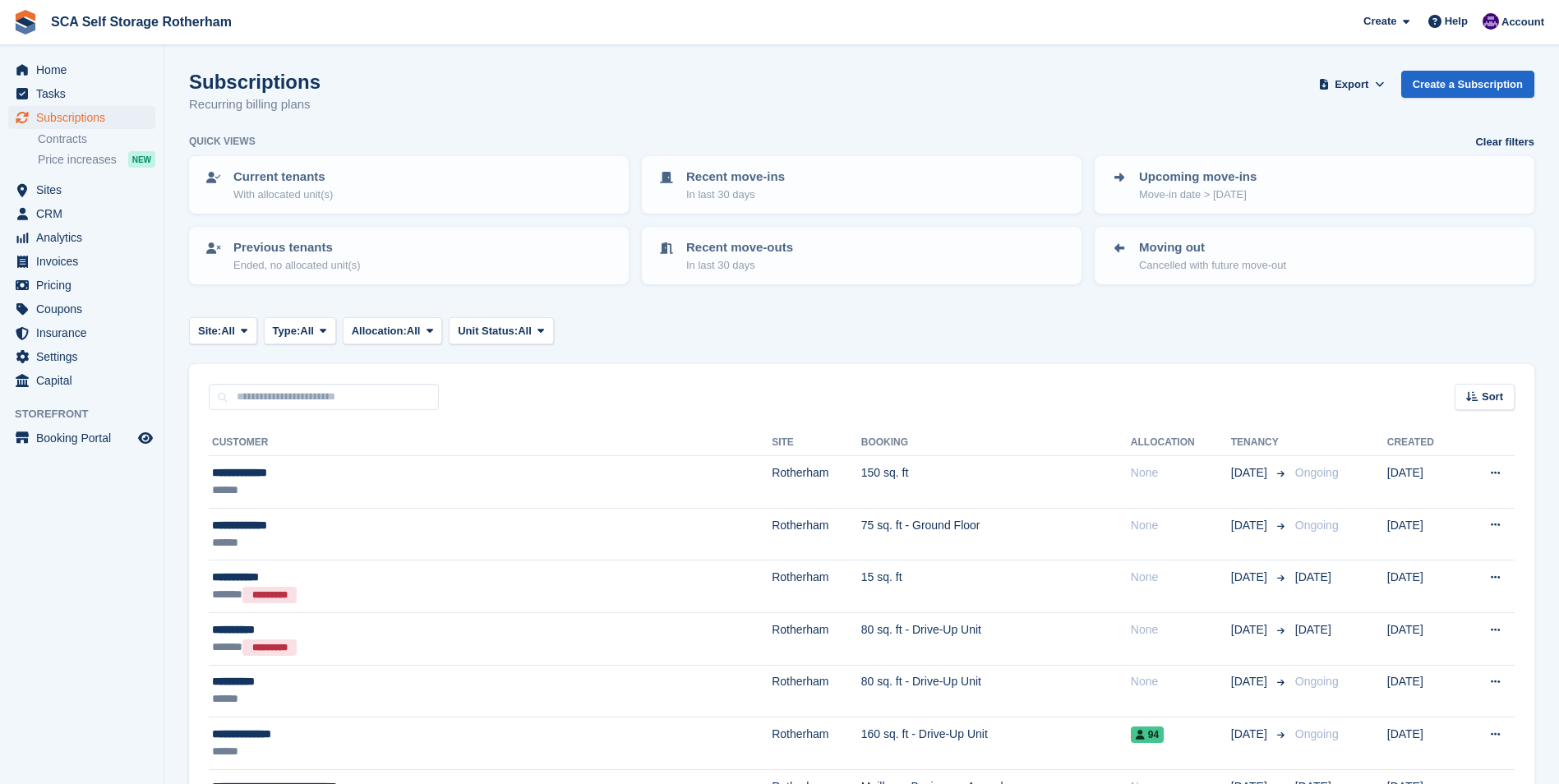
click at [763, 332] on div "Site: All All Rotherham Door-to-Door Storage Type: All All Upcoming Previous Ac…" at bounding box center [861, 331] width 1345 height 27
click at [75, 201] on ul "Sites Sites" at bounding box center [82, 190] width 164 height 24
click at [75, 193] on span "Sites" at bounding box center [85, 189] width 98 height 23
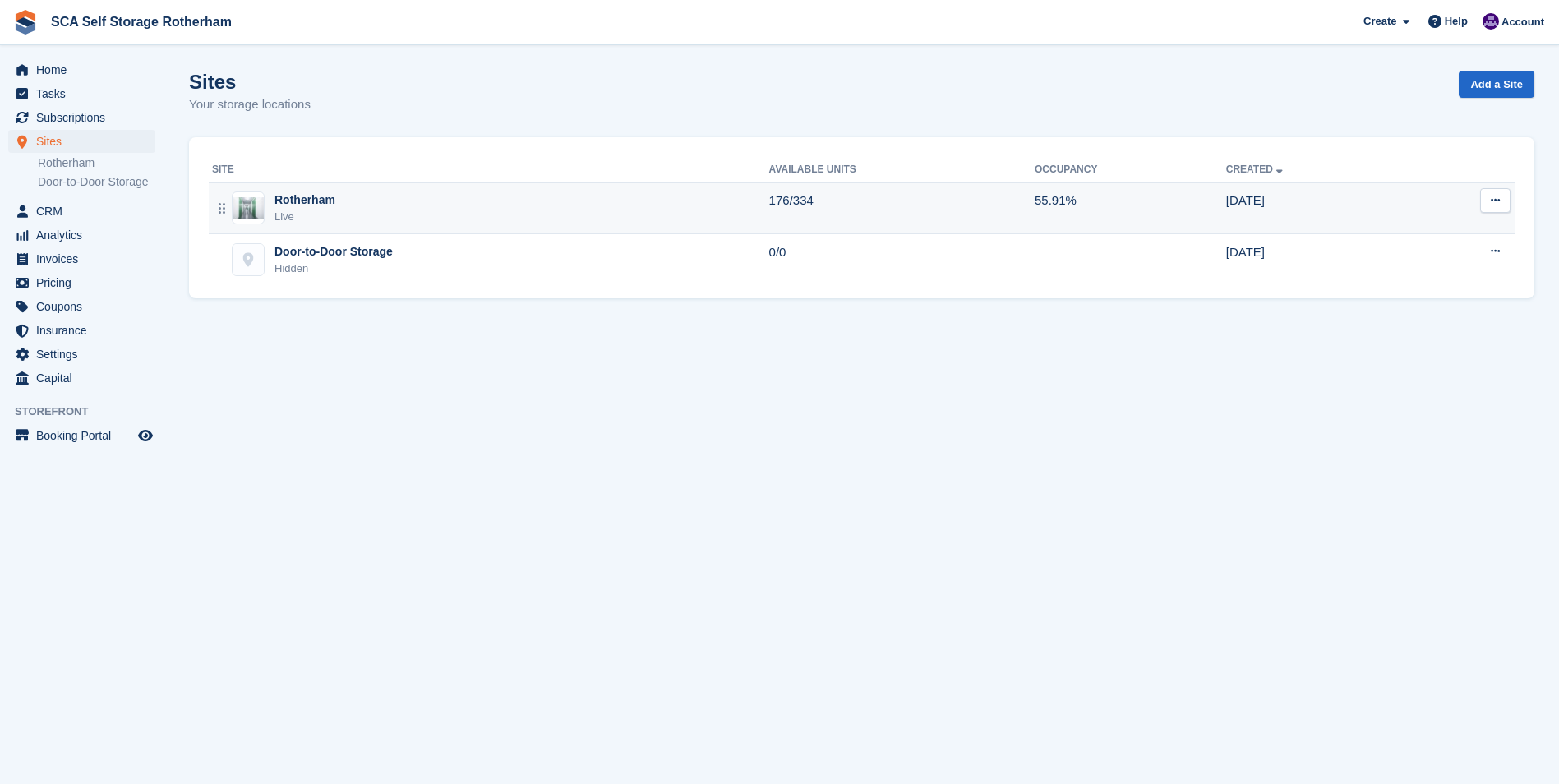
click at [331, 217] on div "Live" at bounding box center [305, 217] width 61 height 16
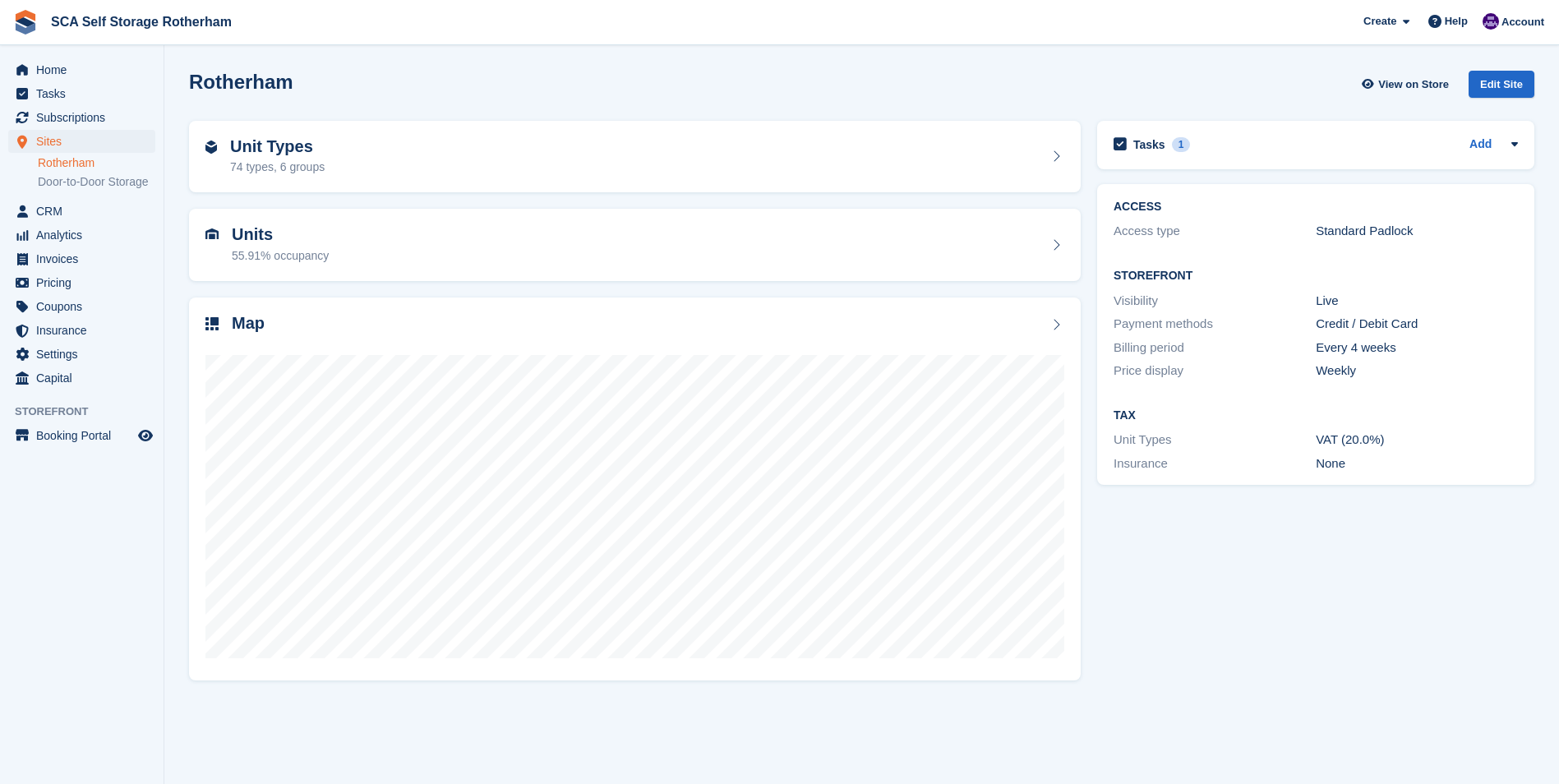
click at [106, 164] on link "Rotherham" at bounding box center [96, 163] width 117 height 15
click at [116, 182] on link "Door-to-Door Storage" at bounding box center [96, 182] width 117 height 15
click at [123, 179] on link "Door-to-Door Storage" at bounding box center [96, 182] width 117 height 15
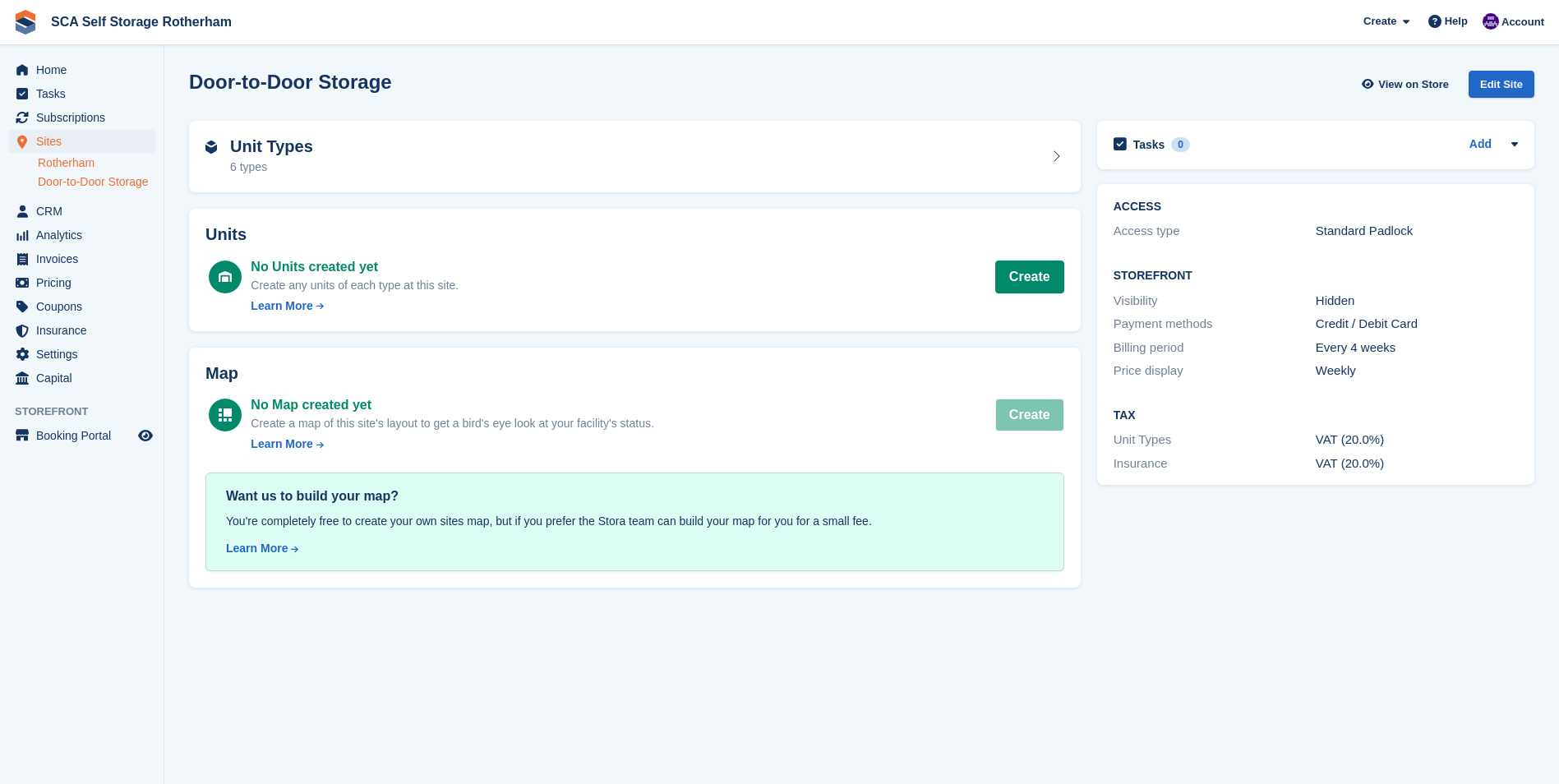
click at [111, 157] on link "Rotherham" at bounding box center [96, 163] width 117 height 15
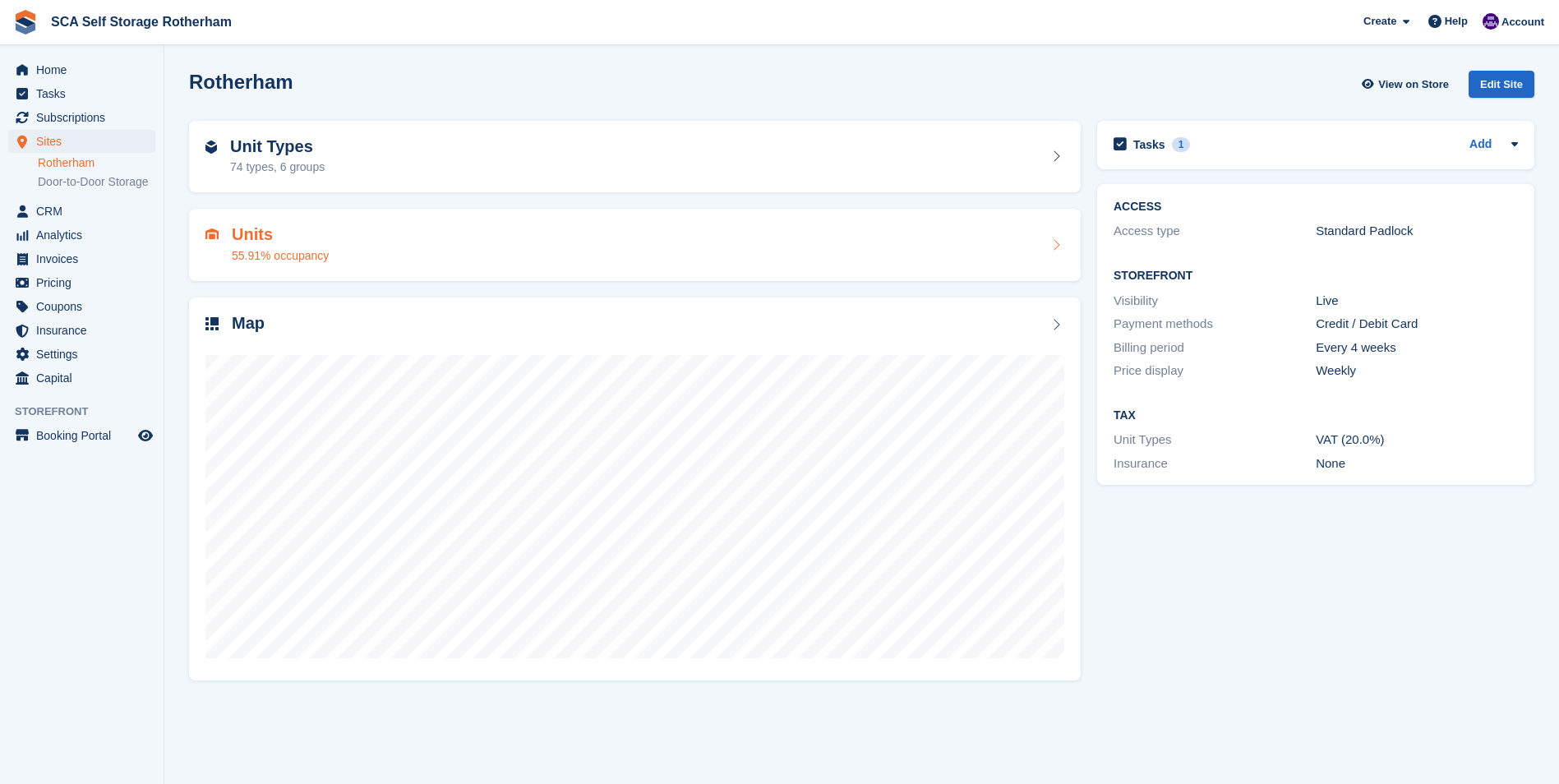
click at [988, 229] on div "Units 55.91% occupancy" at bounding box center [635, 245] width 859 height 39
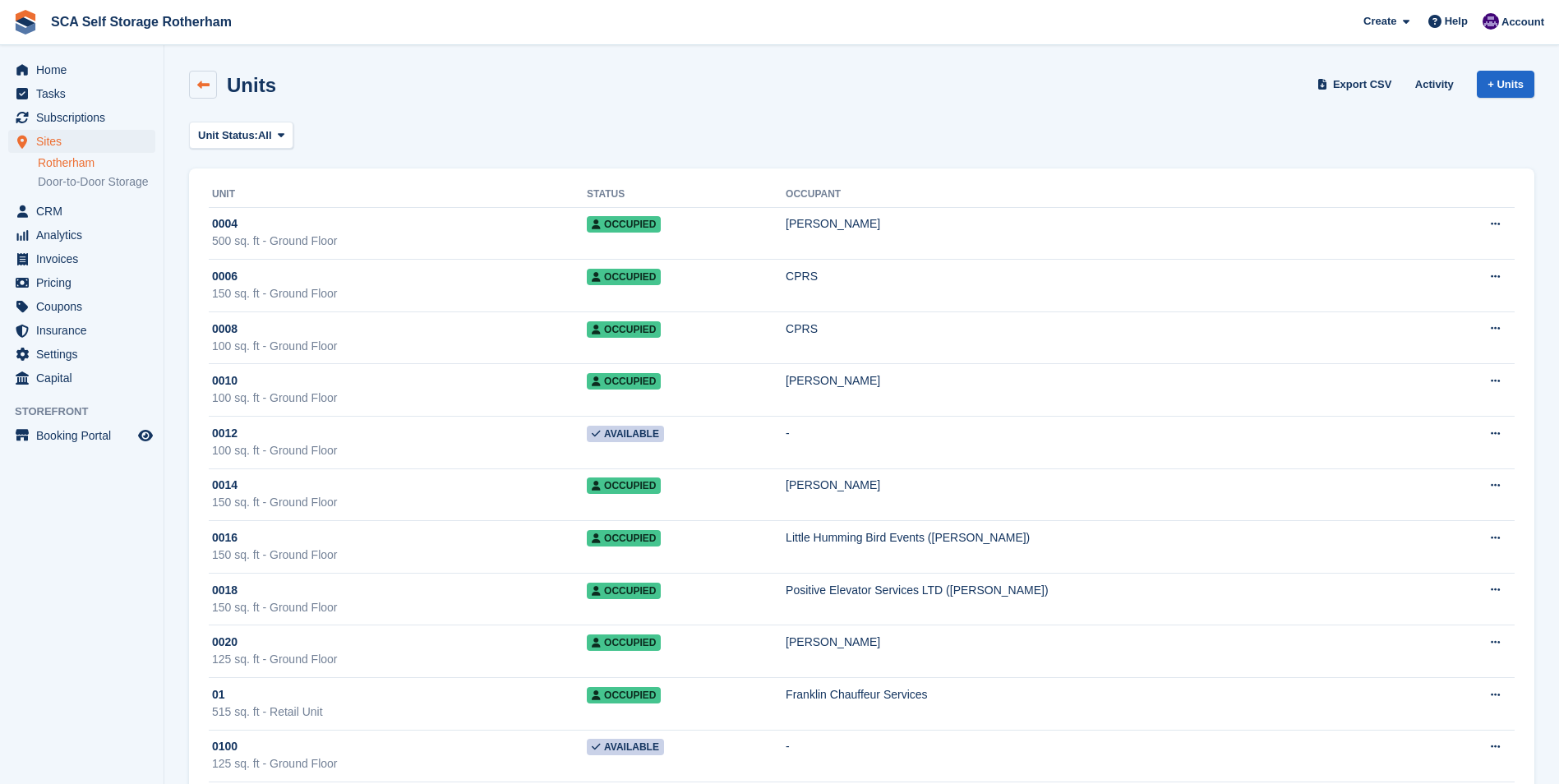
click at [202, 90] on icon at bounding box center [204, 85] width 13 height 13
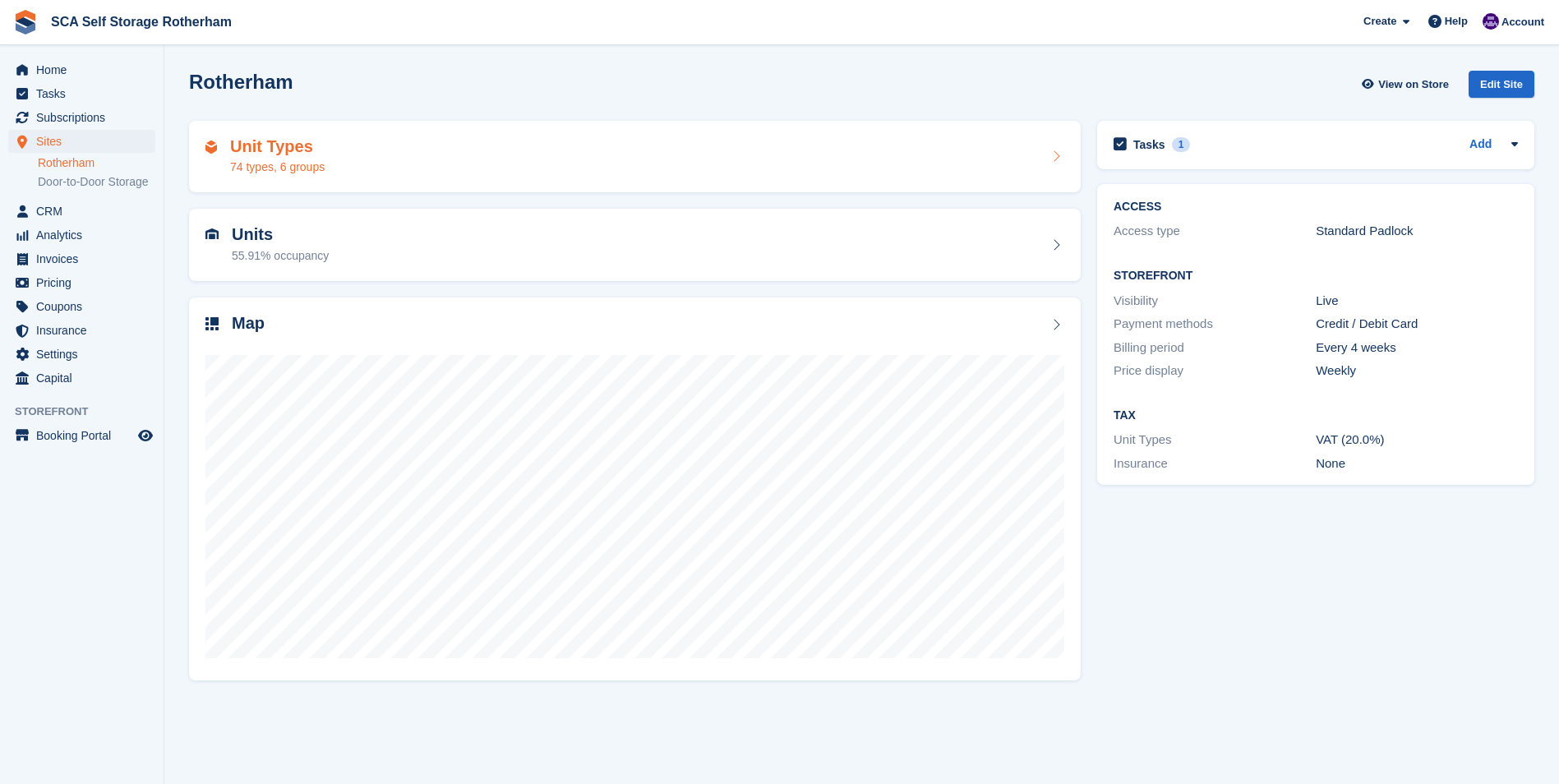
click at [346, 166] on div "Unit Types 74 types, 6 groups" at bounding box center [635, 156] width 859 height 39
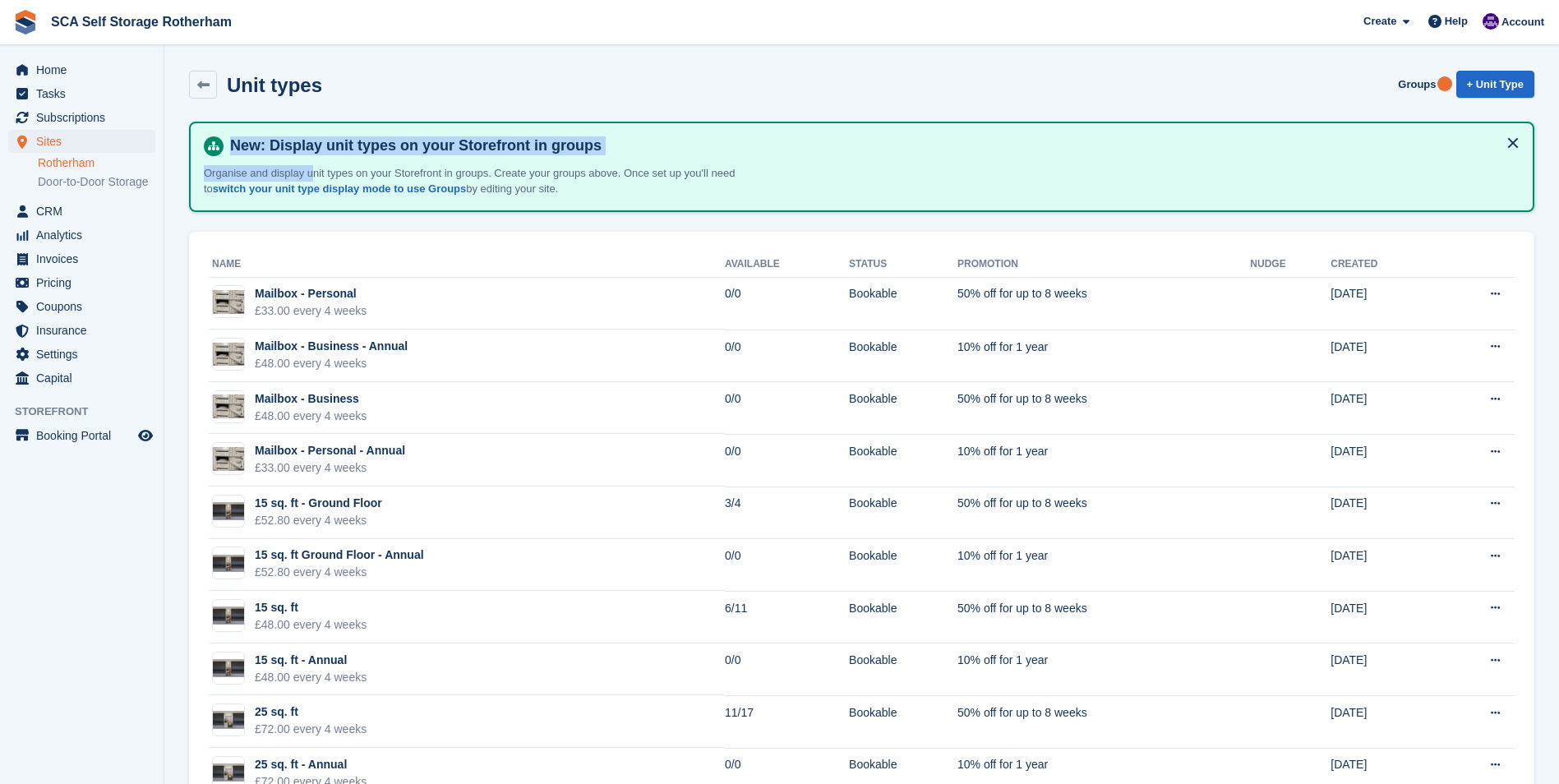
click at [780, 88] on div "Unit types Groups + Unit Type" at bounding box center [861, 85] width 1345 height 28
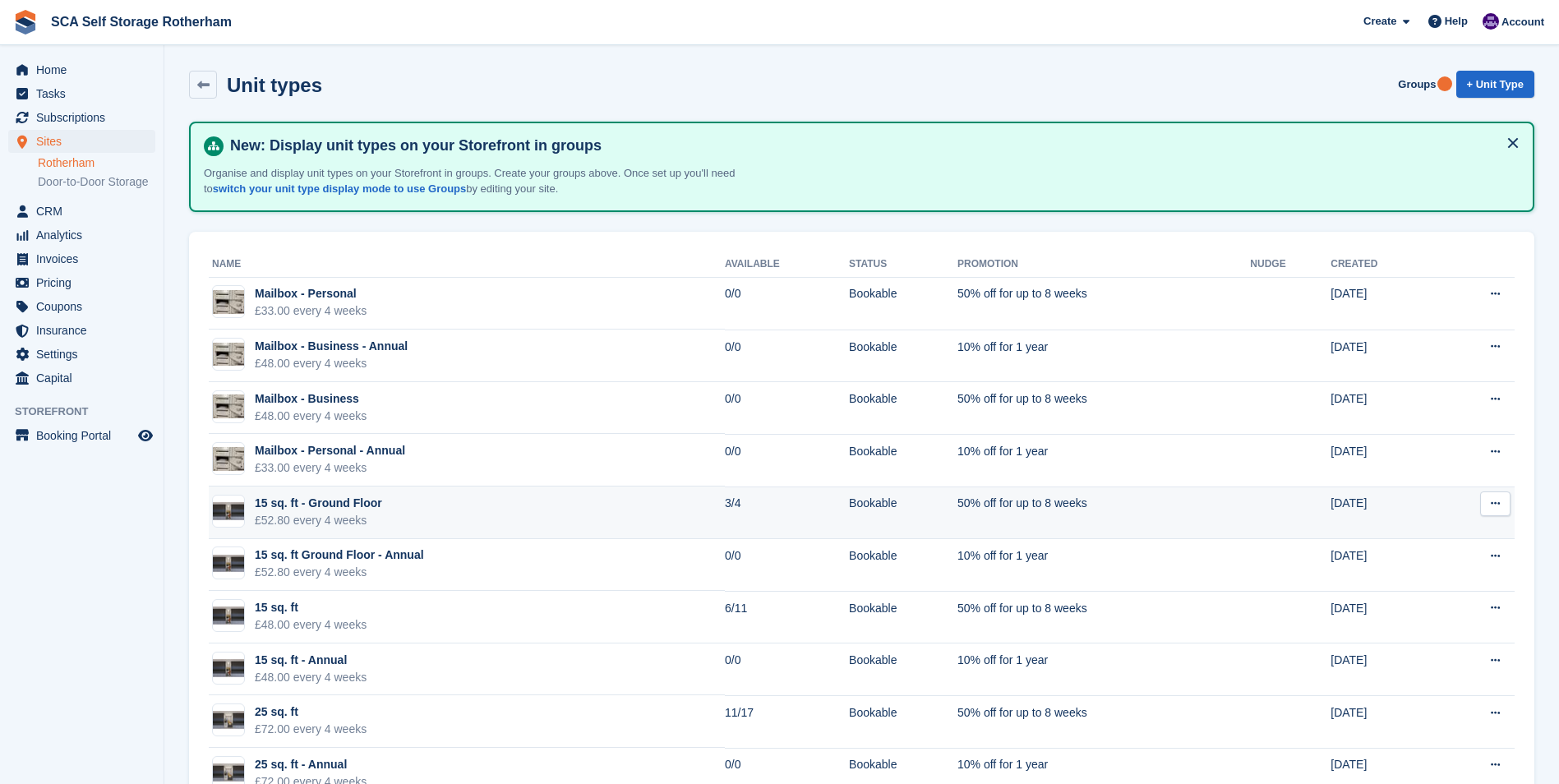
click at [456, 518] on td "15 sq. ft - Ground Floor £52.80 every 4 weeks" at bounding box center [467, 513] width 516 height 53
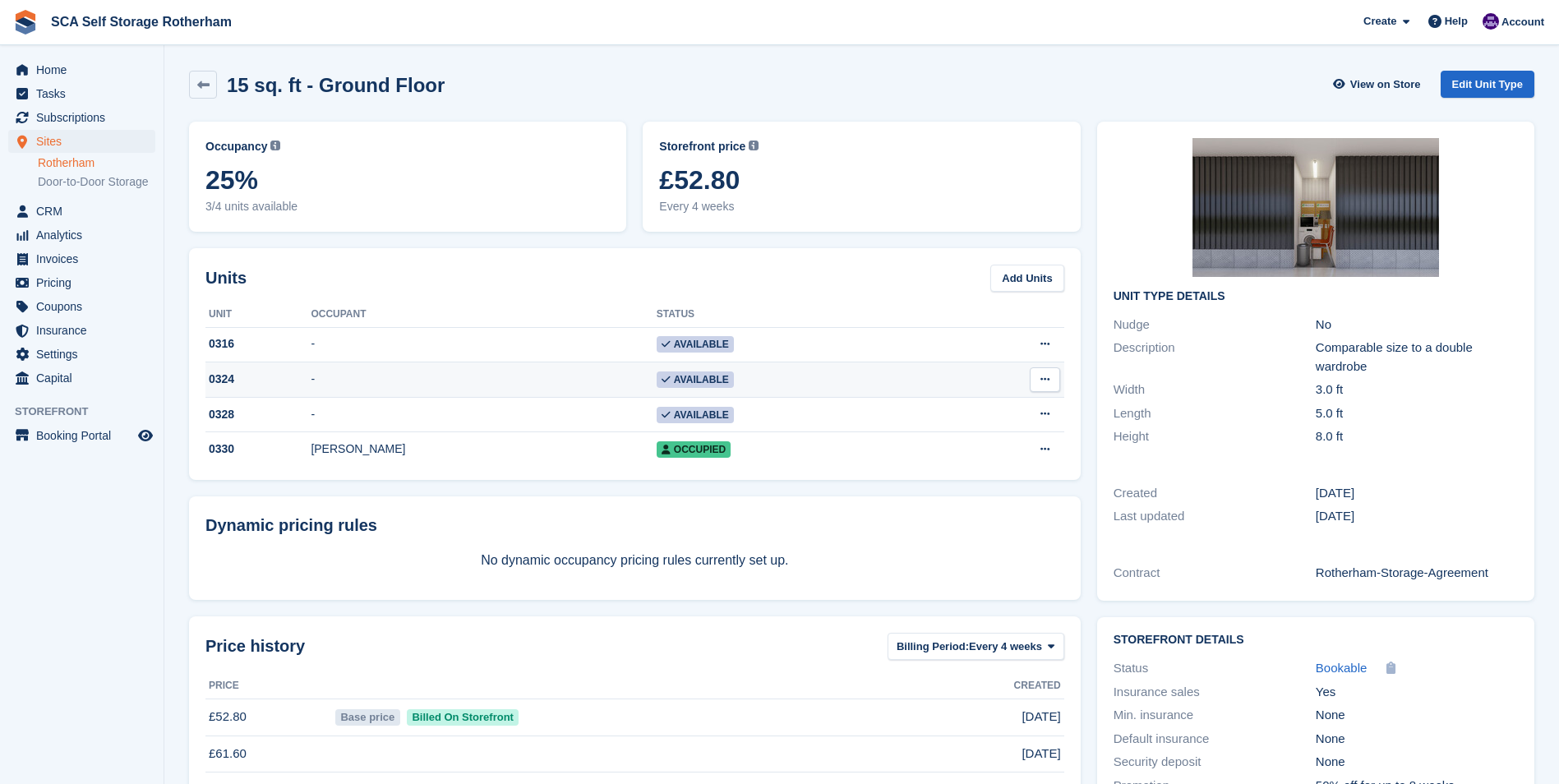
click at [226, 375] on div "0324" at bounding box center [258, 379] width 106 height 17
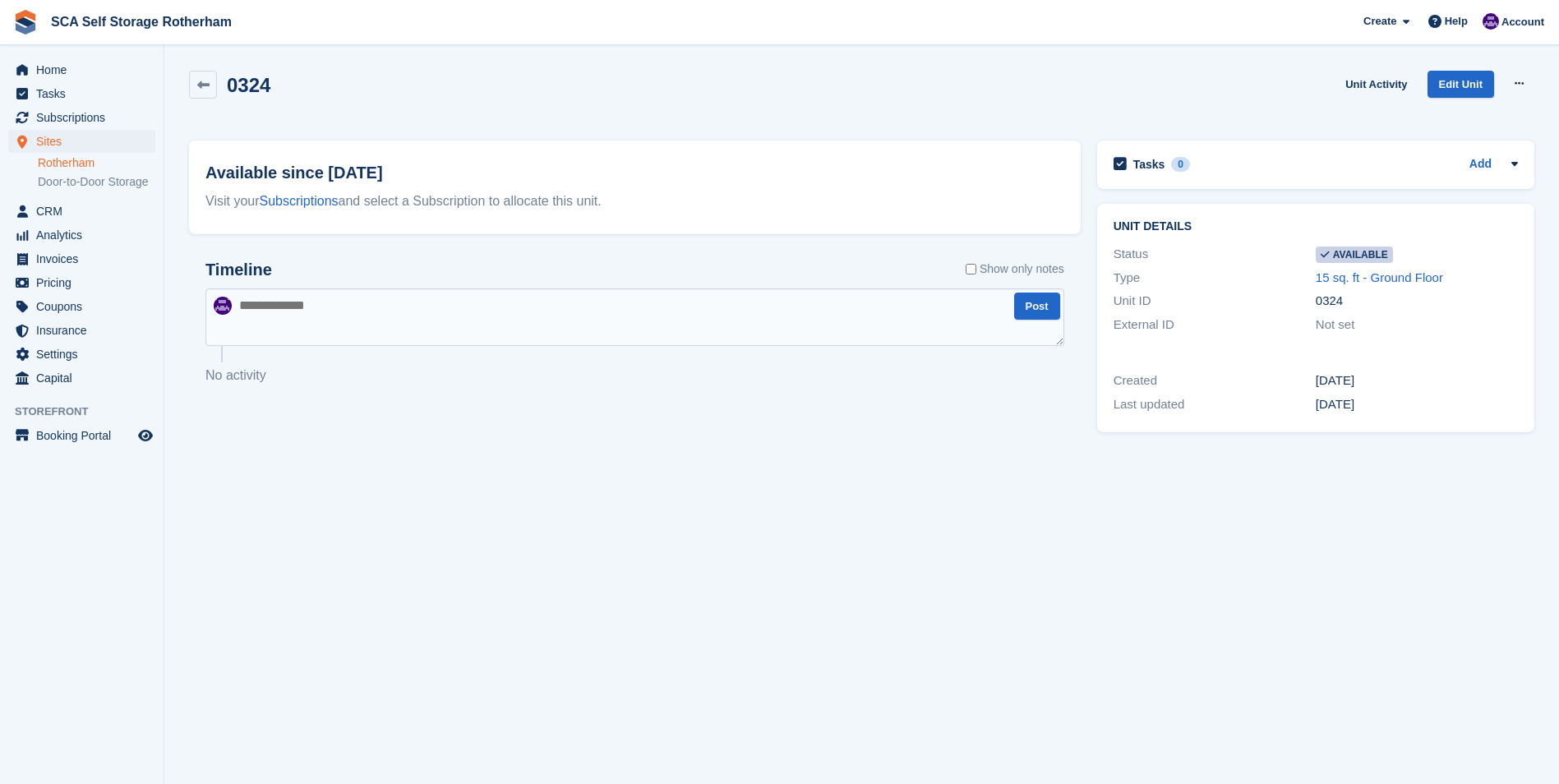
click at [103, 160] on link "Rotherham" at bounding box center [96, 163] width 117 height 15
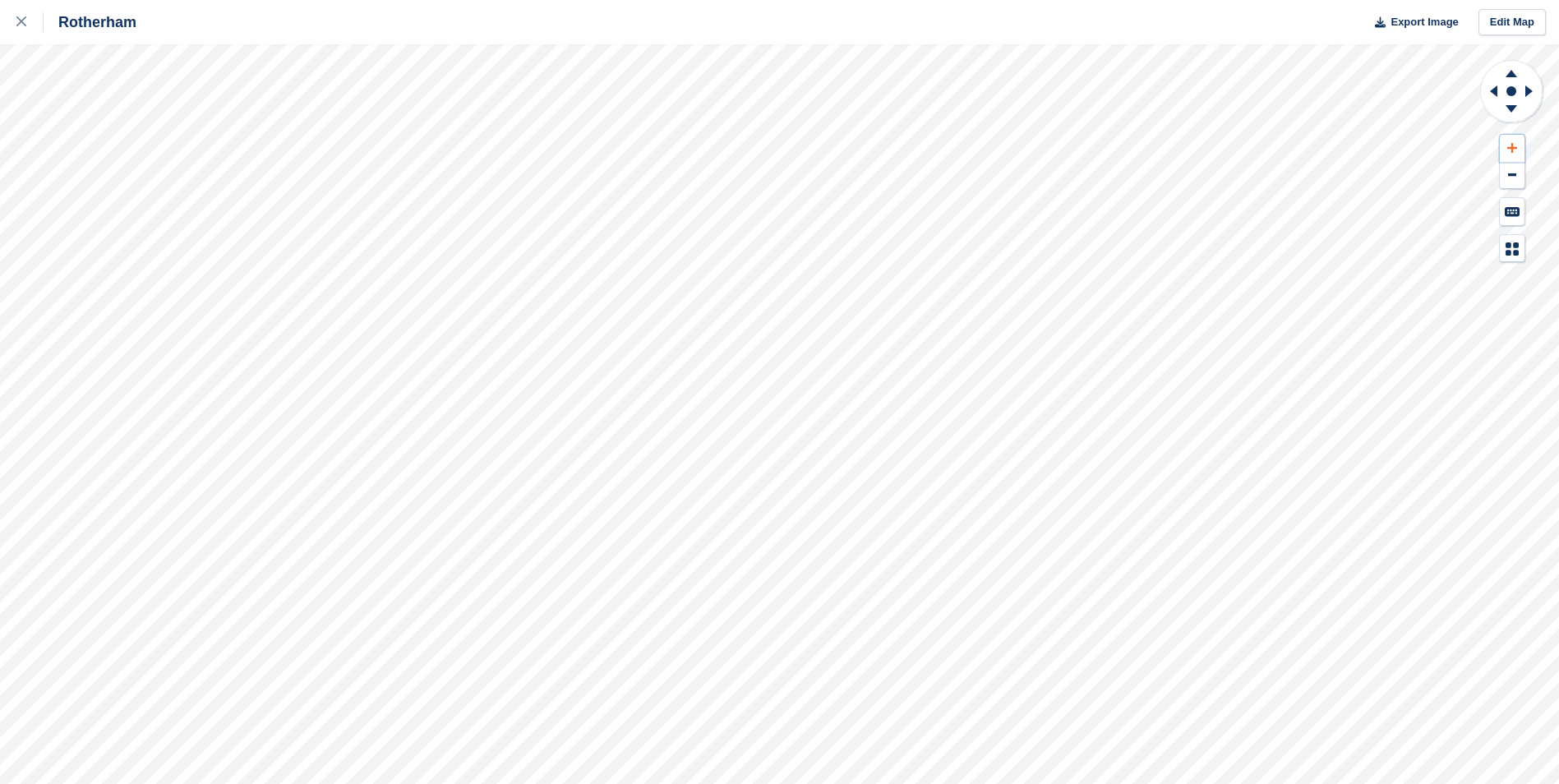
click at [1507, 151] on icon at bounding box center [1512, 147] width 10 height 12
click at [1514, 151] on icon at bounding box center [1512, 147] width 10 height 12
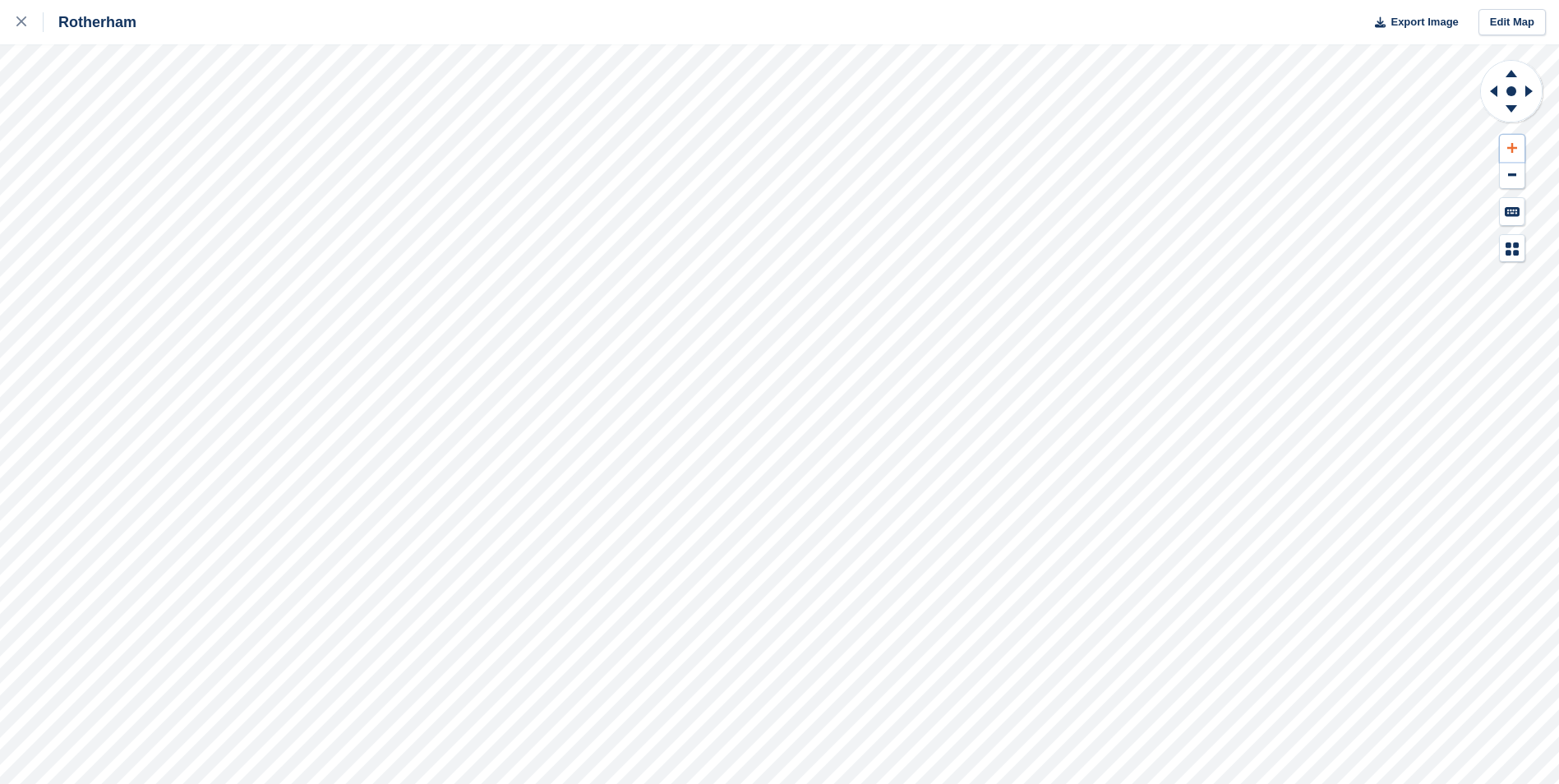
click at [1514, 151] on icon at bounding box center [1512, 147] width 10 height 12
click at [1513, 149] on icon at bounding box center [1512, 147] width 10 height 10
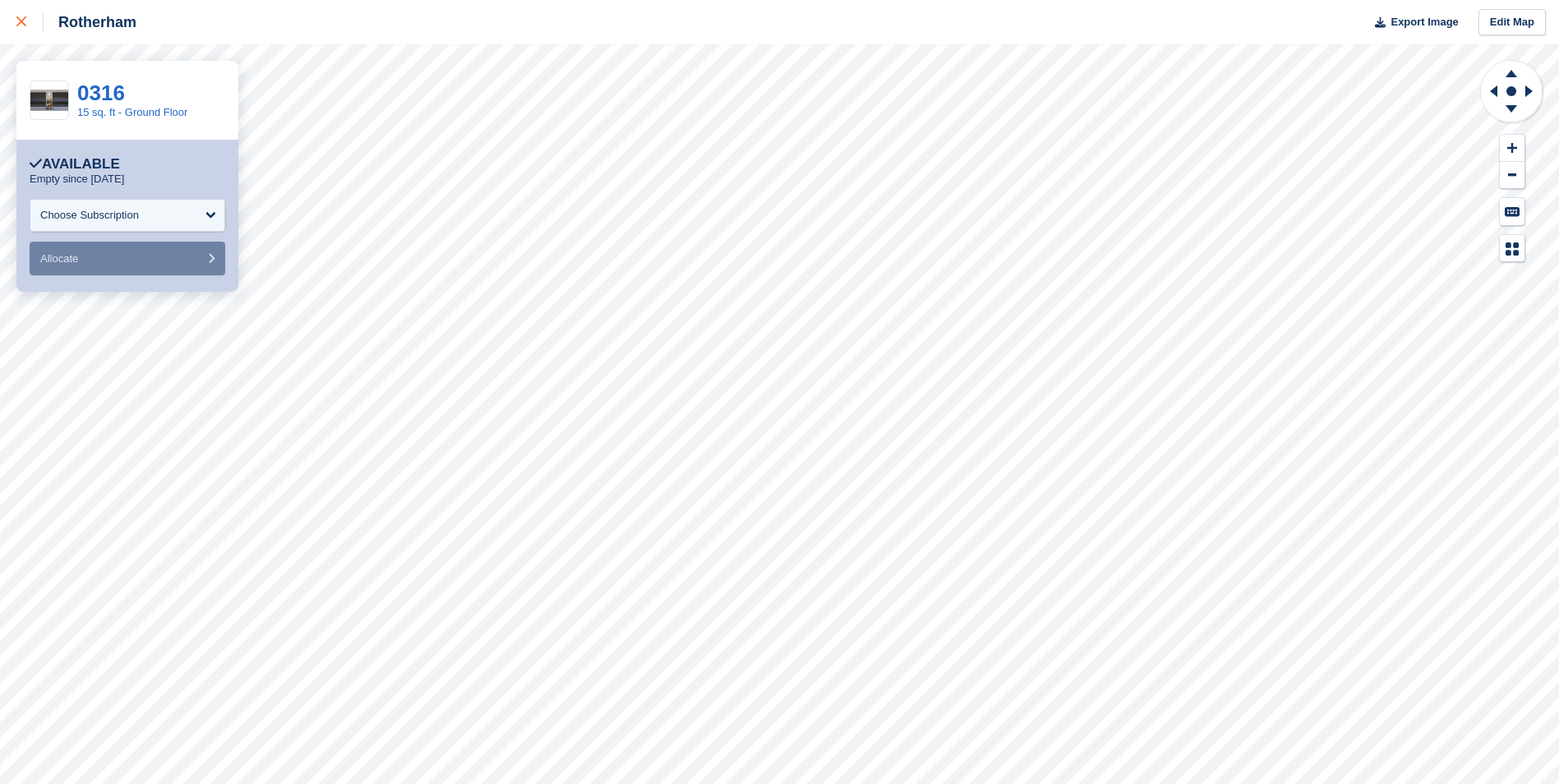
click at [29, 24] on div at bounding box center [30, 23] width 27 height 20
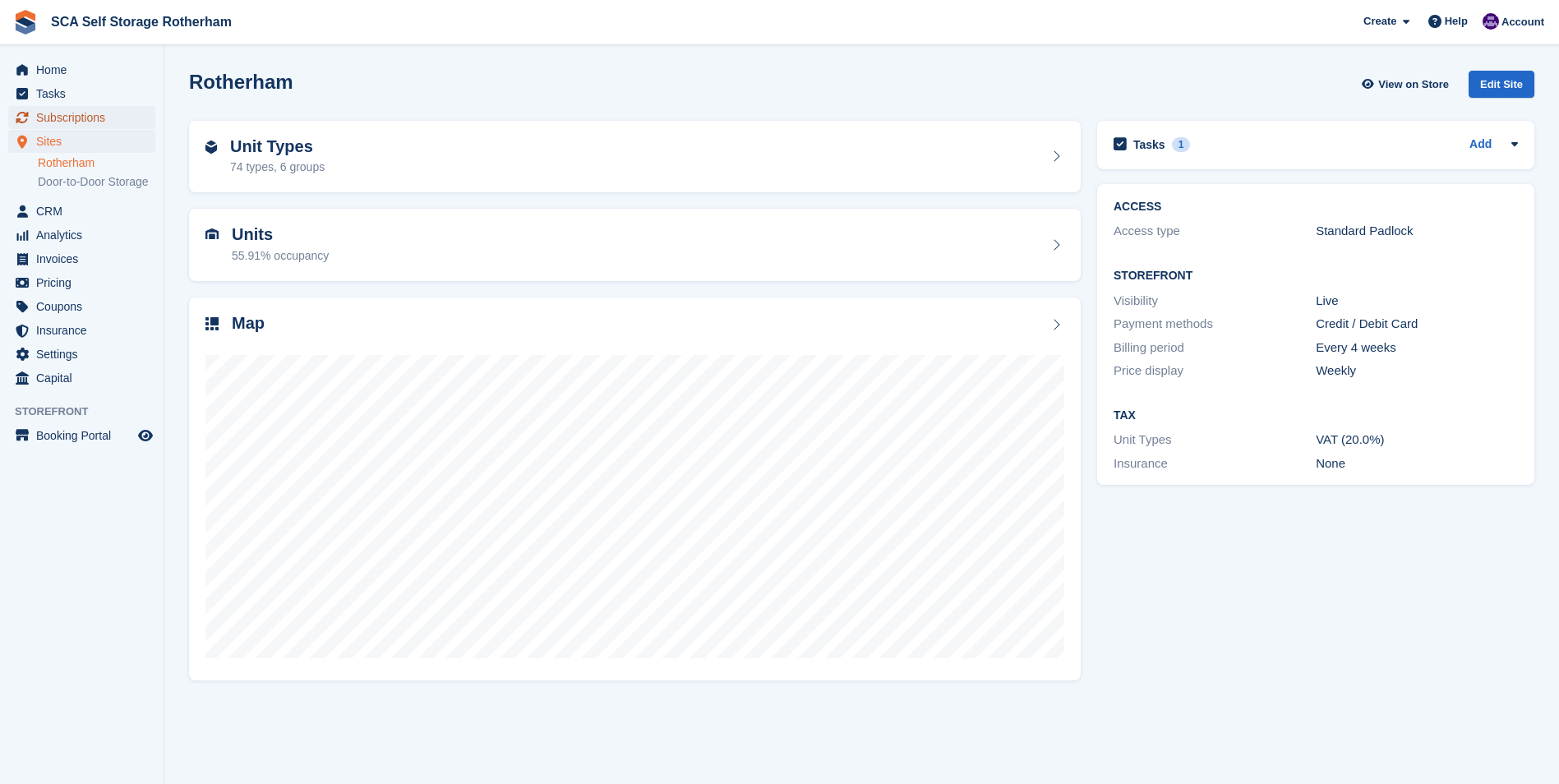
click at [91, 122] on span "Subscriptions" at bounding box center [85, 117] width 98 height 23
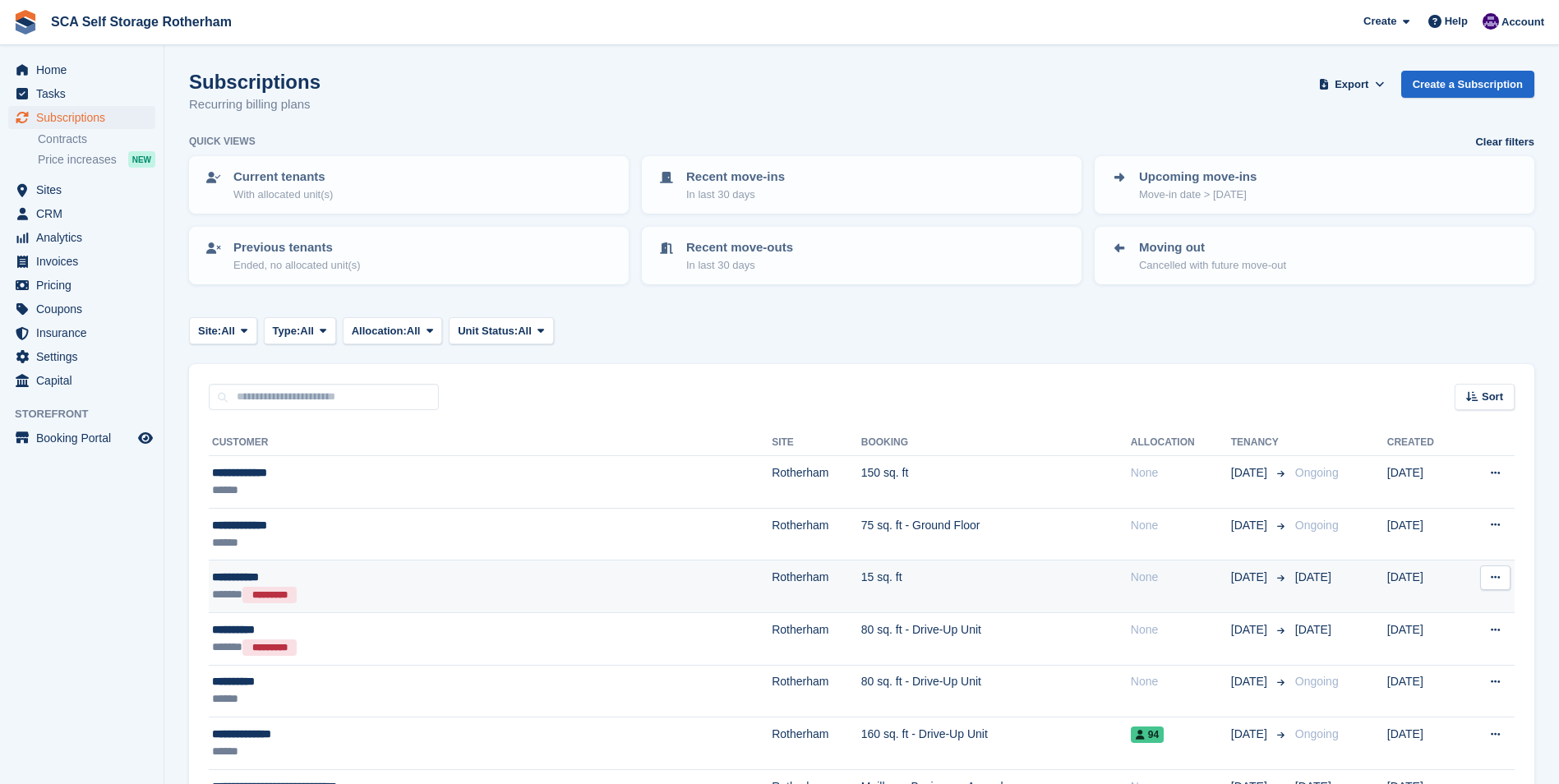
click at [343, 569] on div "**********" at bounding box center [389, 577] width 356 height 17
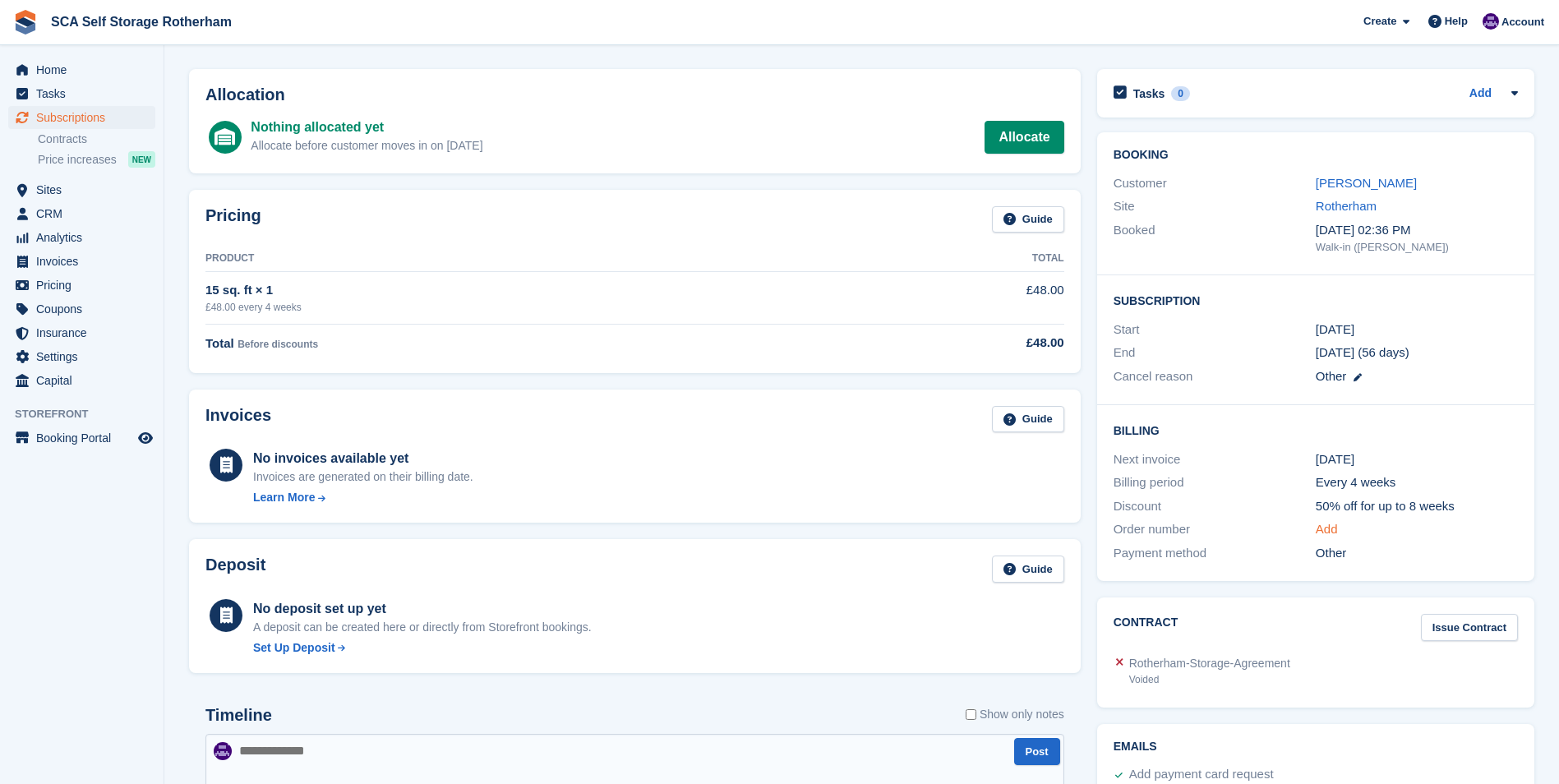
scroll to position [52, 0]
click at [1511, 91] on icon at bounding box center [1514, 95] width 13 height 13
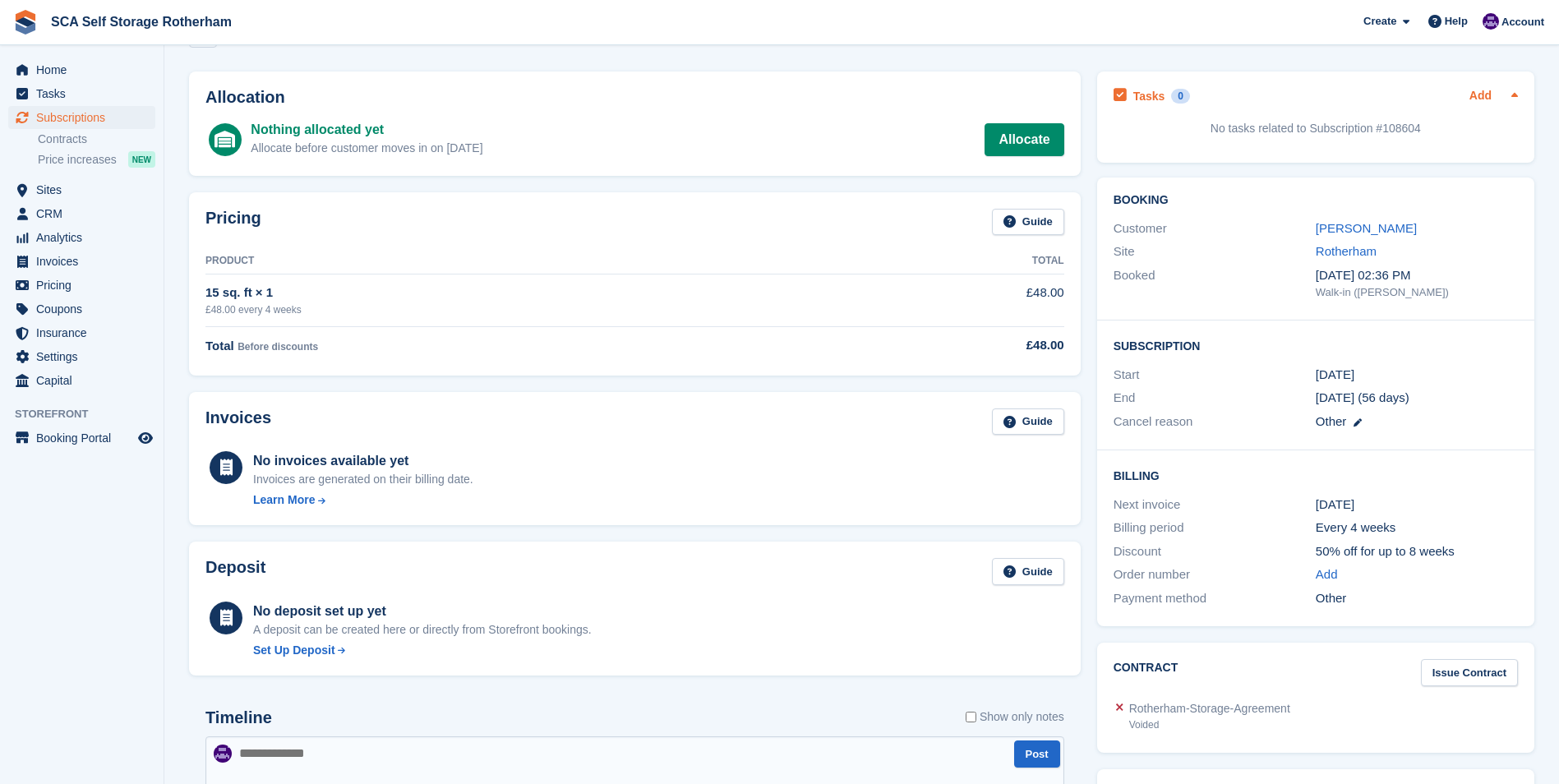
click at [1487, 92] on link "Add" at bounding box center [1481, 96] width 22 height 19
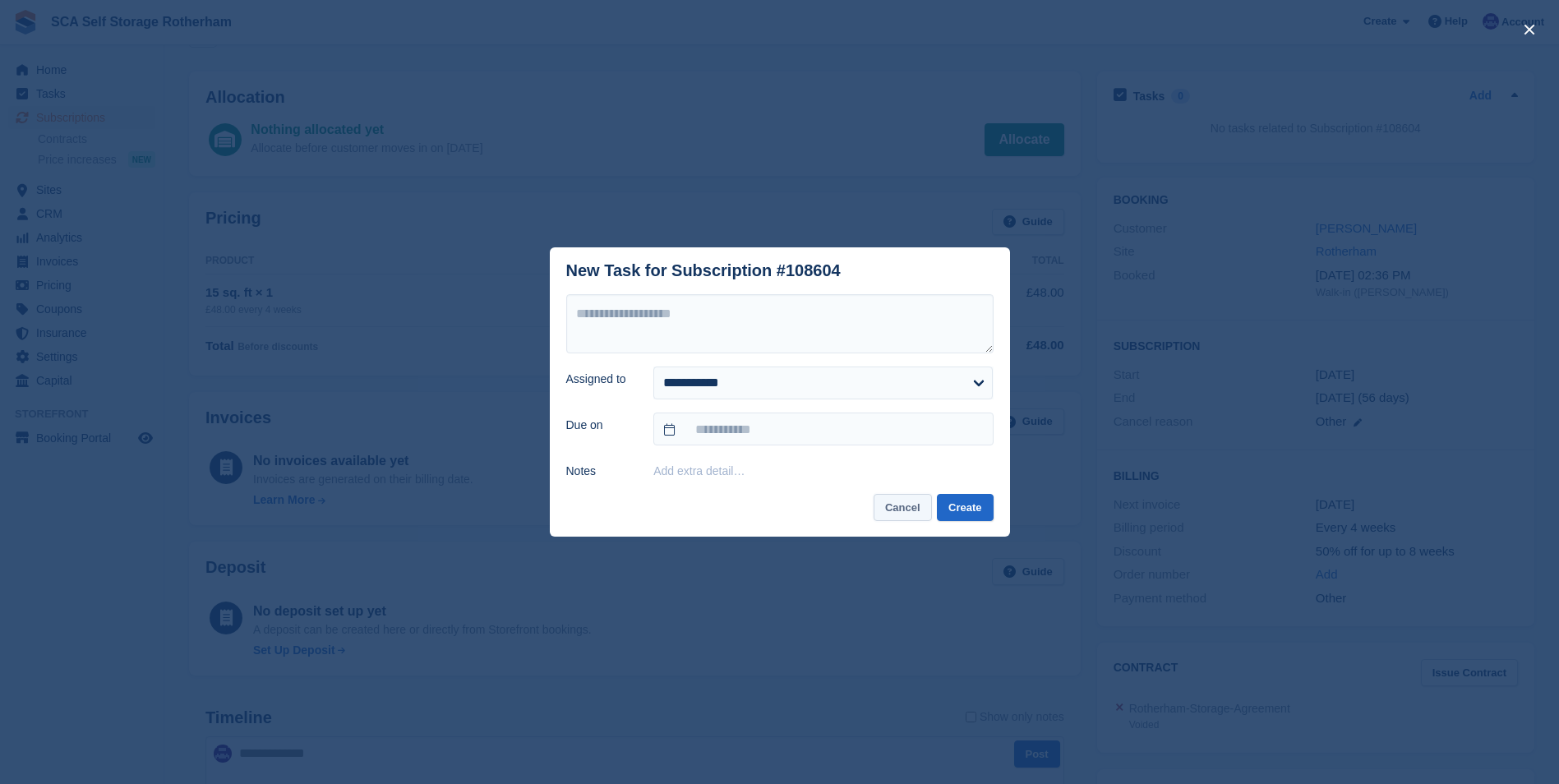
click at [906, 516] on button "Cancel" at bounding box center [903, 508] width 58 height 27
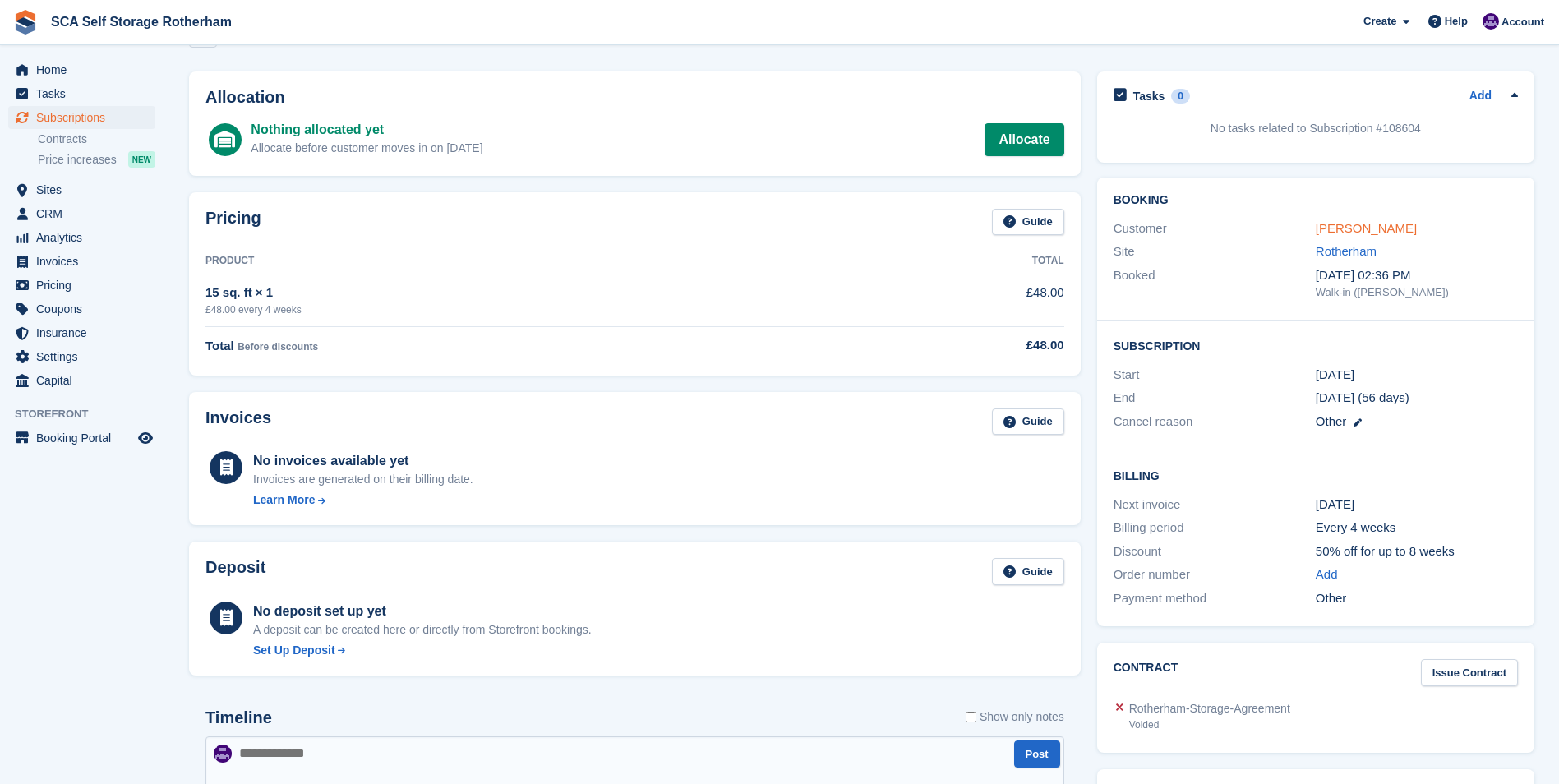
click at [1352, 226] on link "[PERSON_NAME]" at bounding box center [1366, 227] width 101 height 14
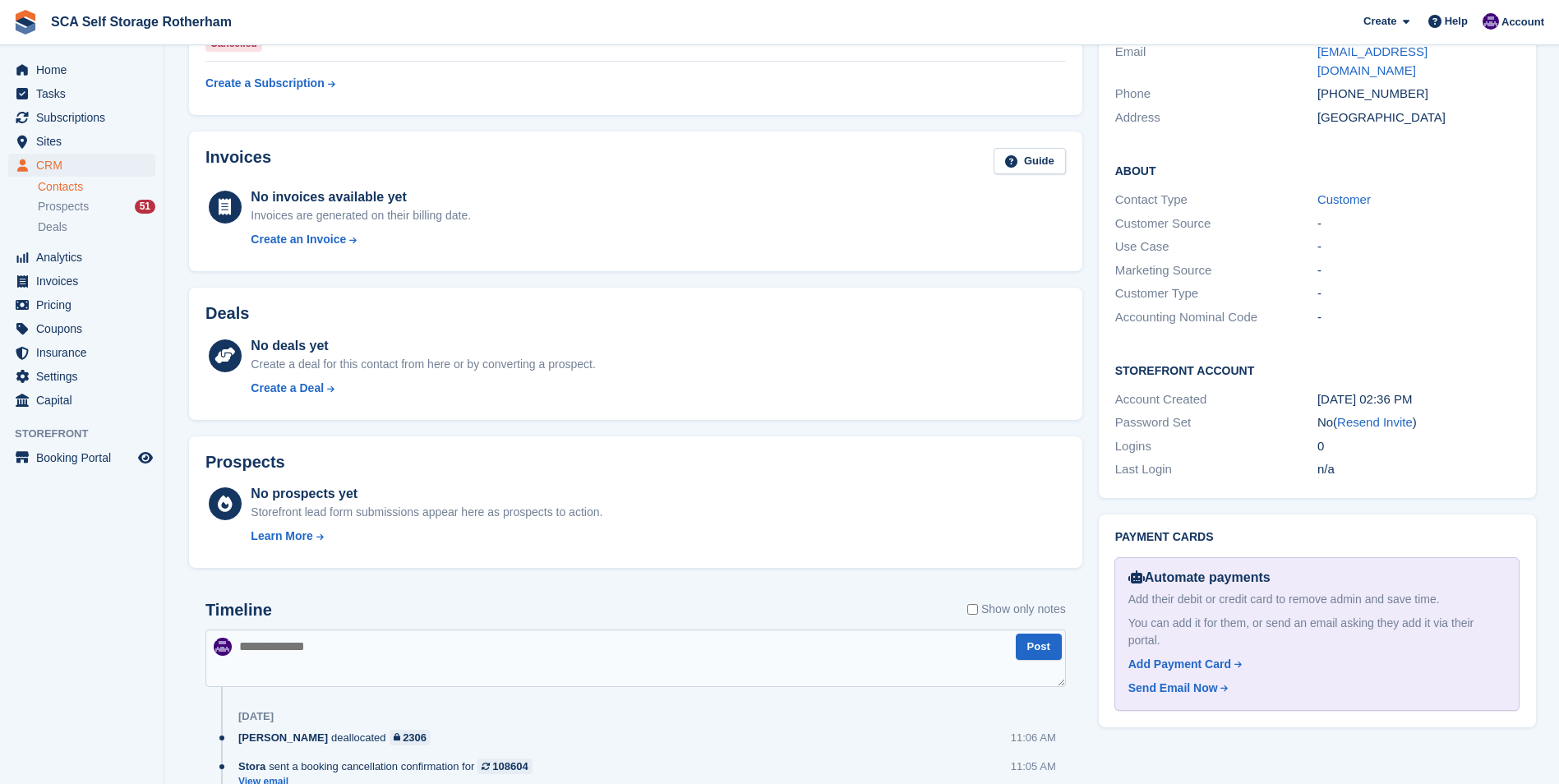
scroll to position [735, 0]
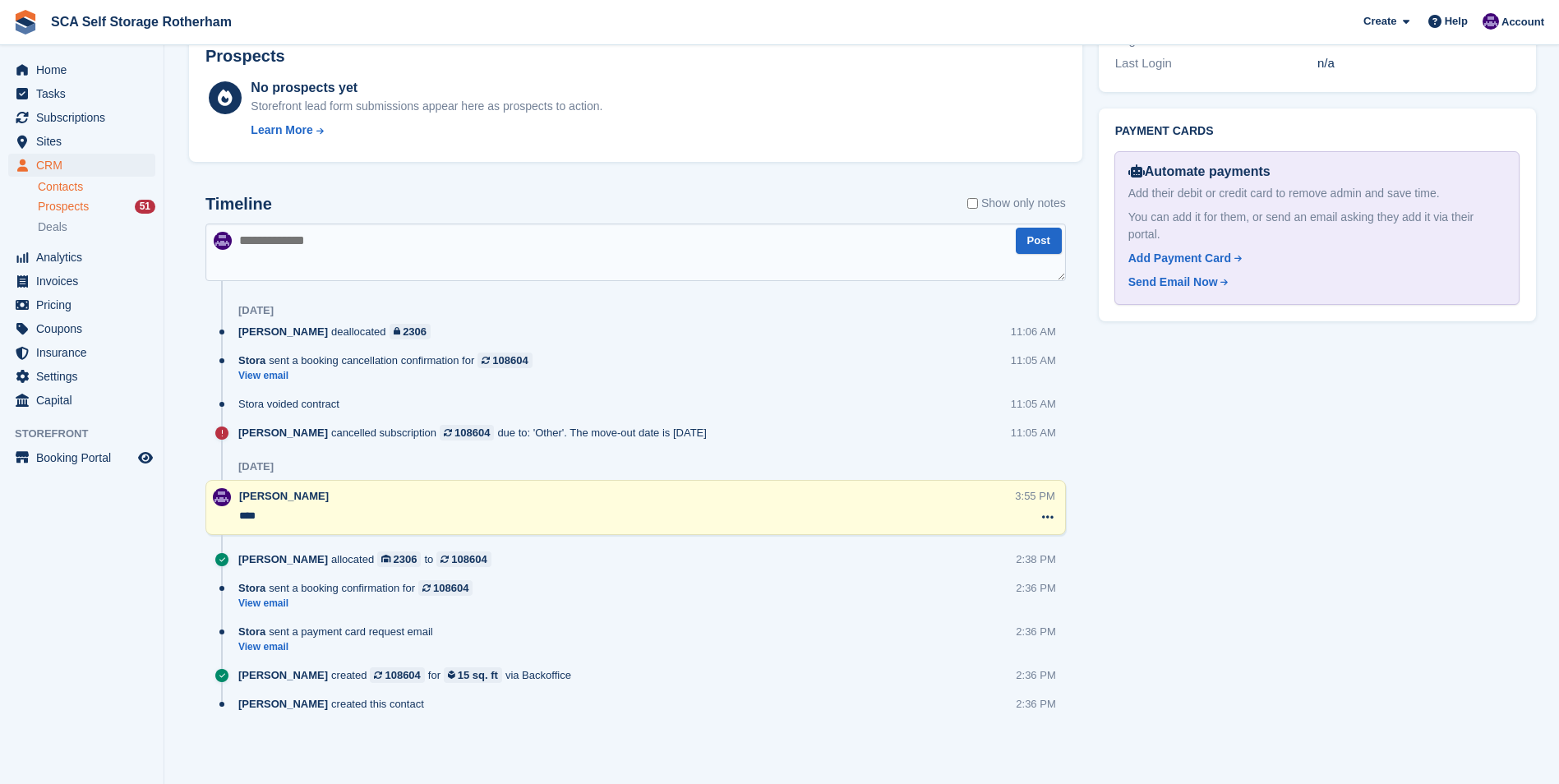
click at [116, 201] on div "Prospects 51" at bounding box center [96, 206] width 117 height 15
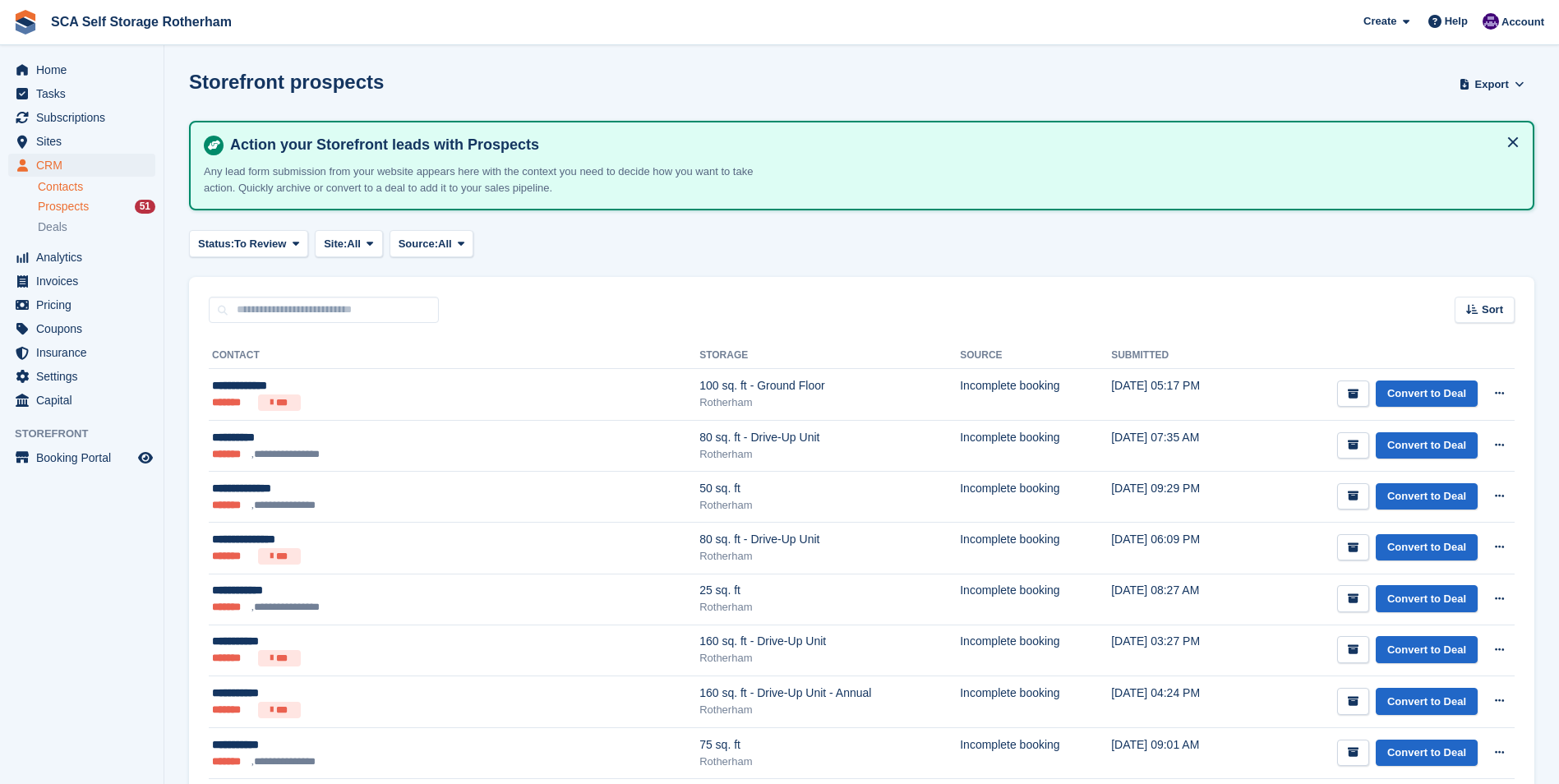
click at [98, 186] on link "Contacts" at bounding box center [96, 186] width 117 height 15
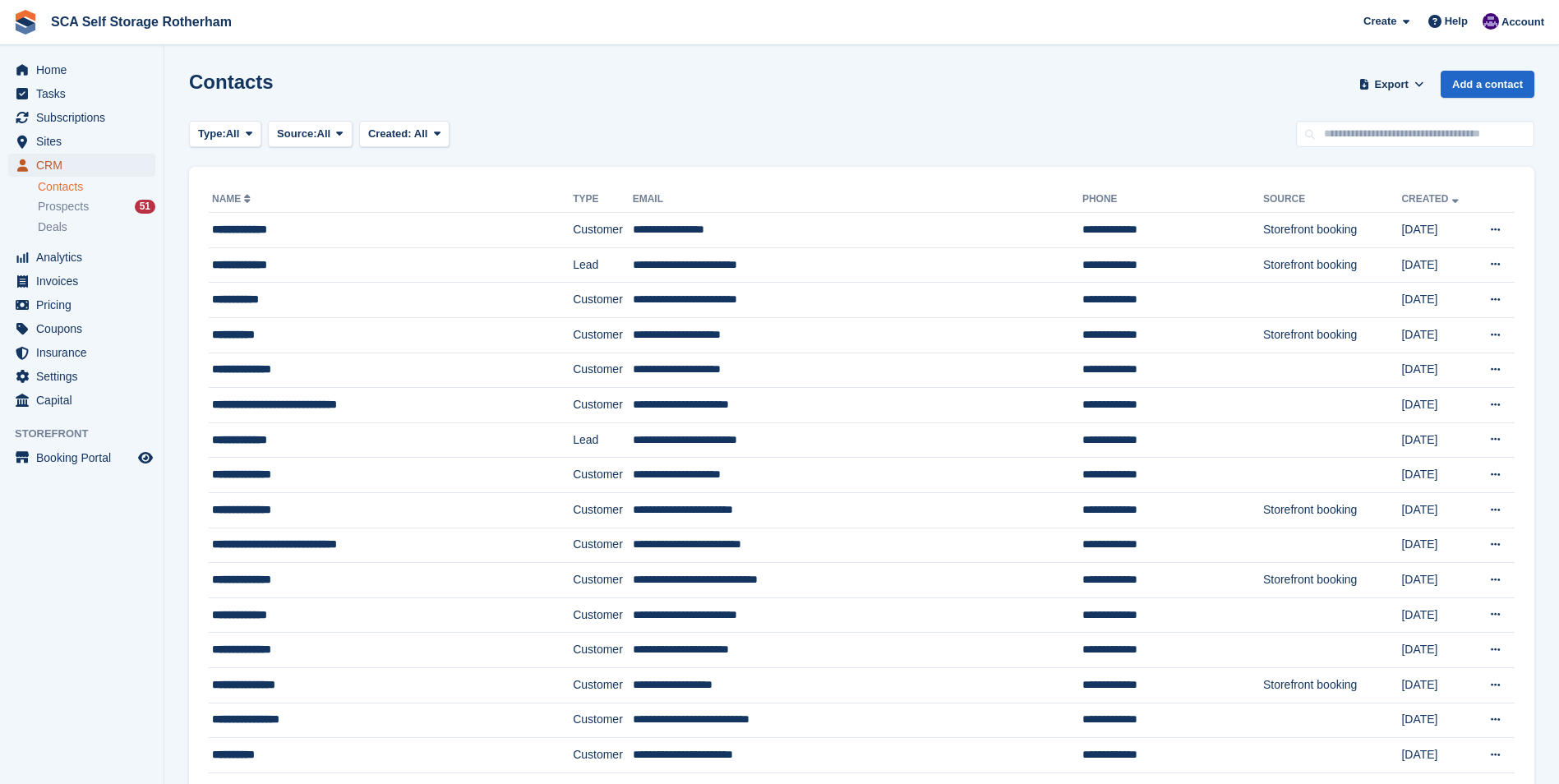
click at [82, 166] on span "CRM" at bounding box center [85, 165] width 98 height 23
click at [57, 138] on span "Sites" at bounding box center [85, 141] width 98 height 23
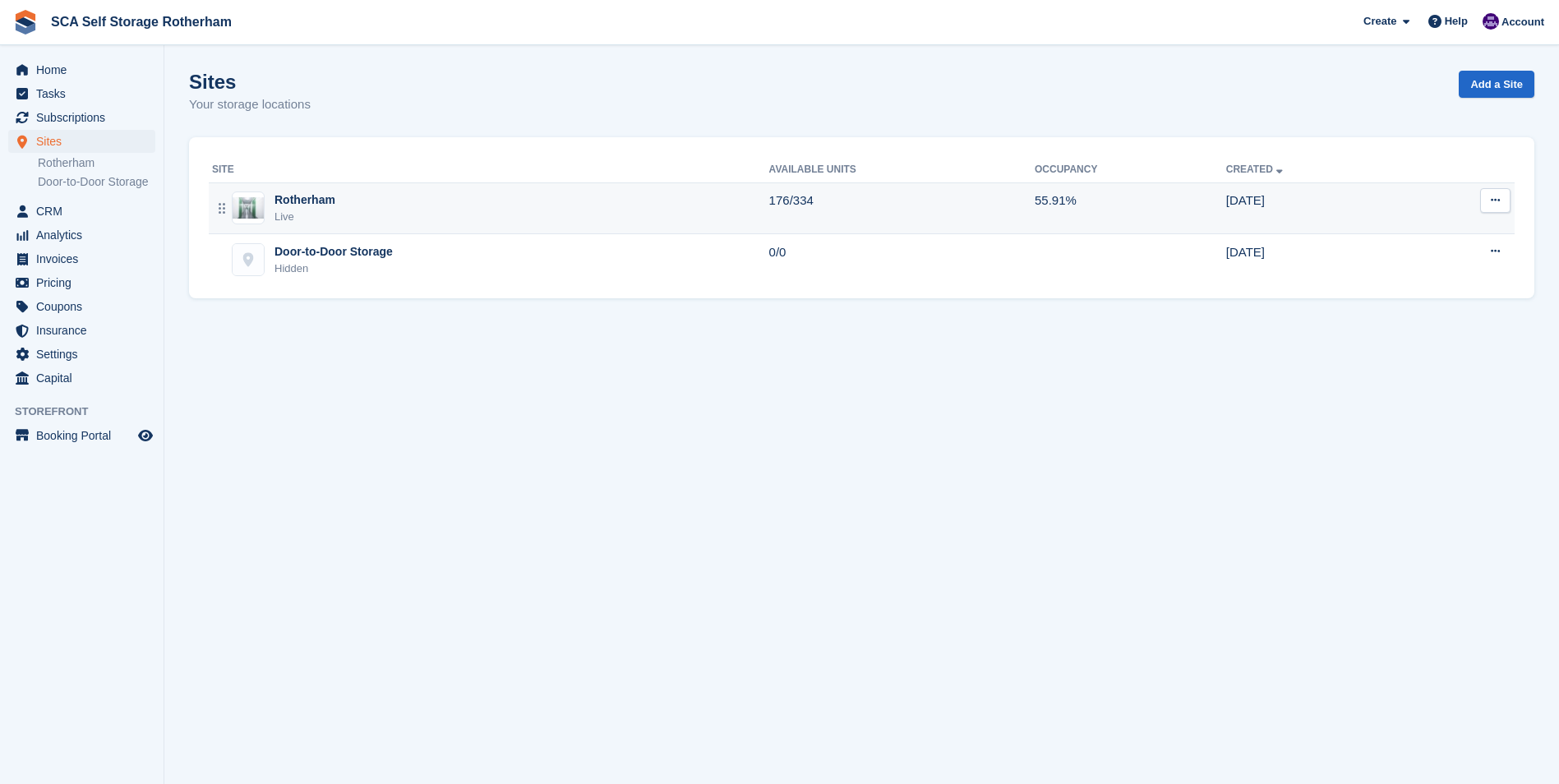
click at [358, 200] on div "Rotherham Live" at bounding box center [490, 208] width 558 height 34
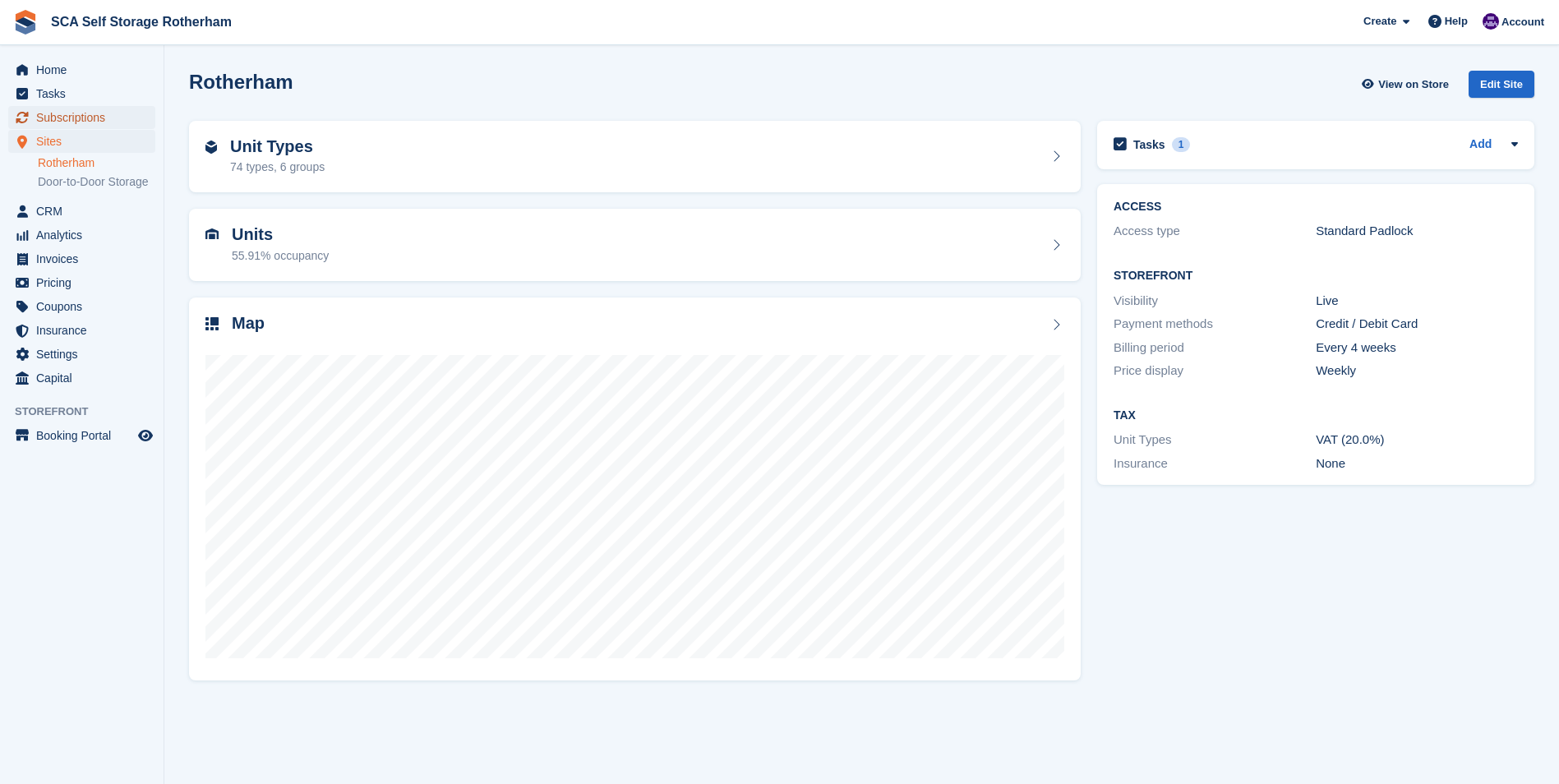
click at [96, 121] on span "Subscriptions" at bounding box center [85, 117] width 98 height 23
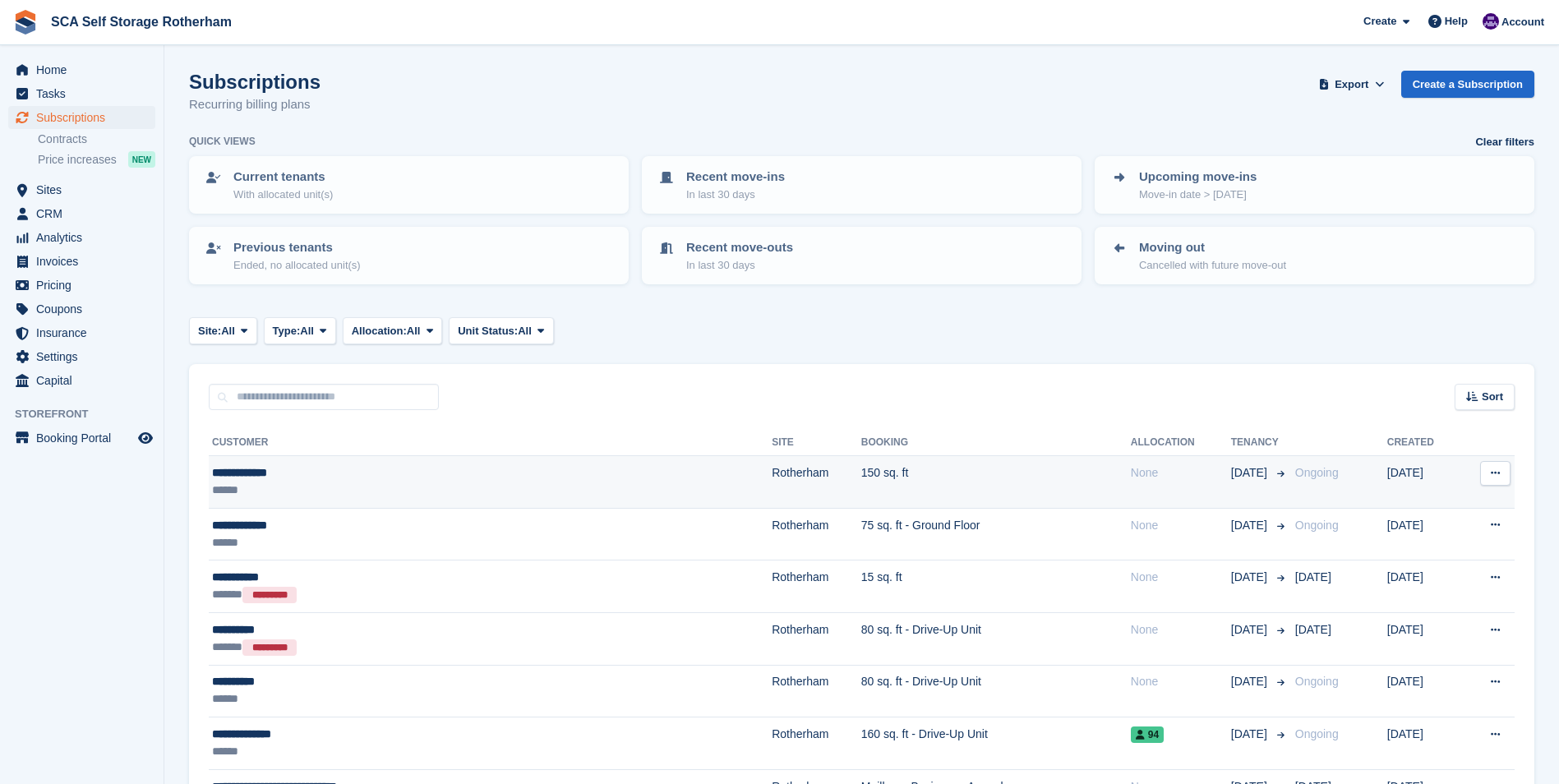
click at [462, 482] on div "******" at bounding box center [389, 489] width 356 height 17
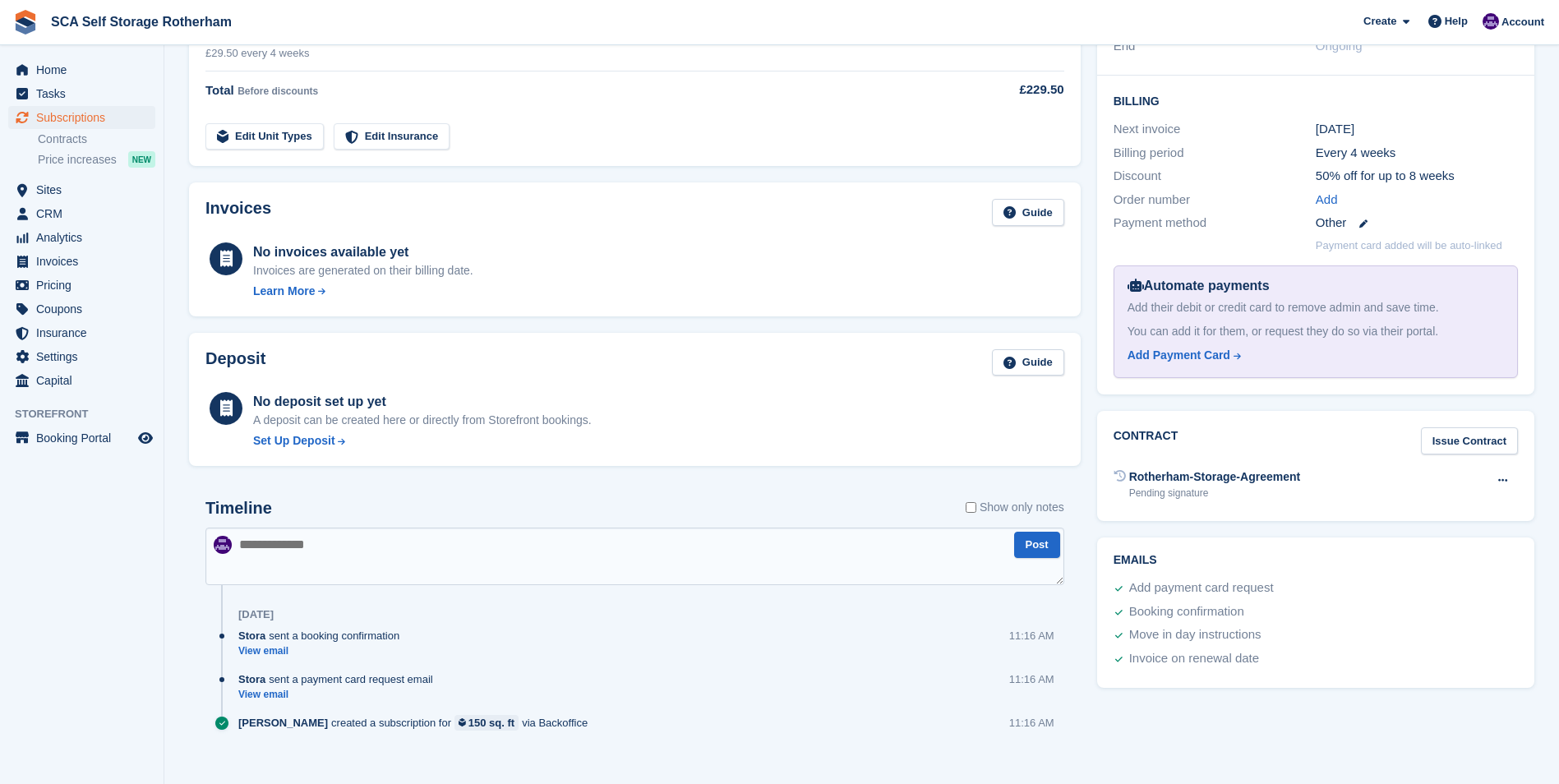
scroll to position [377, 0]
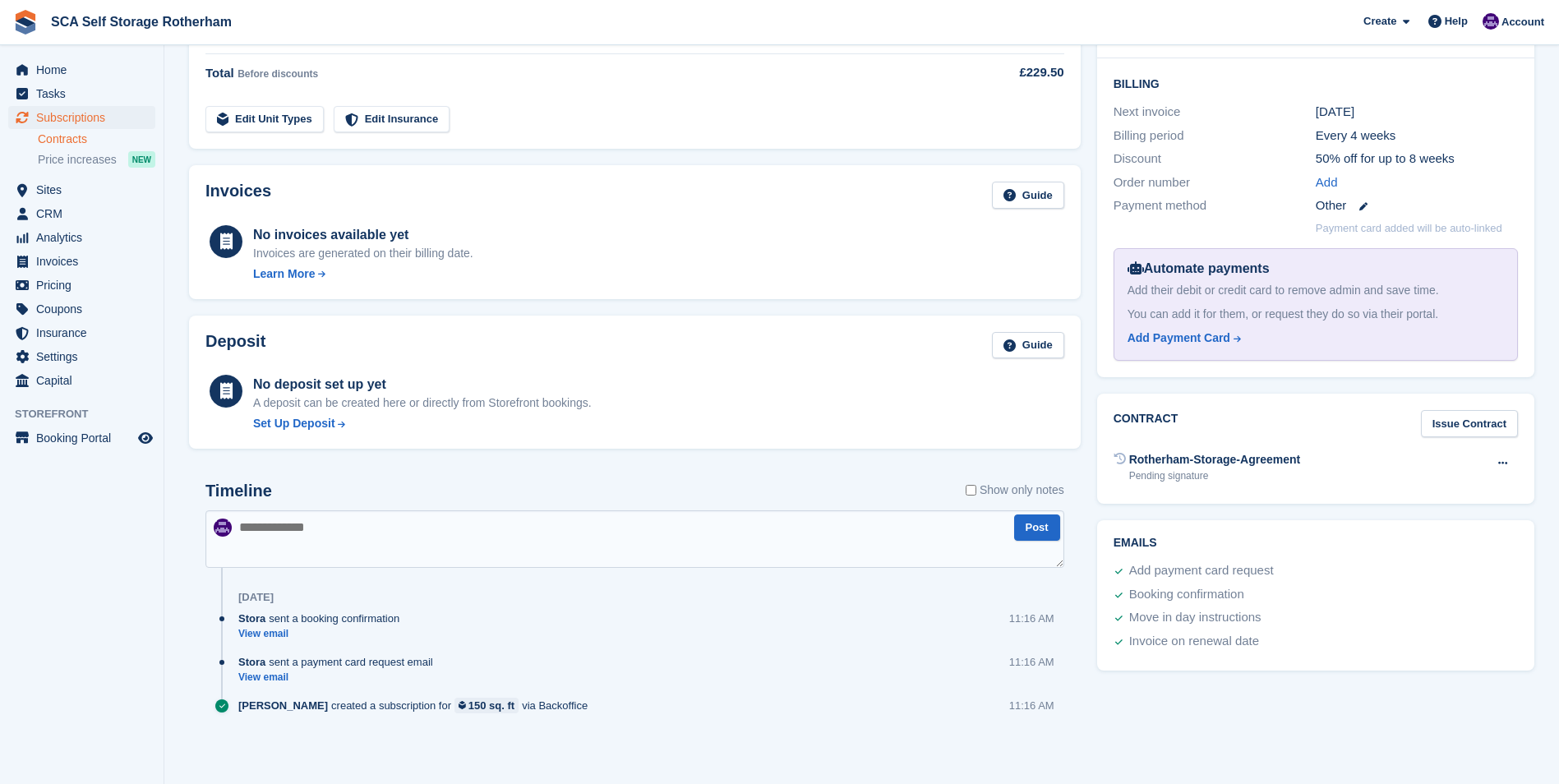
click at [85, 134] on link "Contracts" at bounding box center [96, 139] width 117 height 15
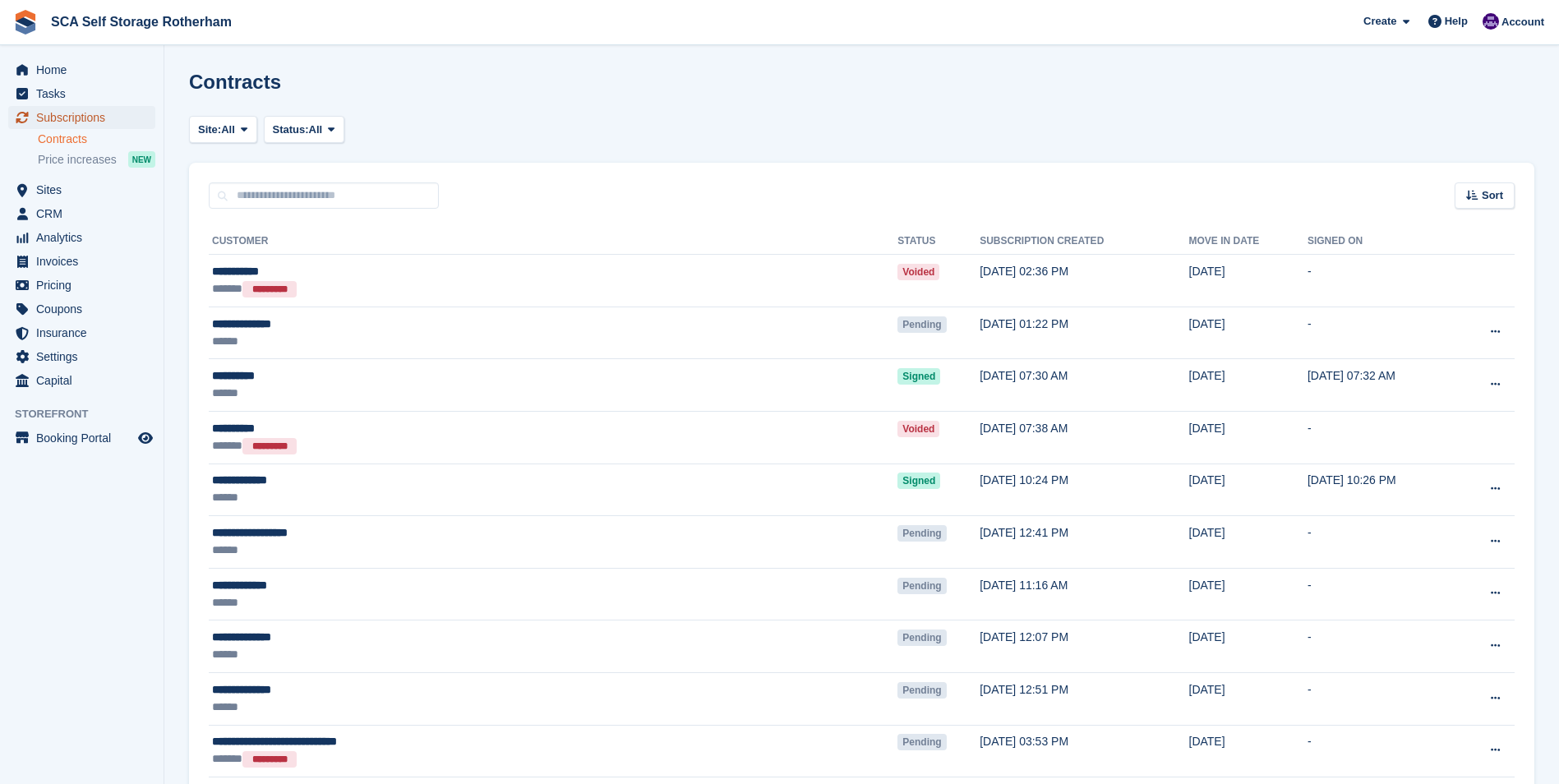
click at [106, 116] on span "Subscriptions" at bounding box center [85, 117] width 98 height 23
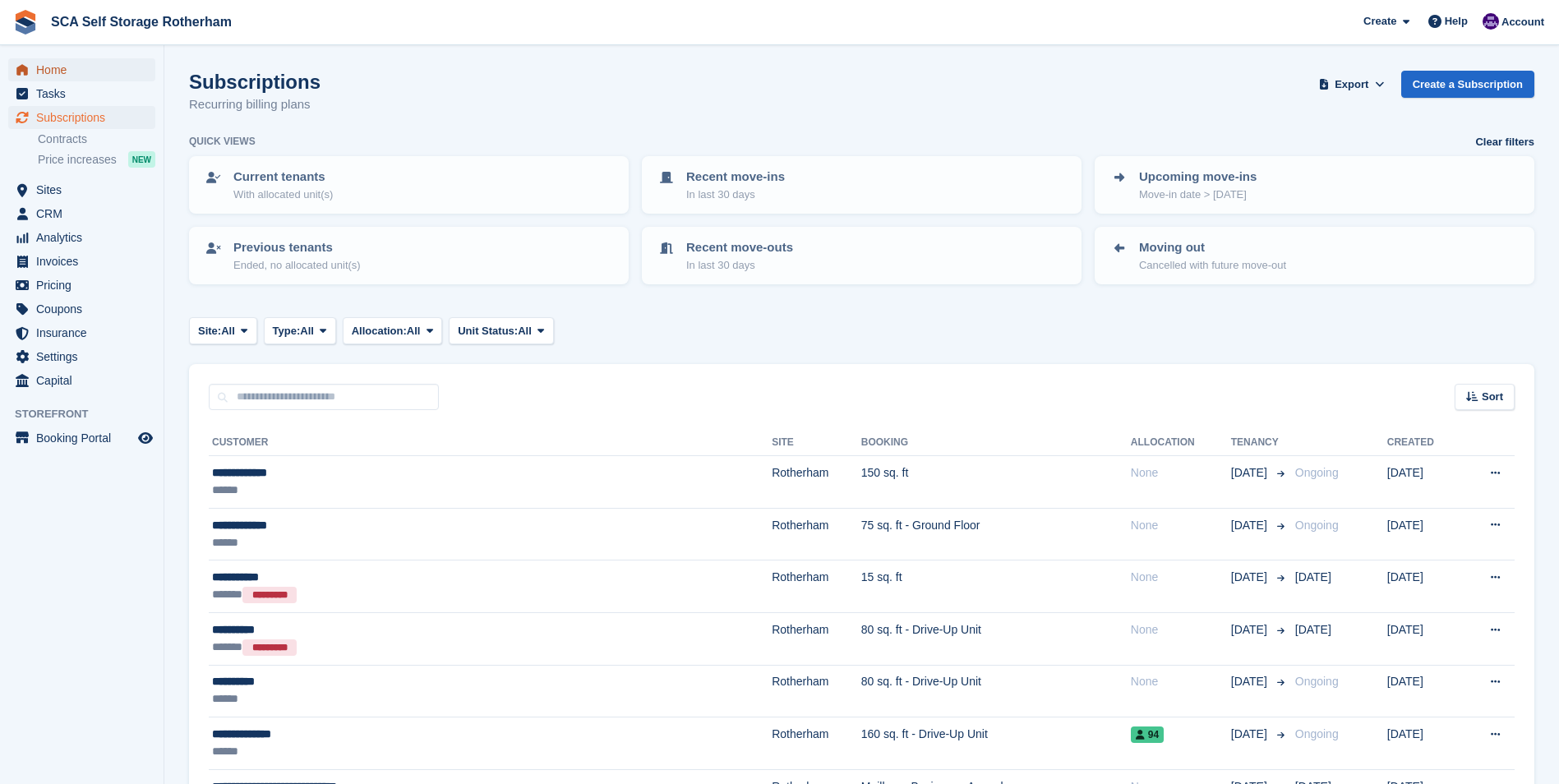
click at [79, 74] on span "Home" at bounding box center [85, 69] width 98 height 23
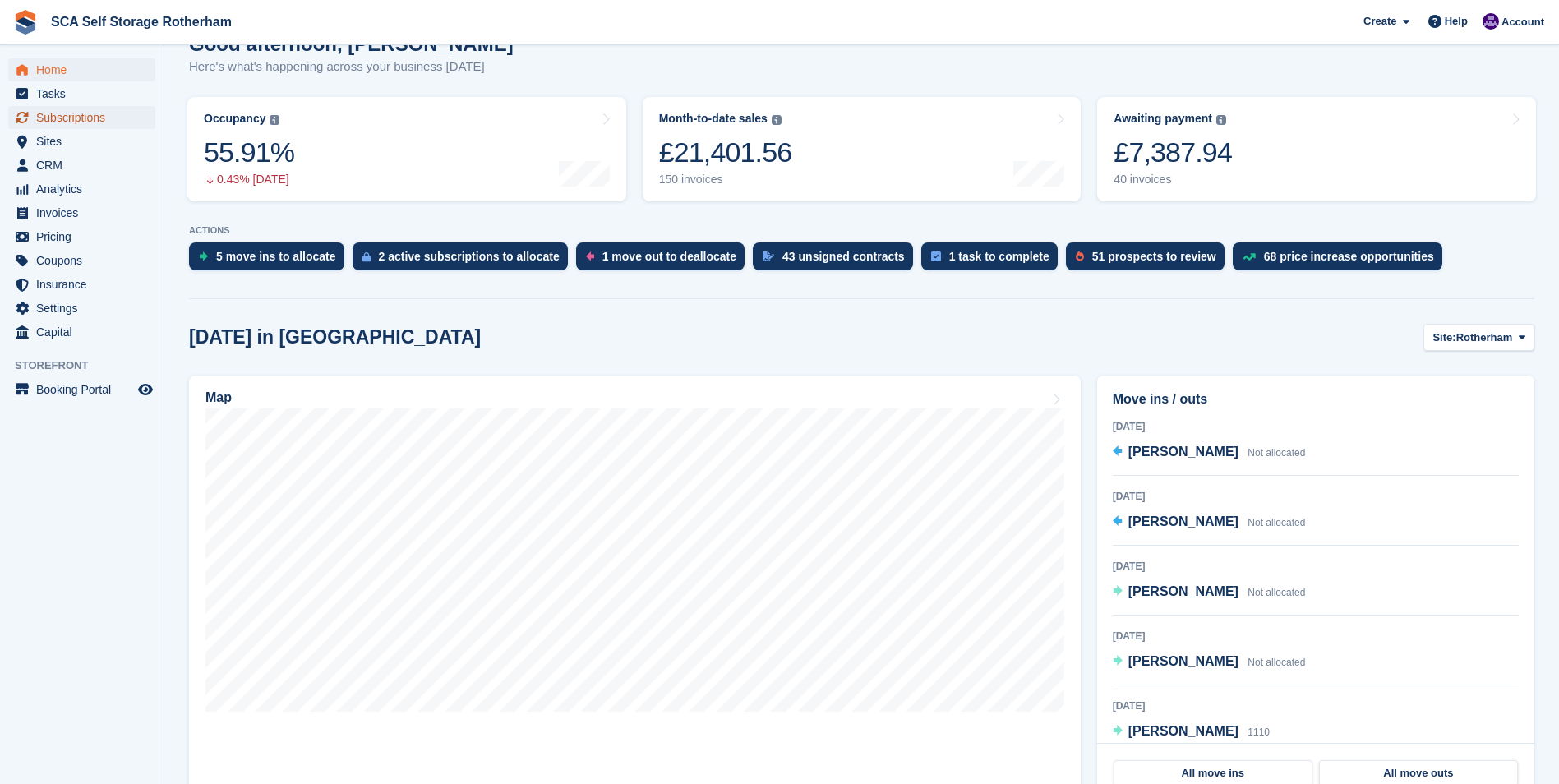
click at [128, 123] on span "Subscriptions" at bounding box center [85, 117] width 98 height 23
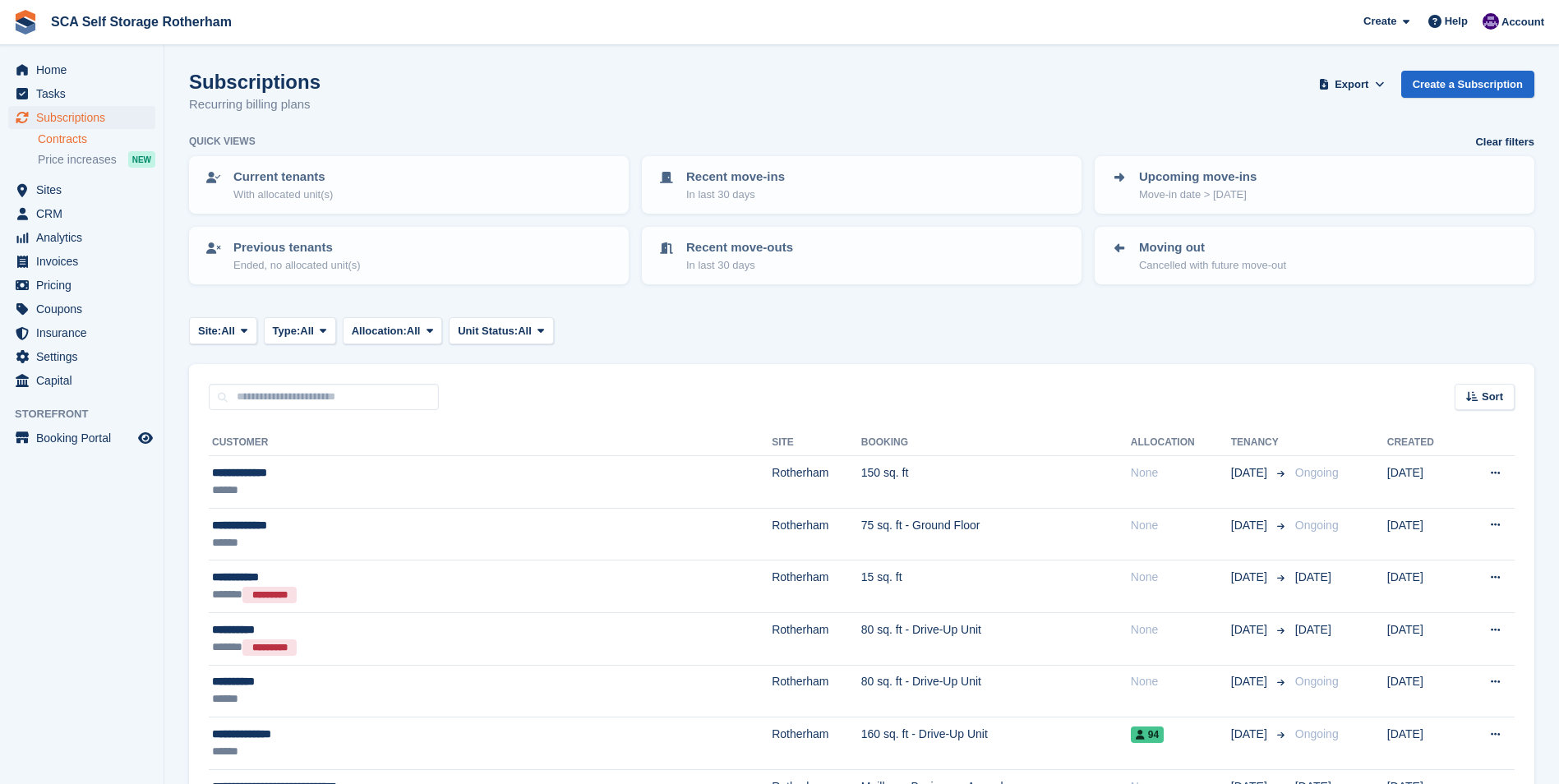
click at [86, 135] on link "Contracts" at bounding box center [96, 139] width 117 height 15
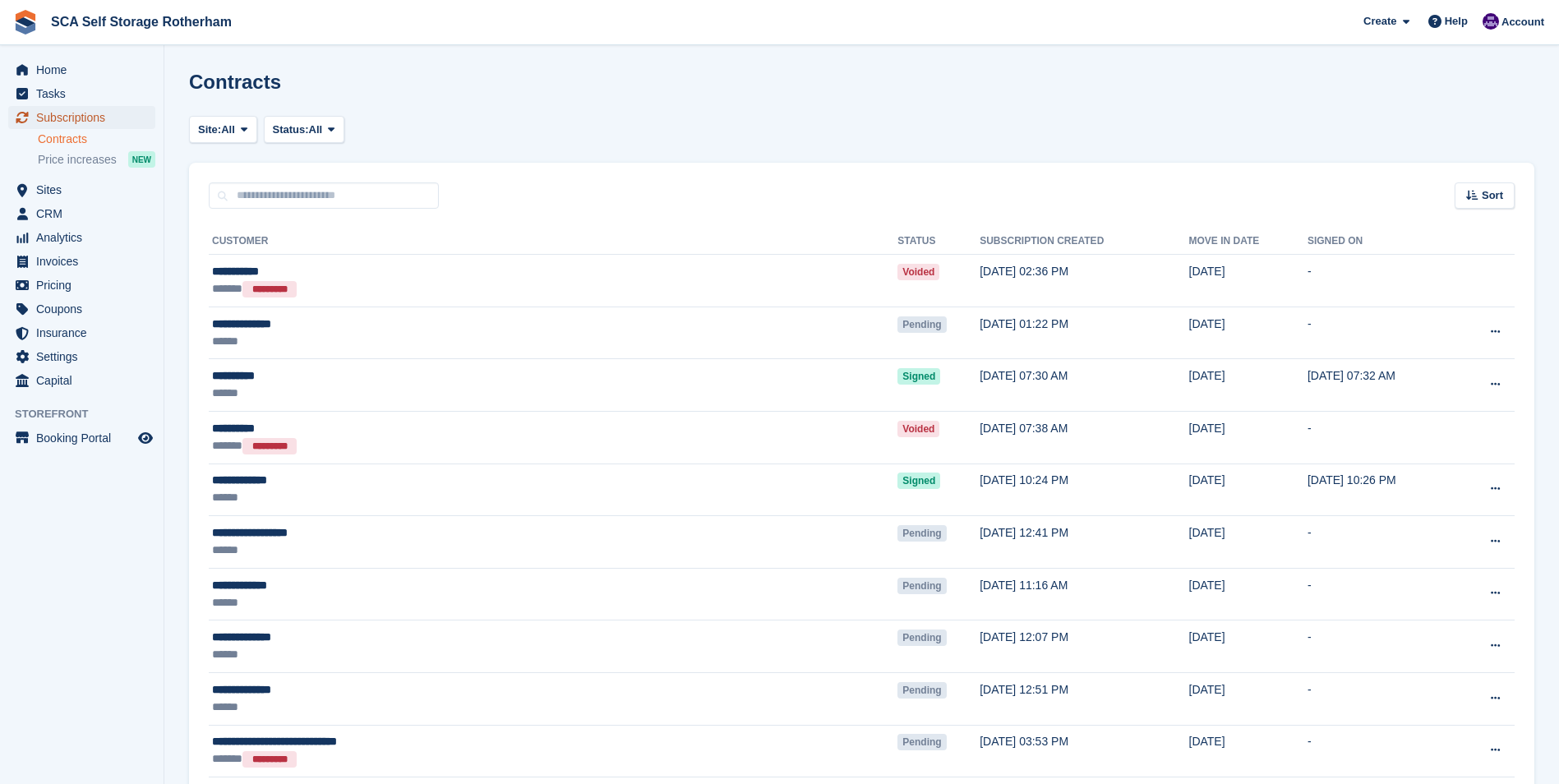
click at [97, 112] on span "Subscriptions" at bounding box center [85, 117] width 98 height 23
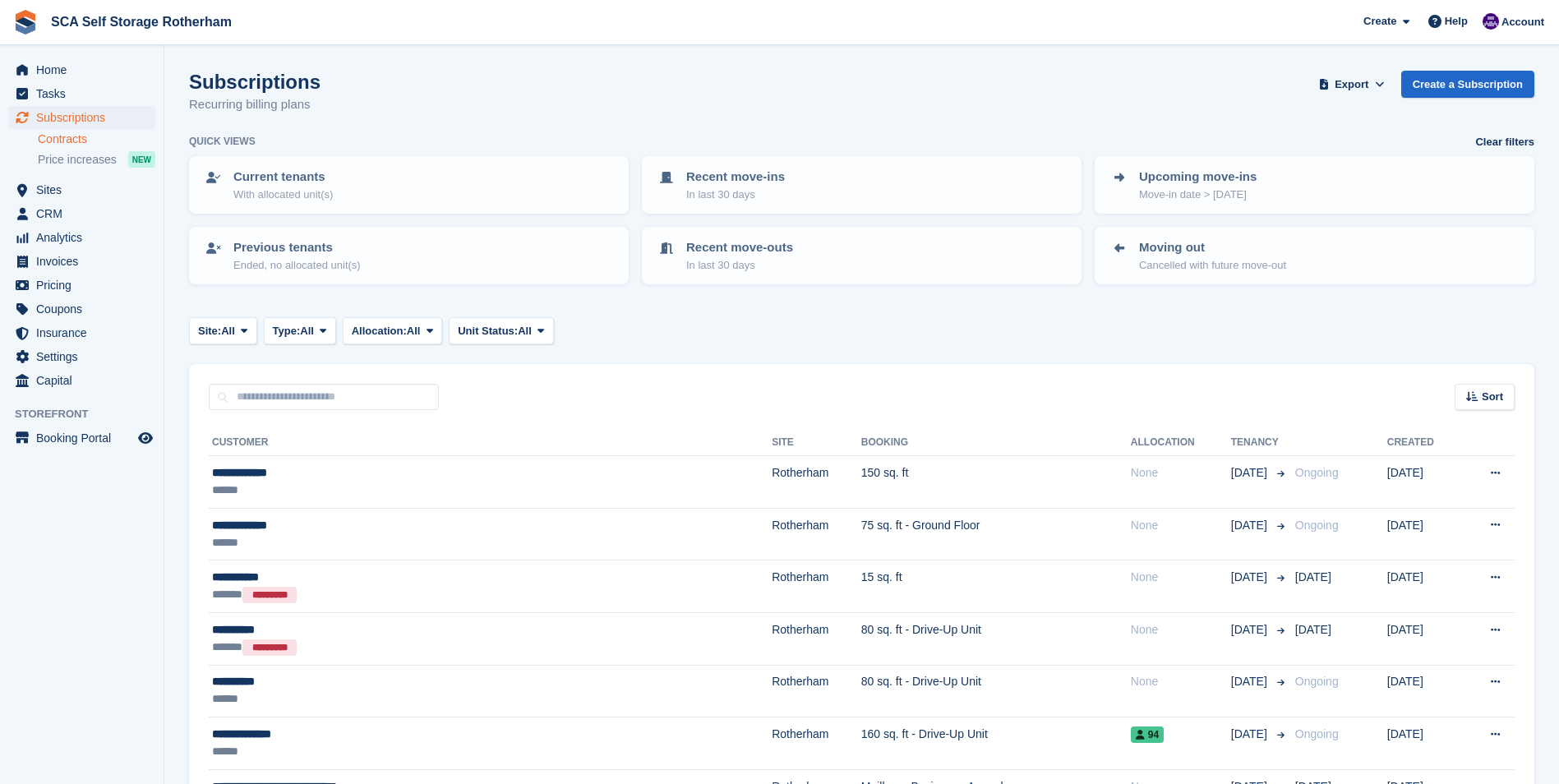
click at [104, 138] on link "Contracts" at bounding box center [96, 139] width 117 height 15
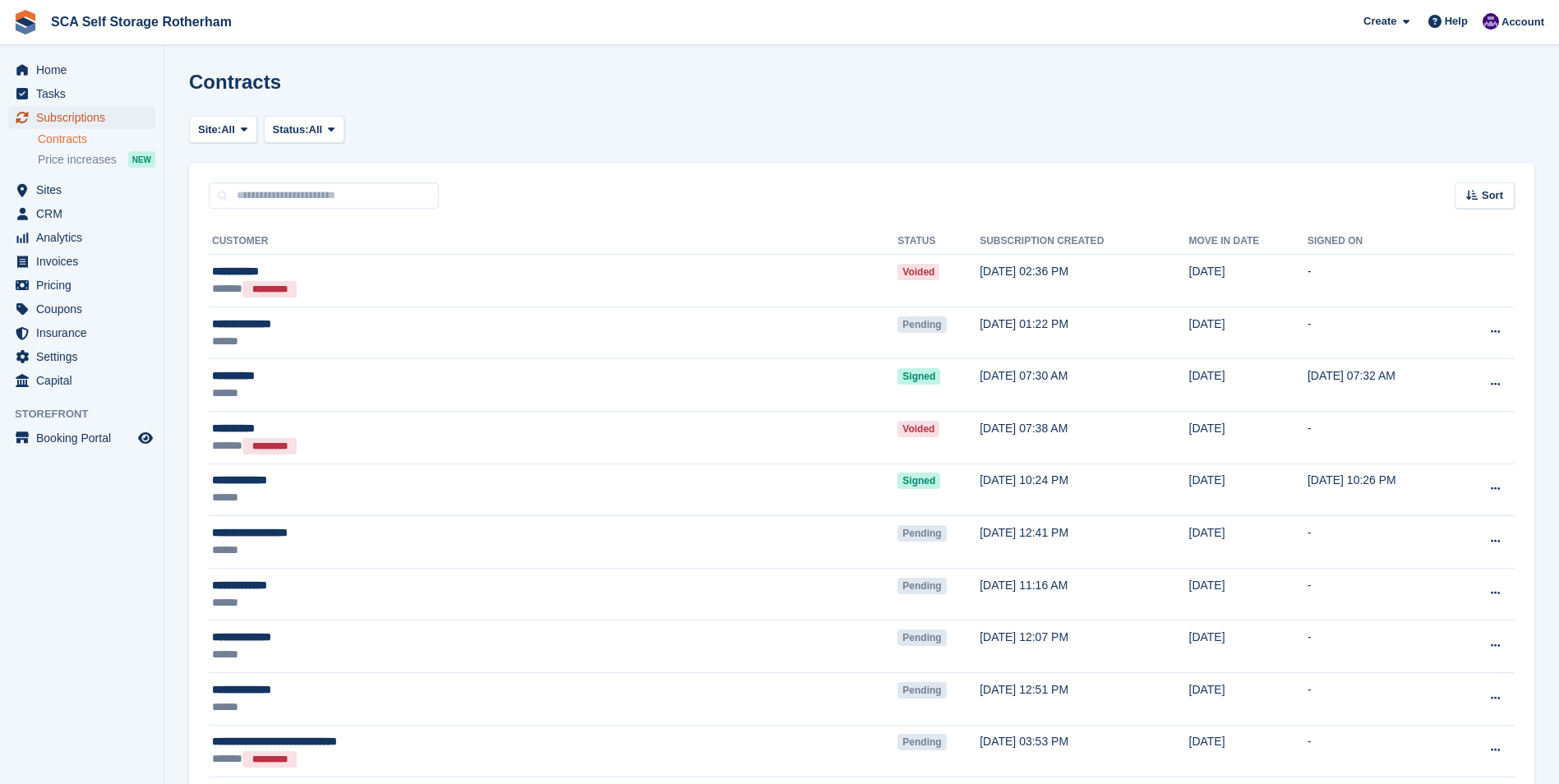
click at [102, 111] on span "Subscriptions" at bounding box center [85, 117] width 98 height 23
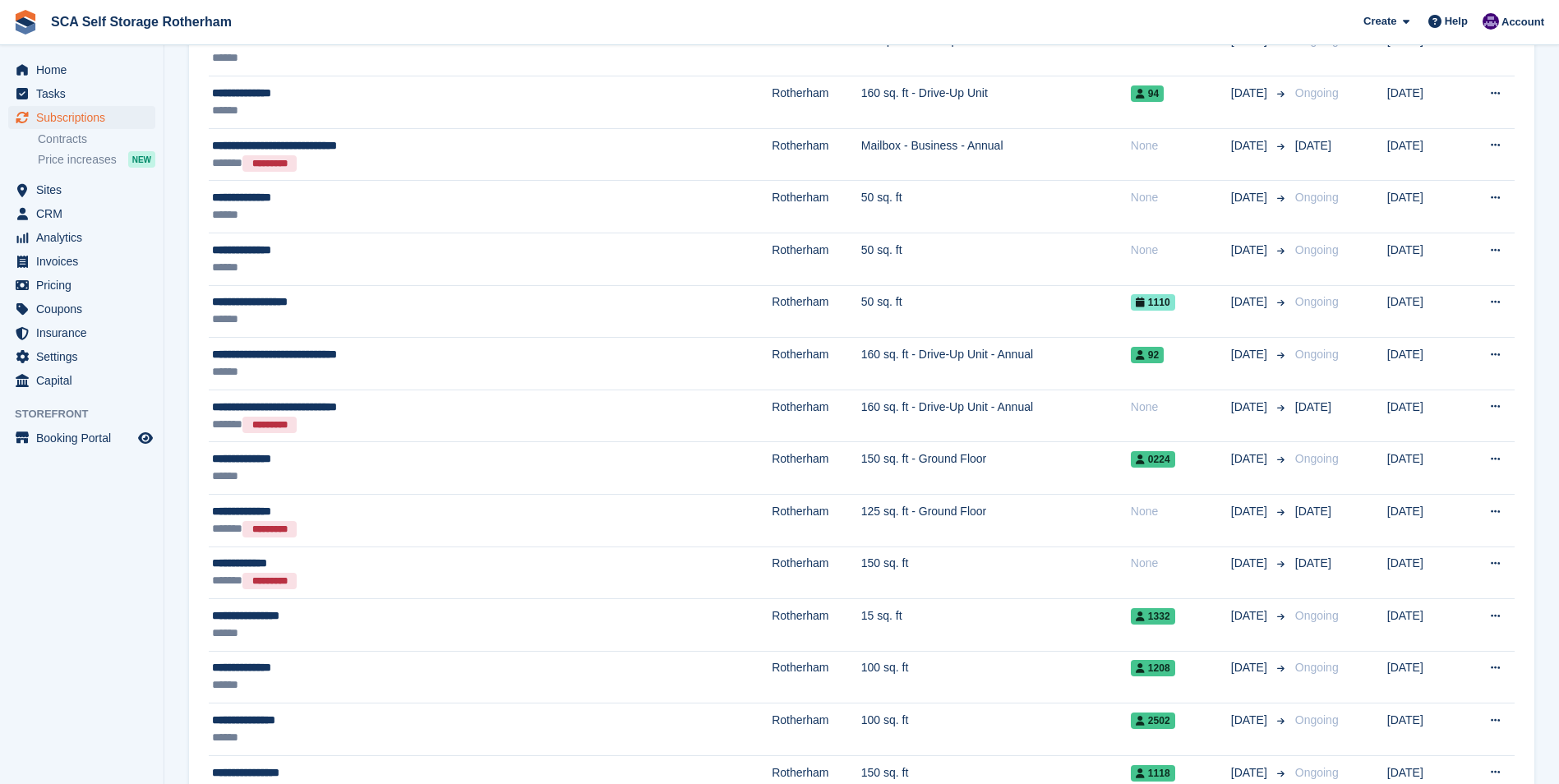
scroll to position [230, 0]
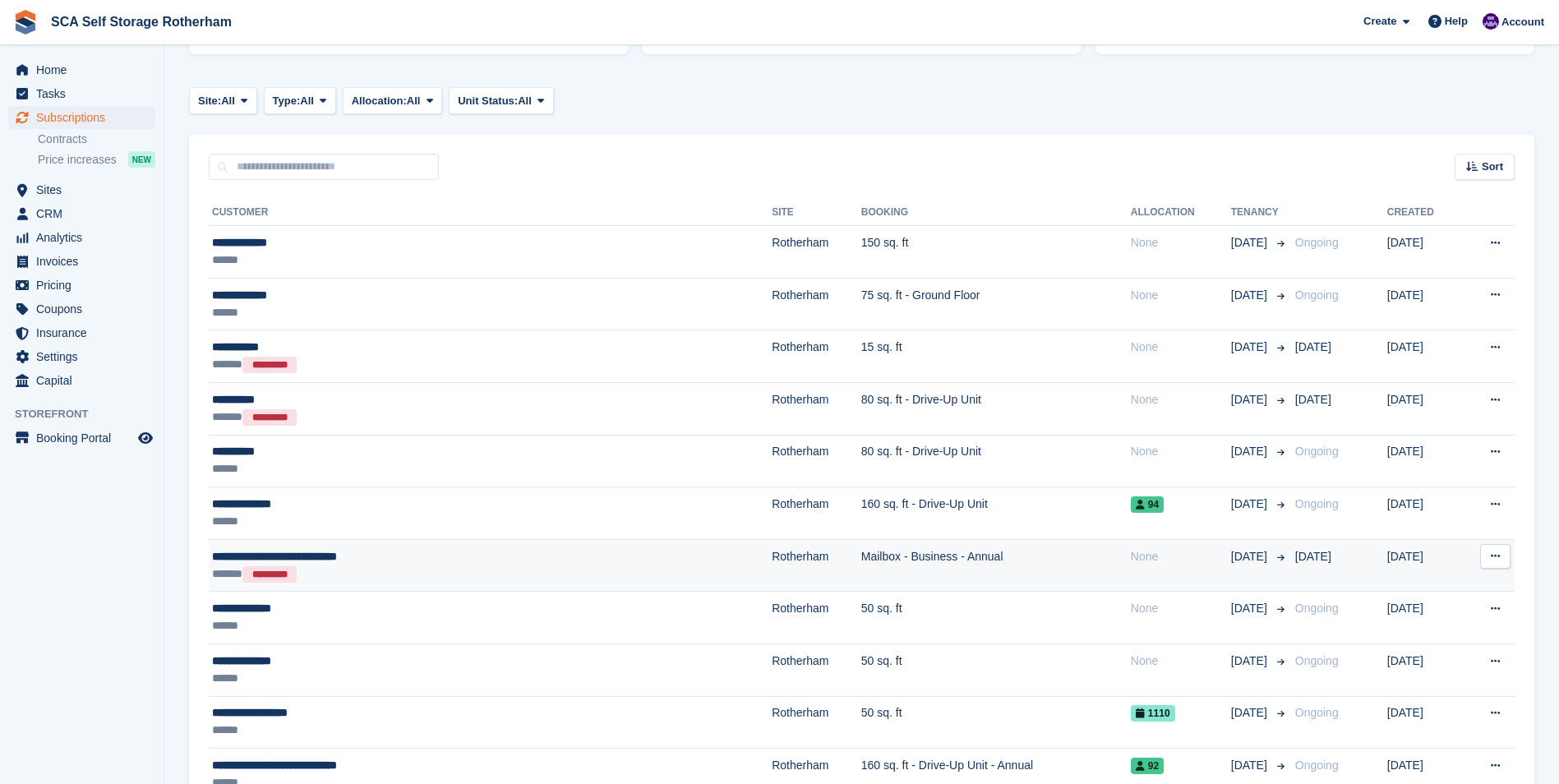
click at [438, 567] on div "****** *********" at bounding box center [389, 574] width 356 height 17
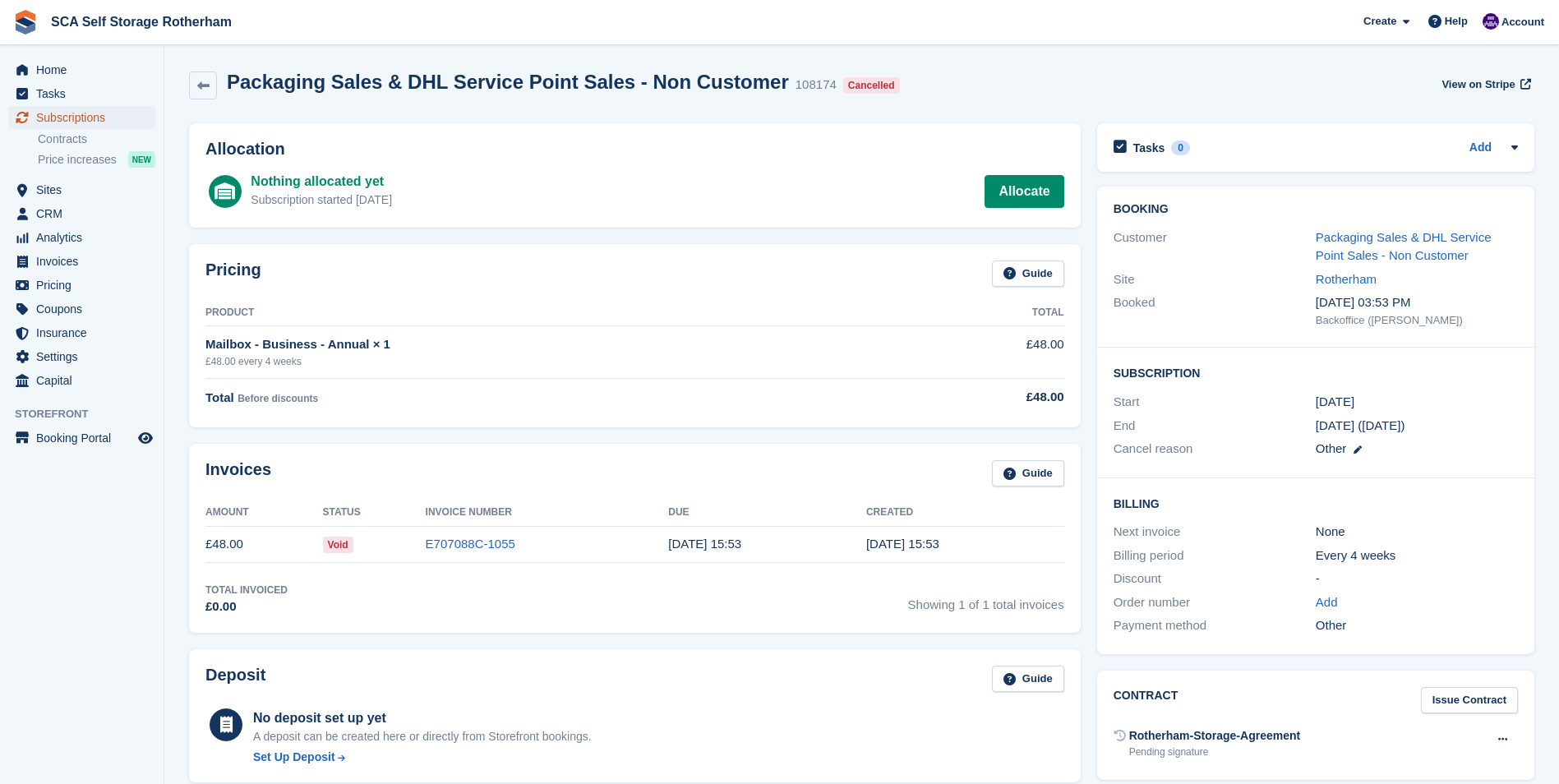
click at [107, 116] on span "Subscriptions" at bounding box center [85, 117] width 98 height 23
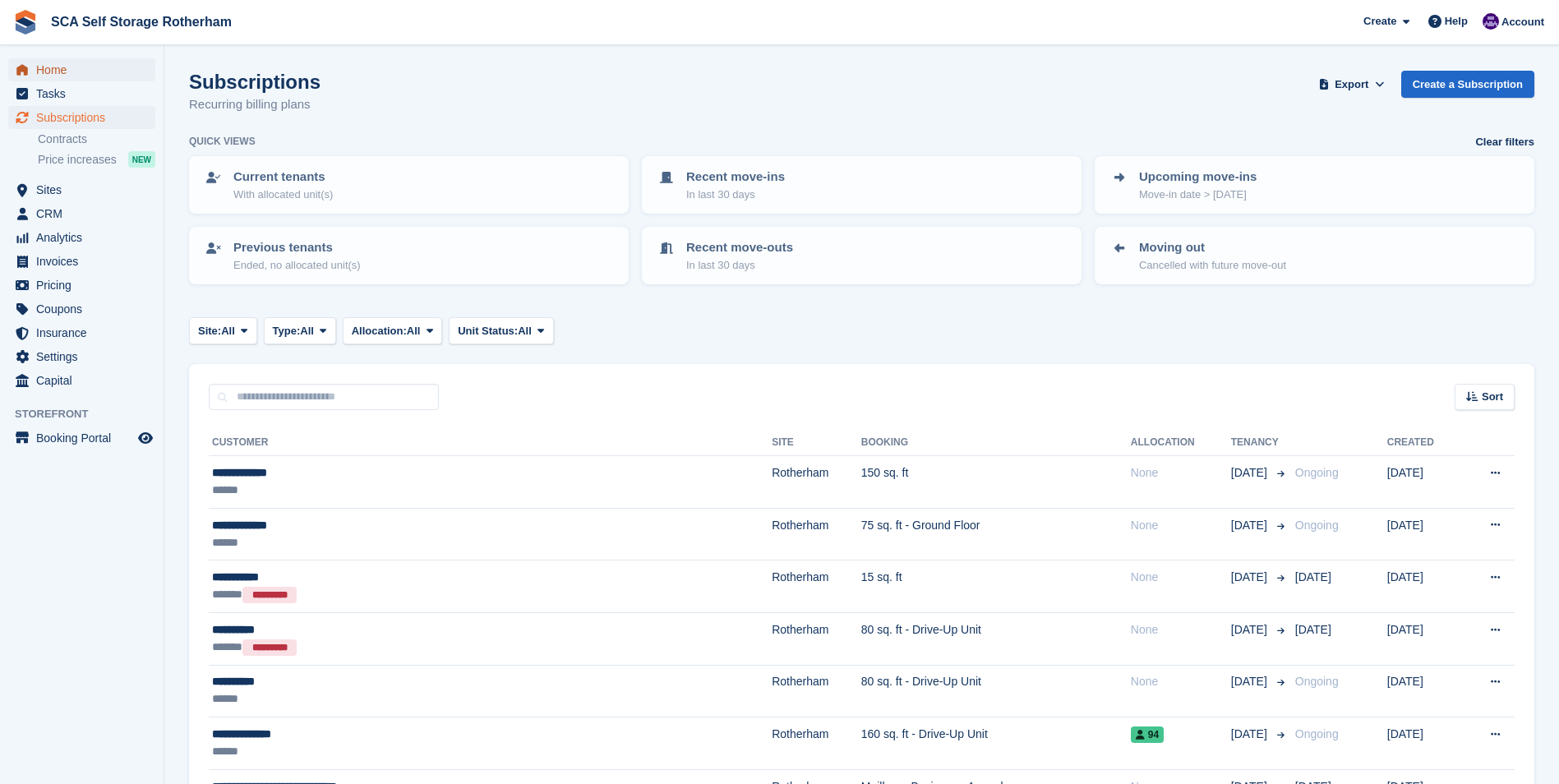
click at [86, 74] on span "Home" at bounding box center [85, 69] width 98 height 23
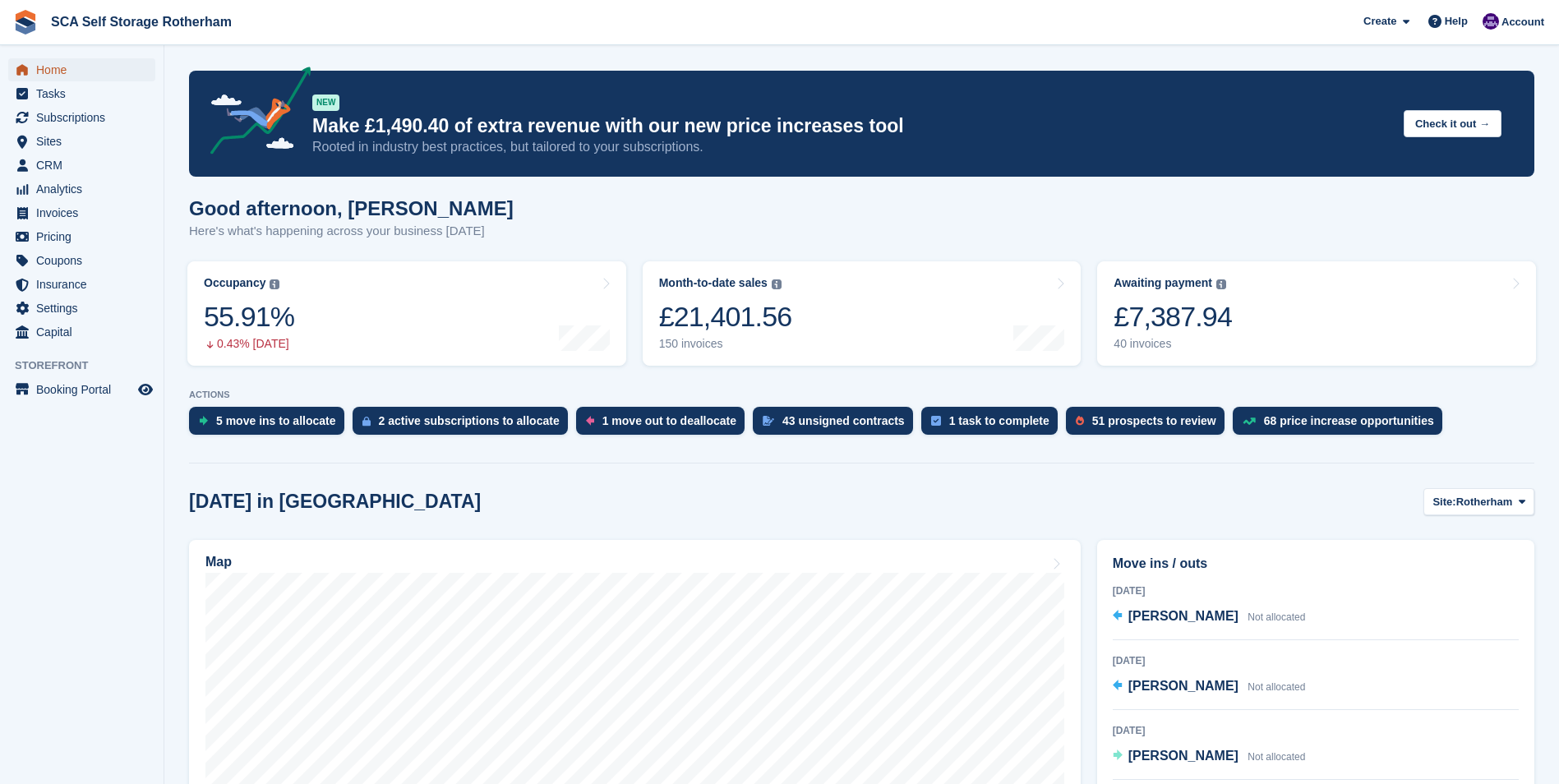
click at [91, 64] on span "Home" at bounding box center [85, 69] width 98 height 23
click at [968, 22] on span "SCA Self Storage Rotherham Create Subscription Invoice Contact Deal Discount Pa…" at bounding box center [780, 22] width 1559 height 45
click at [86, 548] on aside "Home Tasks Subscriptions Subscriptions Subscriptions Contracts Price increases …" at bounding box center [82, 397] width 164 height 702
click at [917, 208] on div "Good afternoon, Kelly Here's what's happening across your business today" at bounding box center [861, 229] width 1345 height 64
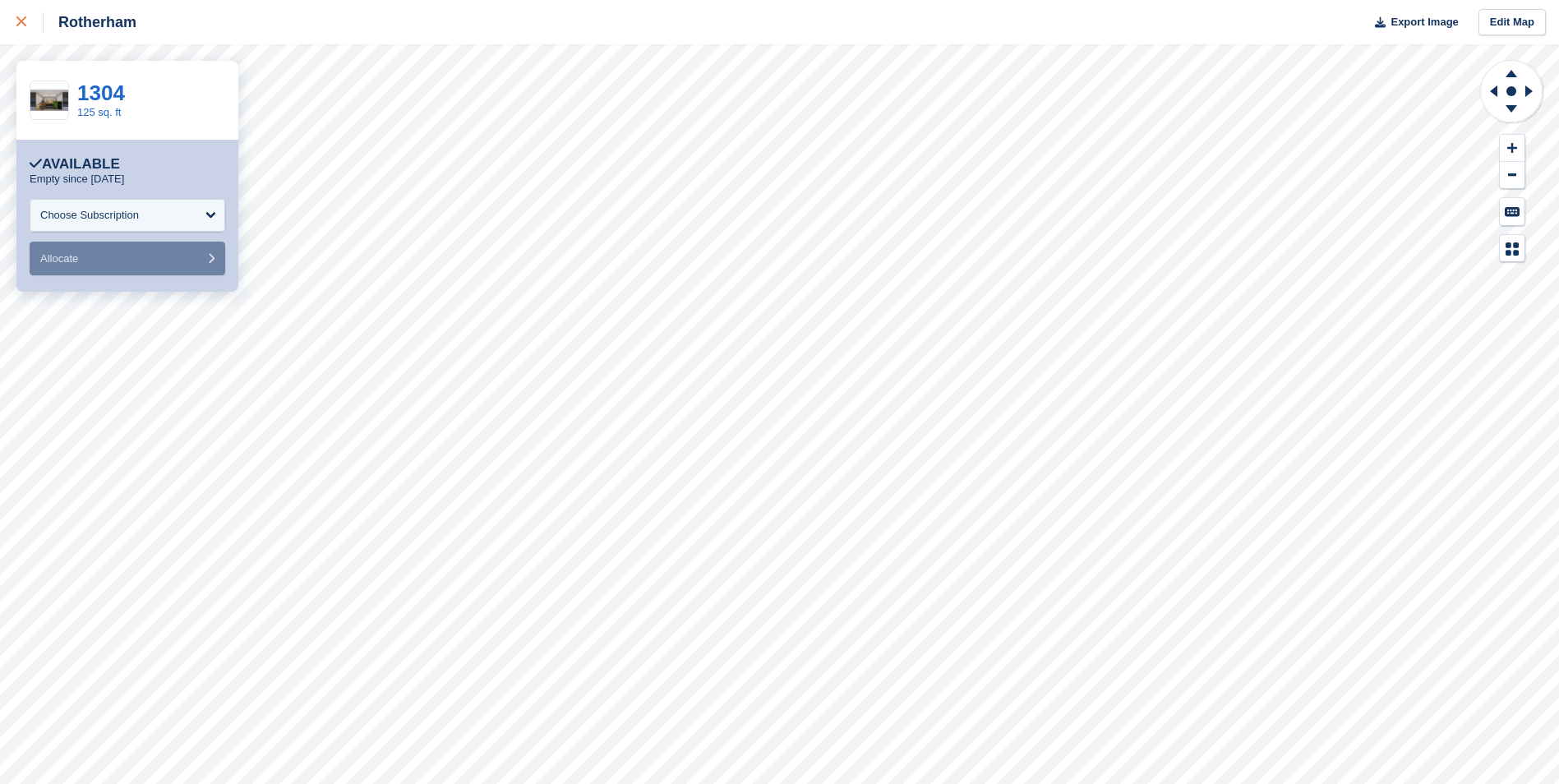
click at [20, 23] on icon at bounding box center [21, 21] width 10 height 10
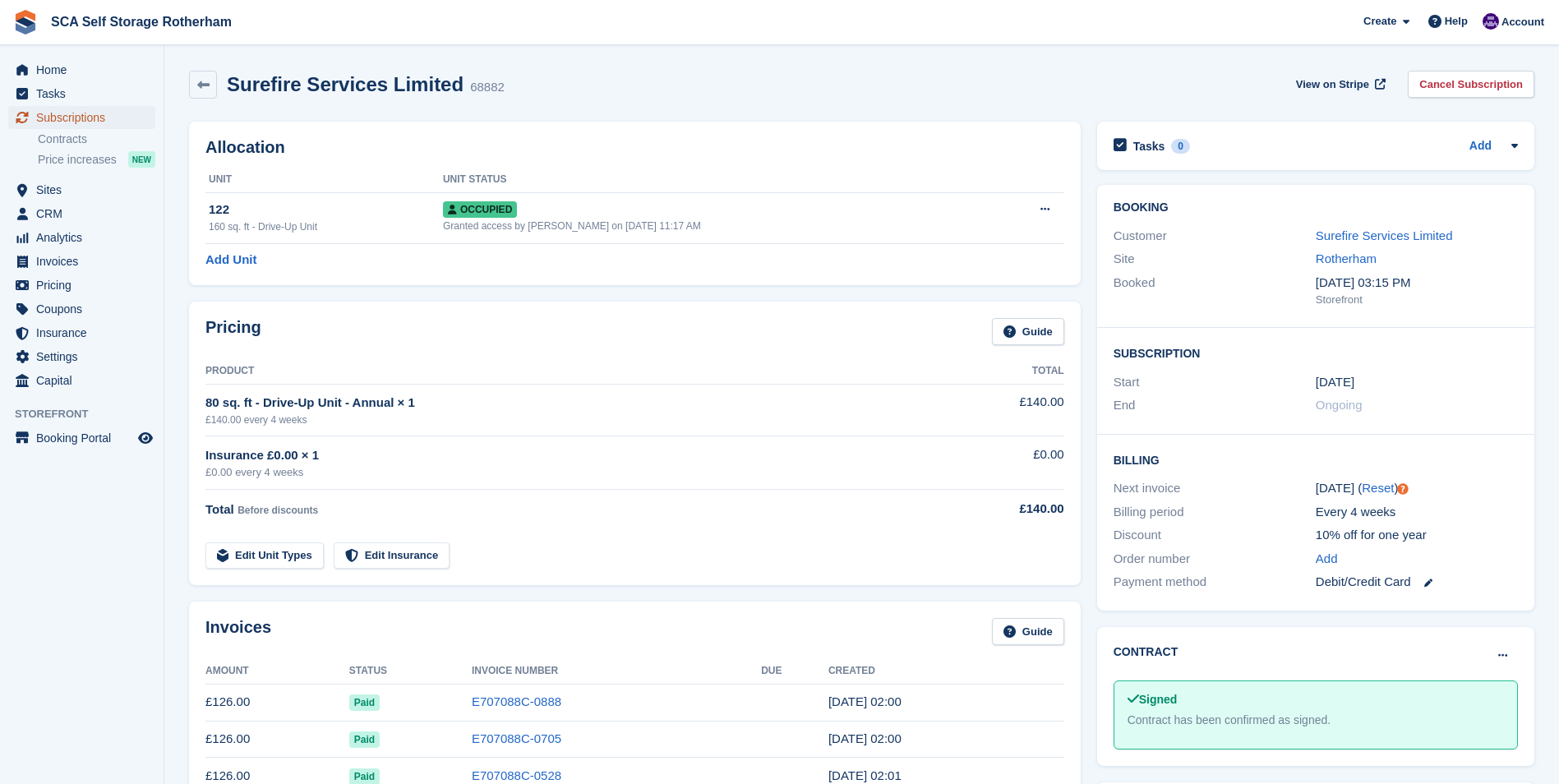
click at [71, 109] on span "Subscriptions" at bounding box center [85, 117] width 98 height 23
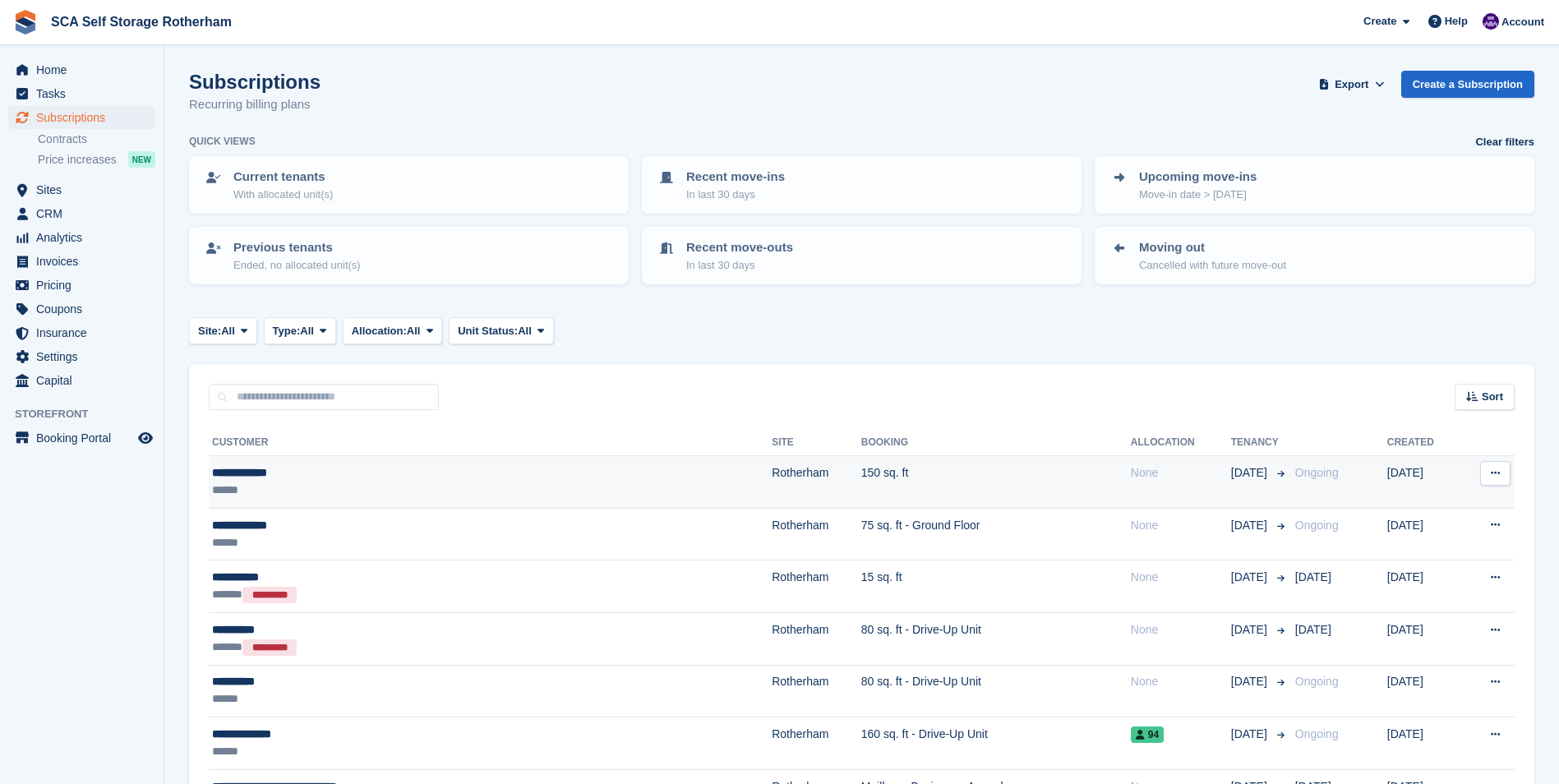
click at [863, 481] on td "150 sq. ft" at bounding box center [996, 482] width 269 height 53
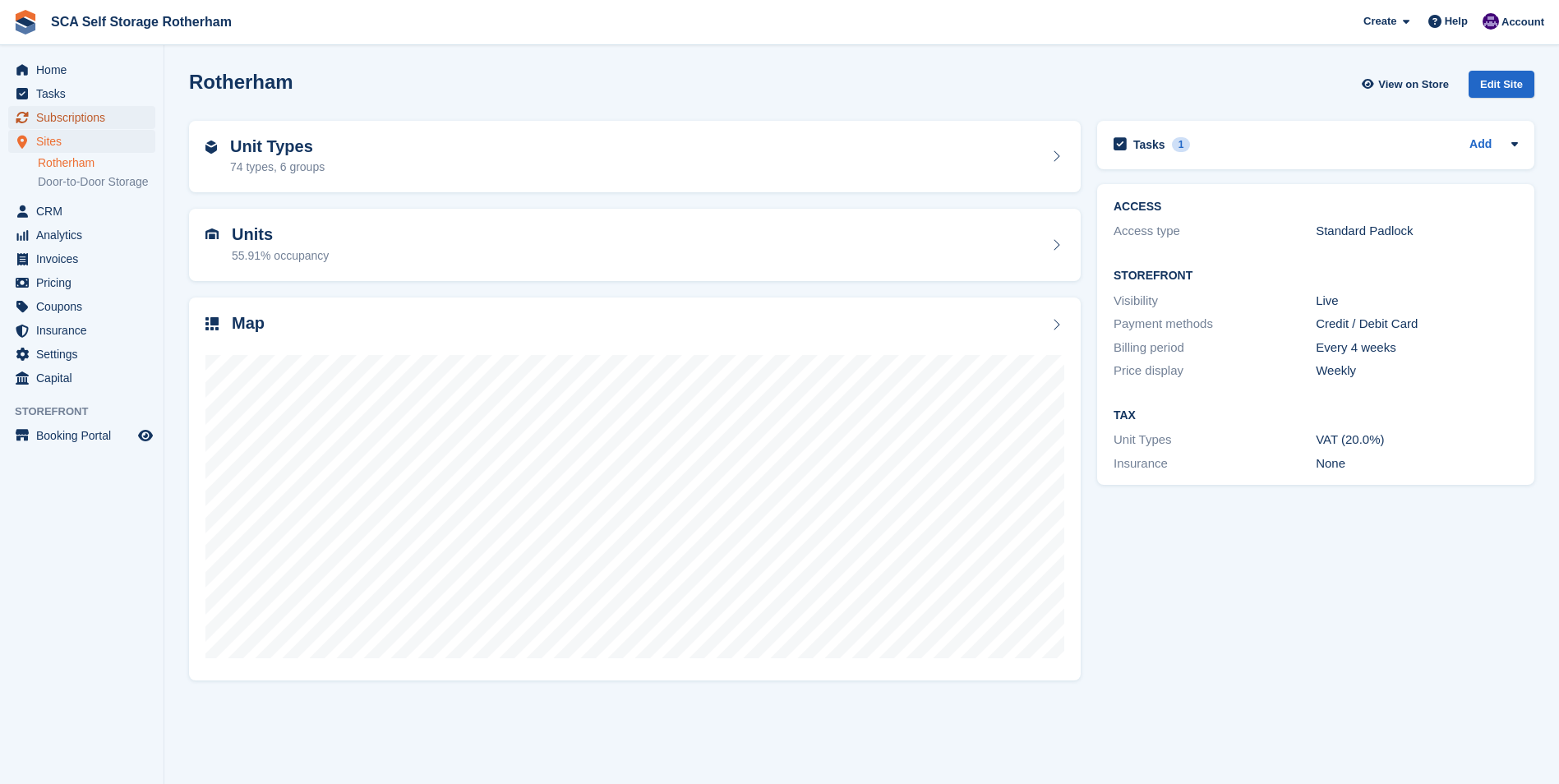
click at [93, 116] on span "Subscriptions" at bounding box center [85, 117] width 98 height 23
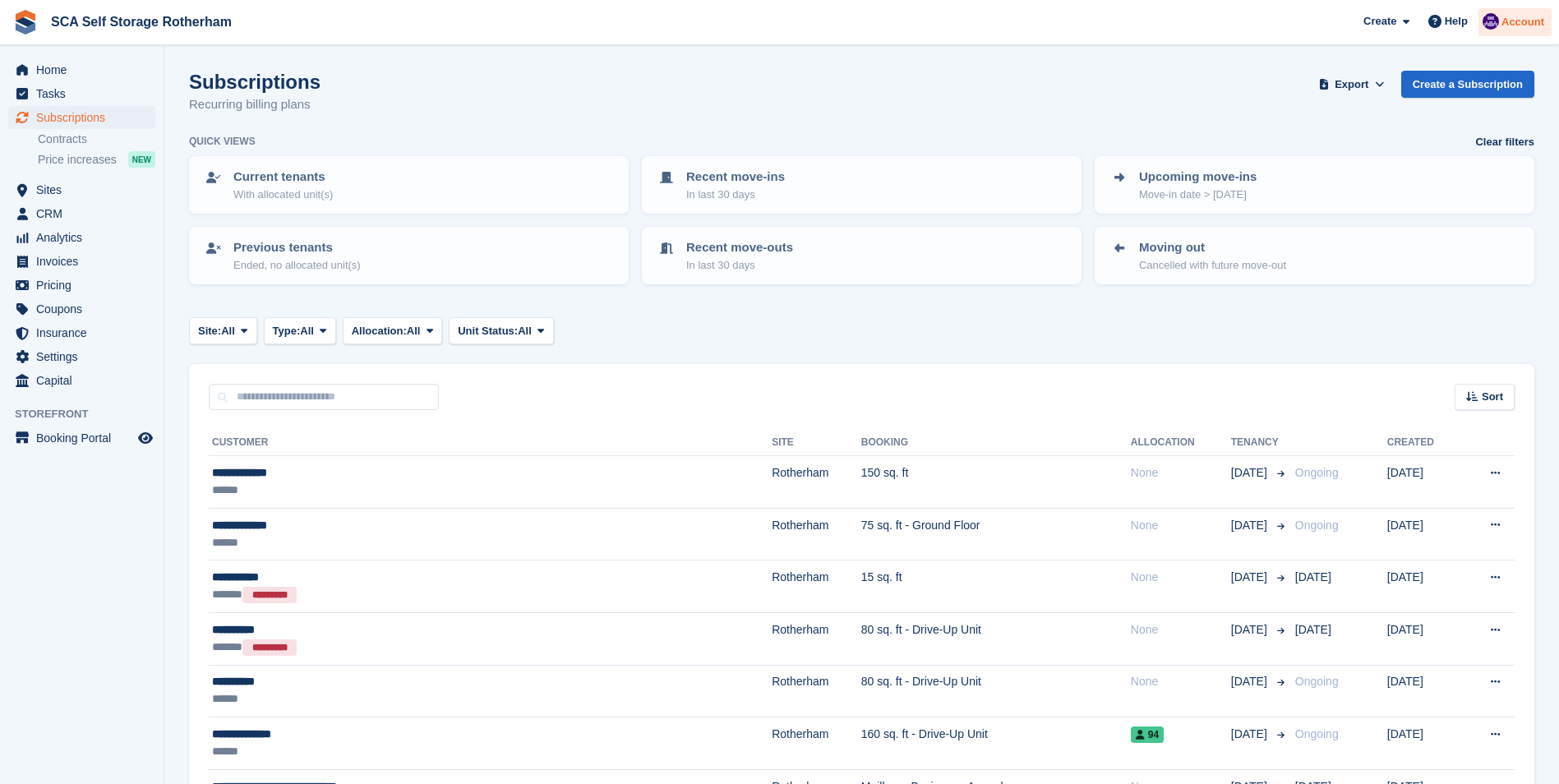
click at [1519, 19] on span "Account" at bounding box center [1523, 22] width 43 height 16
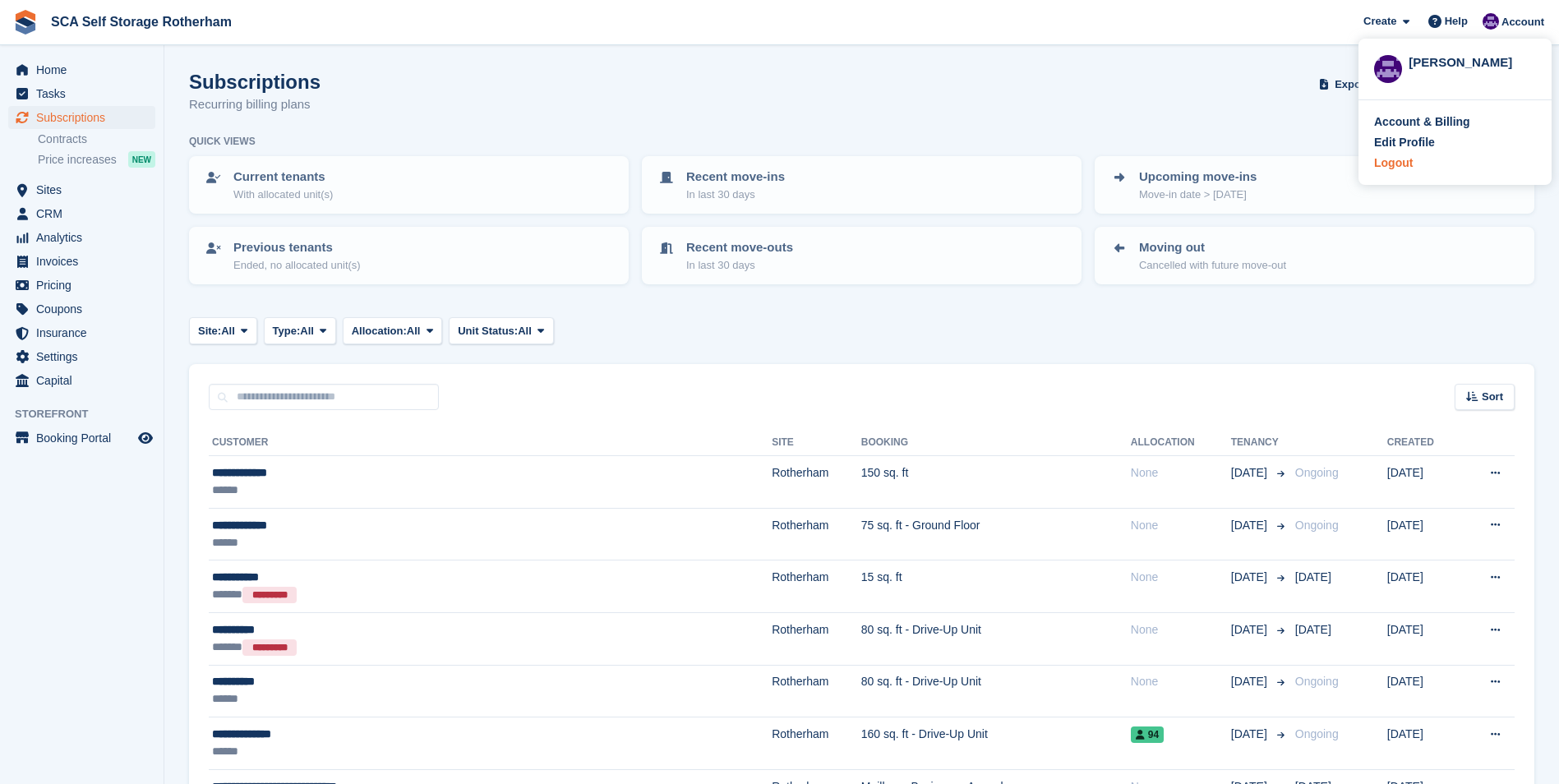
click at [1397, 161] on div "Logout" at bounding box center [1393, 163] width 38 height 17
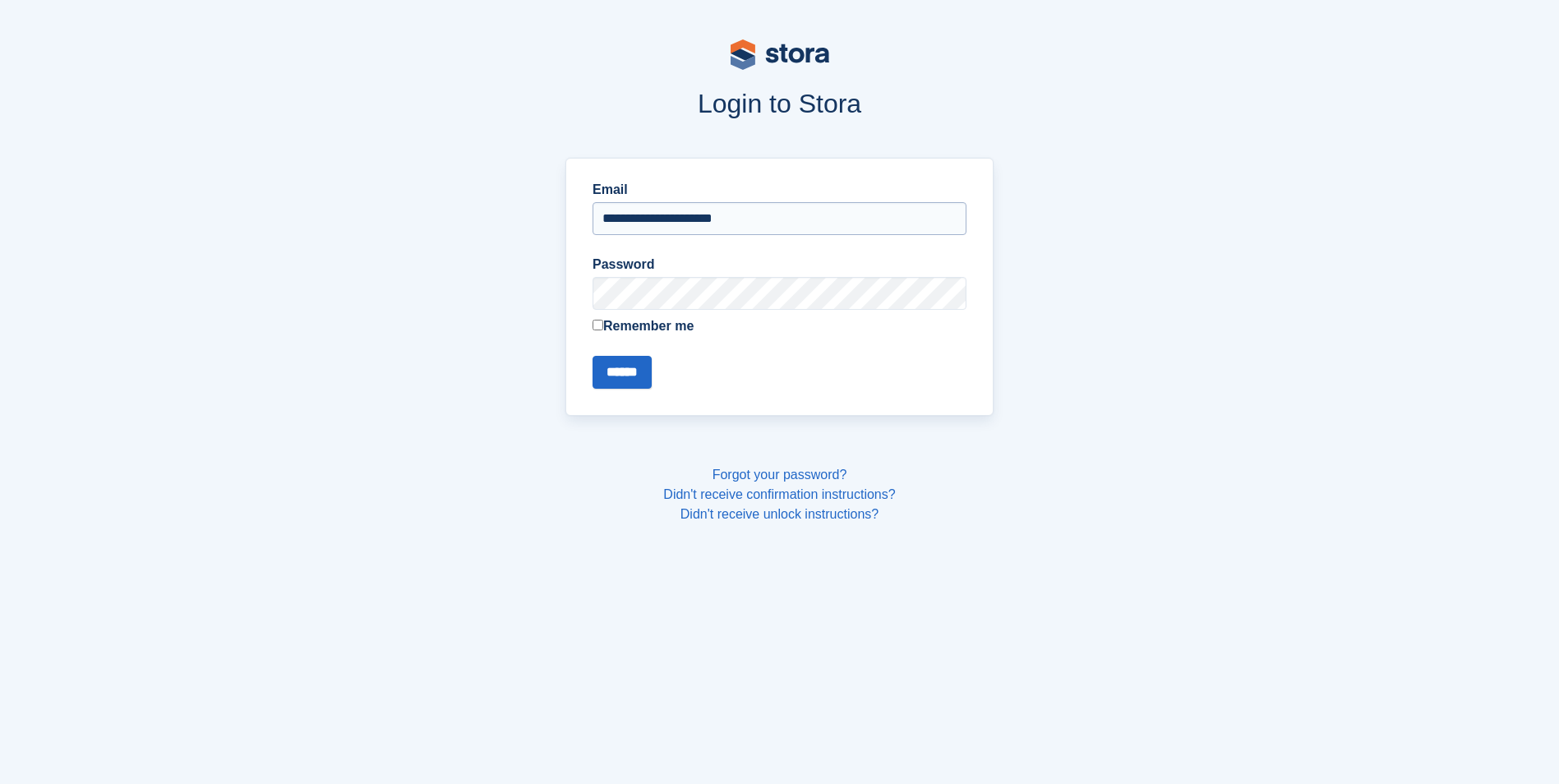
click at [698, 217] on input "**********" at bounding box center [779, 218] width 374 height 33
type input "**********"
click at [623, 383] on input "******" at bounding box center [621, 372] width 59 height 33
